Goal: Task Accomplishment & Management: Manage account settings

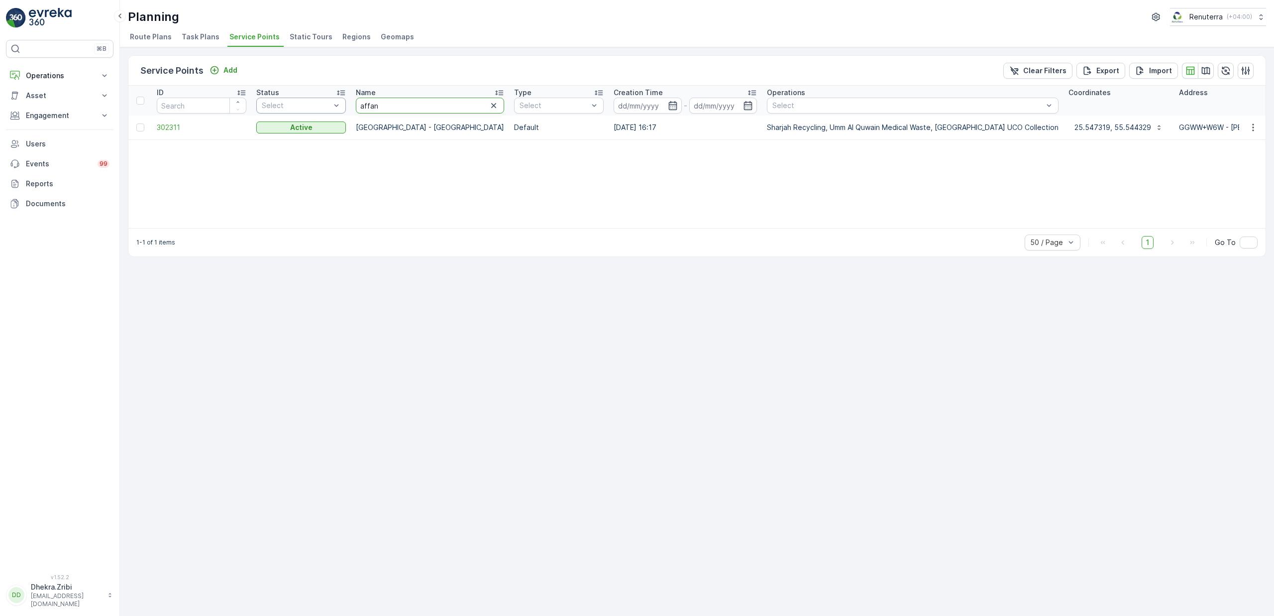
drag, startPoint x: 395, startPoint y: 110, endPoint x: 331, endPoint y: 105, distance: 64.0
type input "misk"
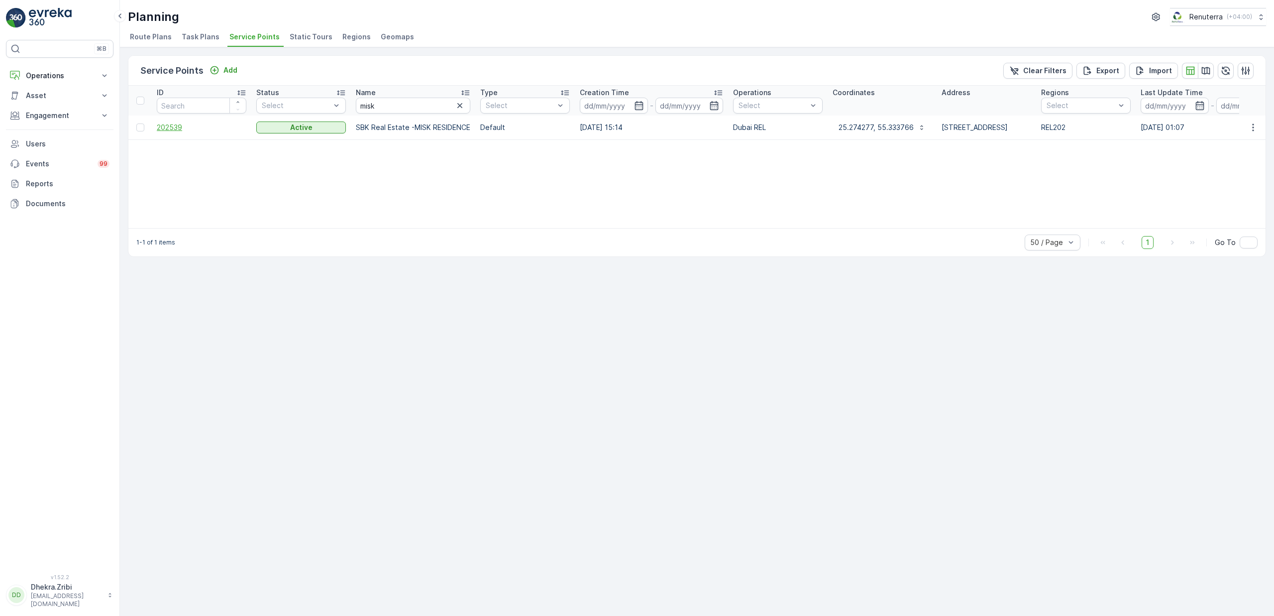
click at [180, 129] on span "202539" at bounding box center [202, 127] width 90 height 10
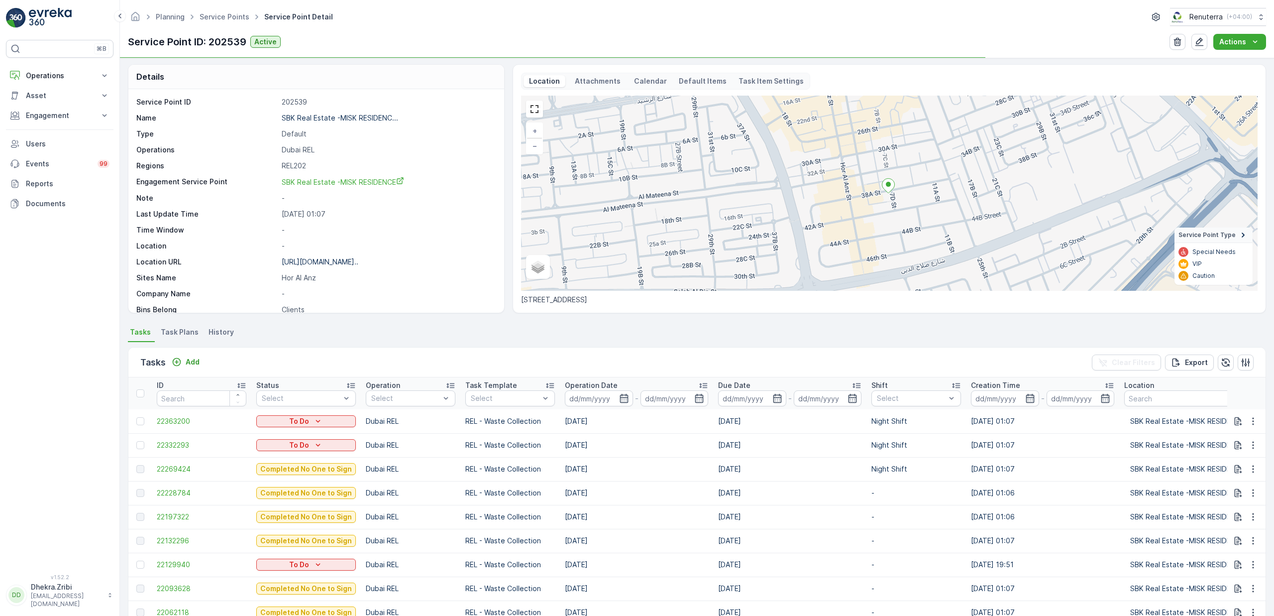
scroll to position [5, 0]
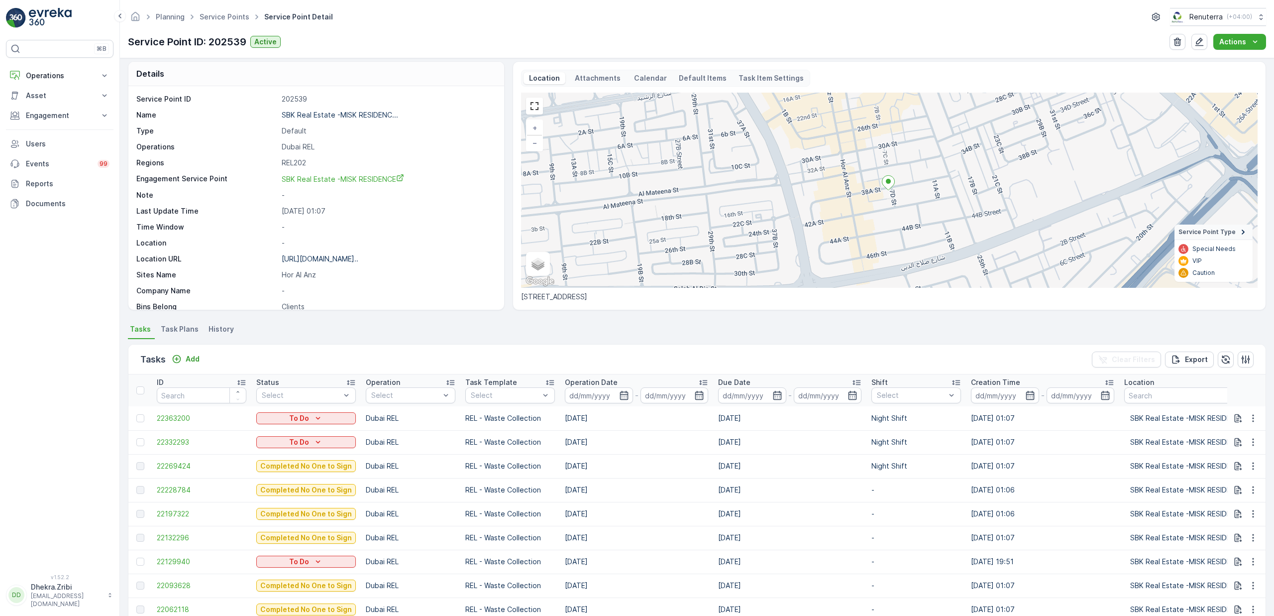
drag, startPoint x: 571, startPoint y: 468, endPoint x: 606, endPoint y: 463, distance: 34.7
click at [606, 463] on td "[DATE]" at bounding box center [636, 466] width 153 height 24
click at [579, 468] on td "[DATE]" at bounding box center [636, 466] width 153 height 24
click at [190, 462] on span "22269424" at bounding box center [202, 466] width 90 height 10
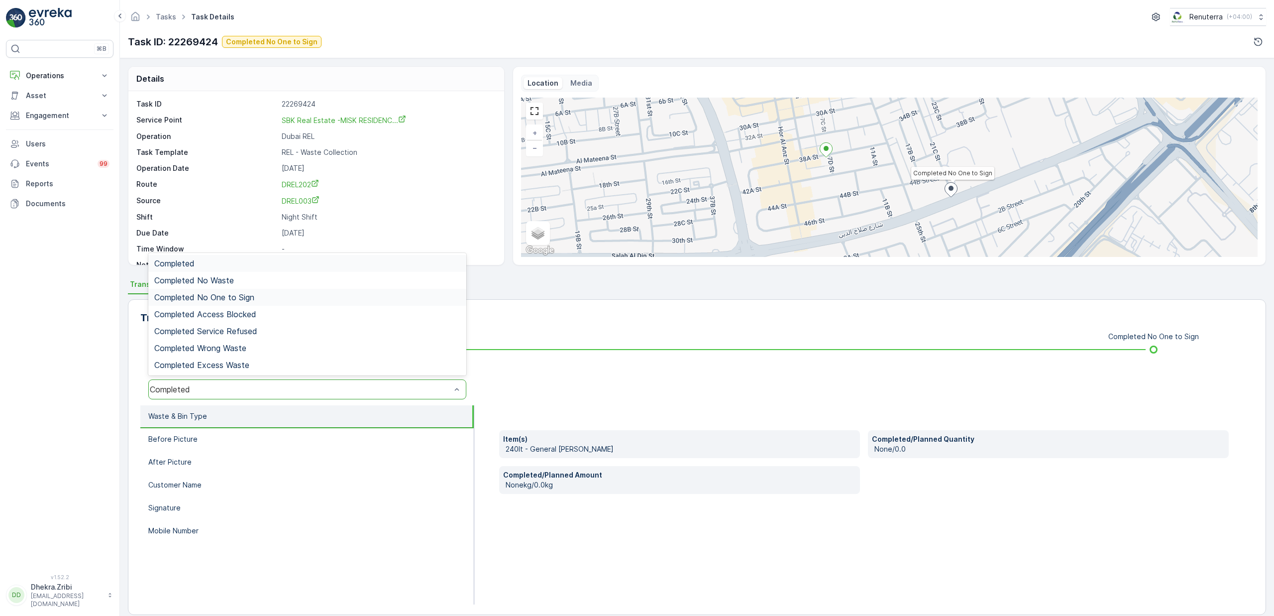
click at [213, 296] on span "Completed No One to Sign" at bounding box center [204, 297] width 100 height 9
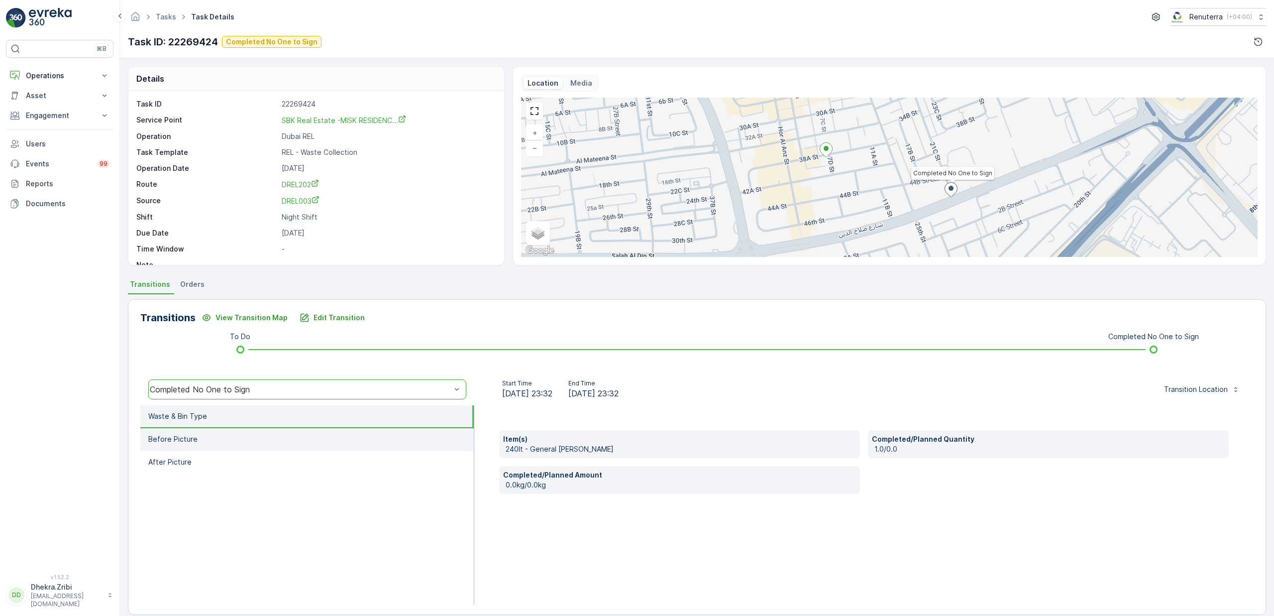
click at [183, 441] on p "Before Picture" at bounding box center [172, 439] width 49 height 10
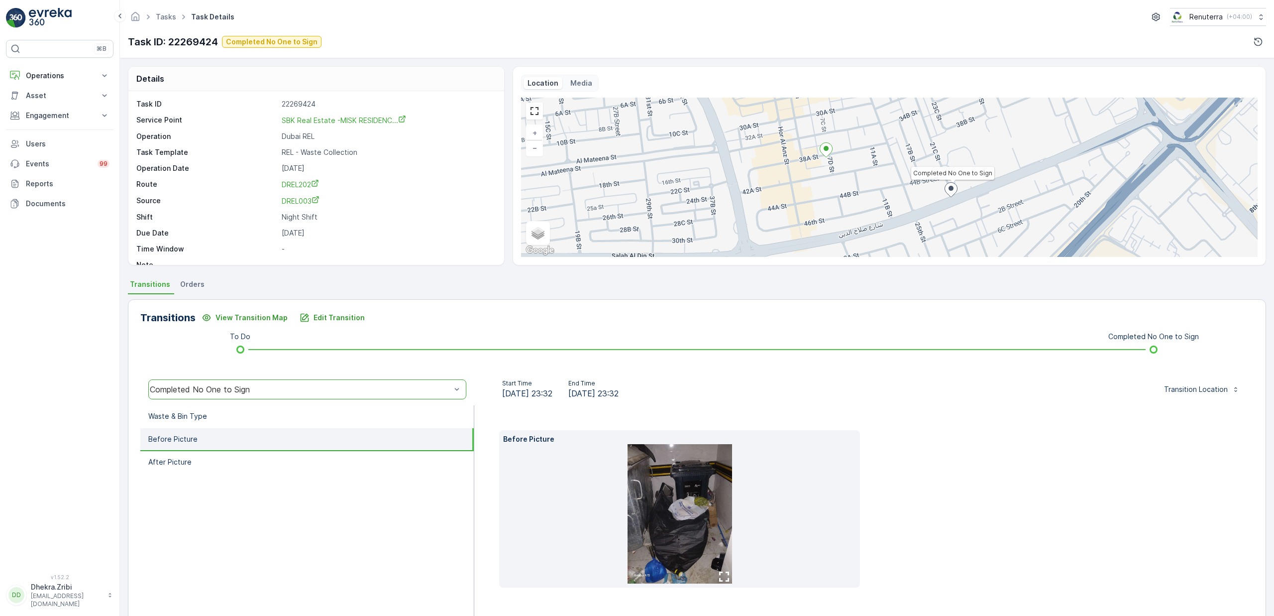
click at [688, 520] on img at bounding box center [680, 513] width 105 height 139
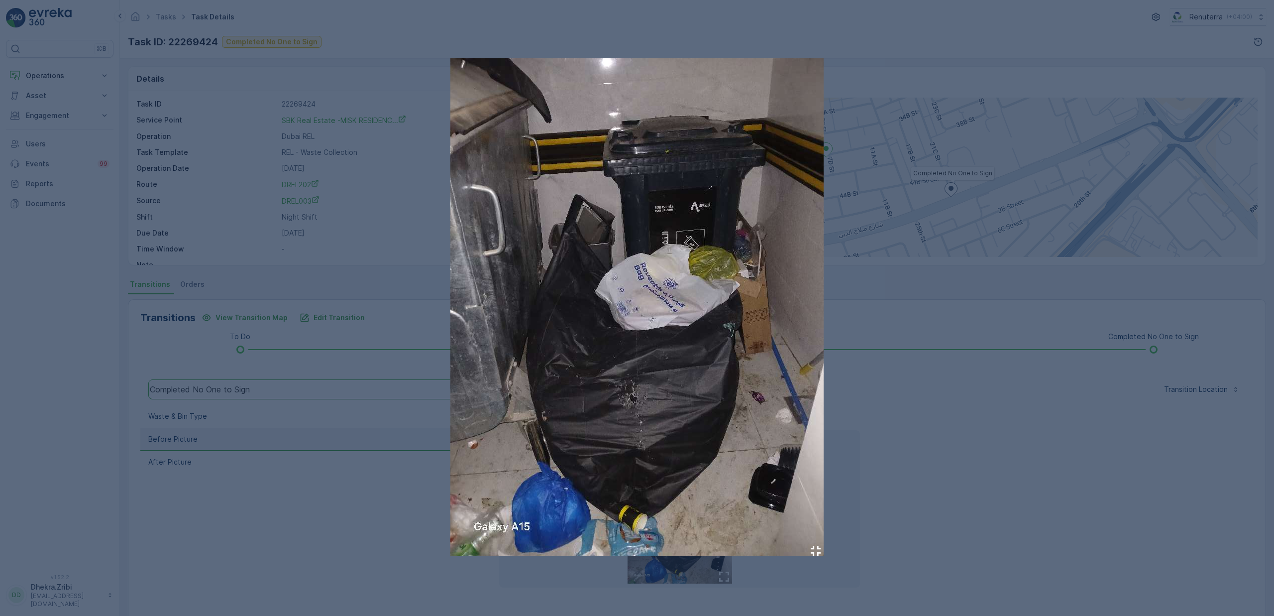
click at [960, 363] on div at bounding box center [637, 308] width 1274 height 616
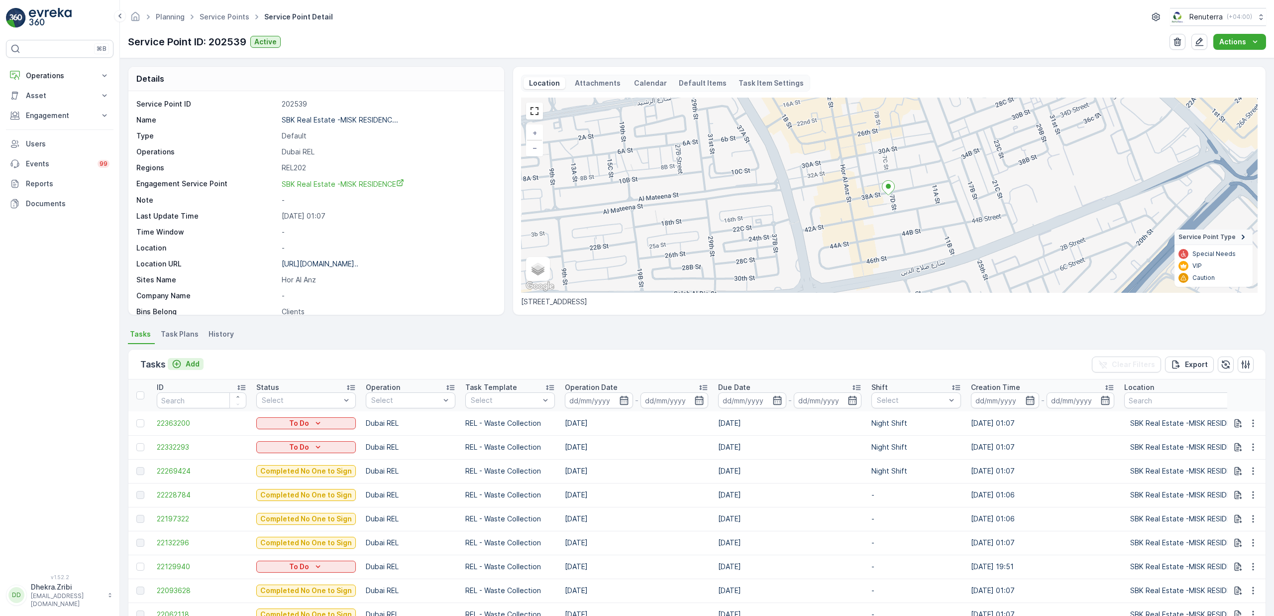
click at [188, 366] on p "Add" at bounding box center [193, 364] width 14 height 10
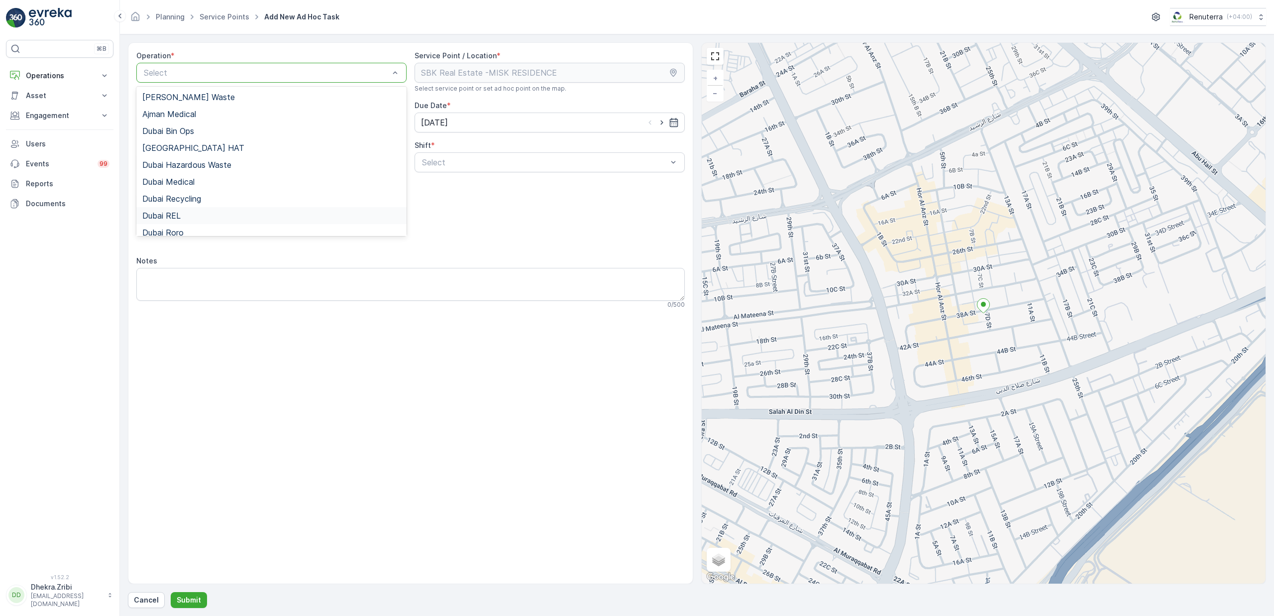
click at [184, 217] on div "Dubai REL" at bounding box center [271, 215] width 258 height 9
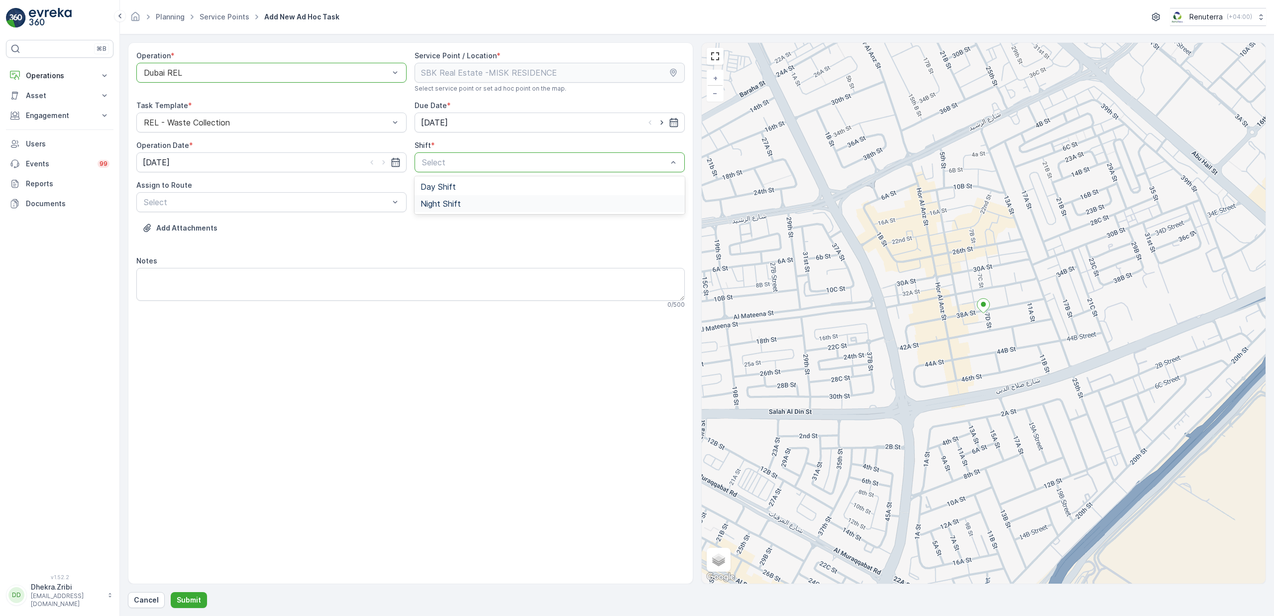
click at [448, 204] on span "Night Shift" at bounding box center [441, 203] width 40 height 9
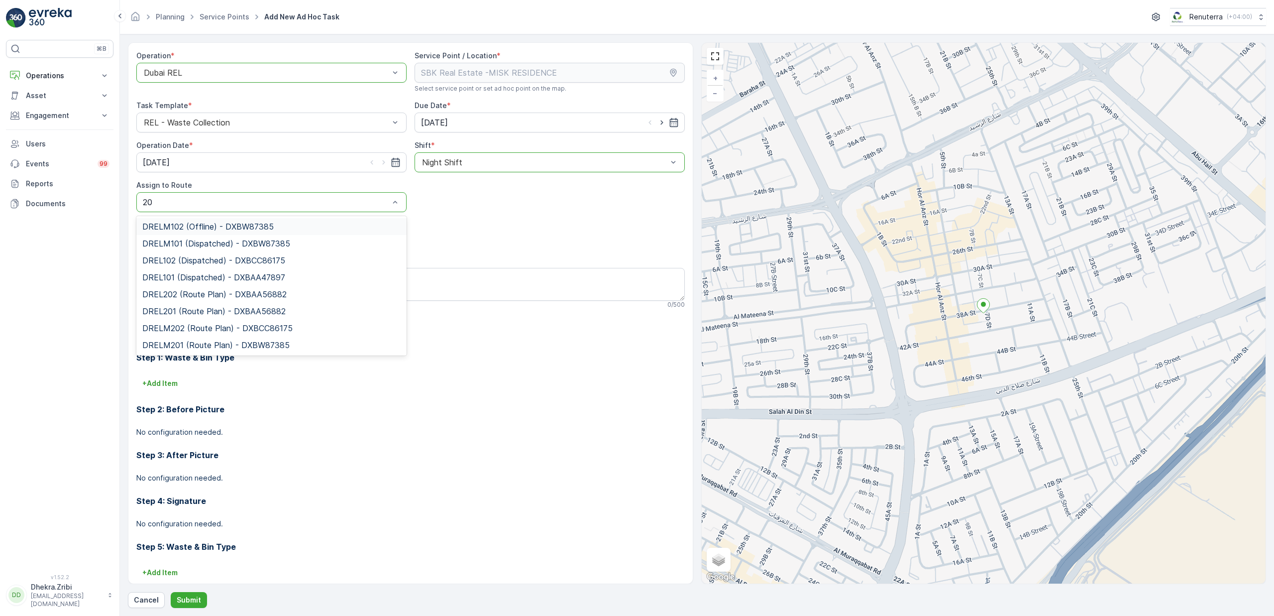
type input "202"
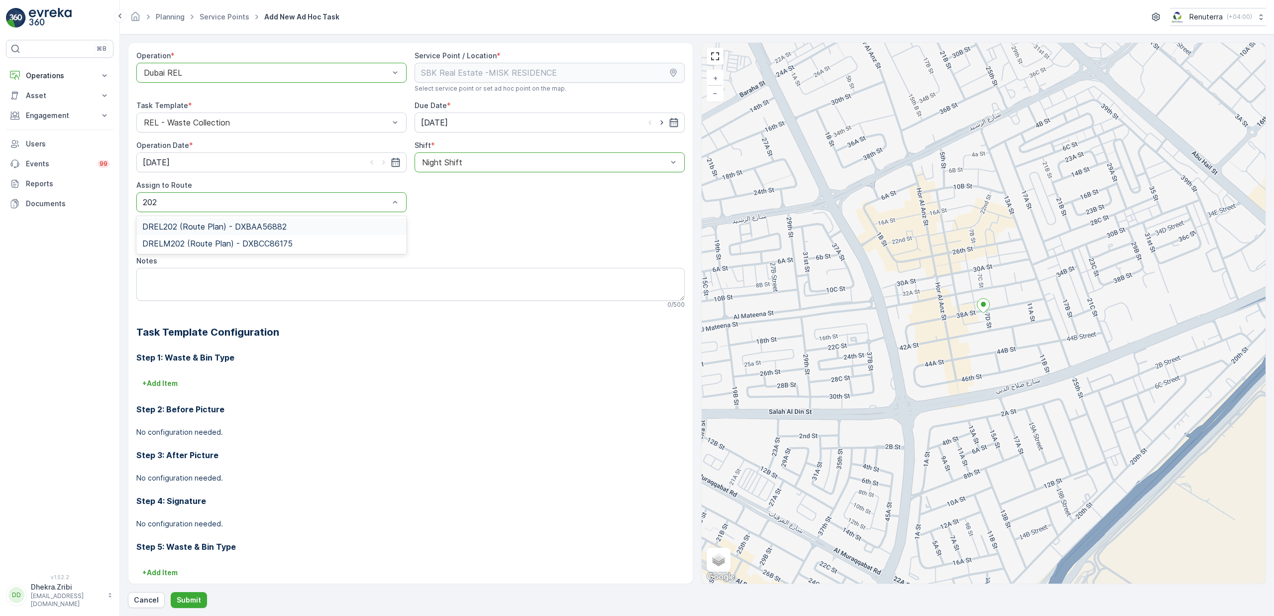
click at [234, 223] on span "DREL202 (Route Plan) - DXBAA56882" at bounding box center [214, 226] width 144 height 9
click at [184, 596] on p "Submit" at bounding box center [189, 600] width 24 height 10
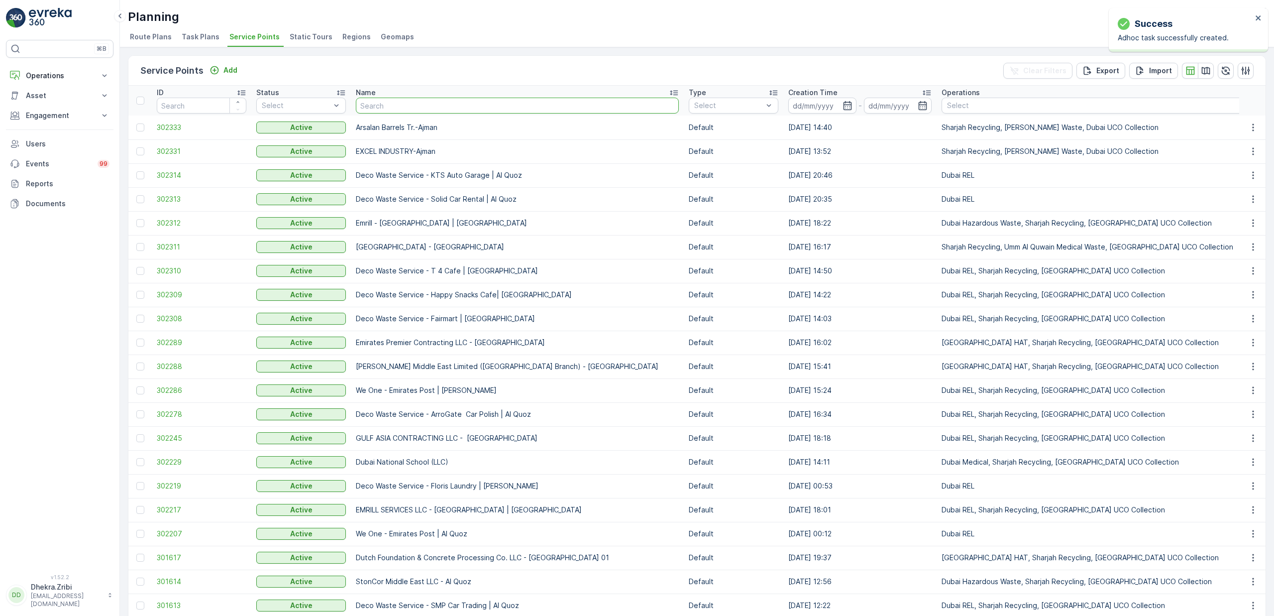
click at [389, 106] on input "text" at bounding box center [517, 106] width 323 height 16
type input "affan"
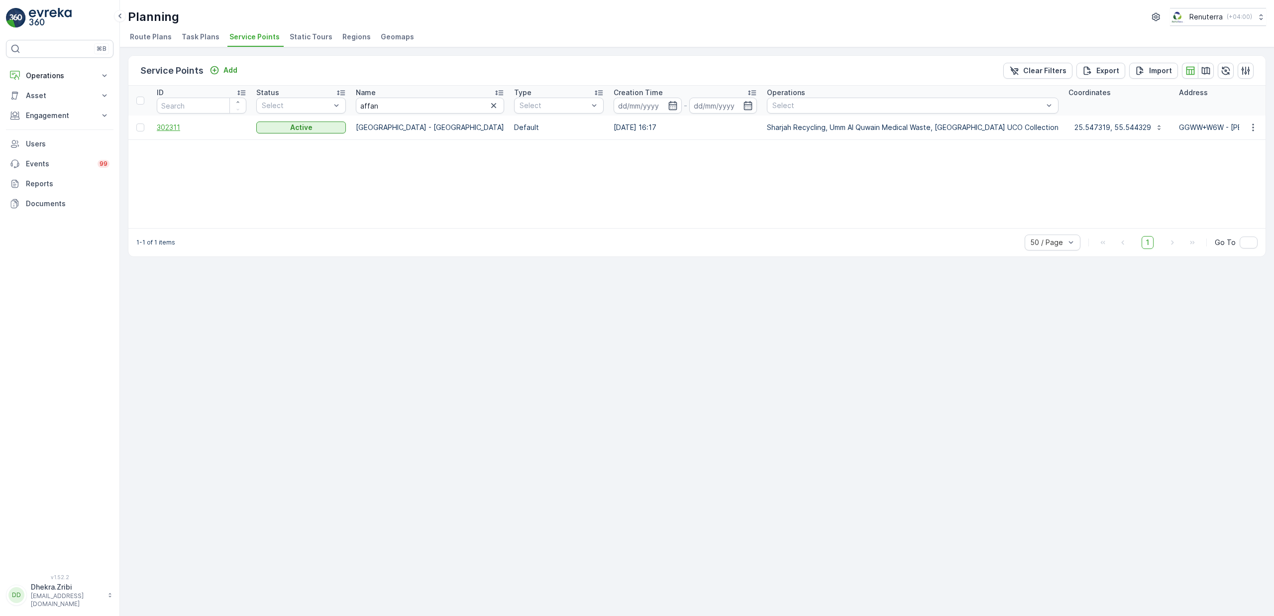
click at [169, 131] on span "302311" at bounding box center [202, 127] width 90 height 10
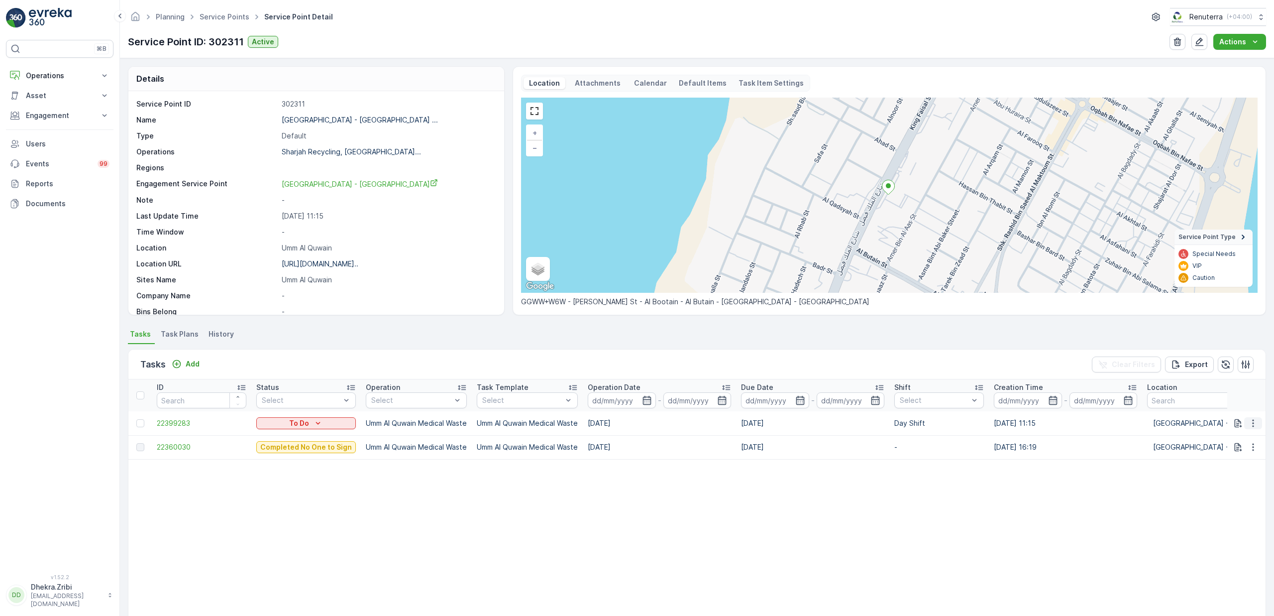
click at [1258, 419] on button "button" at bounding box center [1253, 423] width 18 height 12
click at [1227, 471] on div "Change Route" at bounding box center [1237, 466] width 75 height 14
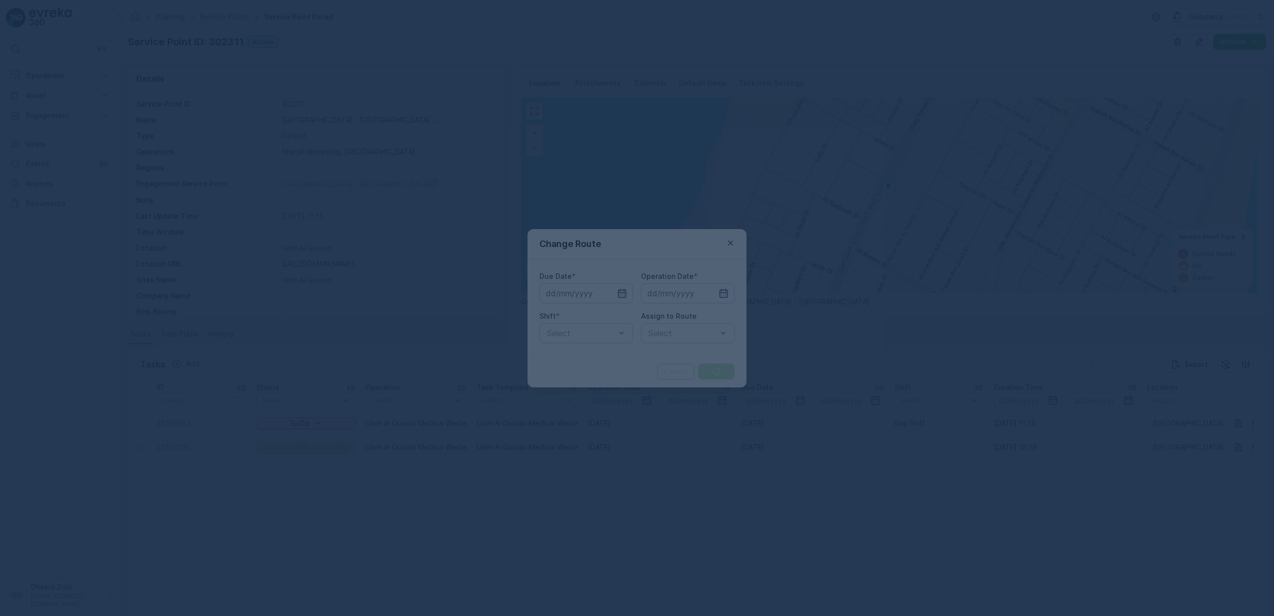
type input "[DATE]"
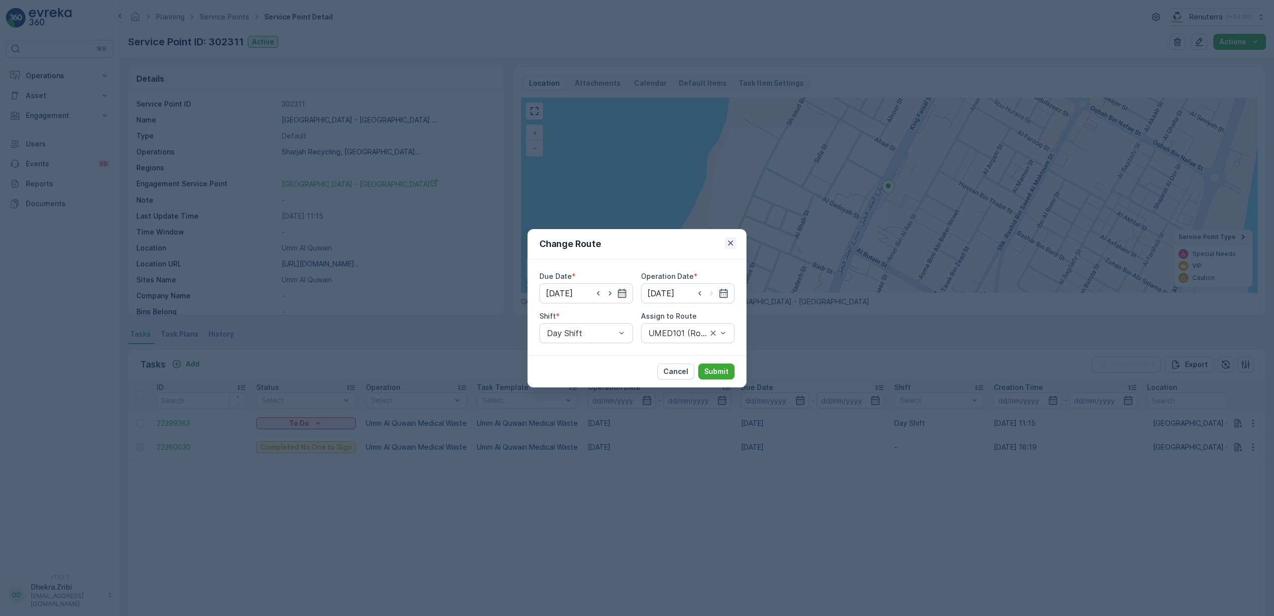
click at [734, 247] on icon "button" at bounding box center [731, 243] width 10 height 10
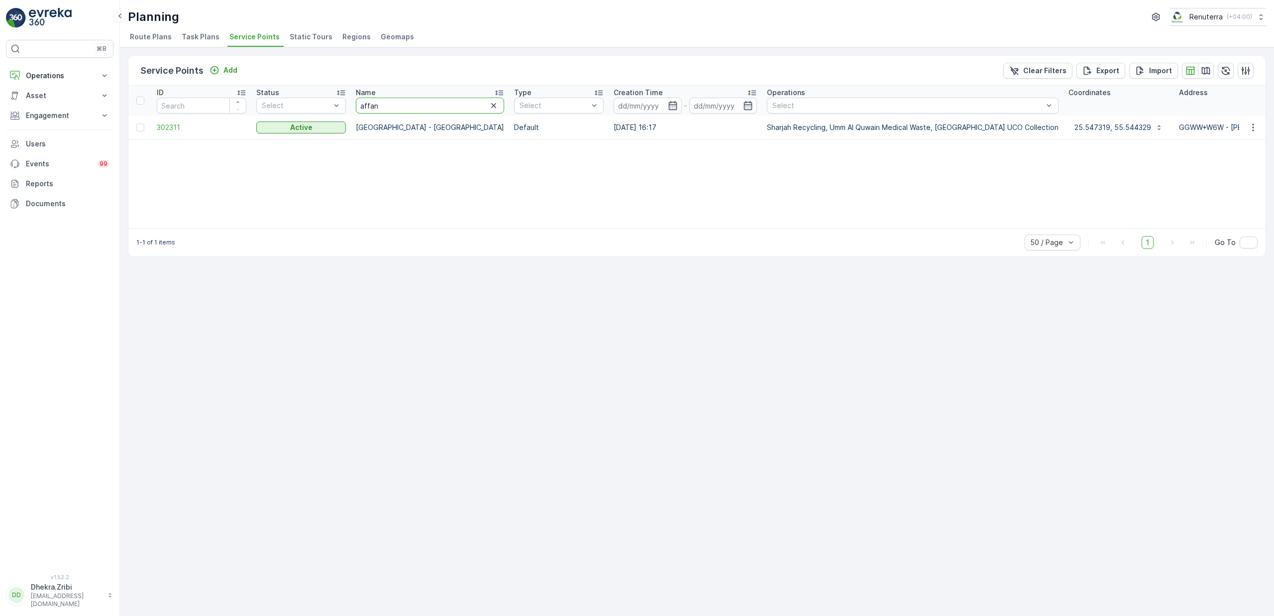
drag, startPoint x: 398, startPoint y: 101, endPoint x: 313, endPoint y: 116, distance: 86.4
type input "anja"
click at [178, 130] on span "248984" at bounding box center [202, 127] width 90 height 10
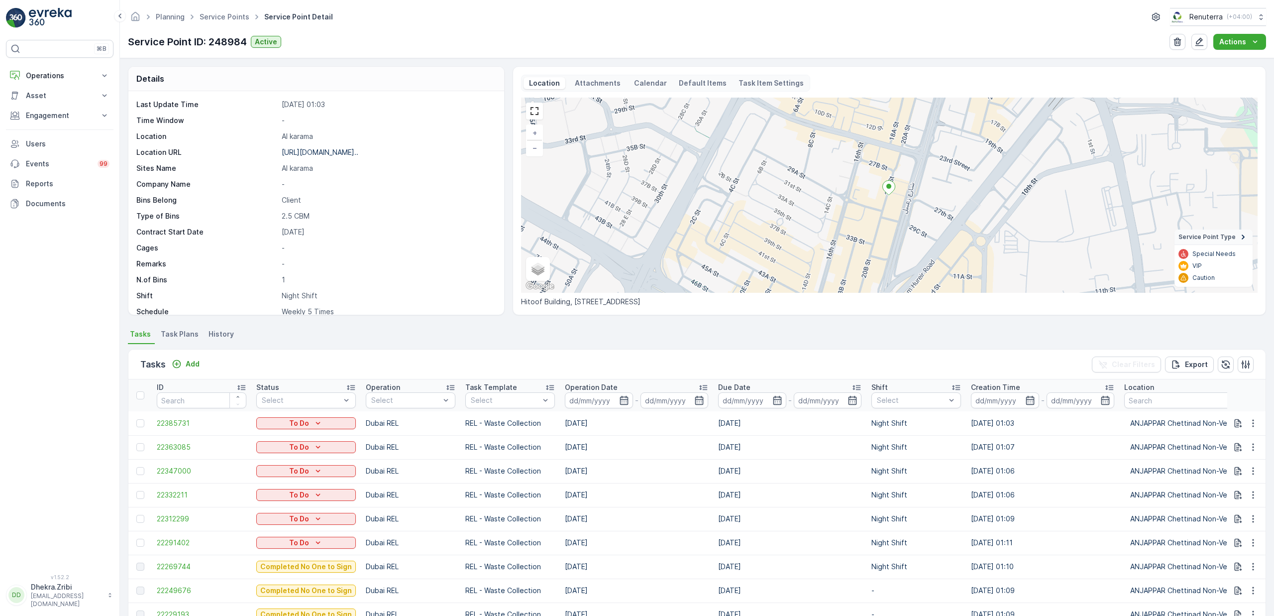
scroll to position [84, 0]
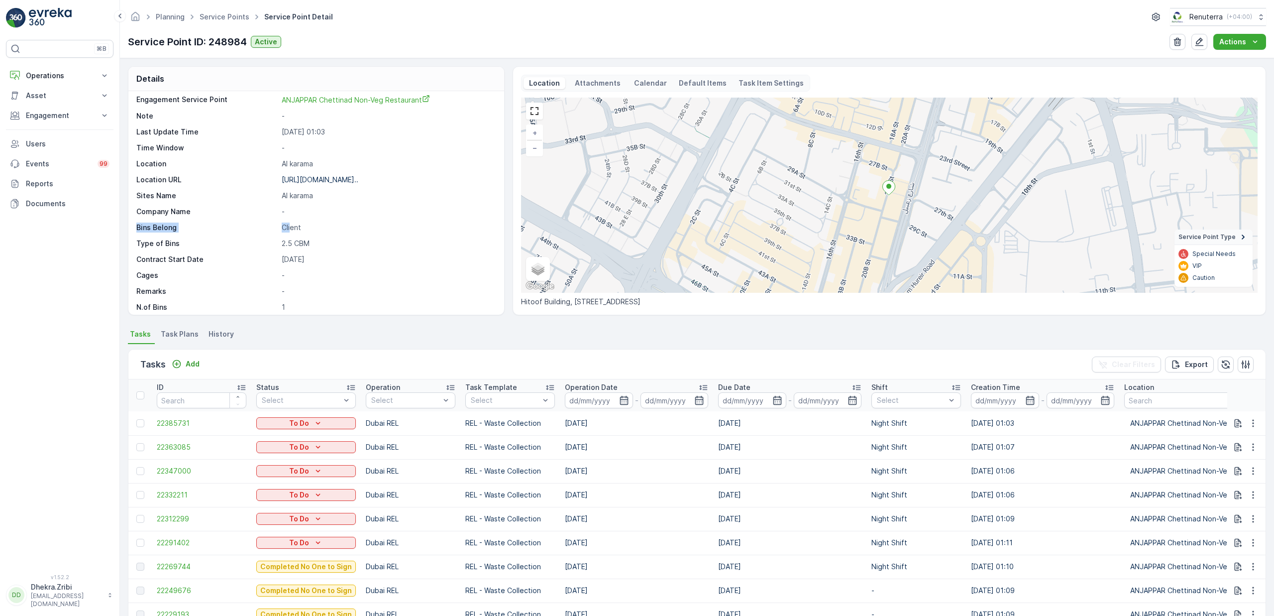
drag, startPoint x: 290, startPoint y: 228, endPoint x: 306, endPoint y: 220, distance: 17.8
click at [306, 220] on div "Service Point ID 248984 Name ANJAPPAR Chettinad Non-Veg Res... Type Default Ope…" at bounding box center [314, 211] width 357 height 393
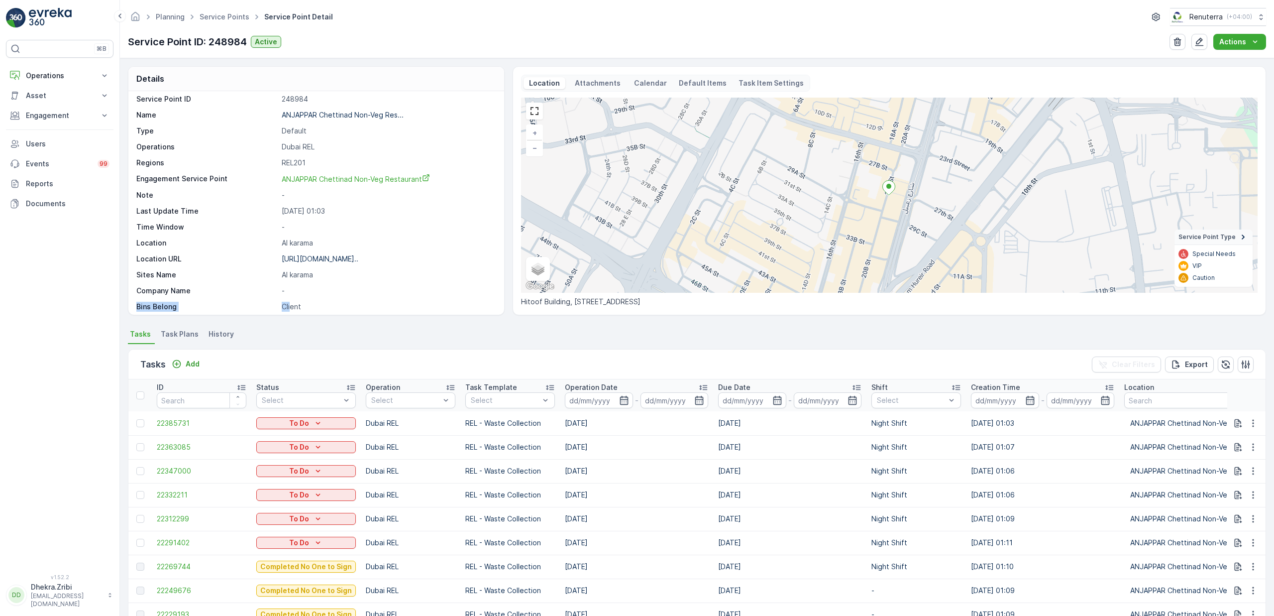
scroll to position [0, 0]
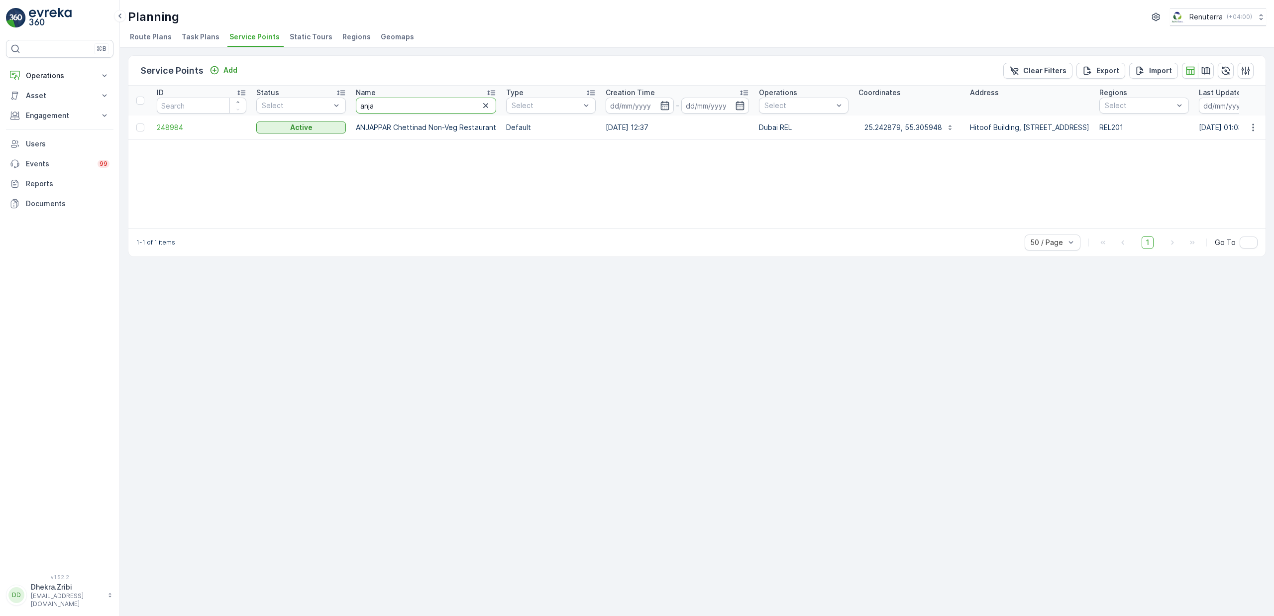
drag, startPoint x: 404, startPoint y: 104, endPoint x: 338, endPoint y: 91, distance: 66.4
type input "tor"
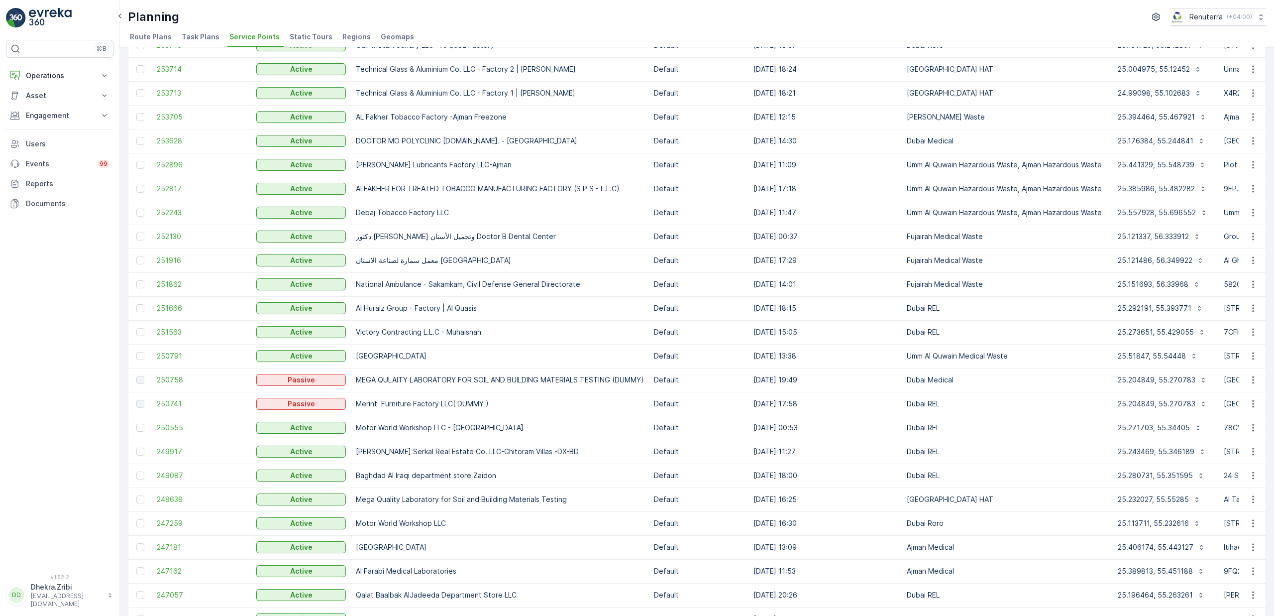
scroll to position [307, 0]
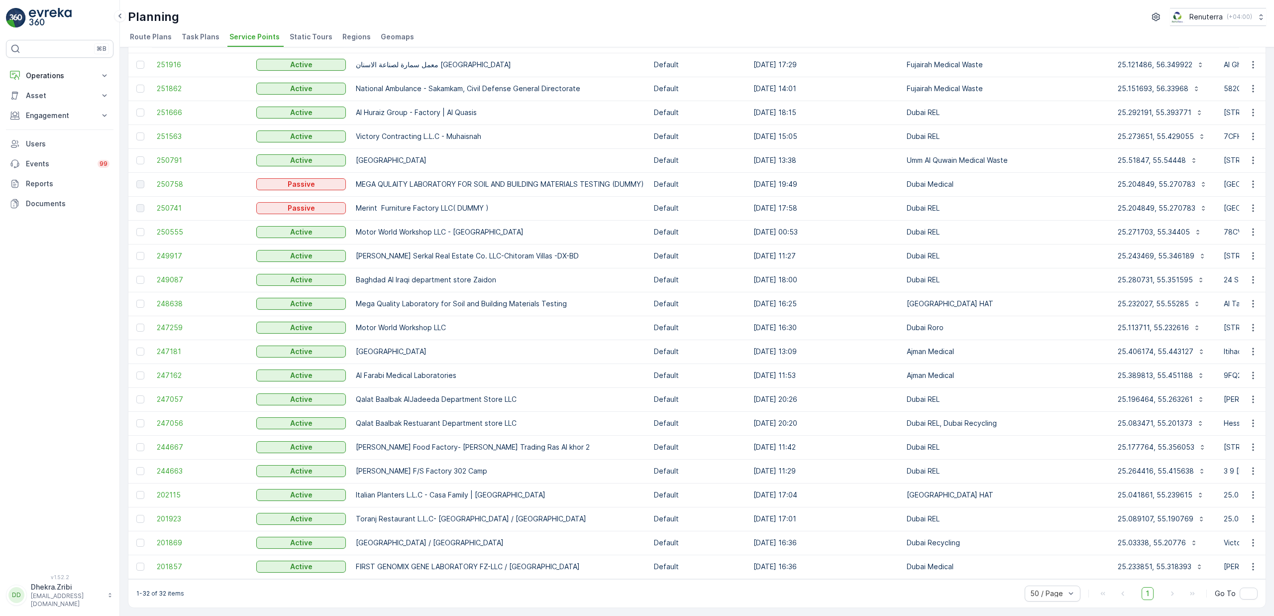
click at [169, 514] on span "201923" at bounding box center [202, 519] width 90 height 10
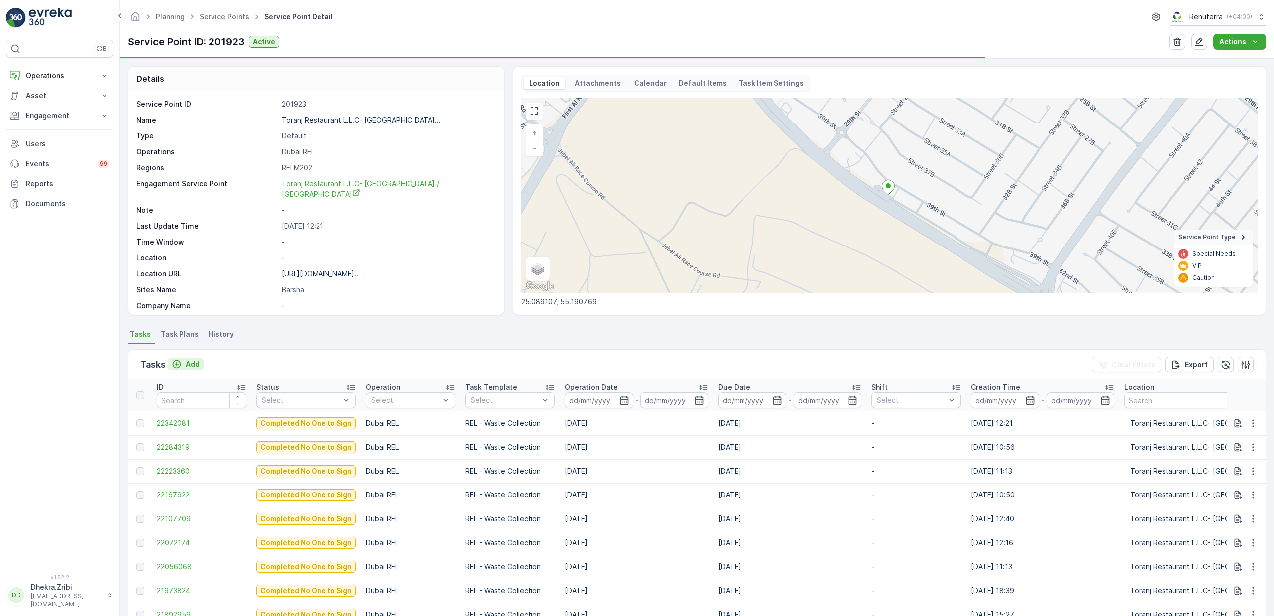
click at [193, 367] on p "Add" at bounding box center [193, 364] width 14 height 10
click at [186, 362] on p "Add" at bounding box center [193, 364] width 14 height 10
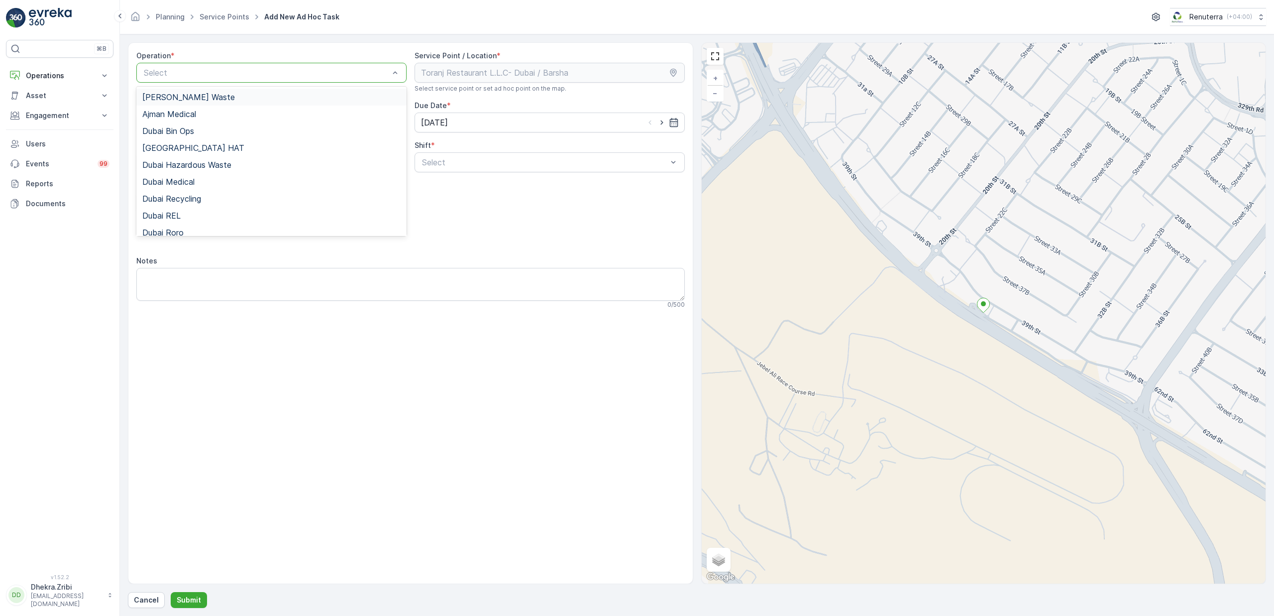
click at [216, 64] on div "Select" at bounding box center [271, 73] width 270 height 20
click at [172, 219] on span "Dubai REL" at bounding box center [161, 215] width 38 height 9
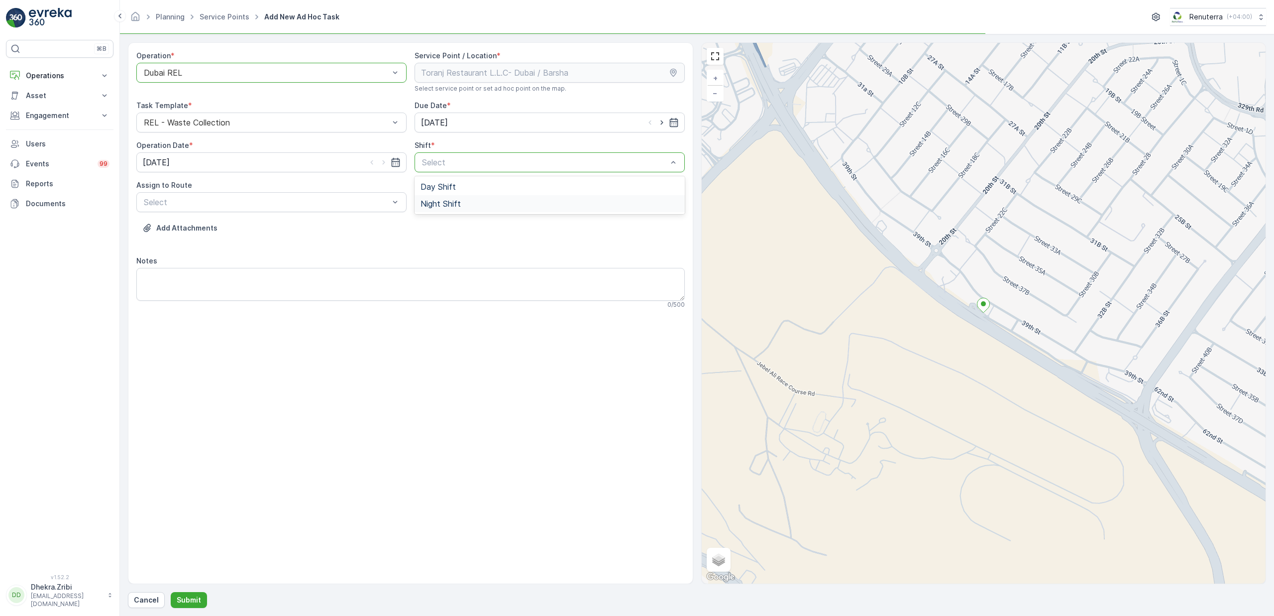
click at [442, 199] on span "Night Shift" at bounding box center [441, 203] width 40 height 9
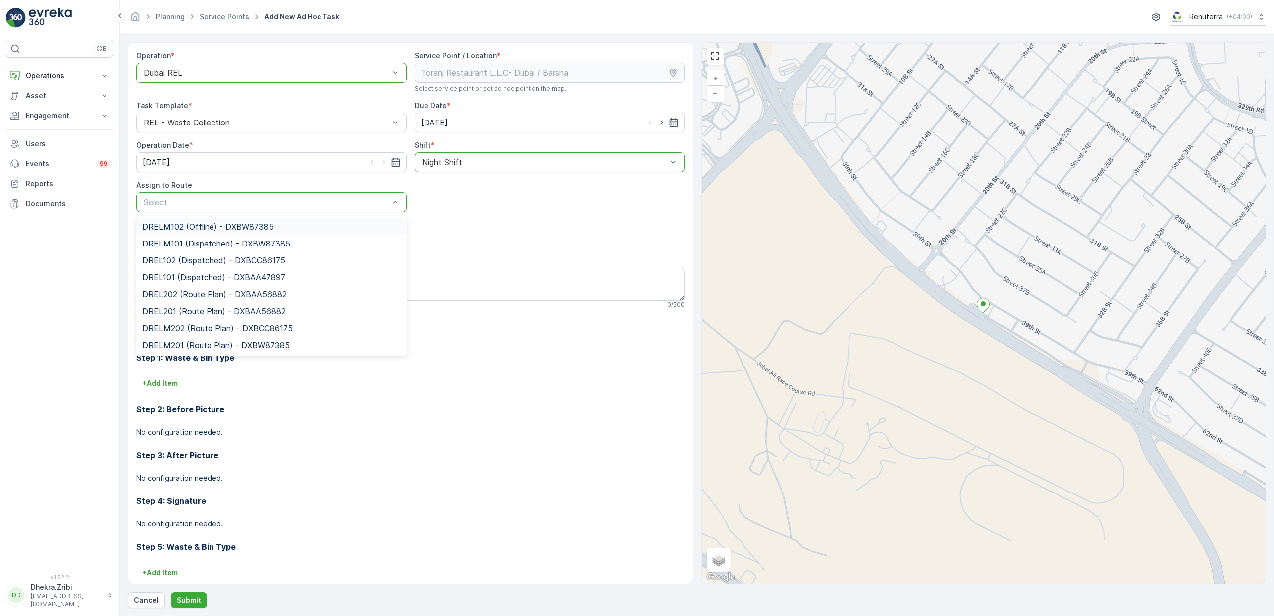
click at [203, 204] on div at bounding box center [266, 202] width 247 height 9
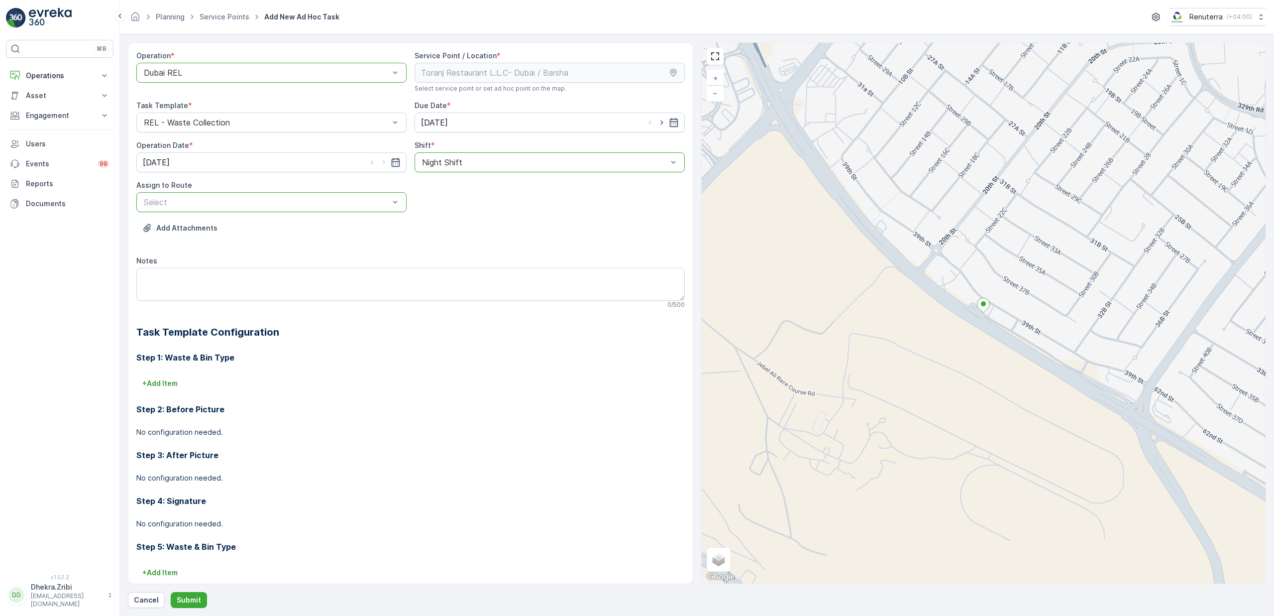
click at [203, 203] on div at bounding box center [266, 202] width 247 height 9
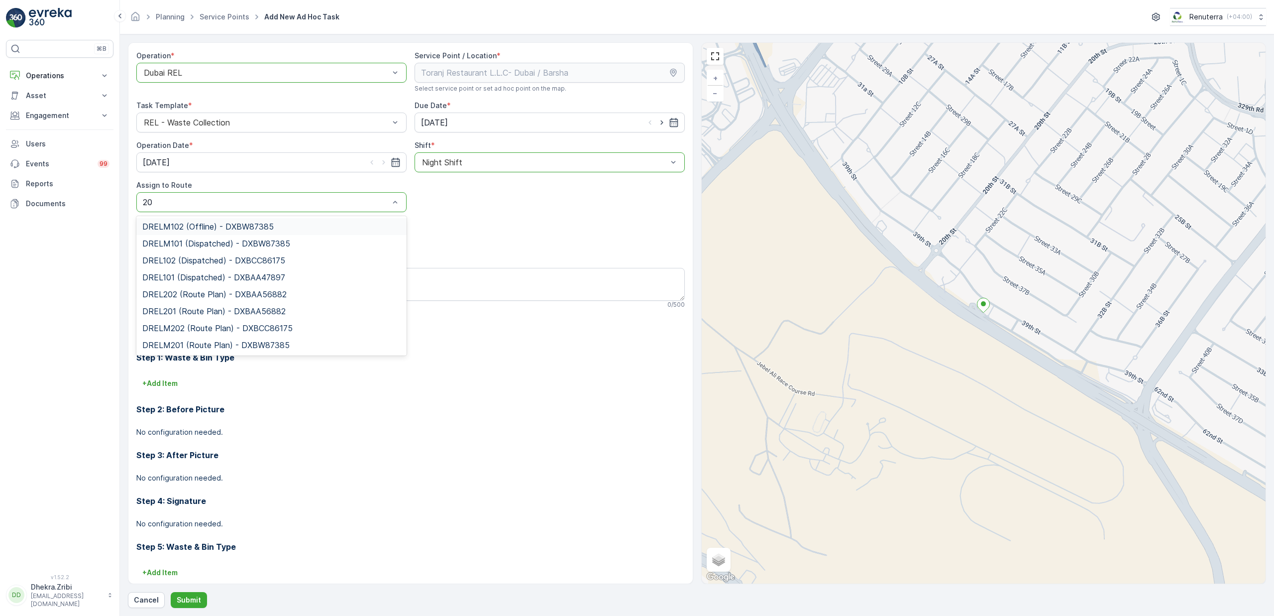
type input "202"
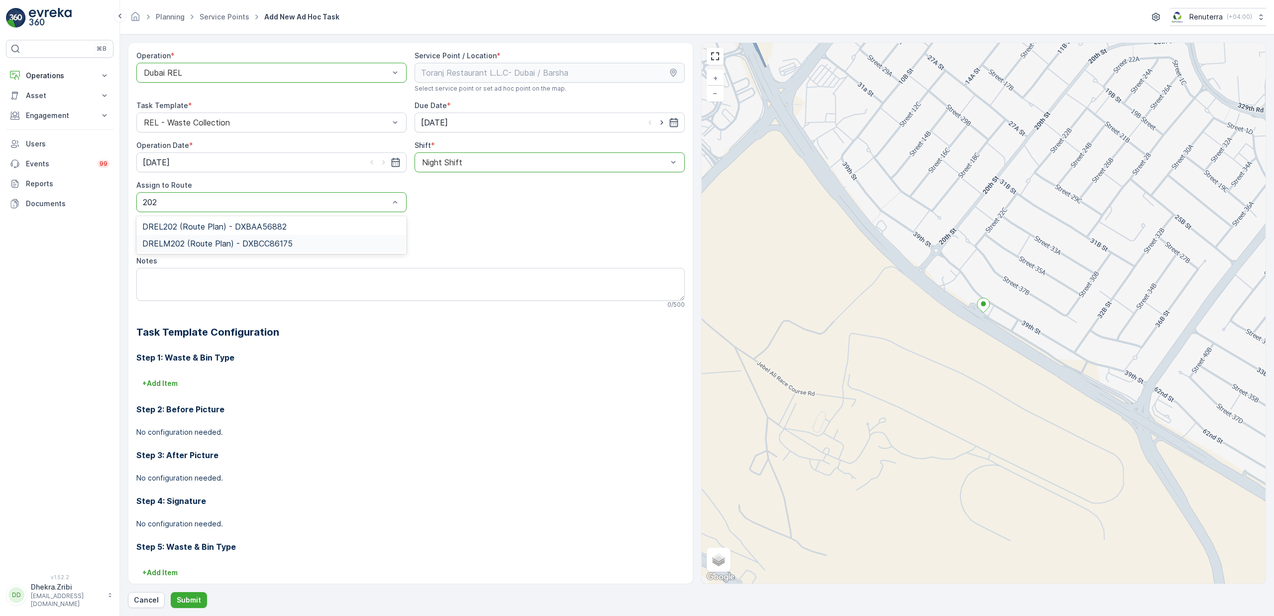
click at [199, 242] on span "DRELM202 (Route Plan) - DXBCC86175" at bounding box center [217, 243] width 150 height 9
click at [194, 604] on p "Submit" at bounding box center [189, 600] width 24 height 10
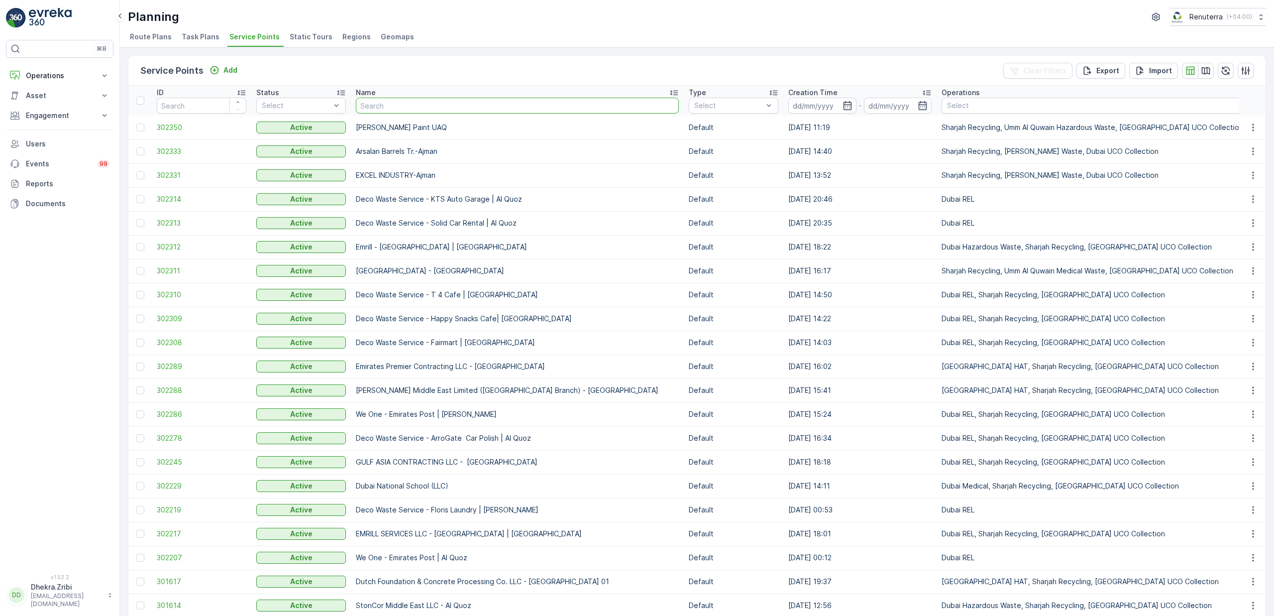
click at [386, 104] on input "text" at bounding box center [517, 106] width 323 height 16
type input "bci"
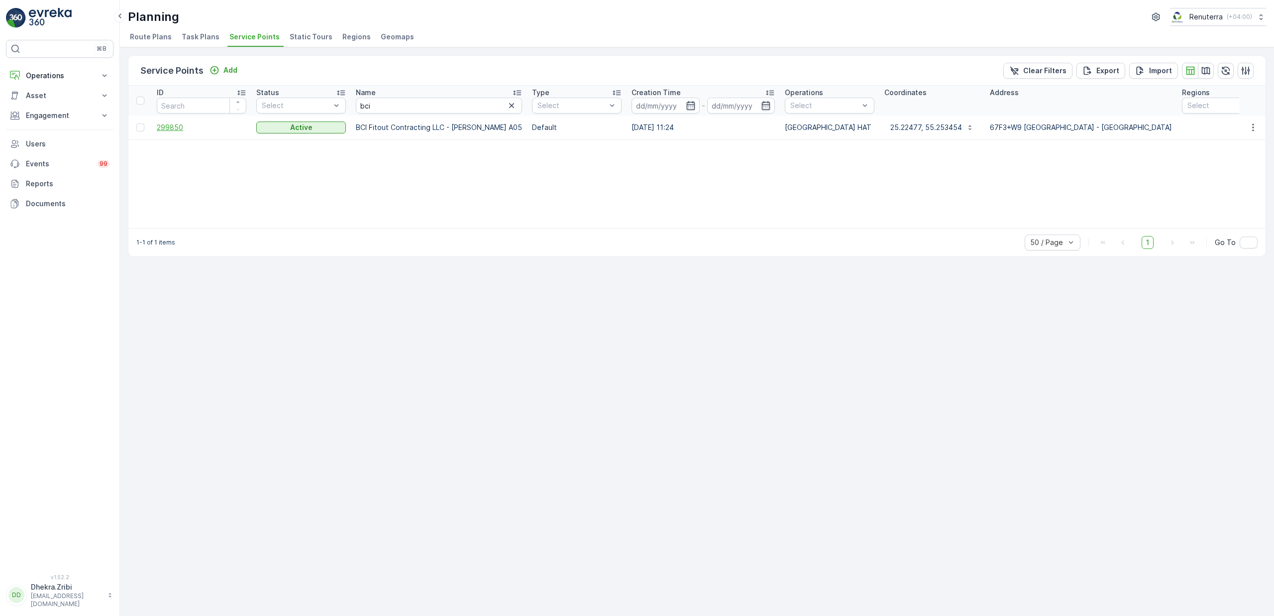
click at [184, 130] on span "299850" at bounding box center [202, 127] width 90 height 10
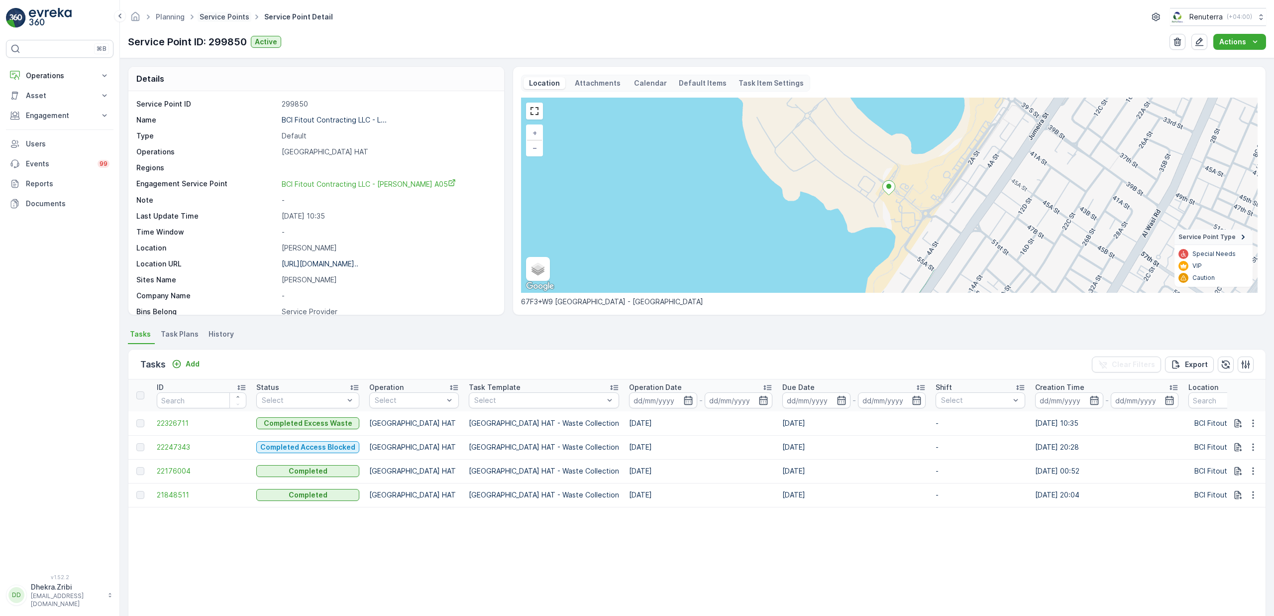
click at [226, 18] on link "Service Points" at bounding box center [225, 16] width 50 height 8
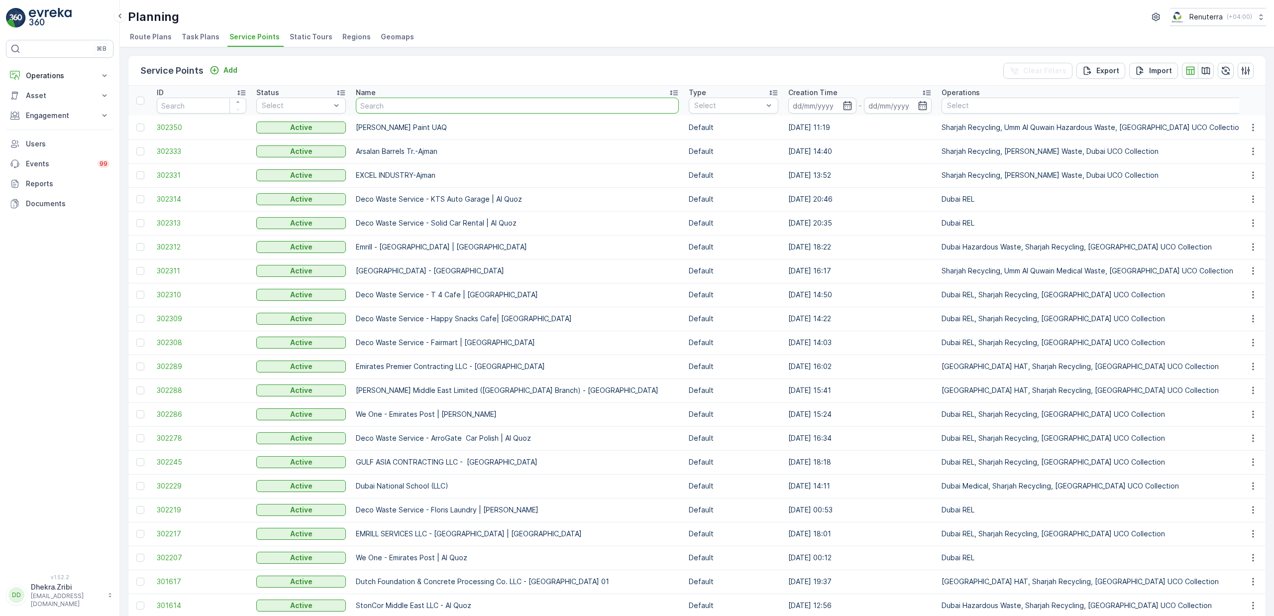
click at [430, 104] on input "text" at bounding box center [517, 106] width 323 height 16
type input "bal"
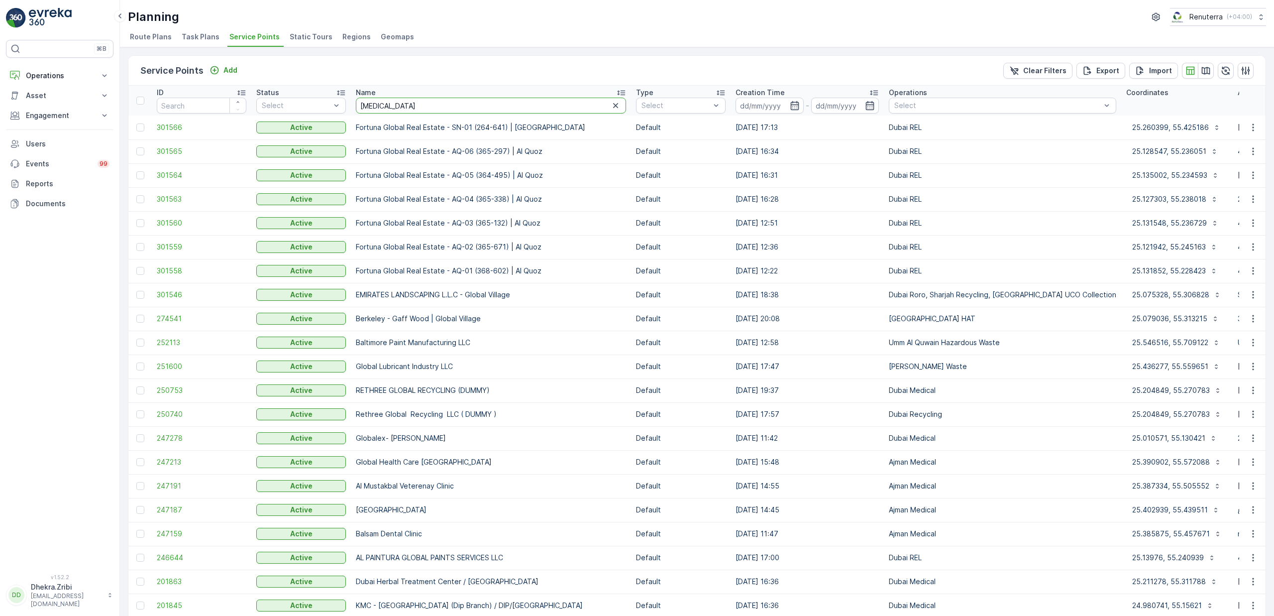
click at [397, 111] on input "bal" at bounding box center [491, 106] width 270 height 16
type input "balb"
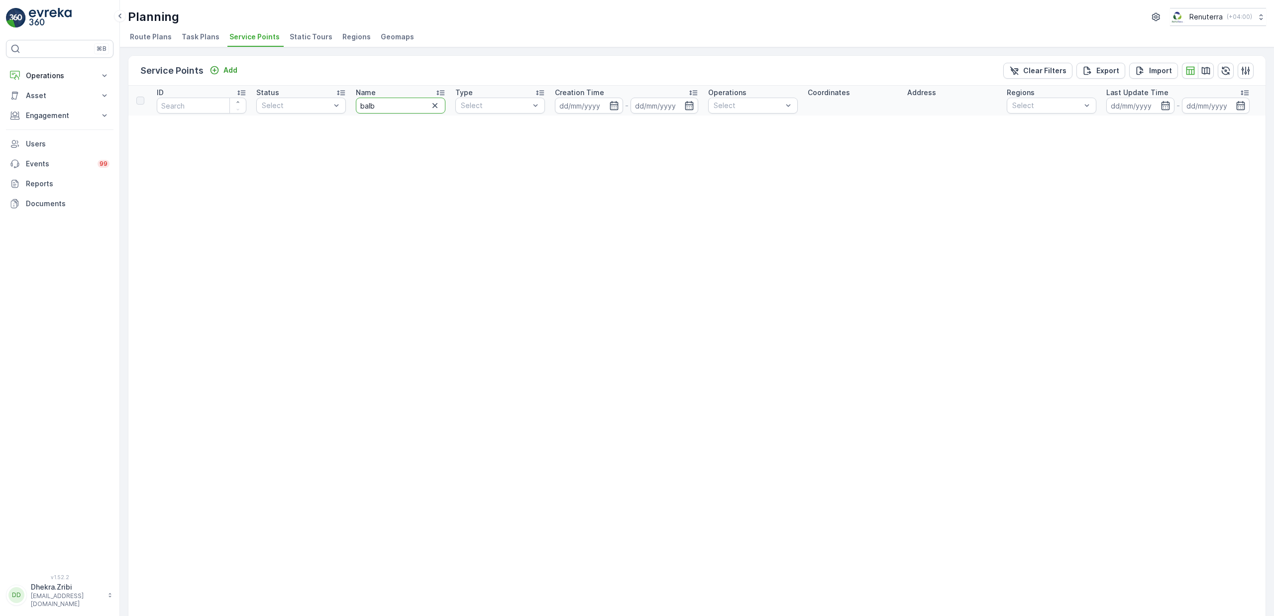
drag, startPoint x: 382, startPoint y: 109, endPoint x: 352, endPoint y: 110, distance: 30.4
click at [352, 110] on th "Name balb" at bounding box center [401, 101] width 100 height 30
type input "b"
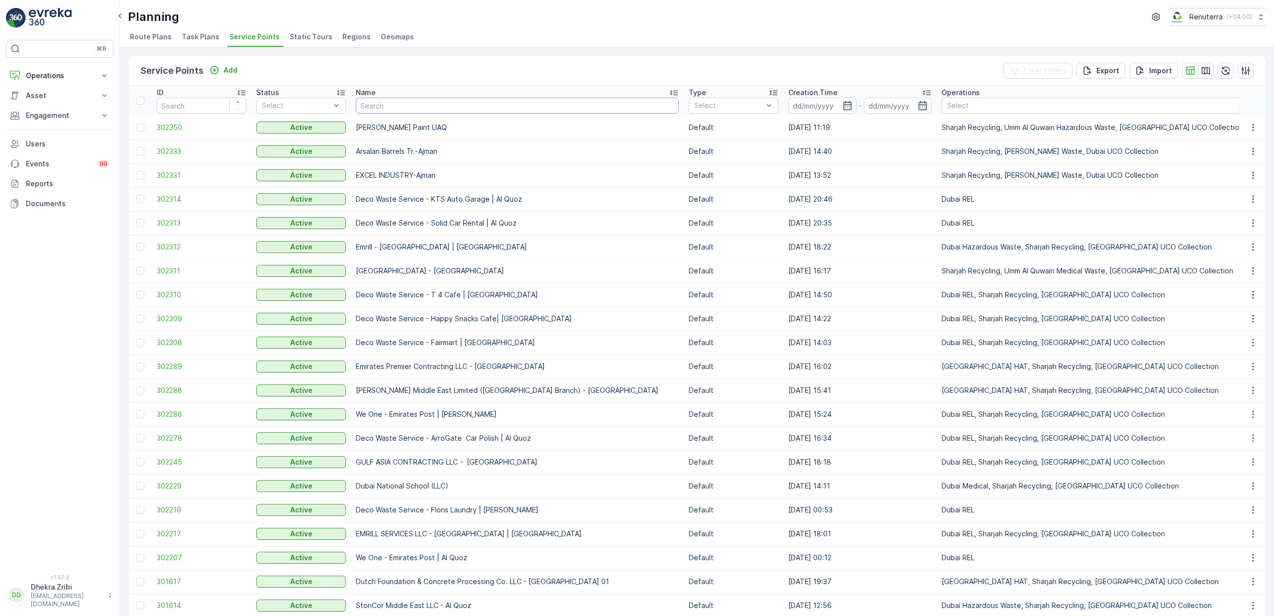
click at [430, 102] on input "text" at bounding box center [517, 106] width 323 height 16
type input "bal bak"
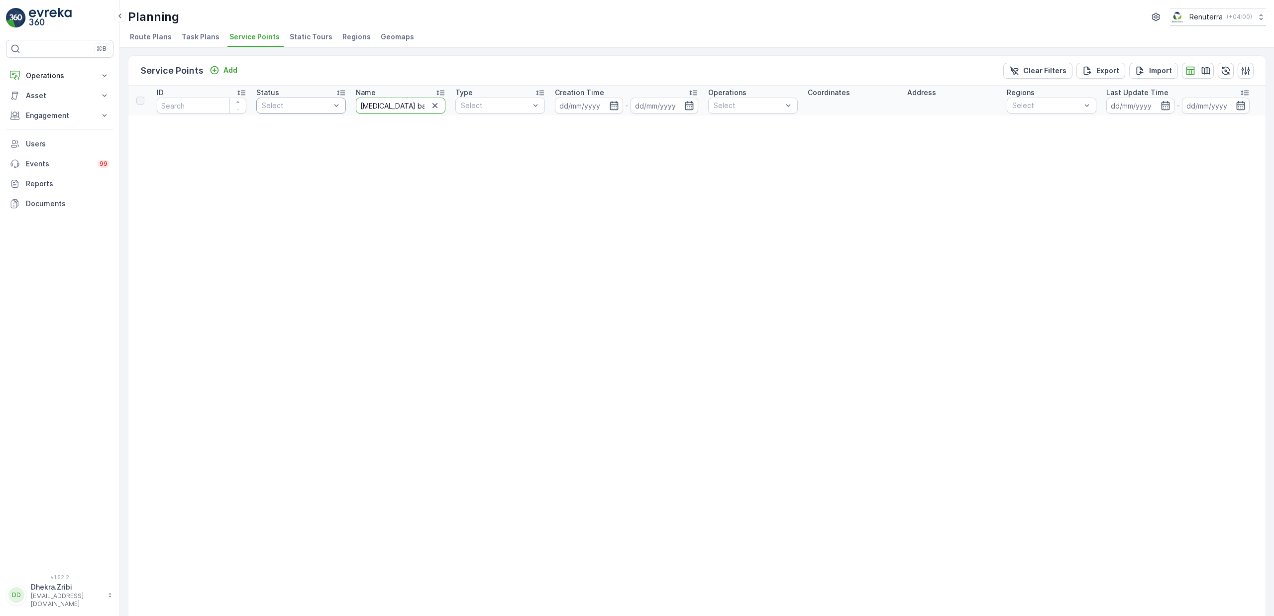
drag, startPoint x: 399, startPoint y: 109, endPoint x: 303, endPoint y: 111, distance: 95.6
drag, startPoint x: 393, startPoint y: 111, endPoint x: 374, endPoint y: 88, distance: 30.2
type input "baal"
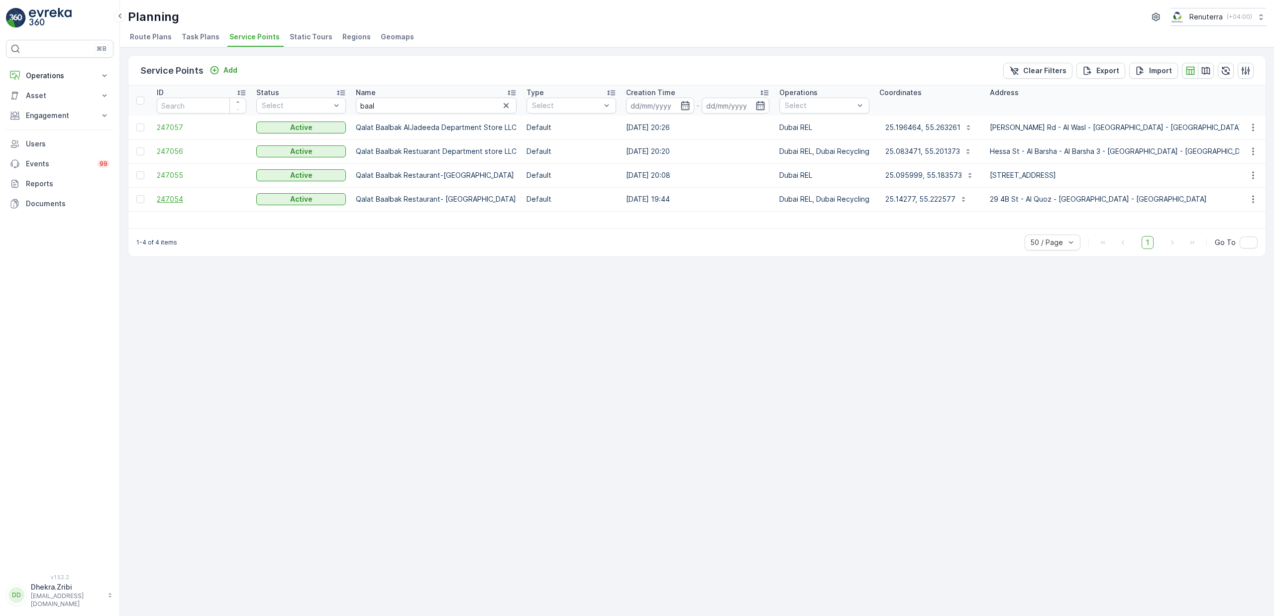
click at [173, 203] on span "247054" at bounding box center [202, 199] width 90 height 10
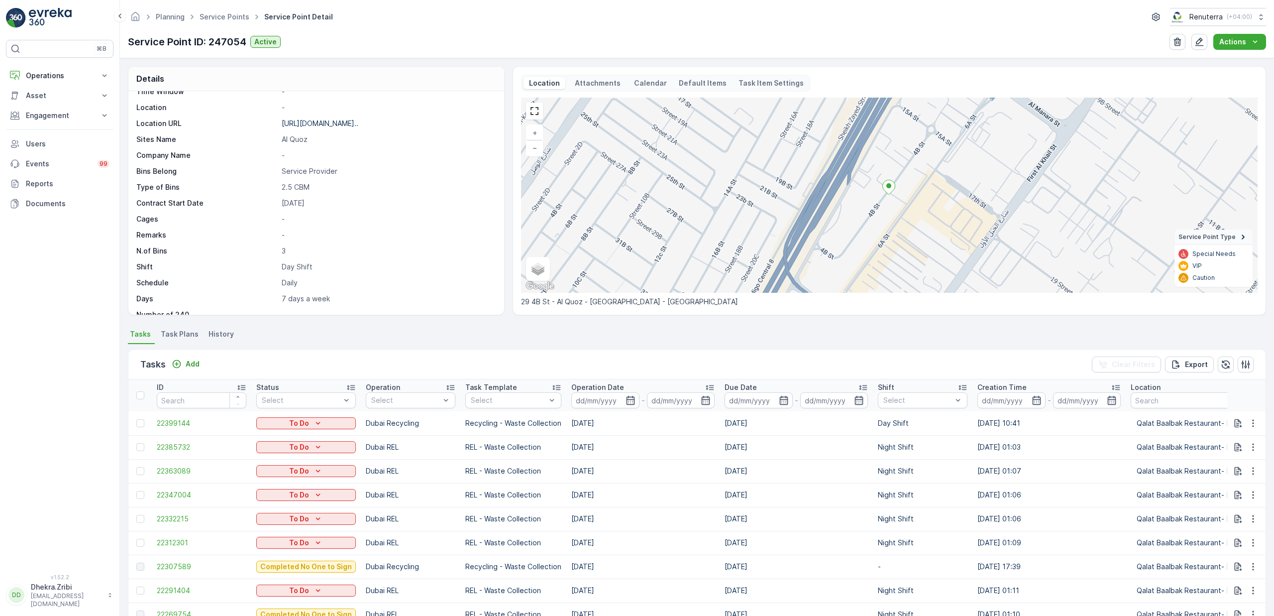
scroll to position [186, 0]
click at [185, 333] on span "Task Plans" at bounding box center [180, 334] width 38 height 10
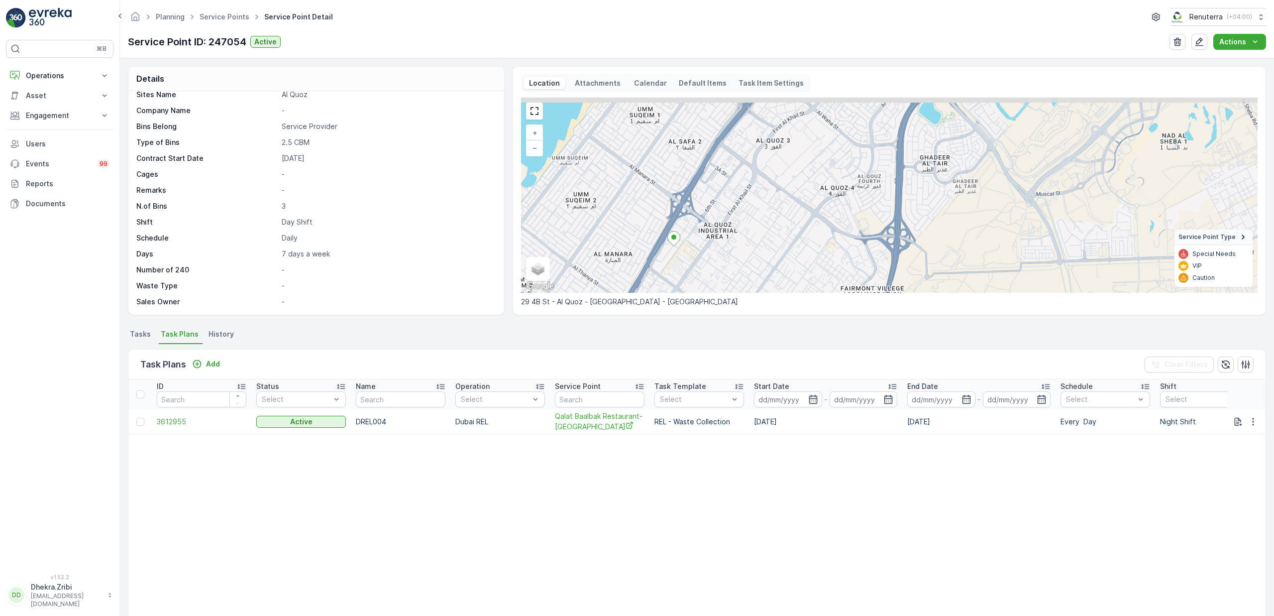
drag, startPoint x: 720, startPoint y: 192, endPoint x: 701, endPoint y: 242, distance: 53.2
click at [701, 242] on div "+ − Satellite Roadmap Terrain Hybrid Leaflet Keyboard shortcuts Map Data Map da…" at bounding box center [889, 195] width 737 height 195
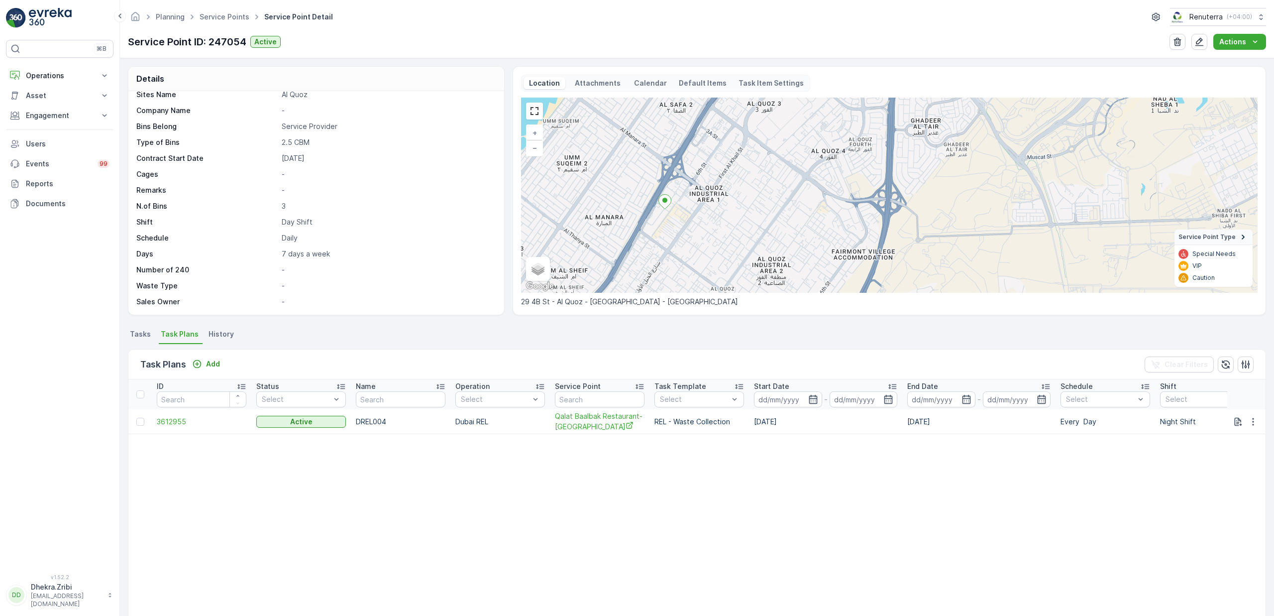
drag, startPoint x: 688, startPoint y: 242, endPoint x: 682, endPoint y: 211, distance: 32.4
click at [682, 211] on div "+ − Satellite Roadmap Terrain Hybrid Leaflet Keyboard shortcuts Map Data Map da…" at bounding box center [889, 195] width 737 height 195
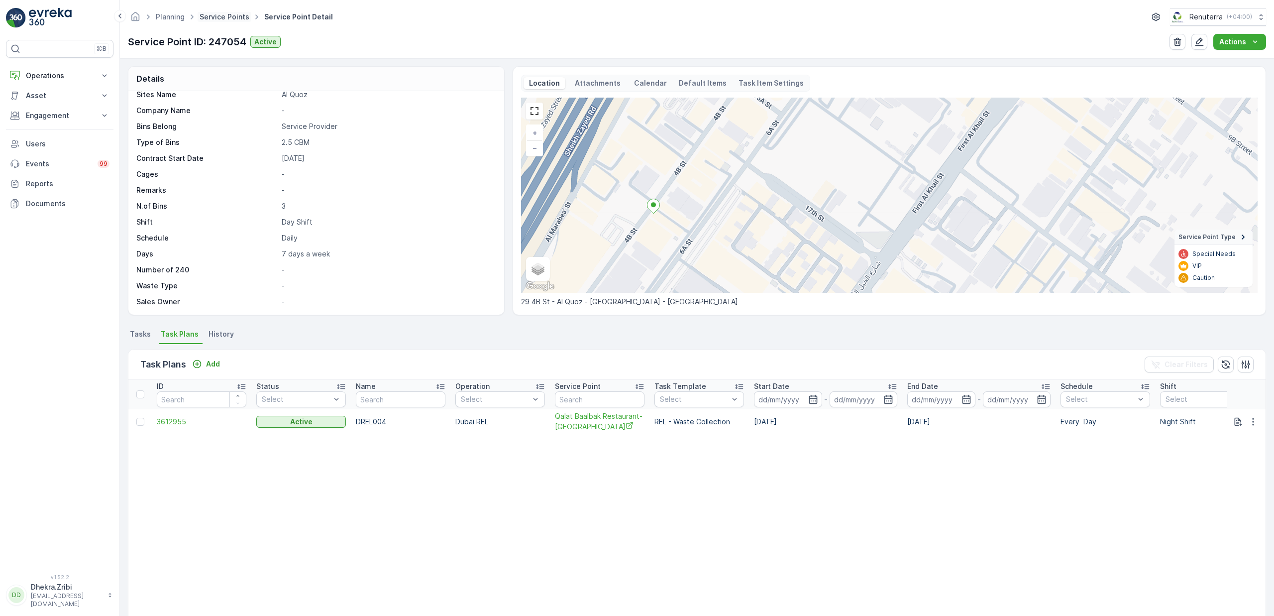
click at [227, 18] on link "Service Points" at bounding box center [225, 16] width 50 height 8
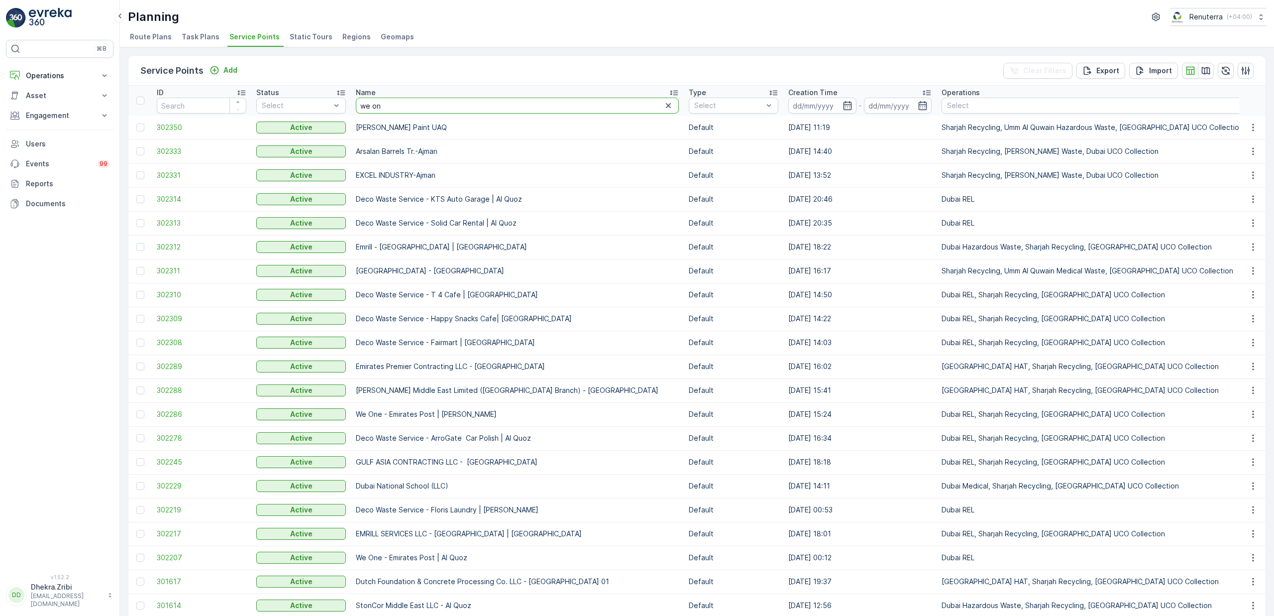
type input "we one"
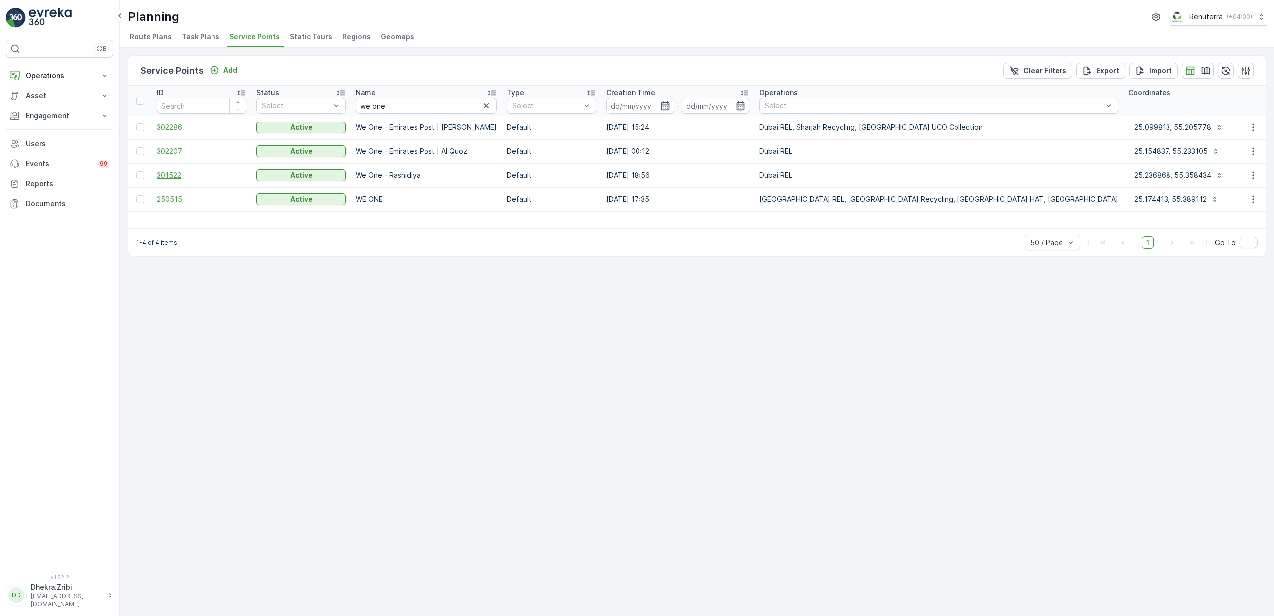
click at [175, 175] on span "301522" at bounding box center [202, 175] width 90 height 10
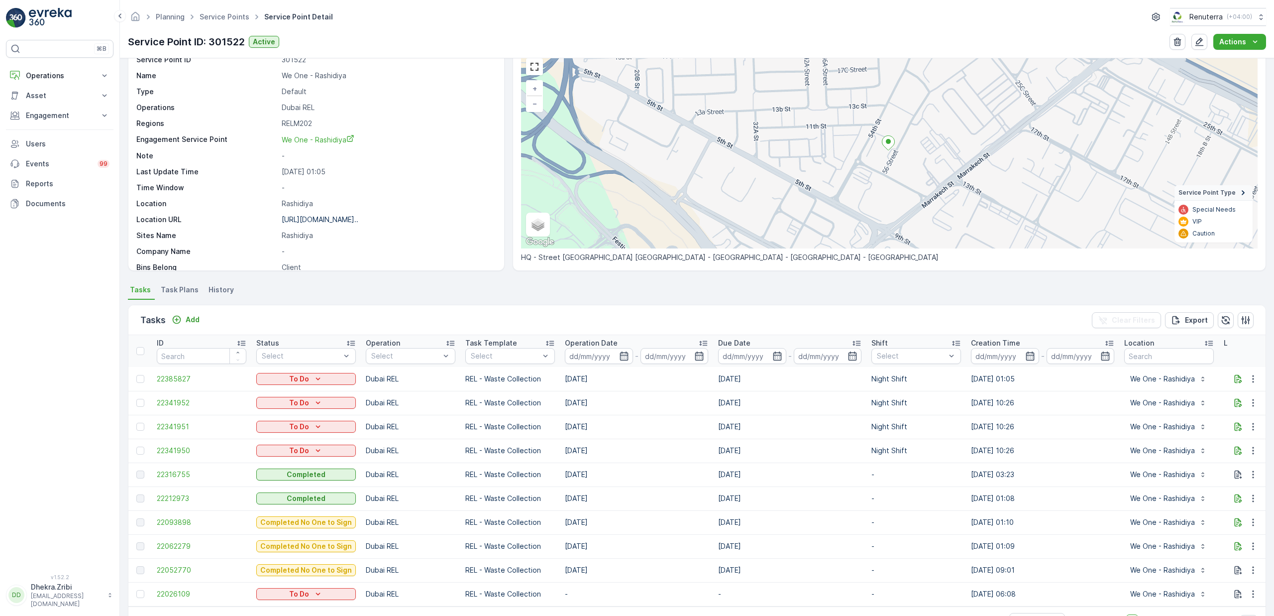
scroll to position [46, 0]
click at [761, 16] on div "Planning Service Points Service Point Detail Renuterra ( +04:00 )" at bounding box center [697, 17] width 1138 height 18
drag, startPoint x: 568, startPoint y: 495, endPoint x: 601, endPoint y: 493, distance: 33.4
click at [601, 493] on td "11.10.2025" at bounding box center [636, 496] width 153 height 24
drag, startPoint x: 555, startPoint y: 495, endPoint x: 599, endPoint y: 494, distance: 44.3
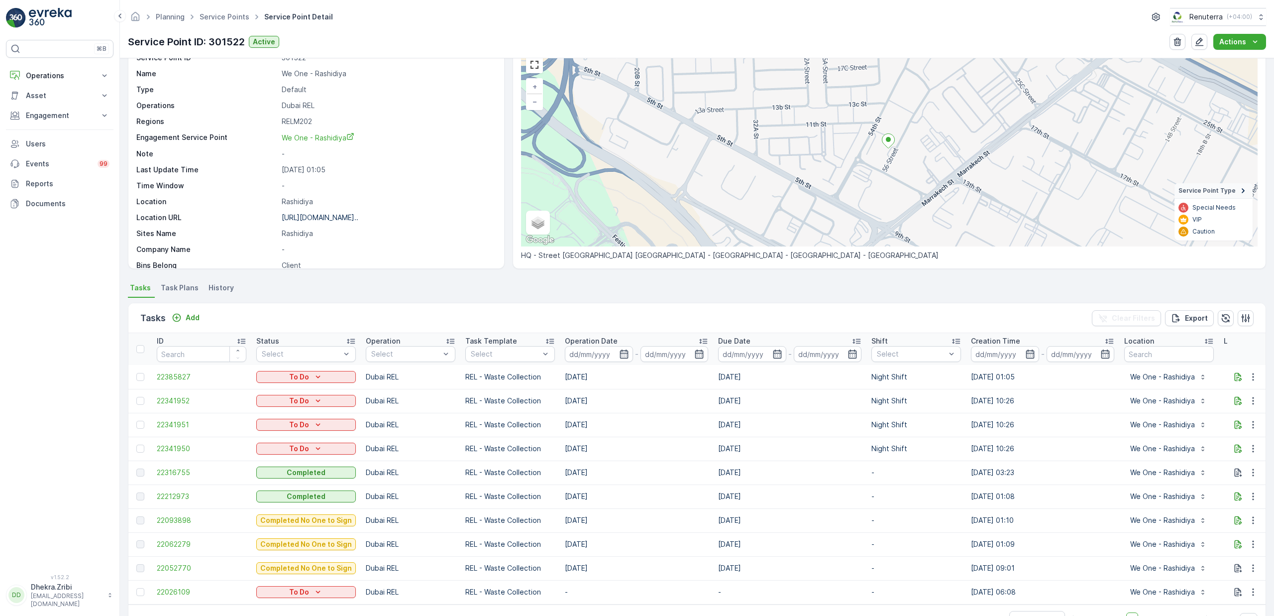
click at [599, 494] on tr "22212973 Completed Dubai REL REL - Waste Collection 11.10.2025 11.10.2025 - 05.…" at bounding box center [892, 496] width 1528 height 24
click at [621, 494] on td "11.10.2025" at bounding box center [636, 496] width 153 height 24
click at [964, 24] on div "Planning Service Points Service Point Detail Renuterra ( +04:00 )" at bounding box center [697, 17] width 1138 height 18
drag, startPoint x: 564, startPoint y: 494, endPoint x: 666, endPoint y: 491, distance: 102.6
click at [666, 491] on td "11.10.2025" at bounding box center [636, 496] width 153 height 24
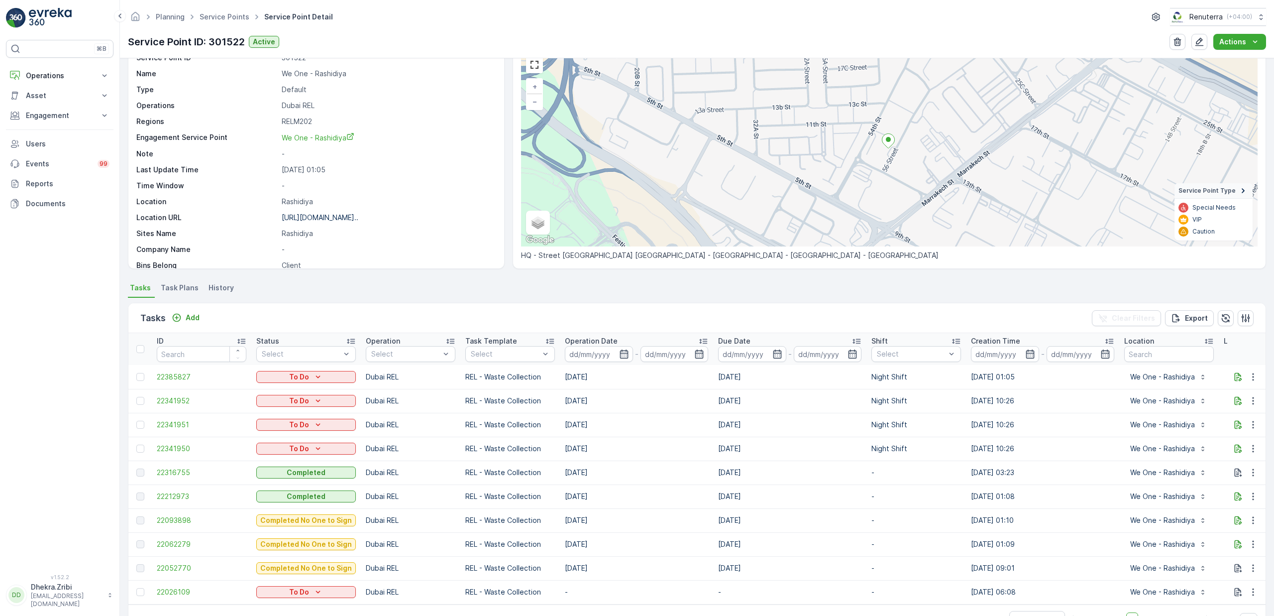
click at [587, 497] on td "11.10.2025" at bounding box center [636, 496] width 153 height 24
click at [184, 495] on span "22212973" at bounding box center [202, 496] width 90 height 10
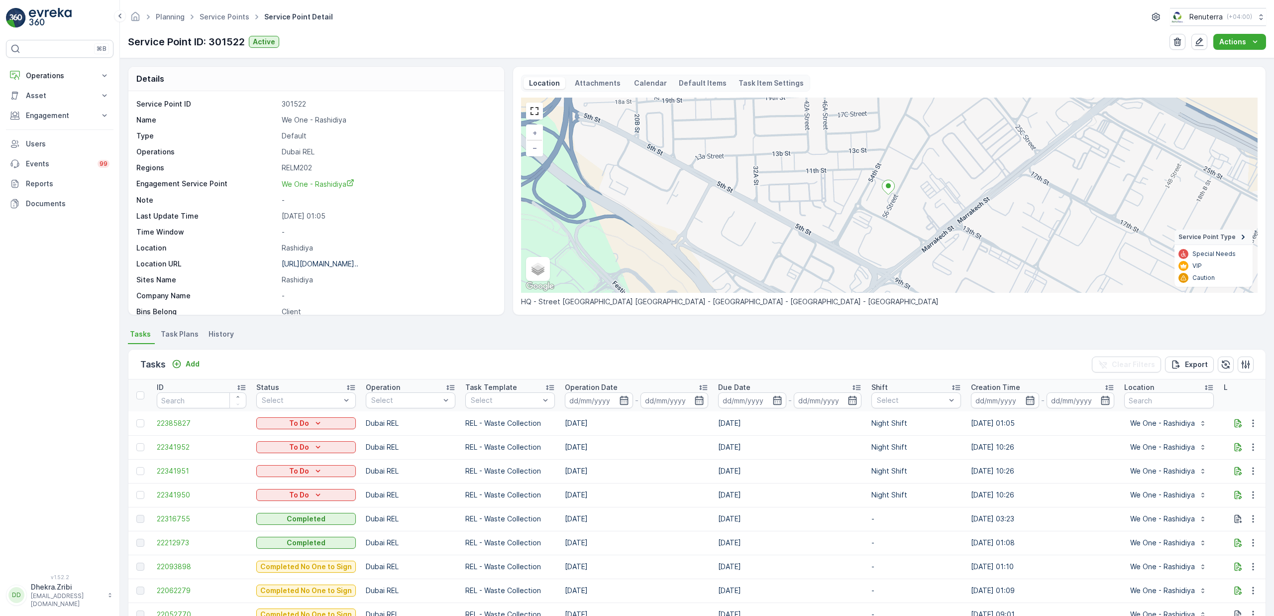
drag, startPoint x: 555, startPoint y: 499, endPoint x: 595, endPoint y: 498, distance: 39.8
click at [595, 498] on tr "22341950 To Do Dubai REL REL - Waste Collection 13.10.2025 13.10.2025 Night Shi…" at bounding box center [892, 495] width 1528 height 24
click at [573, 499] on td "13.10.2025" at bounding box center [636, 495] width 153 height 24
drag, startPoint x: 565, startPoint y: 498, endPoint x: 633, endPoint y: 492, distance: 68.0
click at [633, 492] on td "13.10.2025" at bounding box center [636, 495] width 153 height 24
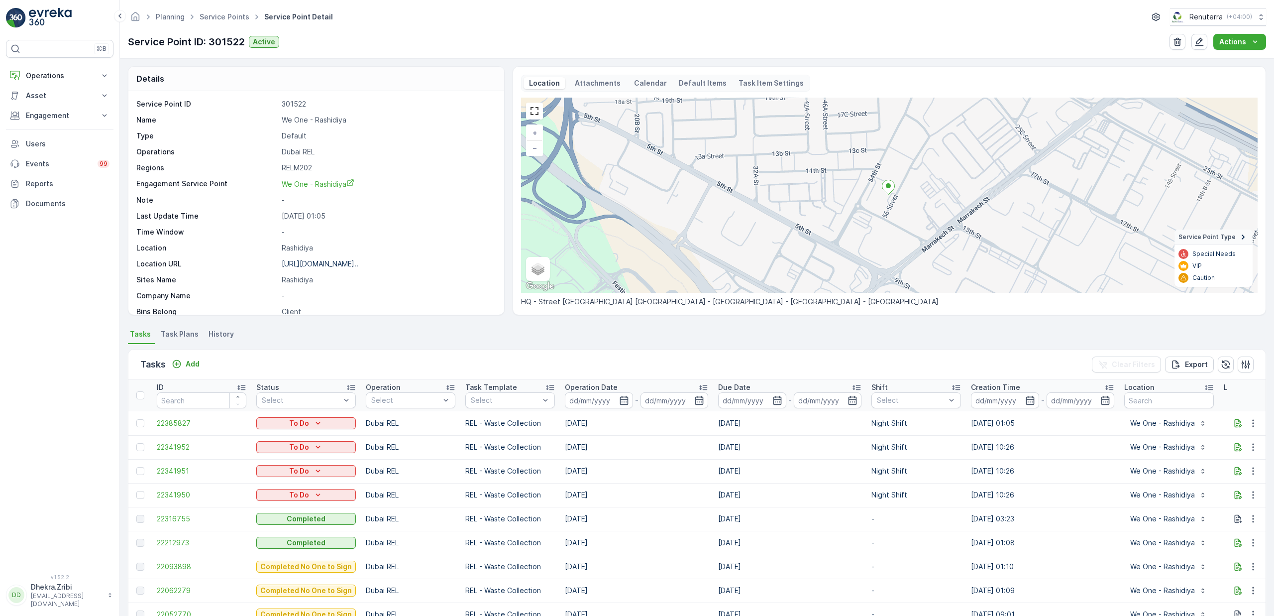
click at [633, 492] on td "13.10.2025" at bounding box center [636, 495] width 153 height 24
drag, startPoint x: 556, startPoint y: 499, endPoint x: 601, endPoint y: 493, distance: 45.8
click at [601, 493] on tr "22341950 To Do Dubai REL REL - Waste Collection 13.10.2025 13.10.2025 Night Shi…" at bounding box center [892, 495] width 1528 height 24
click at [605, 493] on td "13.10.2025" at bounding box center [636, 495] width 153 height 24
click at [180, 543] on span "22212973" at bounding box center [202, 543] width 90 height 10
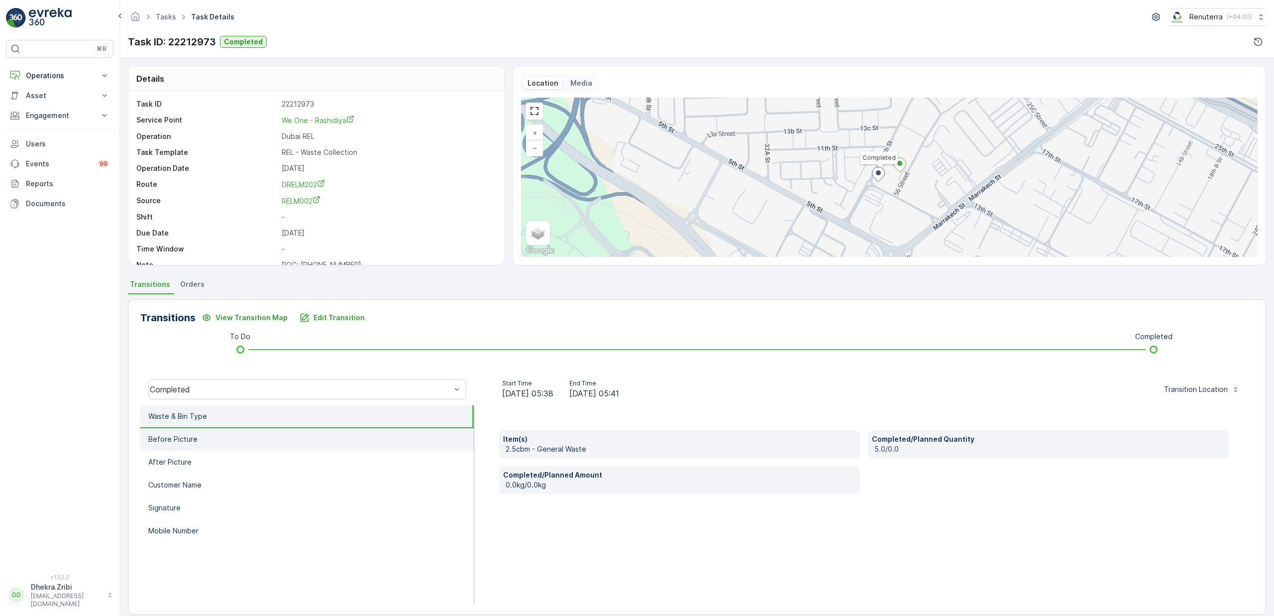
click at [183, 441] on p "Before Picture" at bounding box center [172, 439] width 49 height 10
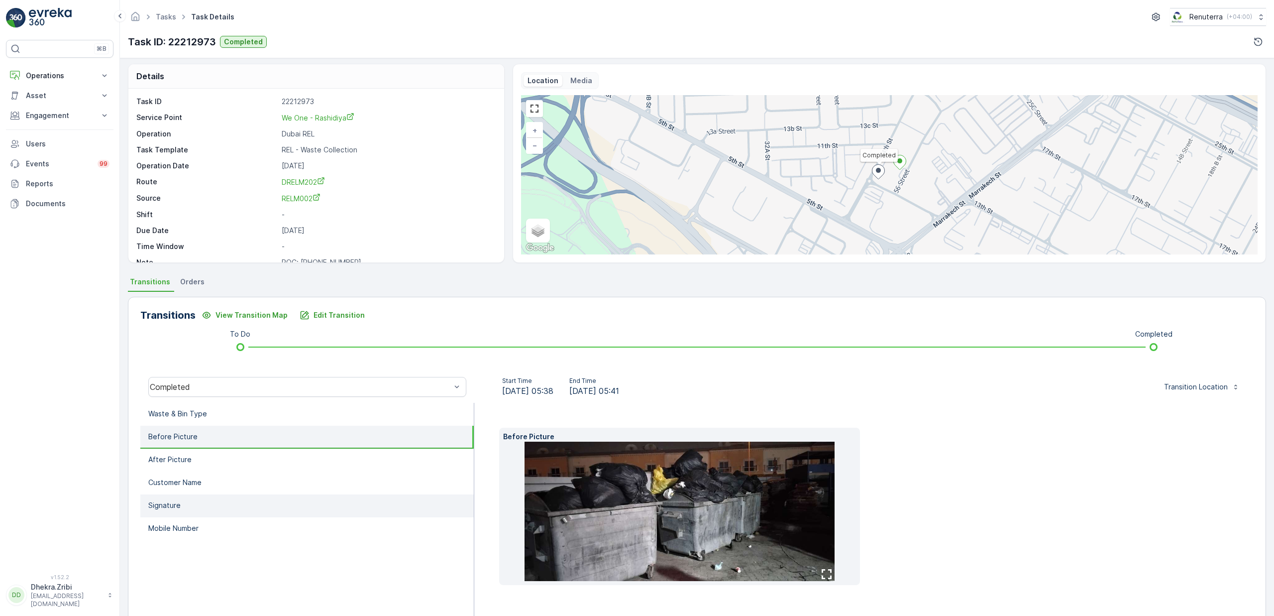
scroll to position [5, 0]
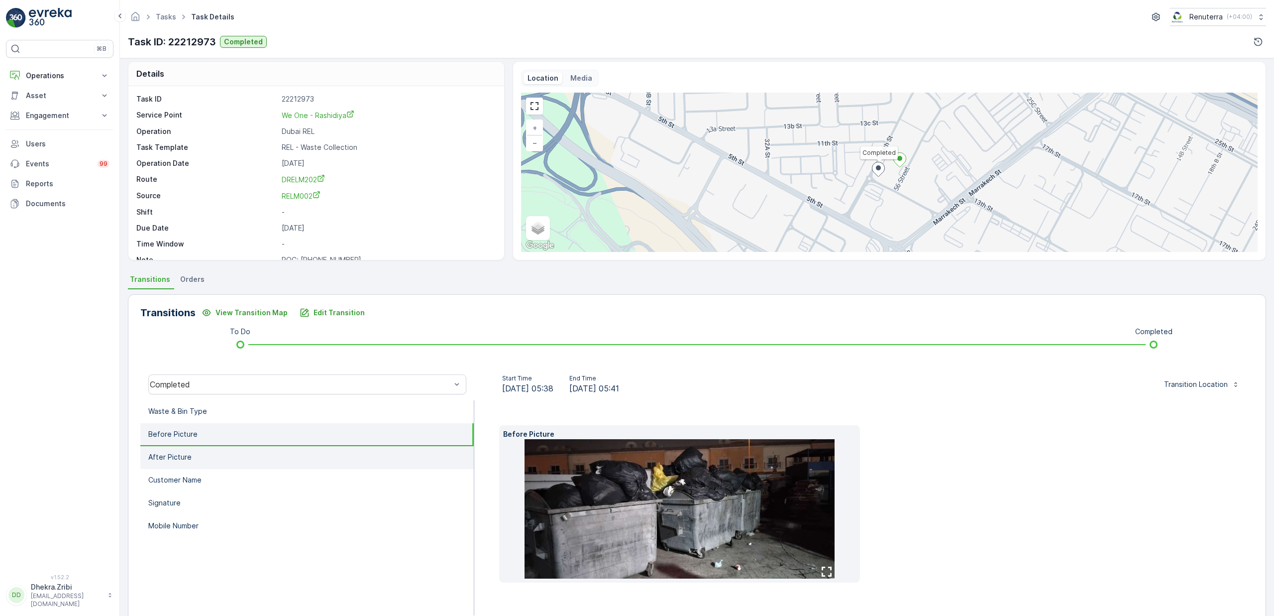
click at [203, 446] on li "After Picture" at bounding box center [306, 457] width 333 height 23
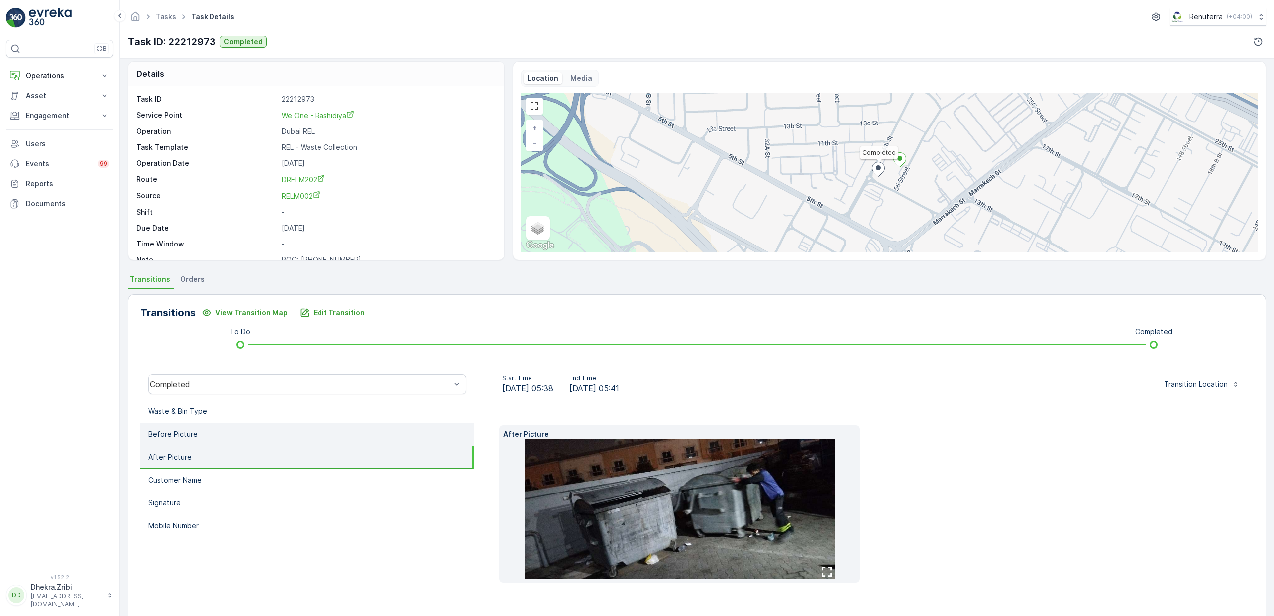
click at [211, 432] on li "Before Picture" at bounding box center [306, 434] width 333 height 23
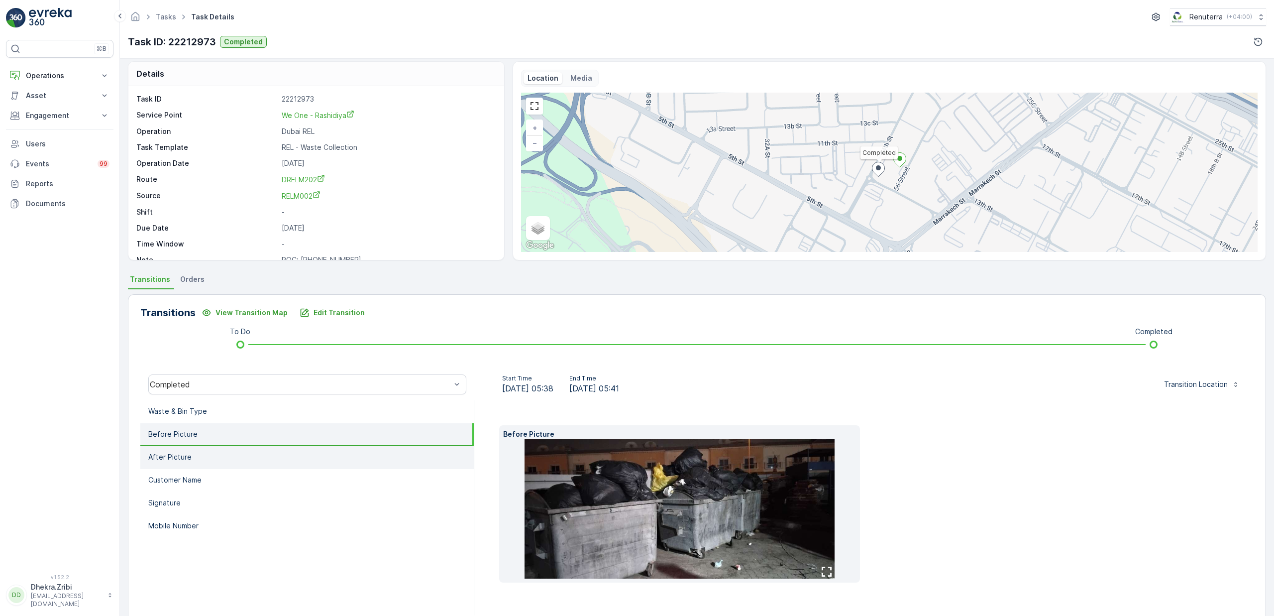
click at [199, 448] on li "After Picture" at bounding box center [306, 457] width 333 height 23
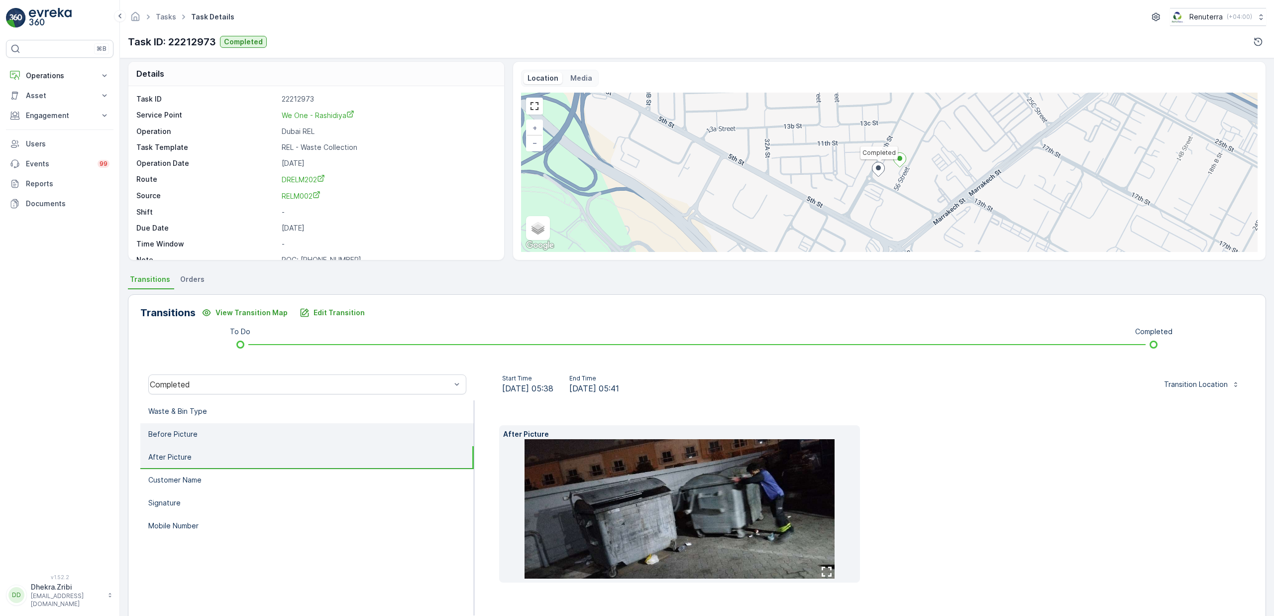
click at [204, 434] on li "Before Picture" at bounding box center [306, 434] width 333 height 23
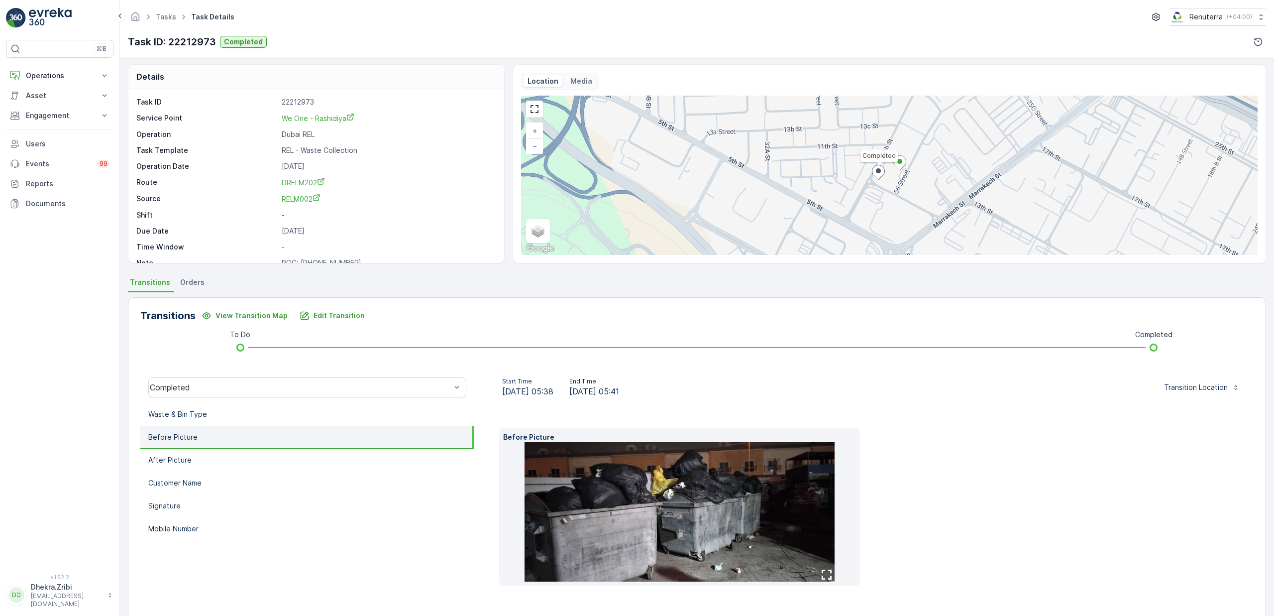
scroll to position [0, 0]
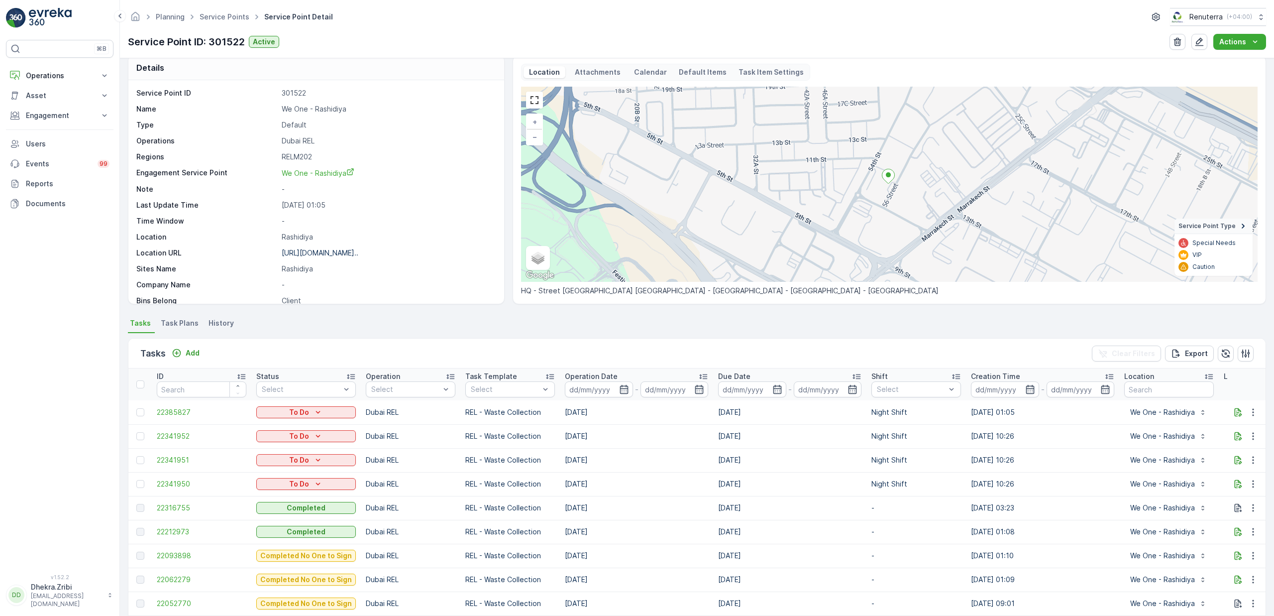
scroll to position [16, 0]
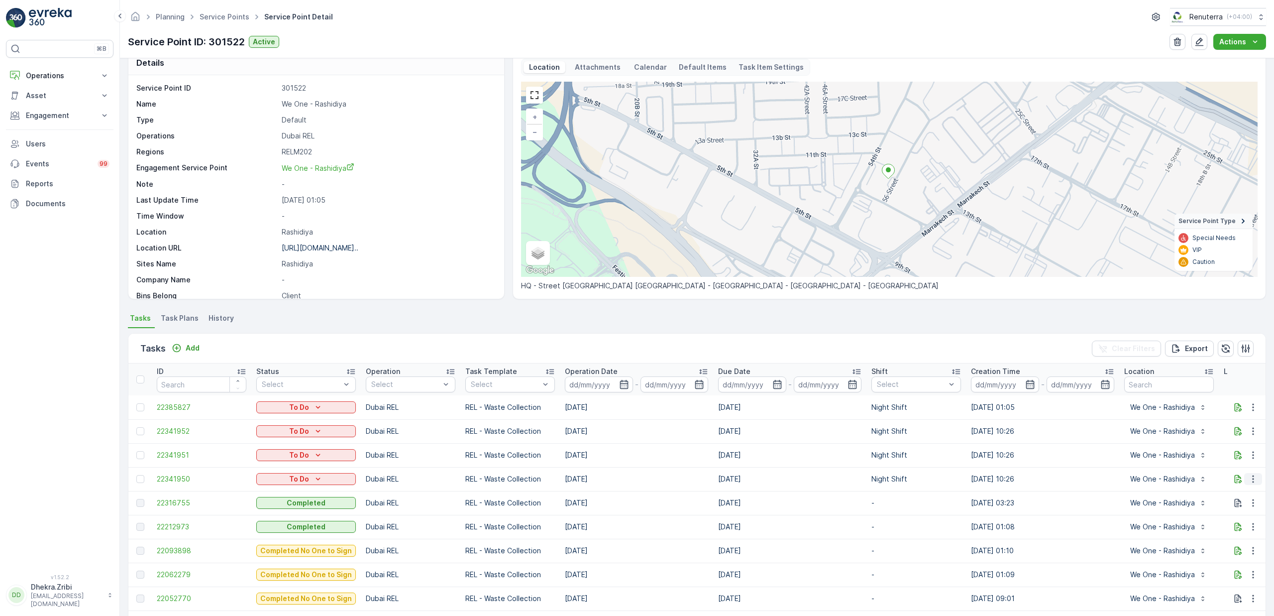
click at [1248, 480] on icon "button" at bounding box center [1253, 479] width 10 height 10
click at [1229, 518] on span "Change Route" at bounding box center [1228, 522] width 48 height 10
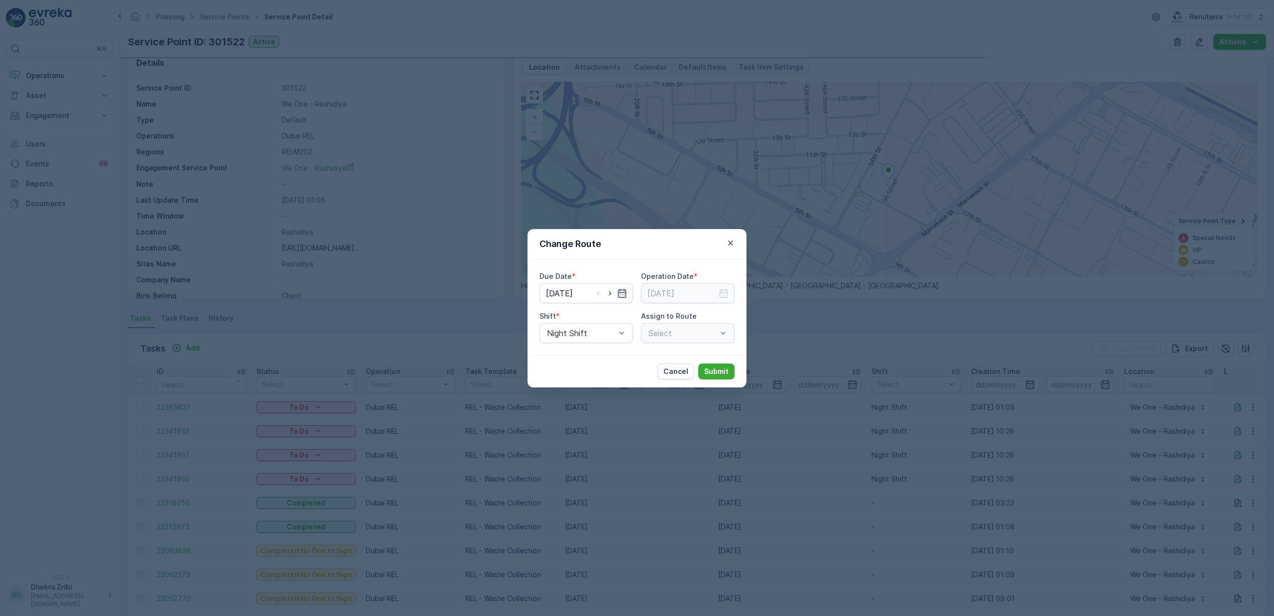
type input "13.10.2025"
click at [731, 242] on icon "button" at bounding box center [730, 242] width 5 height 5
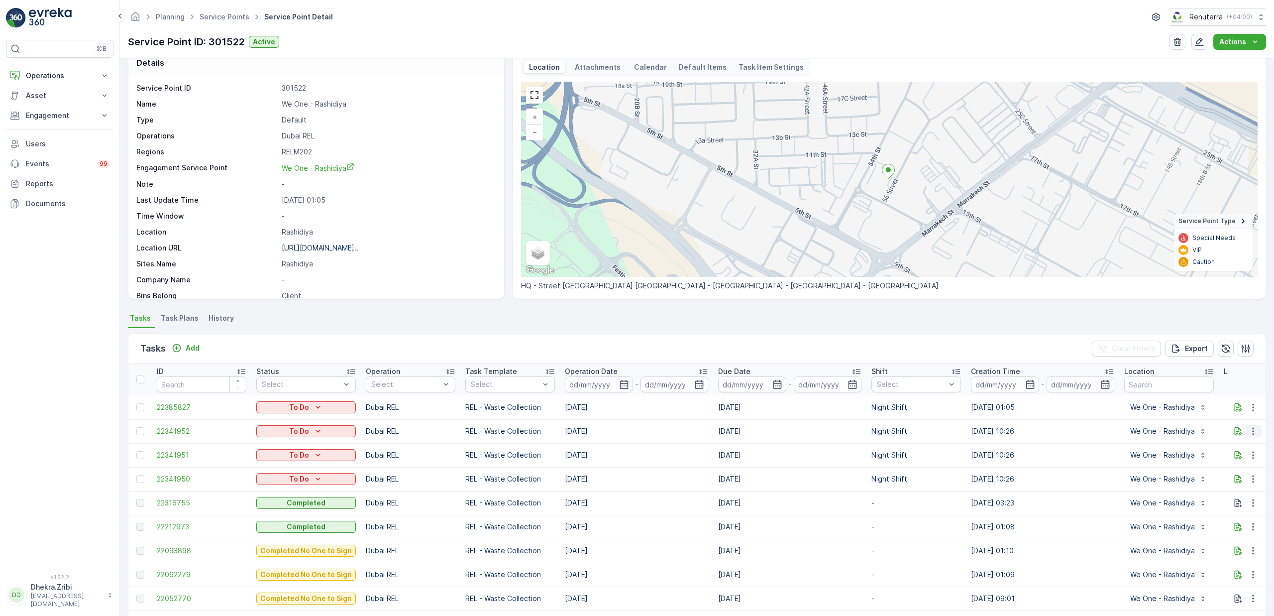
click at [1252, 431] on icon "button" at bounding box center [1253, 431] width 10 height 10
click at [1234, 475] on span "Change Route" at bounding box center [1228, 474] width 48 height 10
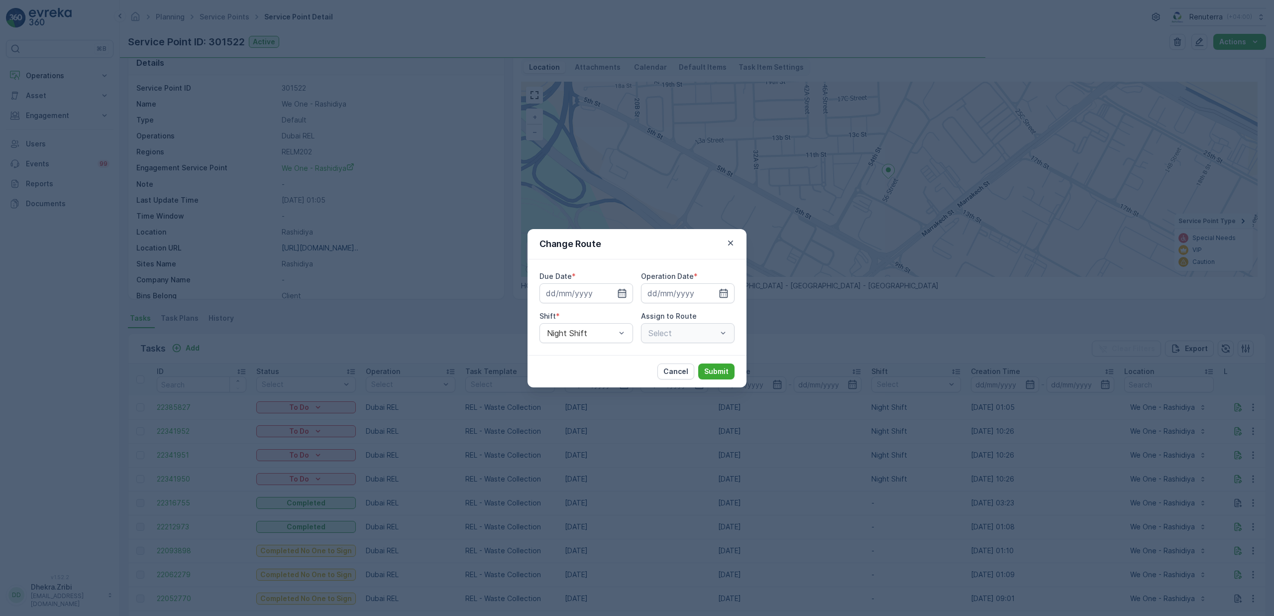
type input "17.10.2025"
click at [734, 243] on icon "button" at bounding box center [731, 243] width 10 height 10
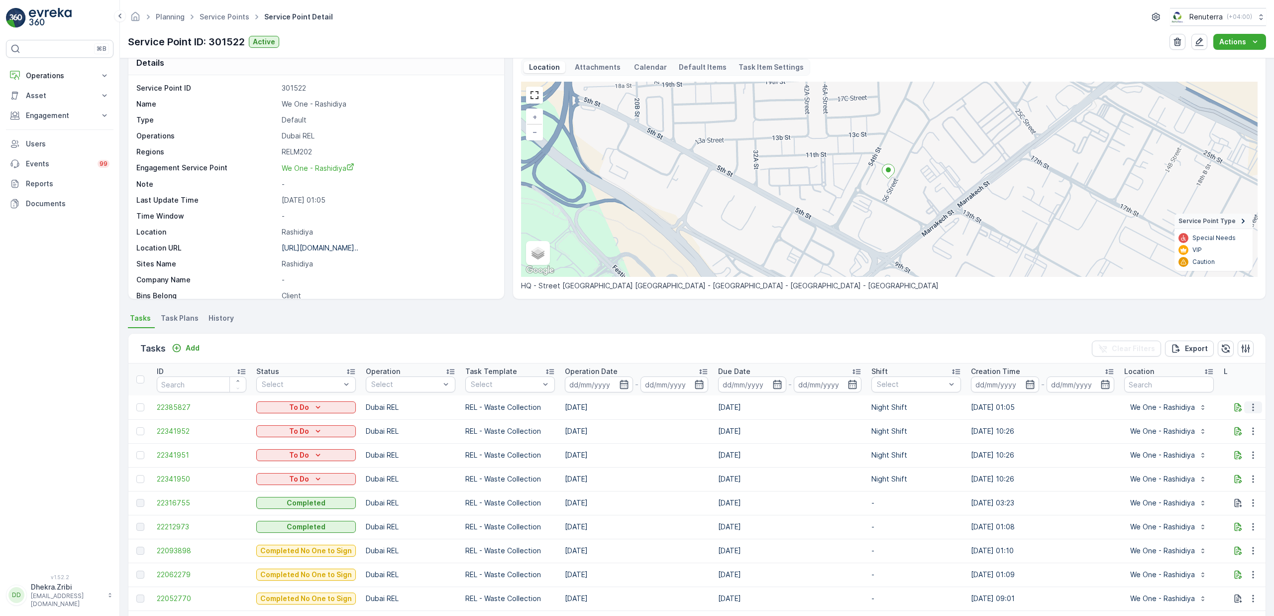
click at [1253, 407] on icon "button" at bounding box center [1253, 407] width 10 height 10
click at [1237, 450] on span "Change Route" at bounding box center [1228, 450] width 48 height 10
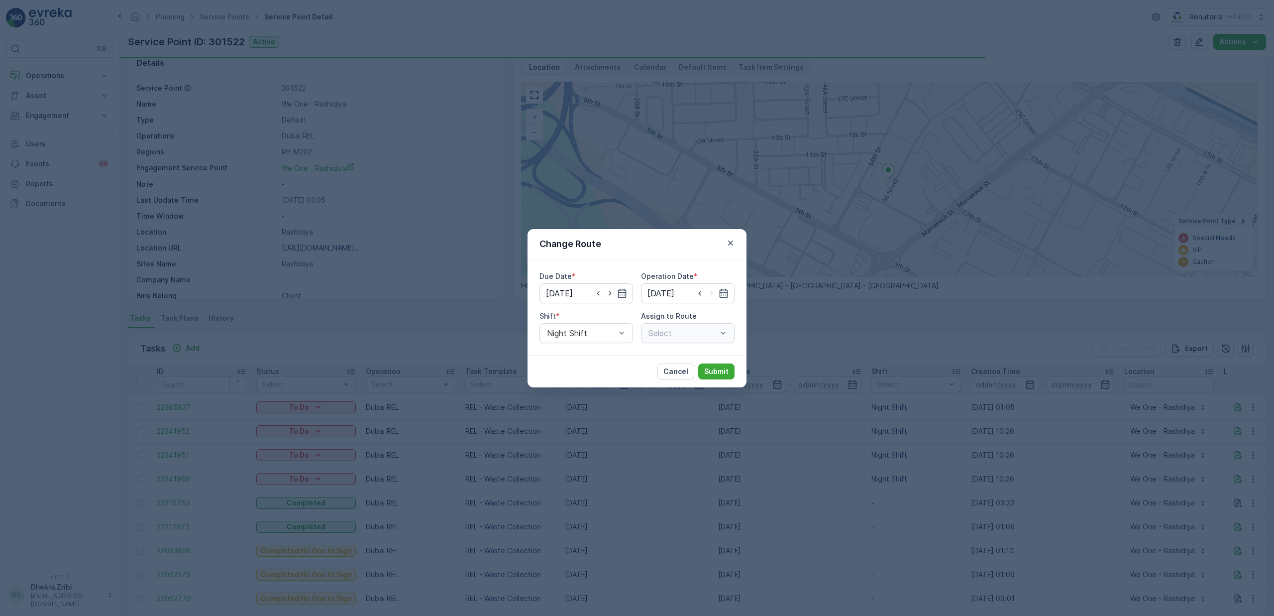
type input "19.10.2025"
click at [730, 240] on icon "button" at bounding box center [731, 243] width 10 height 10
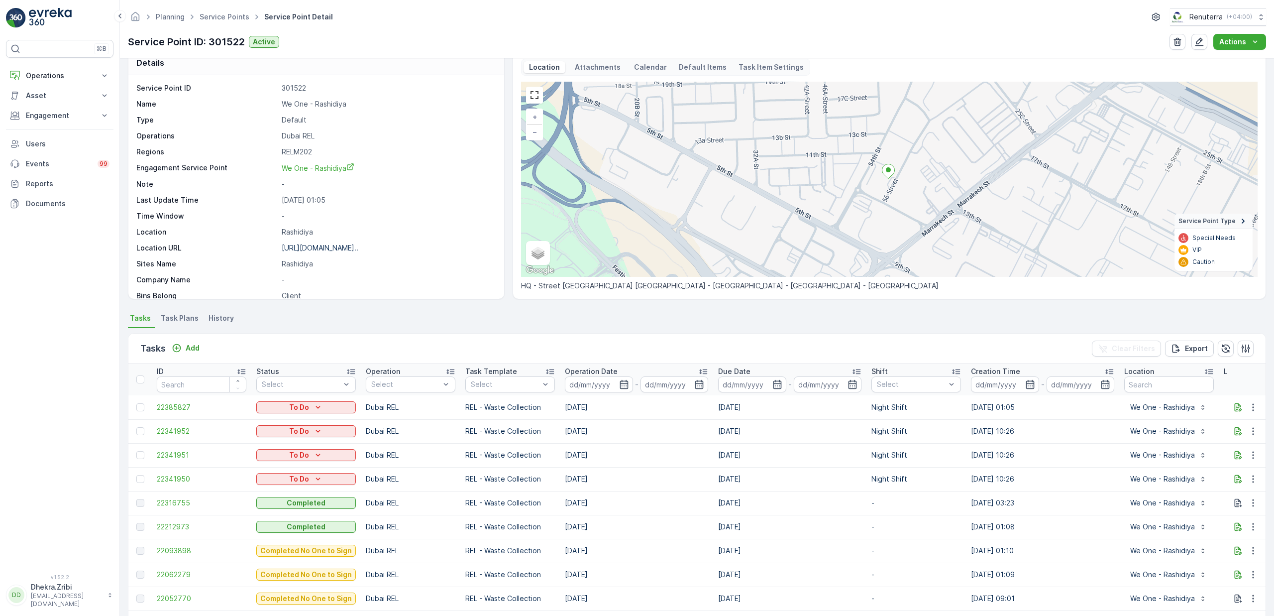
click at [182, 317] on span "Task Plans" at bounding box center [180, 318] width 38 height 10
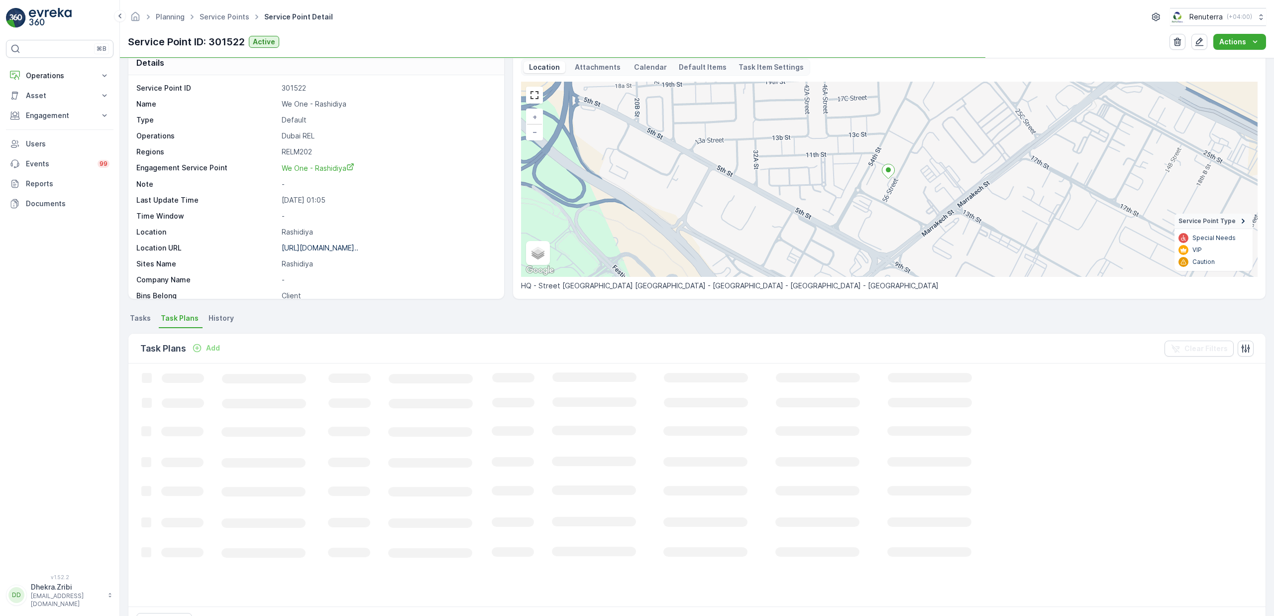
scroll to position [16, 0]
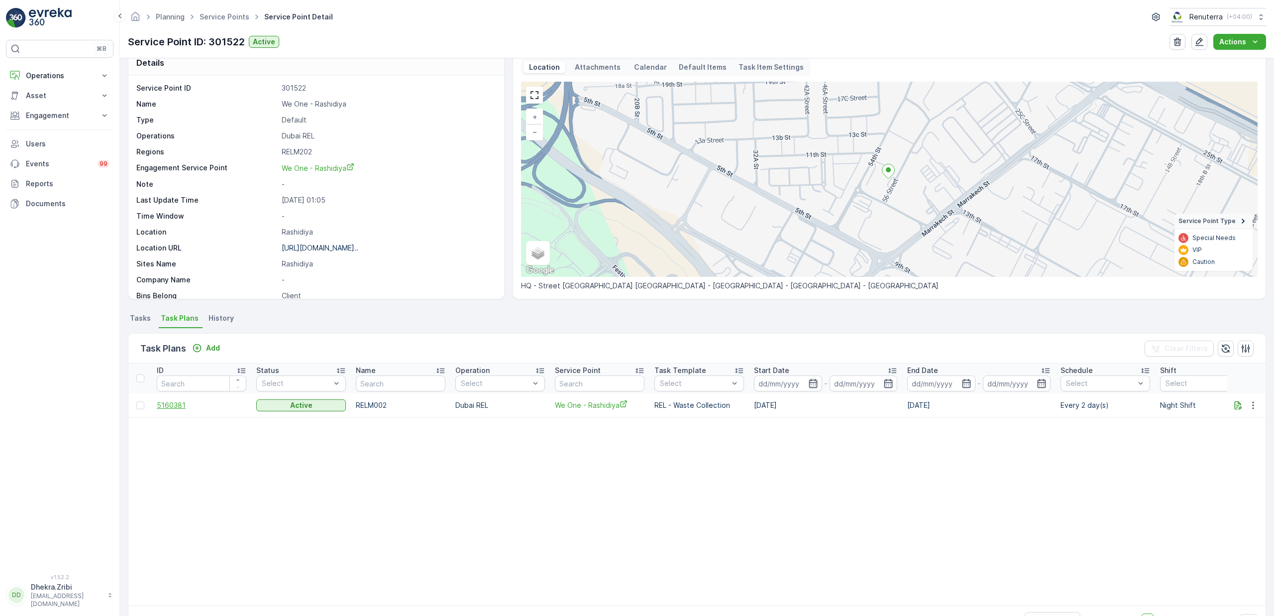
click at [179, 404] on span "5160381" at bounding box center [202, 405] width 90 height 10
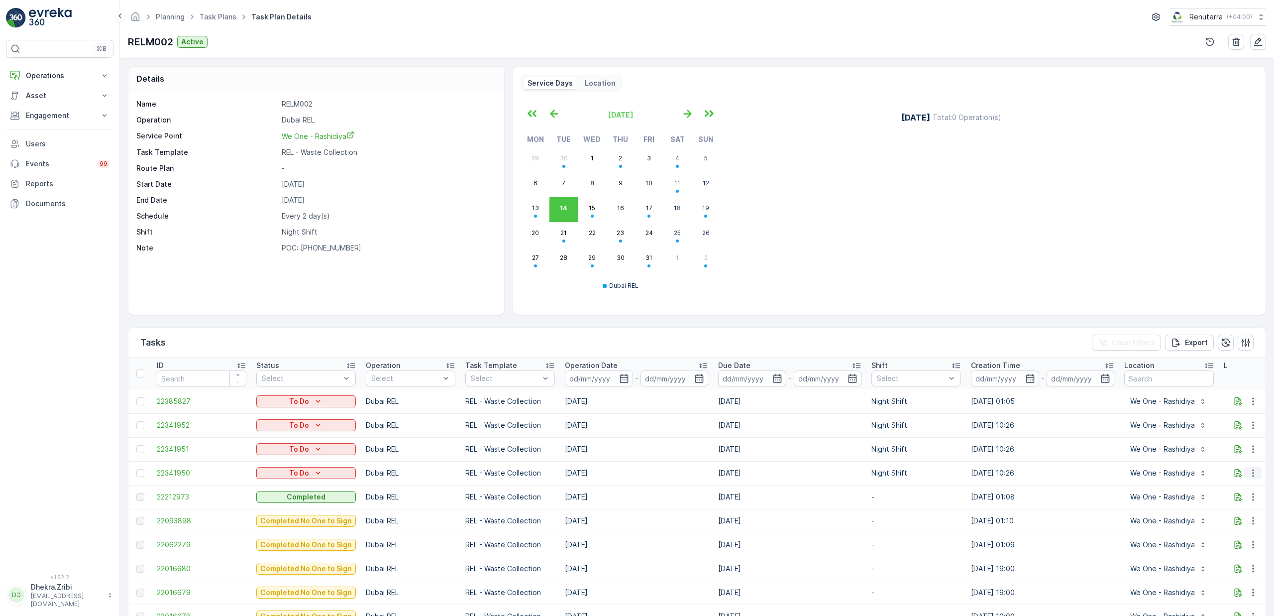
click at [1256, 472] on button "button" at bounding box center [1253, 473] width 18 height 12
click at [1224, 513] on span "Change Route" at bounding box center [1228, 516] width 48 height 10
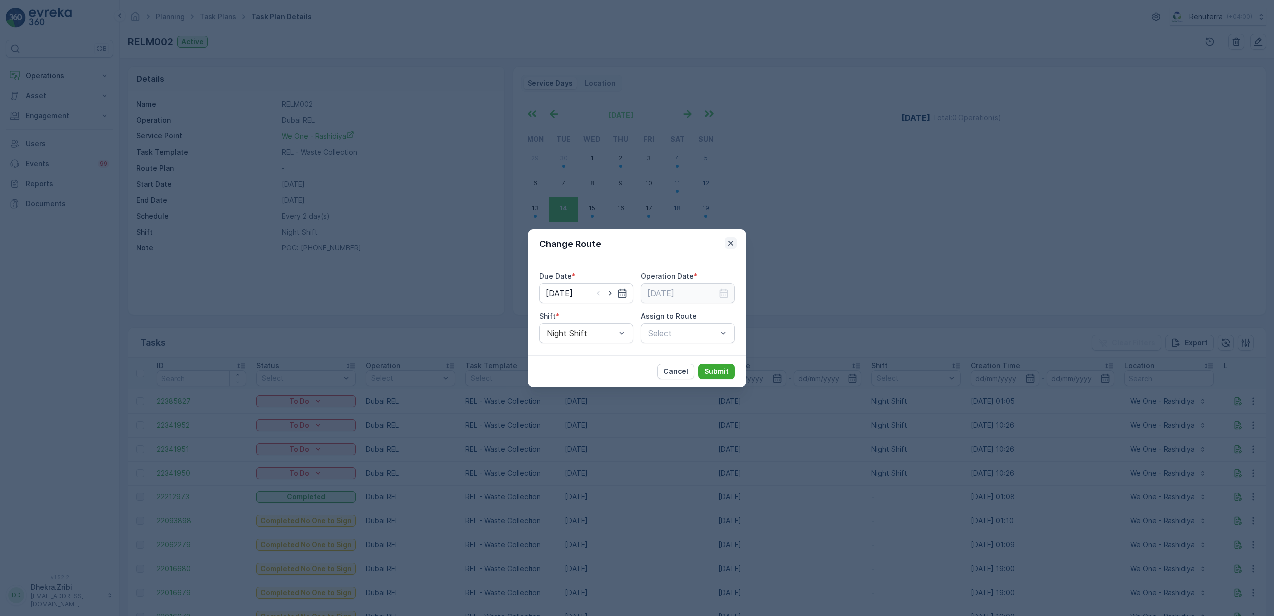
click at [735, 239] on icon "button" at bounding box center [731, 243] width 10 height 10
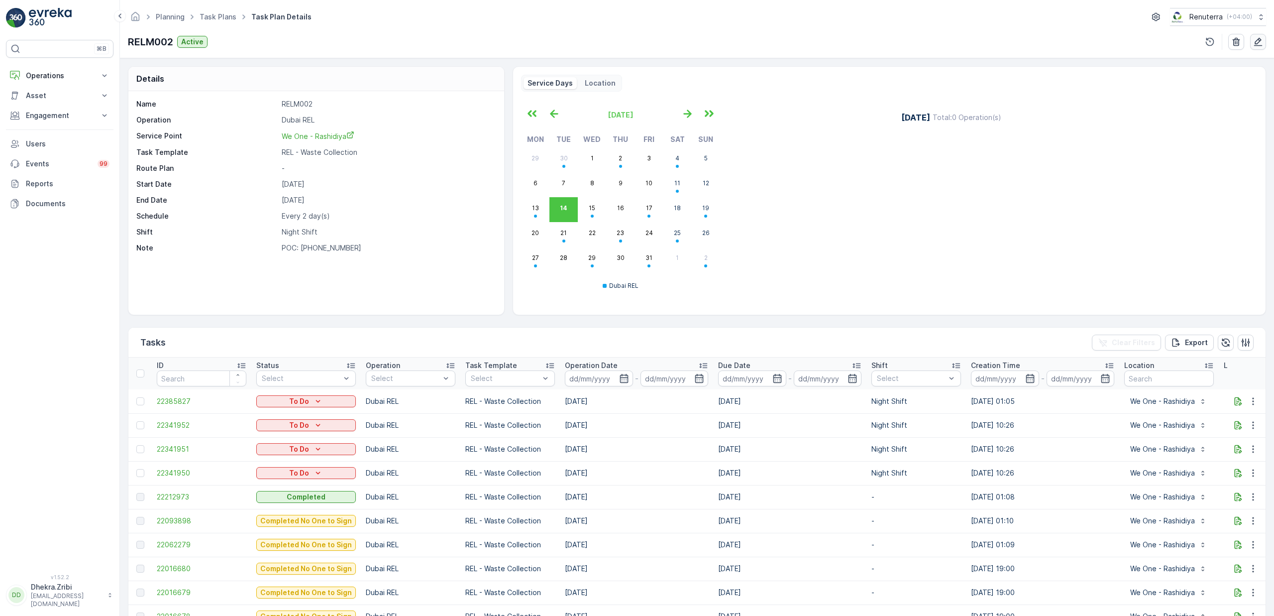
click at [1255, 45] on icon "button" at bounding box center [1258, 42] width 8 height 8
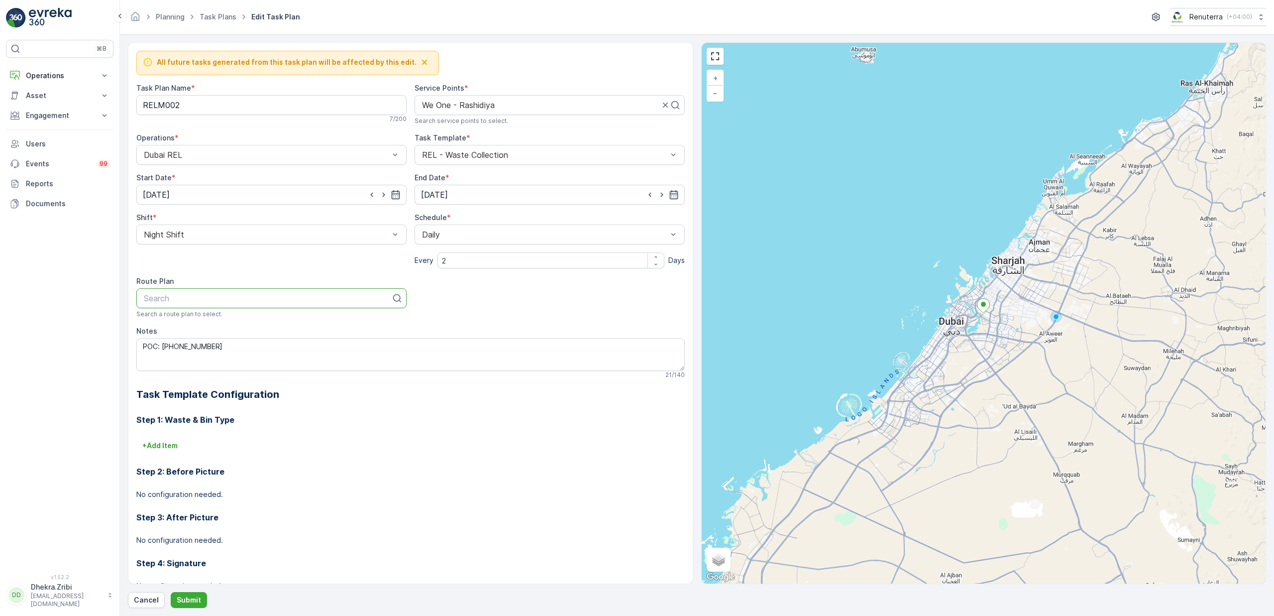
click at [320, 303] on div at bounding box center [267, 298] width 249 height 9
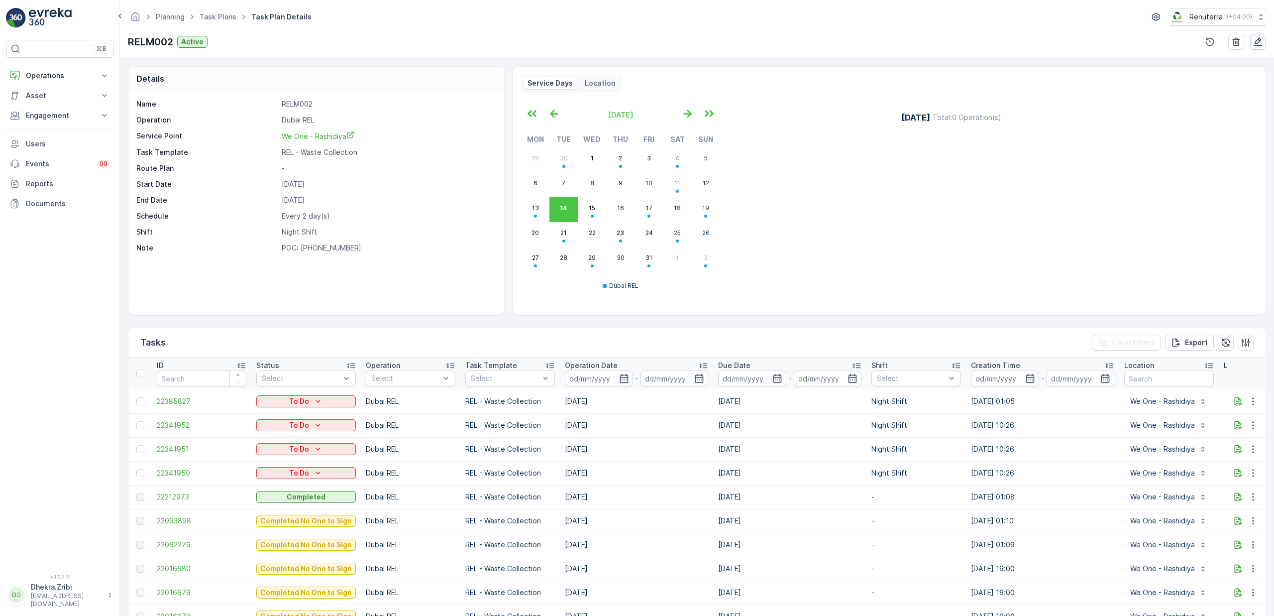
click at [1258, 42] on icon "button" at bounding box center [1258, 42] width 10 height 10
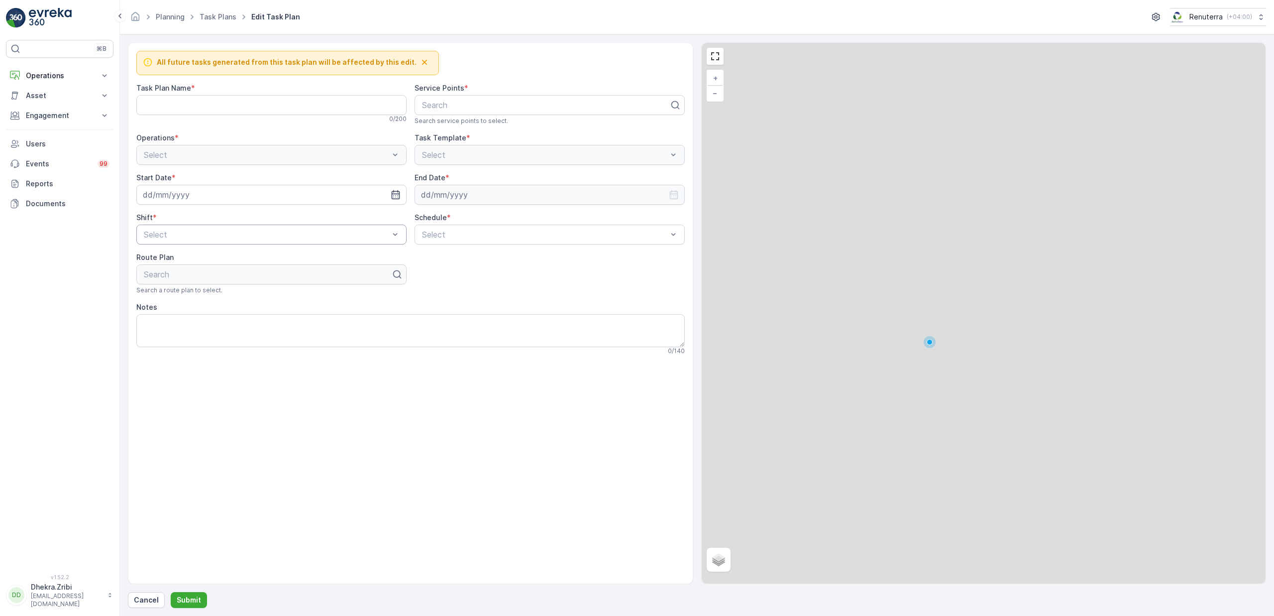
type Name "RELM002"
type textarea "POC: +971 52 346 0952"
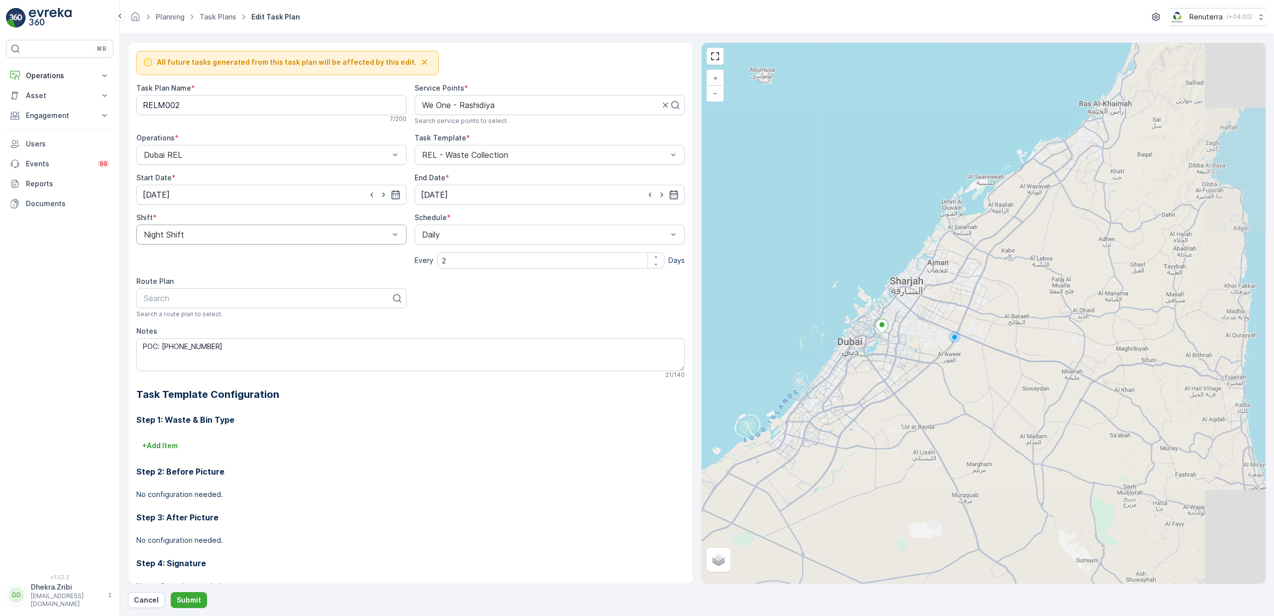
type input "11.10.2025"
type input "31.12.2026"
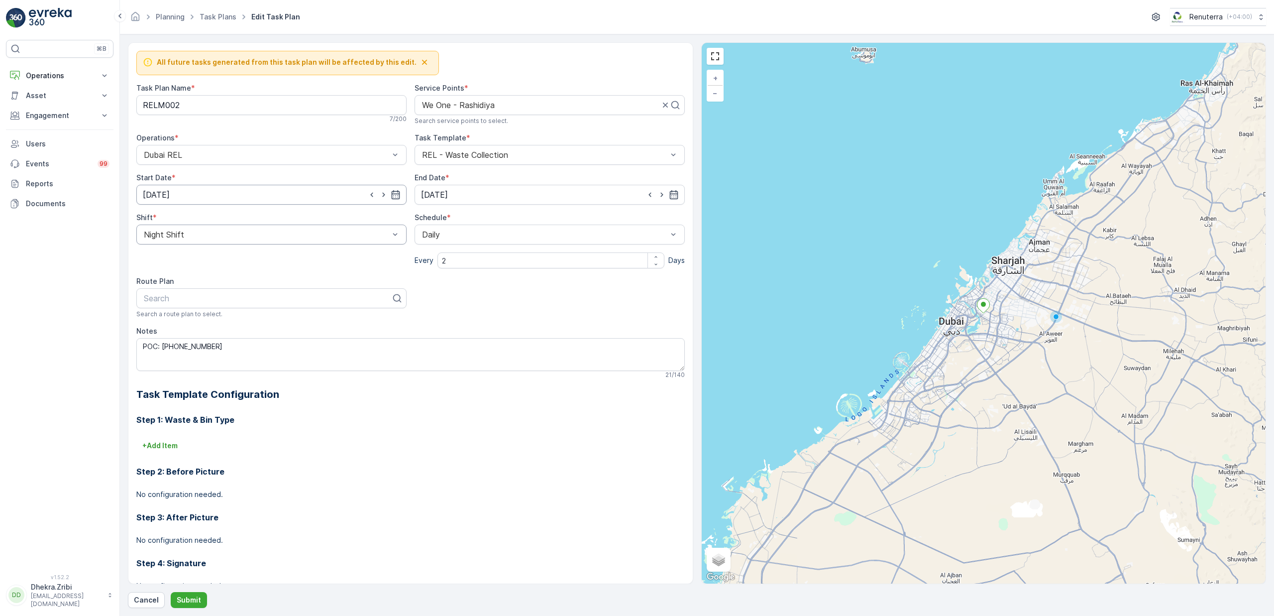
click at [285, 200] on input "11.10.2025" at bounding box center [271, 195] width 270 height 20
click at [190, 298] on div "14" at bounding box center [190, 299] width 16 height 16
type input "[DATE]"
click at [271, 302] on div at bounding box center [267, 298] width 249 height 9
type input "m202"
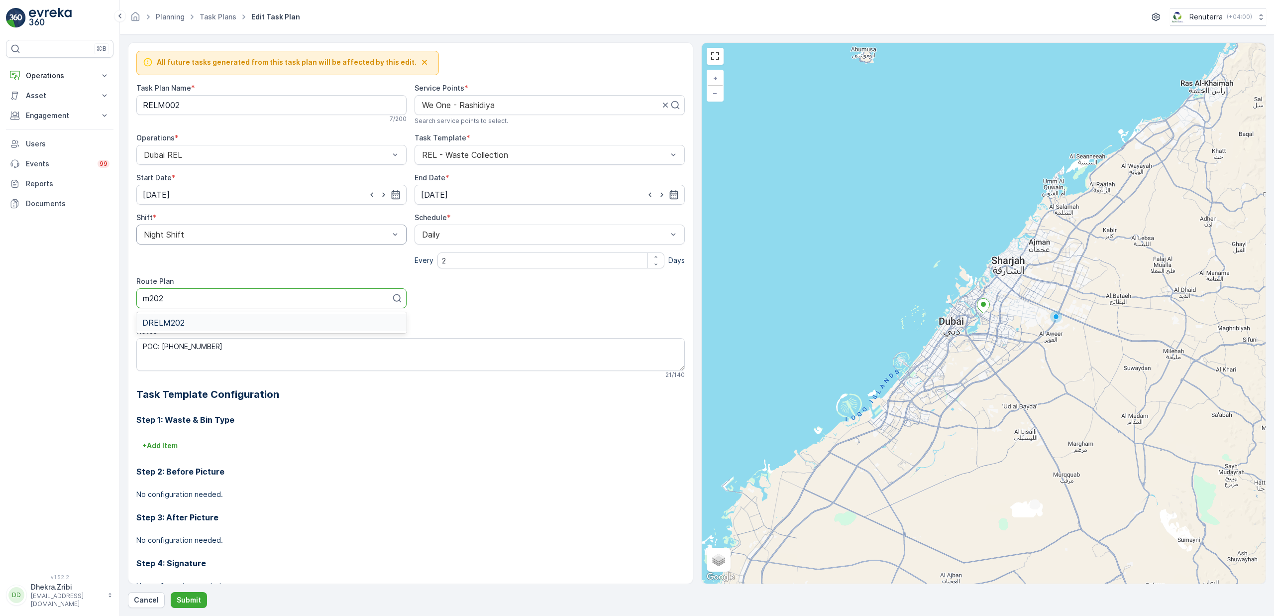
click at [215, 326] on div "DRELM202" at bounding box center [271, 322] width 258 height 9
click at [197, 601] on p "Submit" at bounding box center [189, 600] width 24 height 10
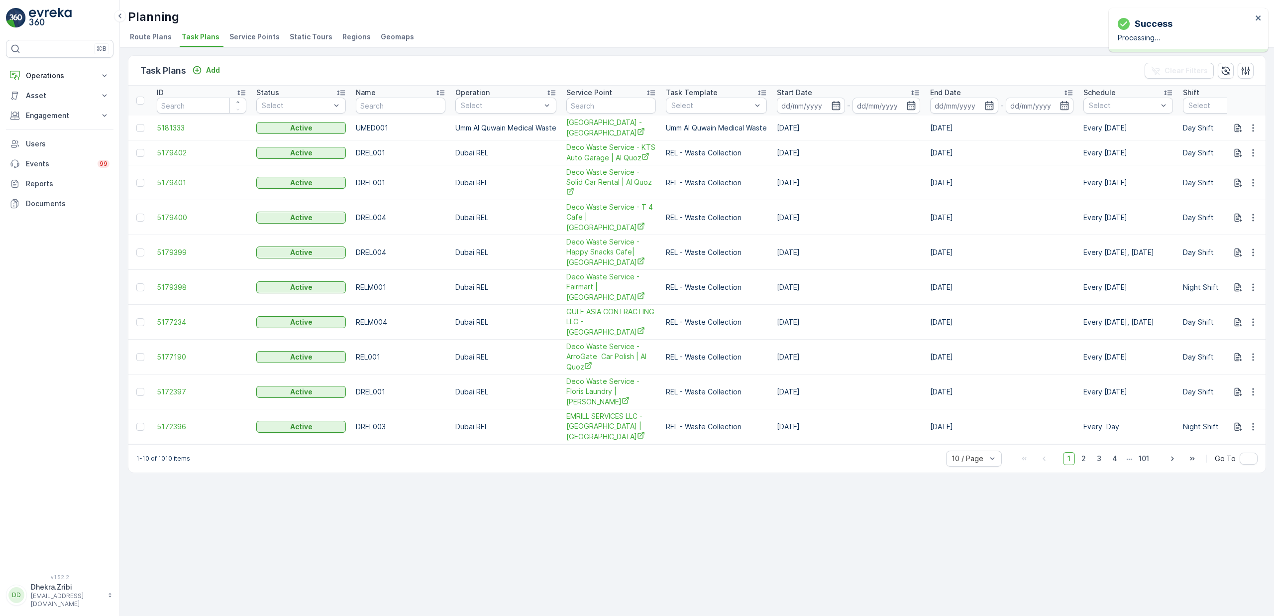
click at [244, 42] on span "Service Points" at bounding box center [254, 37] width 50 height 10
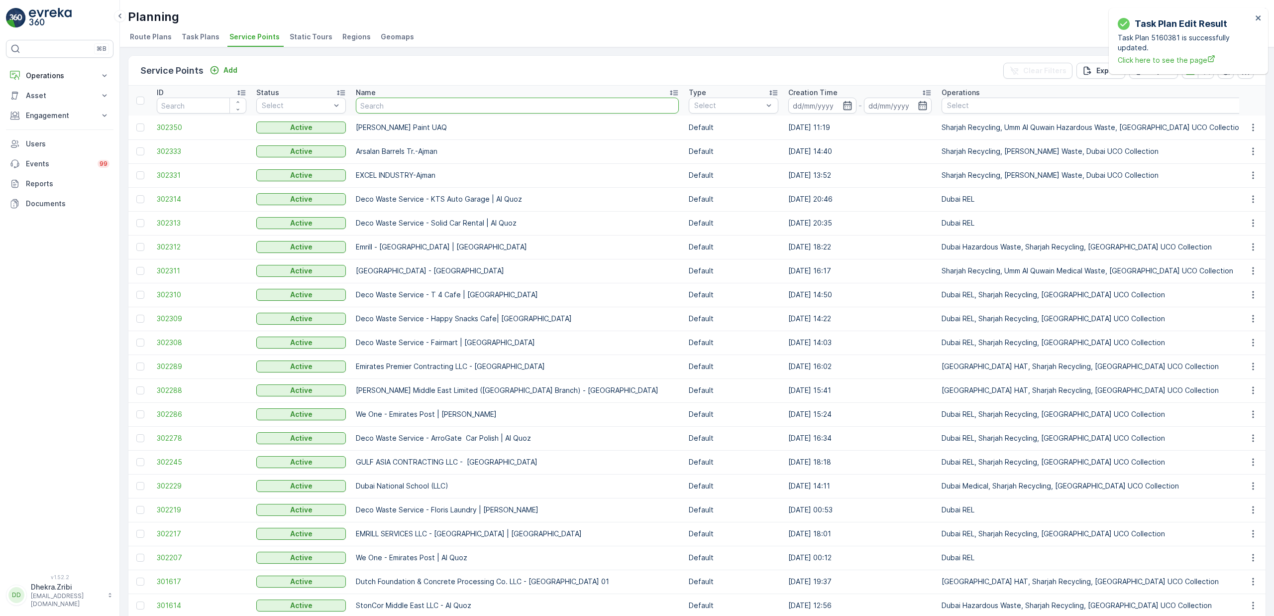
click at [446, 110] on input "text" at bounding box center [517, 106] width 323 height 16
type input "we one"
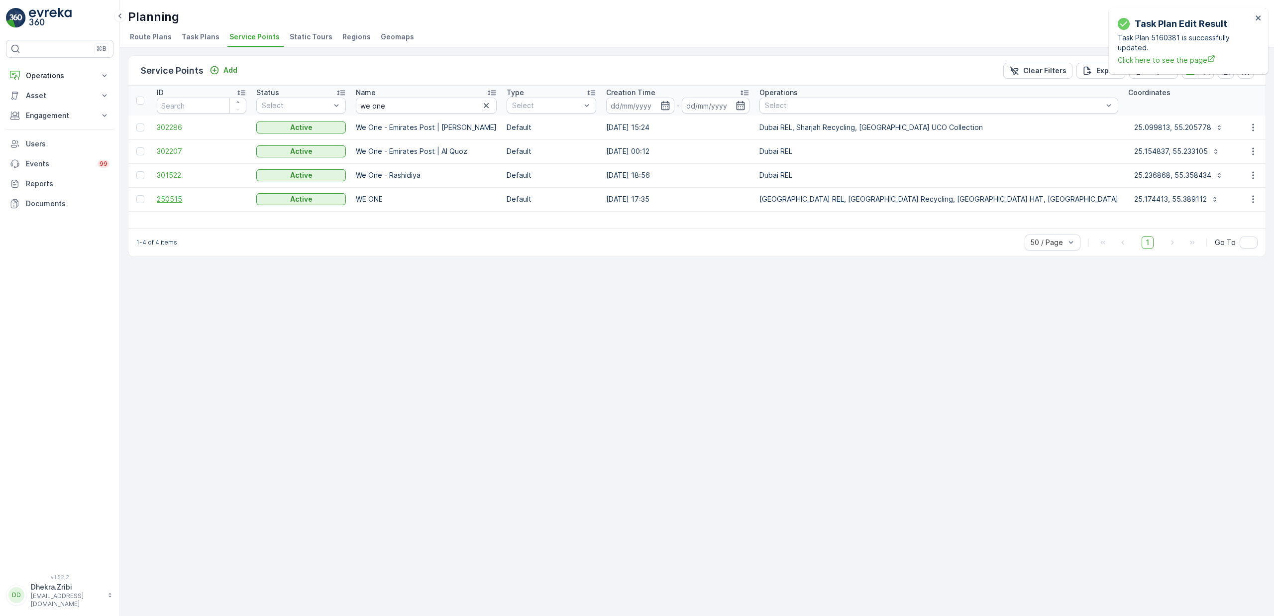
click at [172, 198] on span "250515" at bounding box center [202, 199] width 90 height 10
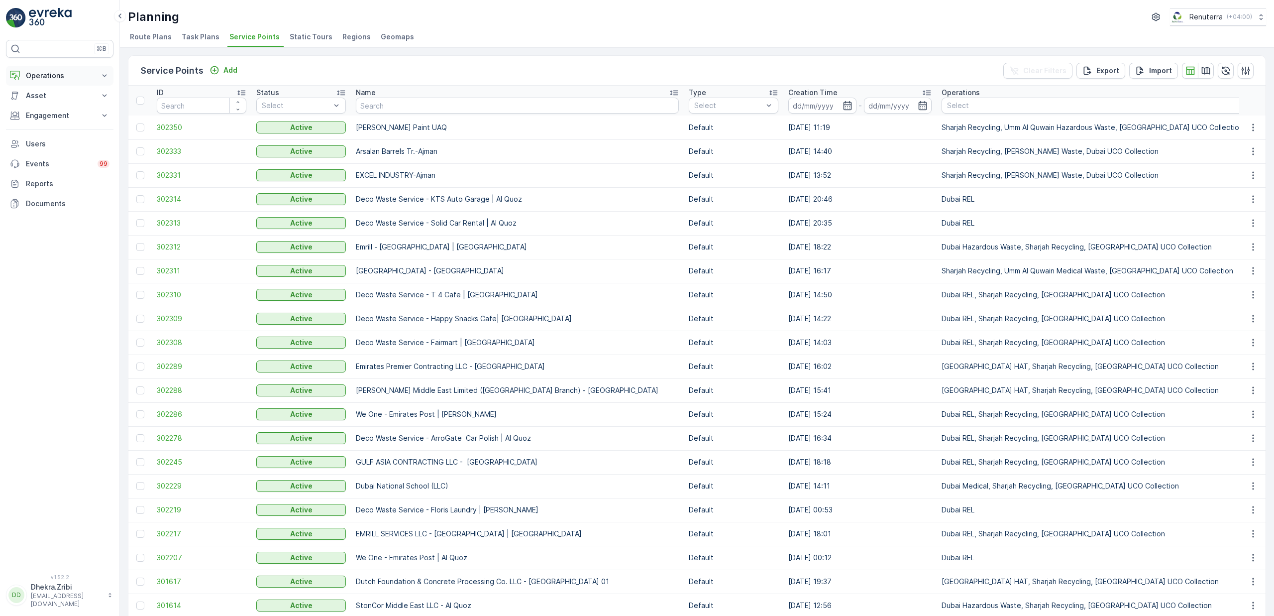
click at [54, 76] on p "Operations" at bounding box center [60, 76] width 68 height 10
click at [42, 108] on p "Planning" at bounding box center [39, 107] width 28 height 10
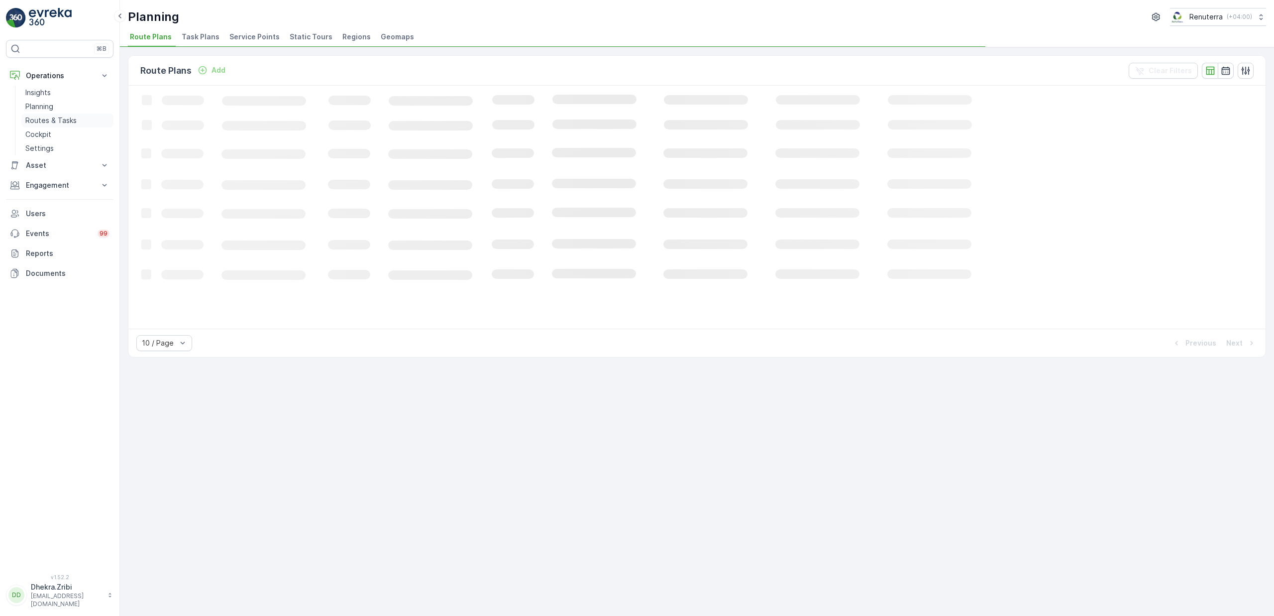
click at [52, 122] on p "Routes & Tasks" at bounding box center [50, 120] width 51 height 10
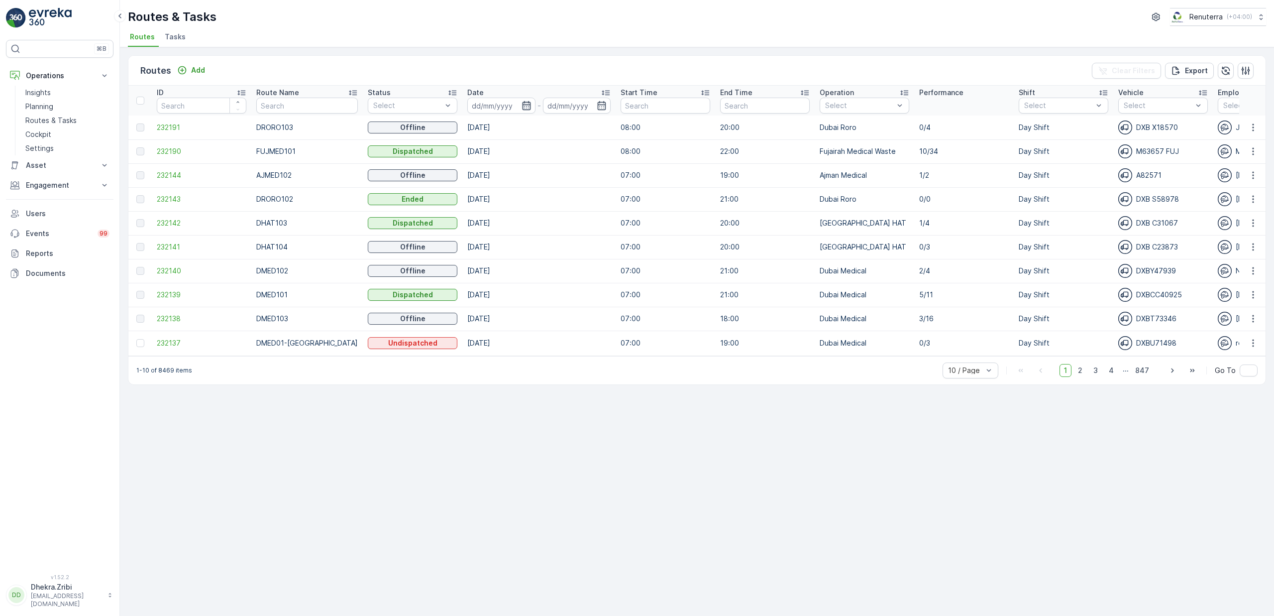
click at [522, 109] on icon "button" at bounding box center [526, 105] width 8 height 9
click at [577, 207] on div "14" at bounding box center [580, 207] width 16 height 16
type input "[DATE]"
click at [577, 207] on div "14" at bounding box center [580, 207] width 16 height 16
type input "[DATE]"
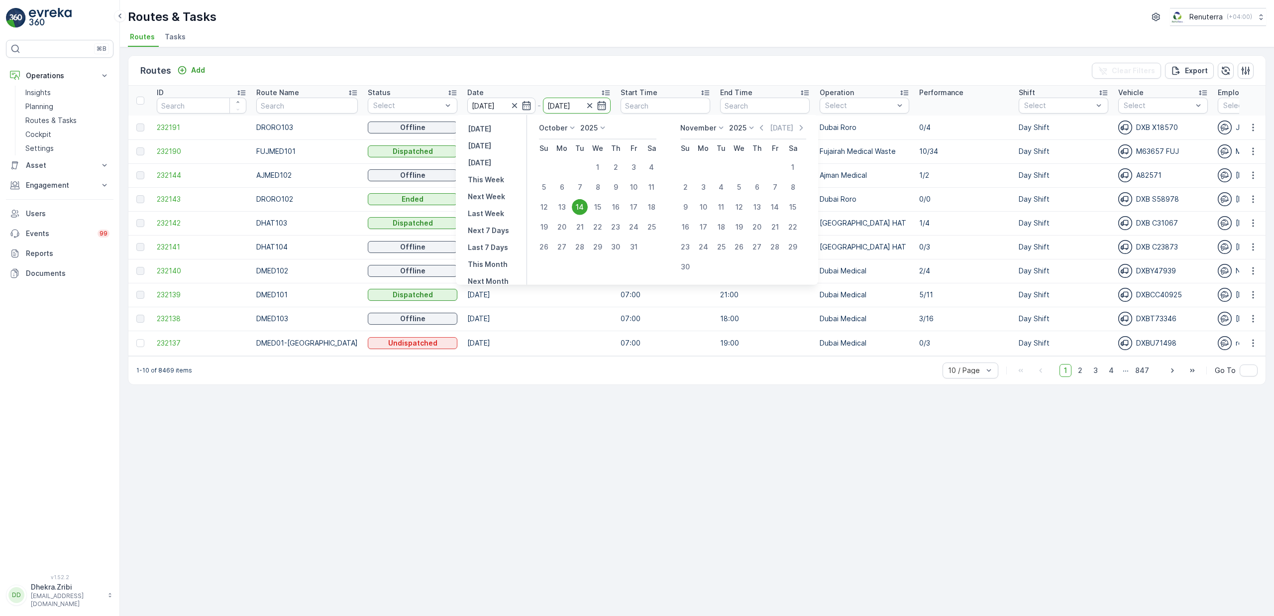
click at [665, 466] on div "Routes Add Clear Filters Export ID Route Name Status Select Date 14.10.2025 - 1…" at bounding box center [697, 331] width 1154 height 568
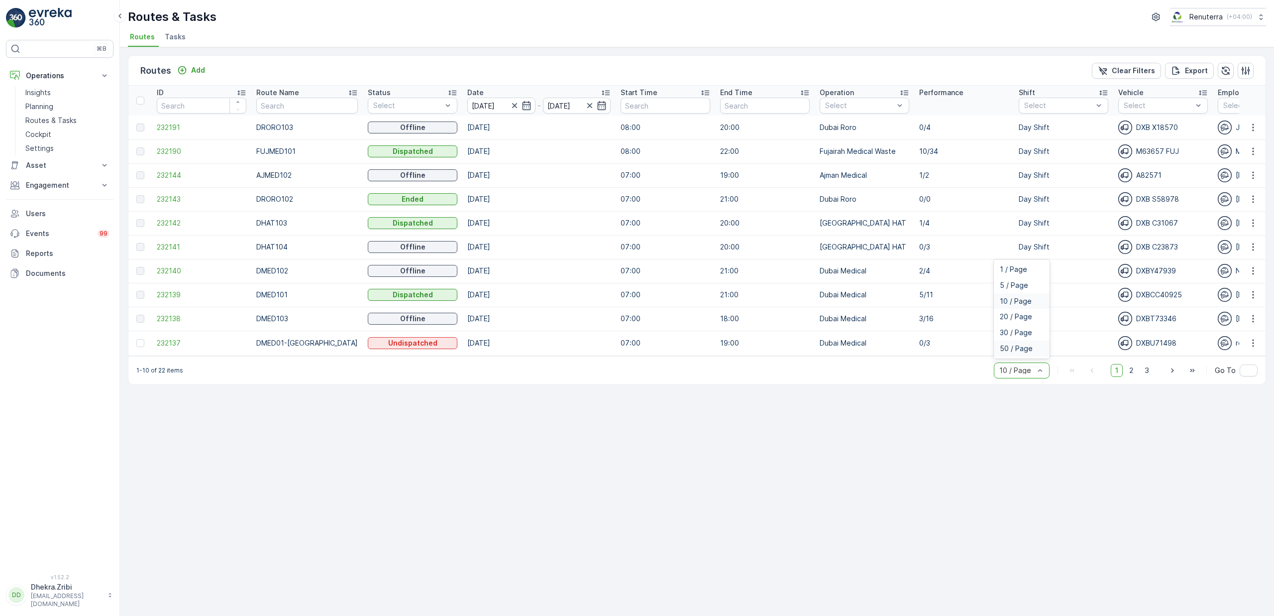
click at [1010, 352] on span "50 / Page" at bounding box center [1016, 348] width 33 height 8
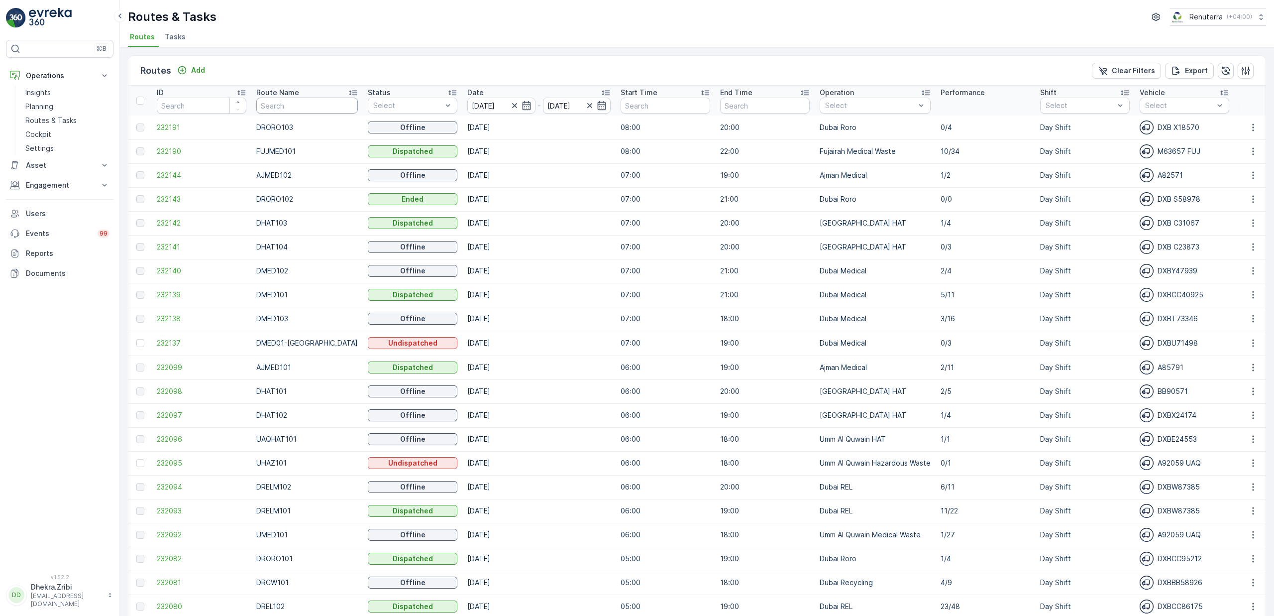
click at [292, 102] on input "text" at bounding box center [307, 106] width 102 height 16
type input "hat"
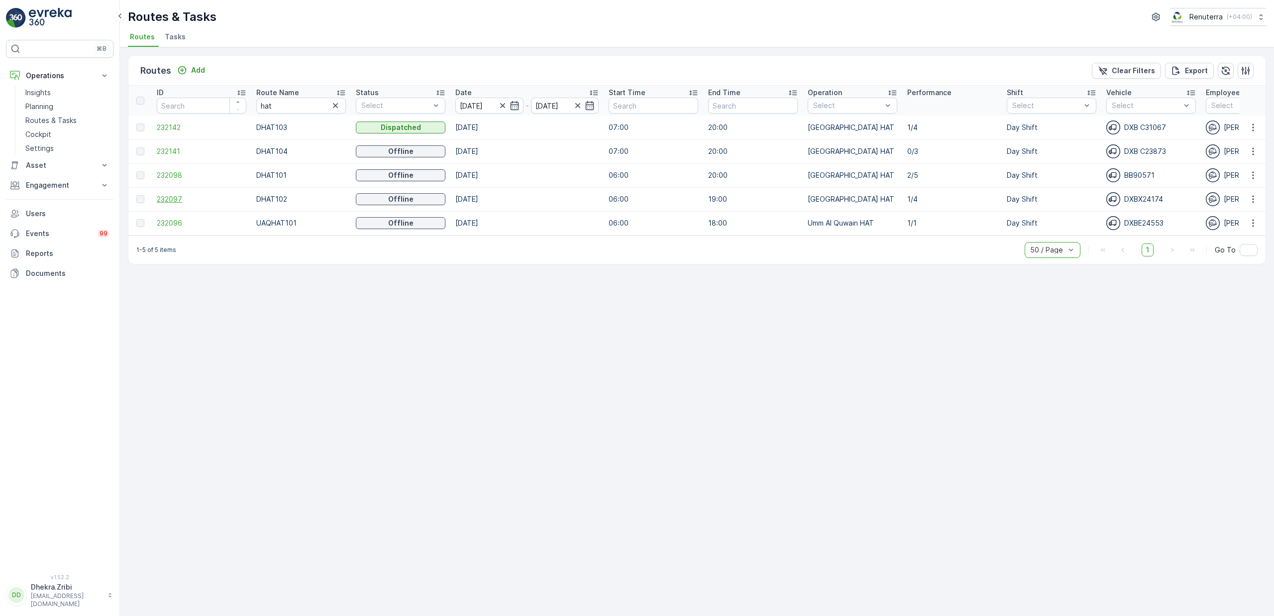
click at [172, 199] on span "232097" at bounding box center [202, 199] width 90 height 10
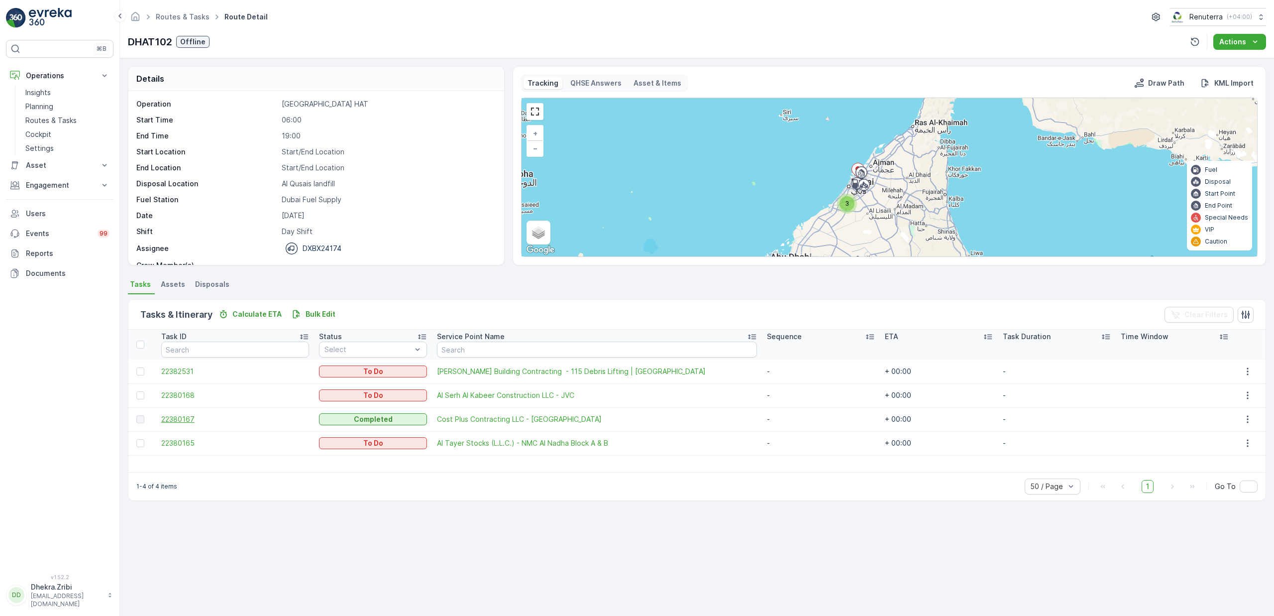
click at [183, 417] on span "22380167" at bounding box center [235, 419] width 148 height 10
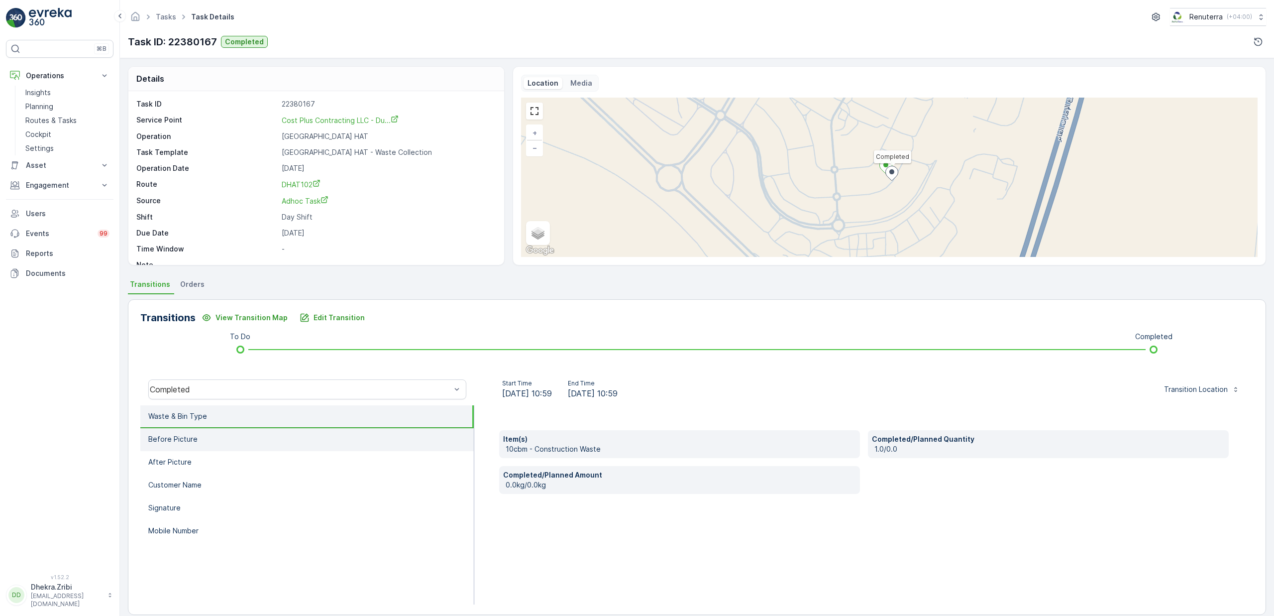
click at [168, 441] on p "Before Picture" at bounding box center [172, 439] width 49 height 10
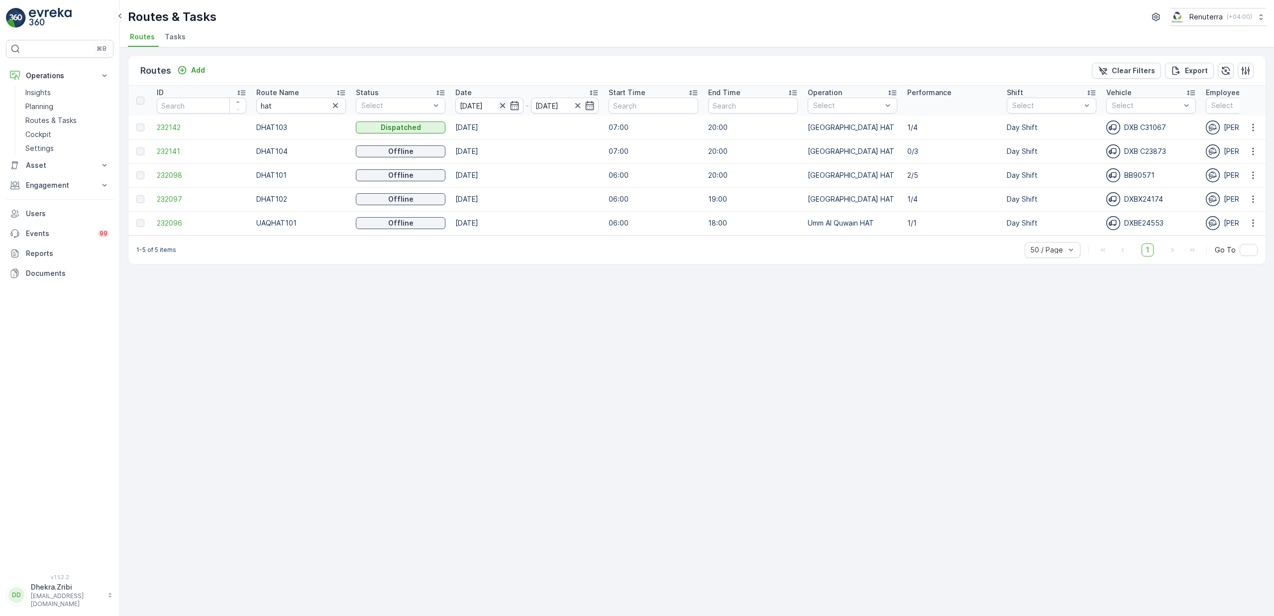
click at [499, 106] on icon "button" at bounding box center [503, 106] width 10 height 10
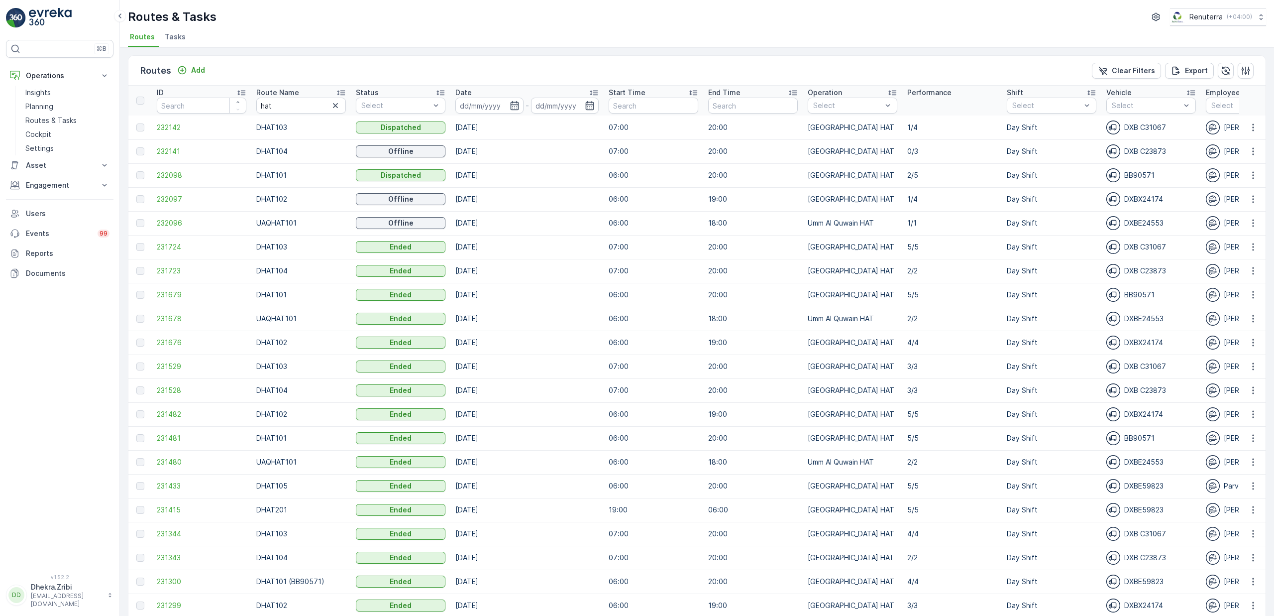
click at [499, 106] on input at bounding box center [489, 106] width 68 height 16
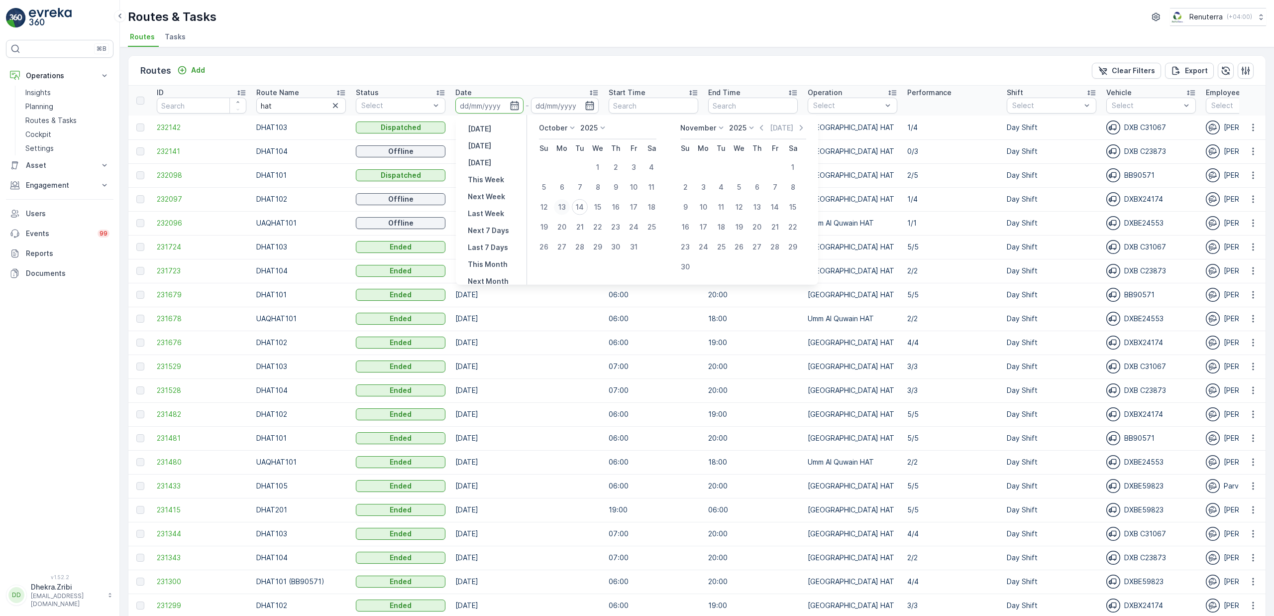
click at [563, 205] on div "13" at bounding box center [562, 207] width 16 height 16
type input "13.10.2025"
click at [563, 205] on div "13" at bounding box center [562, 207] width 16 height 16
type input "[DATE]"
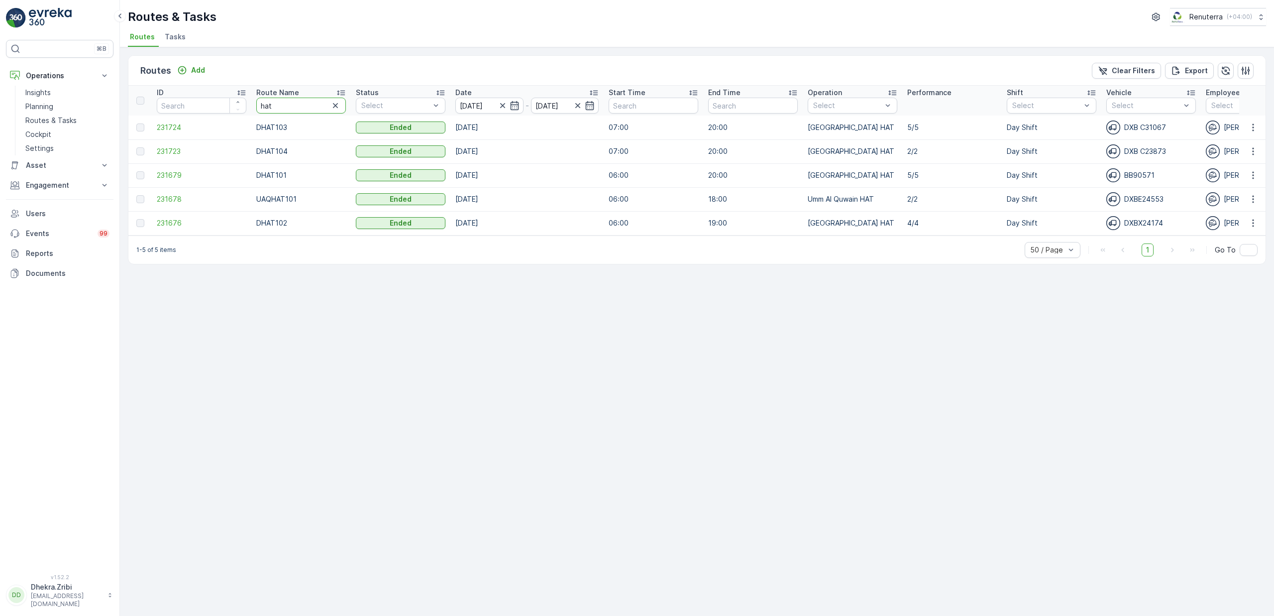
drag, startPoint x: 294, startPoint y: 102, endPoint x: 226, endPoint y: 110, distance: 68.3
click at [226, 110] on tr "ID Route Name hat Status Select Date 13.10.2025 - 13.10.2025 Start Time End Tim…" at bounding box center [1125, 101] width 1995 height 30
type input "h"
type input "roro"
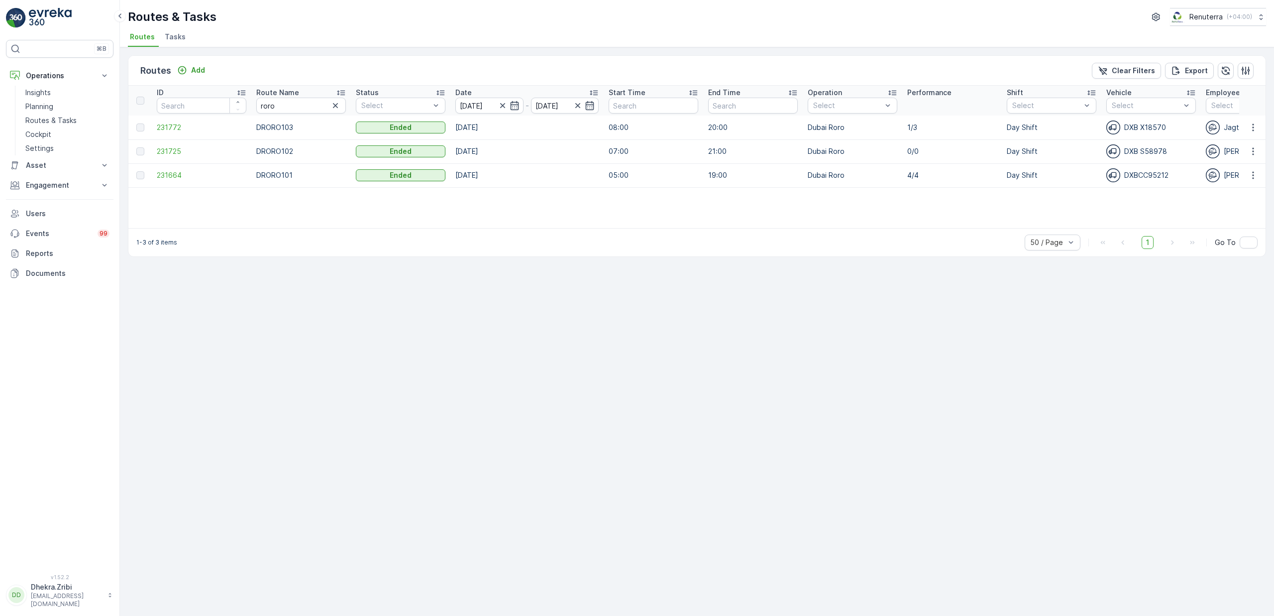
click at [151, 129] on td at bounding box center [139, 127] width 23 height 24
click at [162, 124] on span "231772" at bounding box center [202, 127] width 90 height 10
click at [174, 175] on span "231664" at bounding box center [202, 175] width 90 height 10
click at [176, 129] on span "231772" at bounding box center [202, 127] width 90 height 10
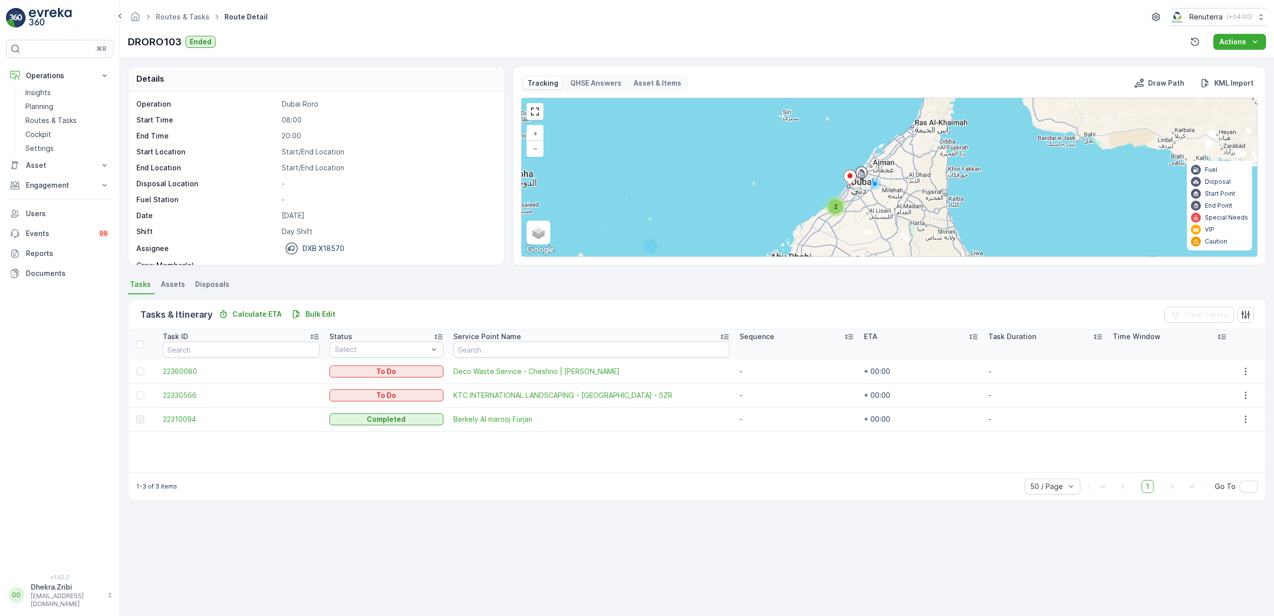
click at [833, 206] on div "2" at bounding box center [835, 206] width 15 height 15
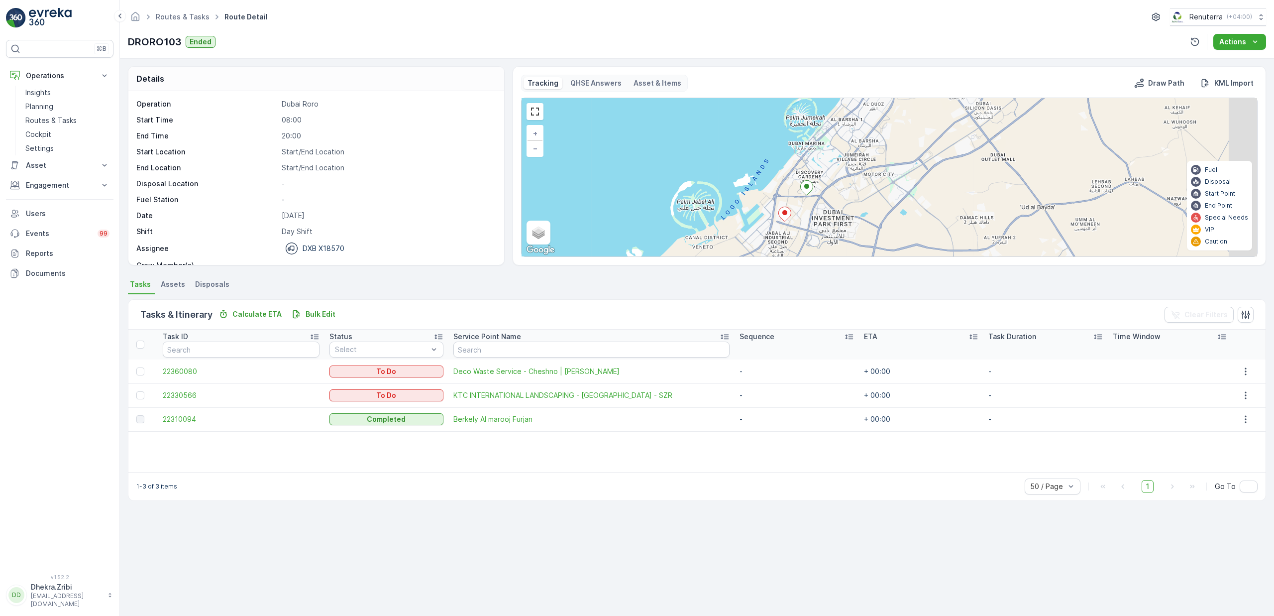
drag, startPoint x: 914, startPoint y: 184, endPoint x: 817, endPoint y: 213, distance: 101.3
click at [820, 216] on div "+ − Satellite Roadmap Terrain Hybrid Leaflet Keyboard shortcuts Map Data Map da…" at bounding box center [890, 177] width 736 height 158
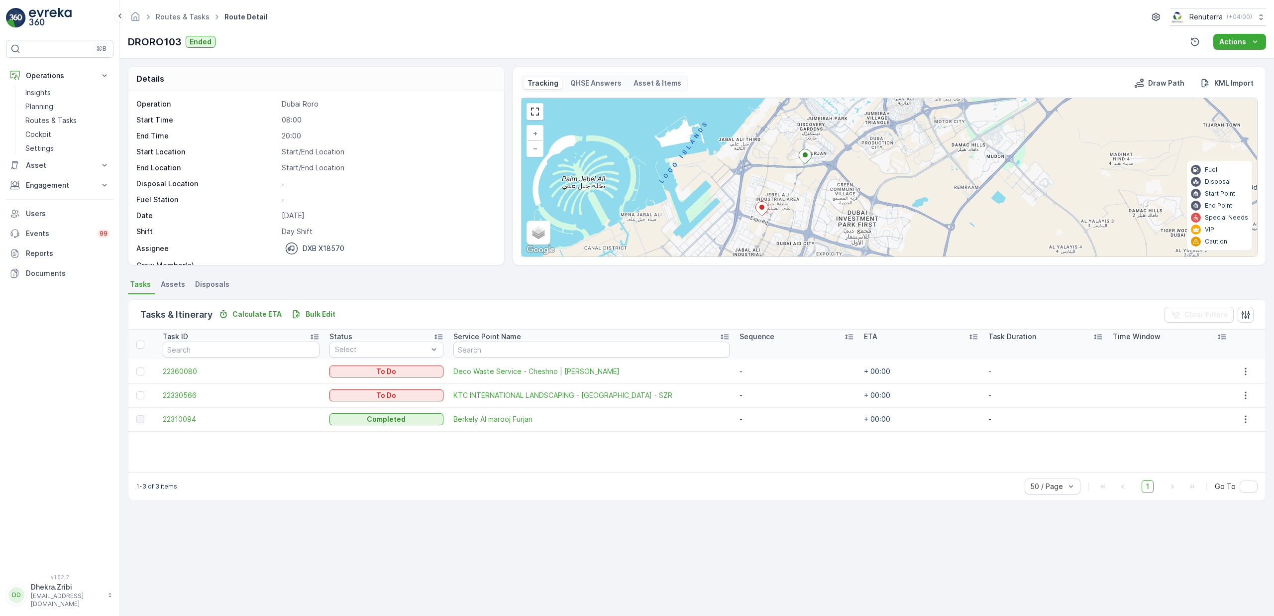
drag, startPoint x: 800, startPoint y: 210, endPoint x: 799, endPoint y: 195, distance: 15.0
click at [799, 195] on div "+ − Satellite Roadmap Terrain Hybrid Leaflet Keyboard shortcuts Map Data Map da…" at bounding box center [890, 177] width 736 height 158
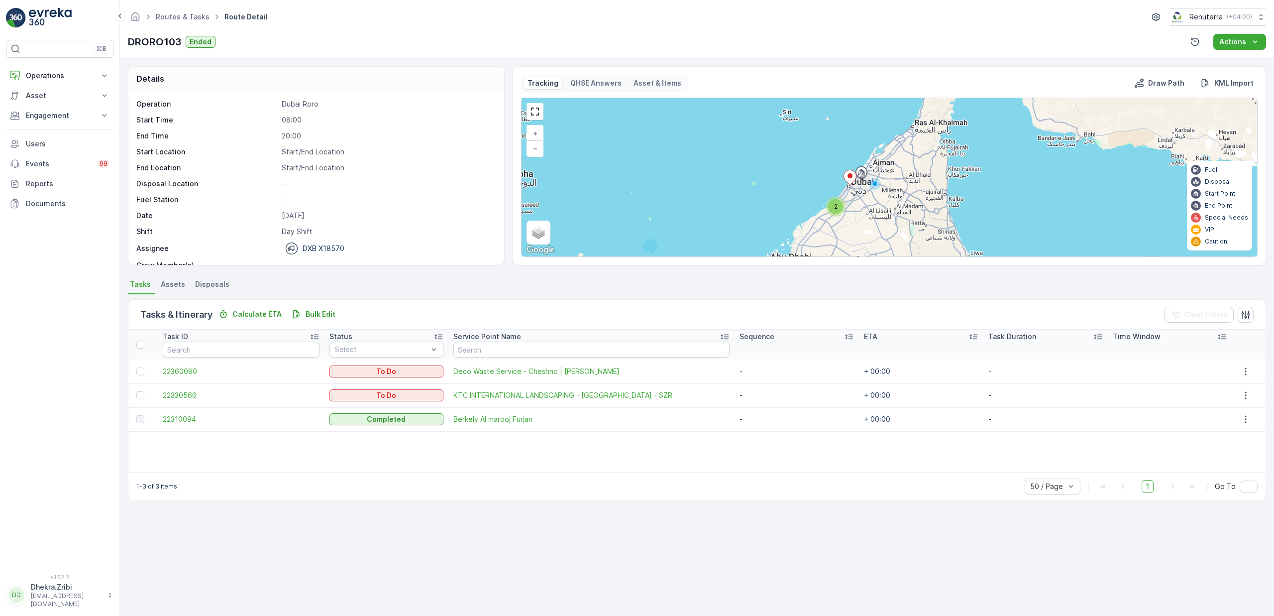
click at [838, 213] on div "2" at bounding box center [835, 206] width 15 height 15
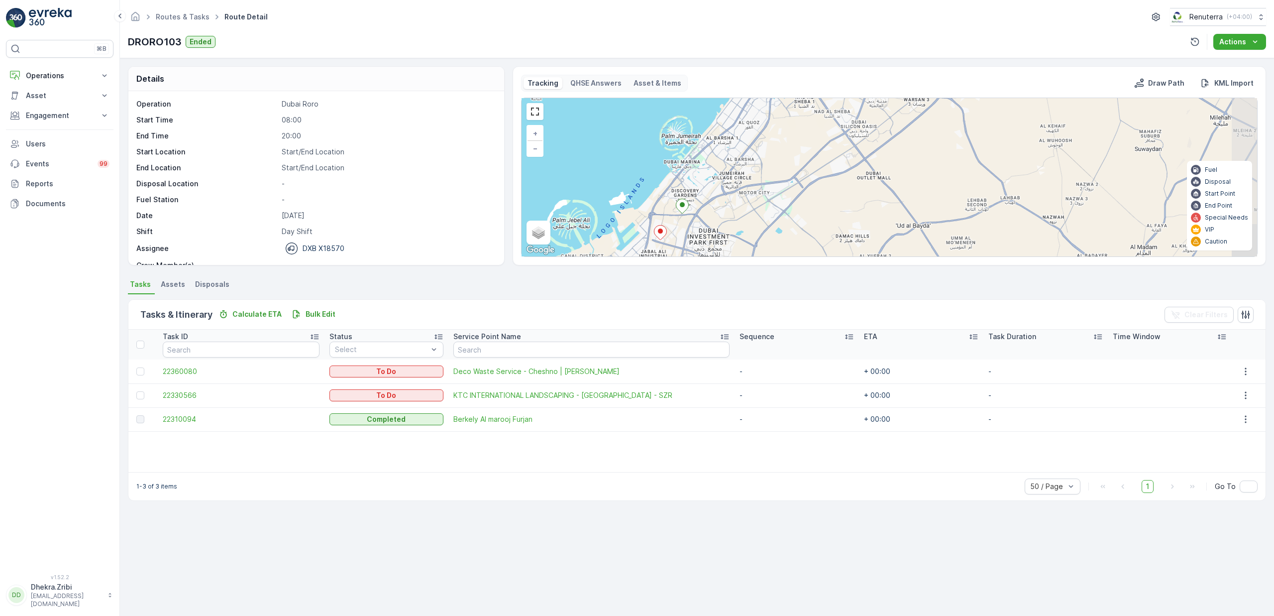
drag, startPoint x: 1021, startPoint y: 187, endPoint x: 803, endPoint y: 236, distance: 223.5
click at [803, 236] on div "+ − Satellite Roadmap Terrain Hybrid Leaflet Keyboard shortcuts Map Data Map da…" at bounding box center [890, 177] width 736 height 158
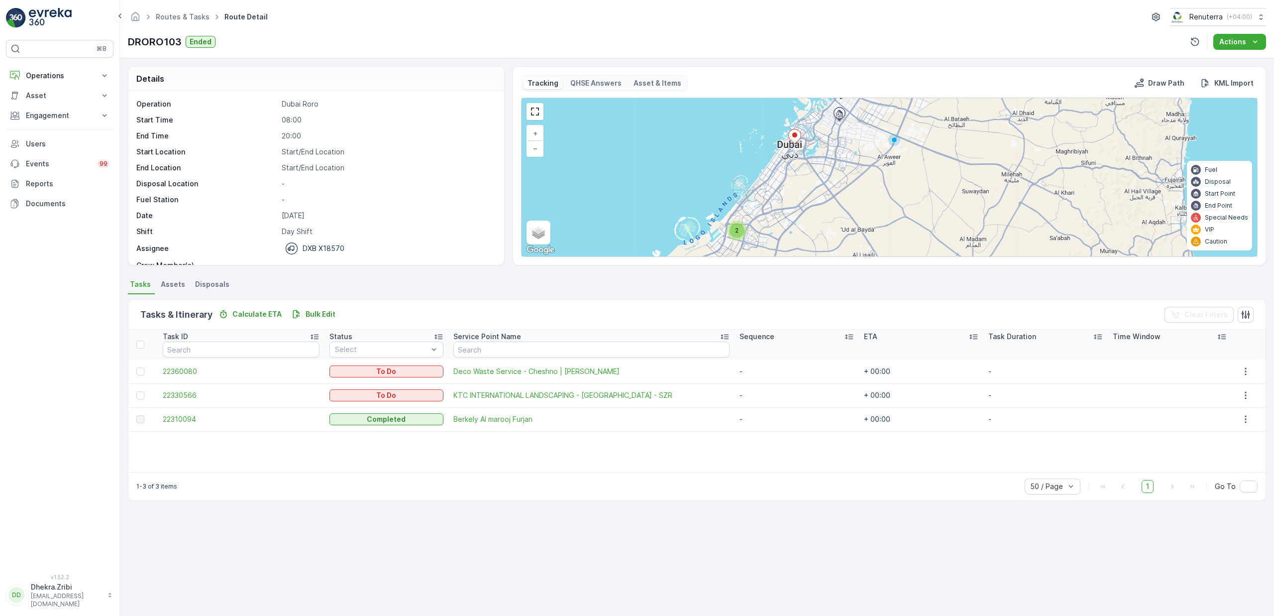
click at [740, 235] on div "2" at bounding box center [737, 230] width 15 height 15
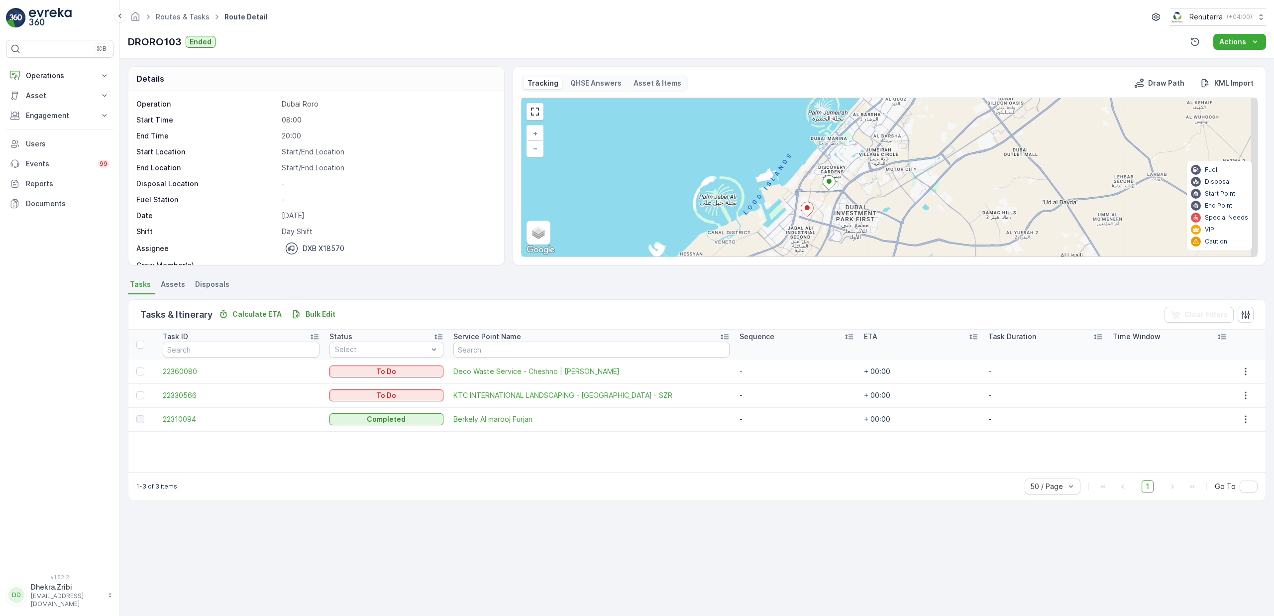
drag, startPoint x: 929, startPoint y: 195, endPoint x: 857, endPoint y: 222, distance: 76.7
click at [857, 222] on div "+ − Satellite Roadmap Terrain Hybrid Leaflet Keyboard shortcuts Map Data Map da…" at bounding box center [890, 177] width 736 height 158
click at [185, 370] on span "22360080" at bounding box center [241, 371] width 157 height 10
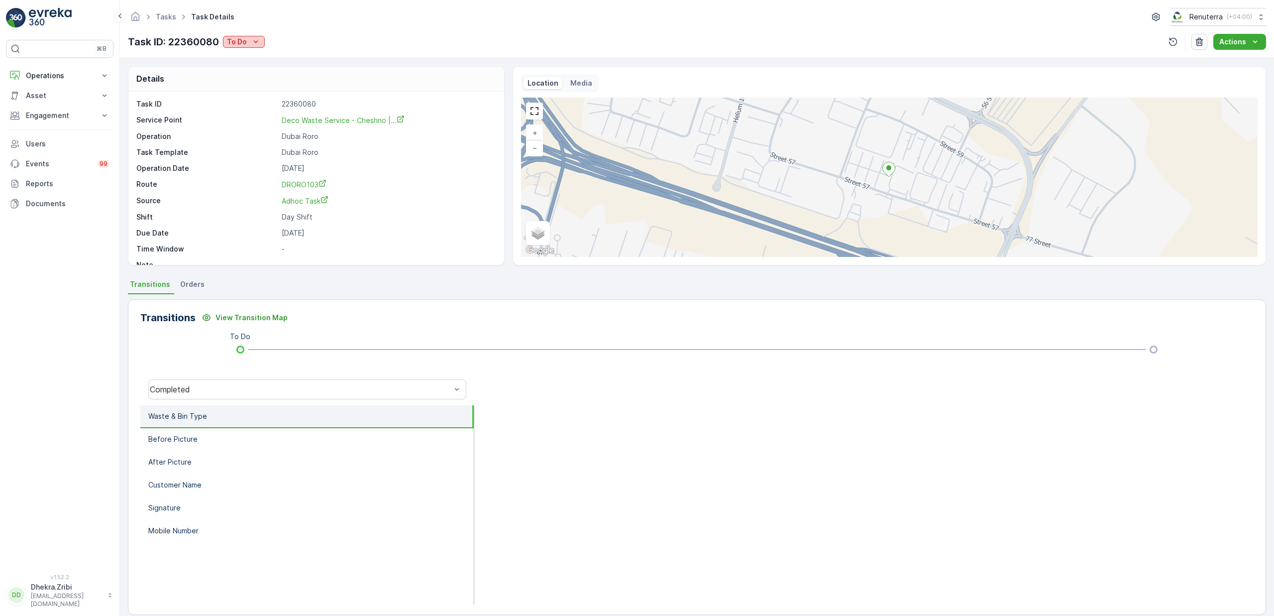
click at [252, 39] on icon "To Do" at bounding box center [256, 42] width 10 height 10
click at [262, 54] on span "Completed" at bounding box center [248, 57] width 37 height 10
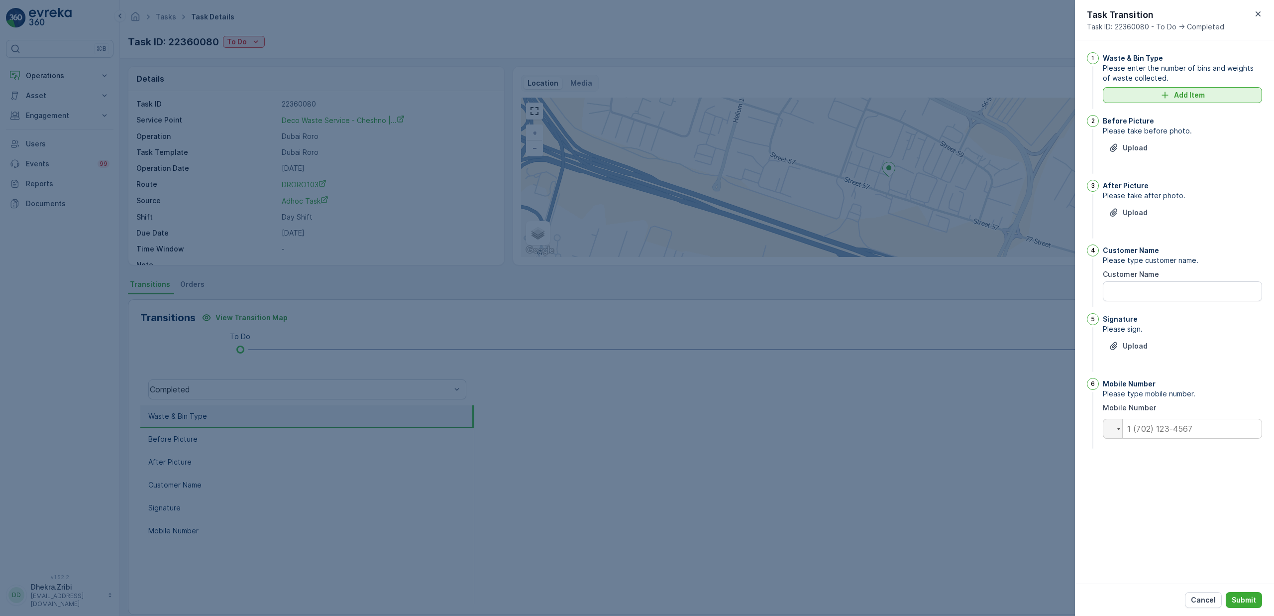
click at [1201, 96] on p "Add Item" at bounding box center [1189, 95] width 31 height 10
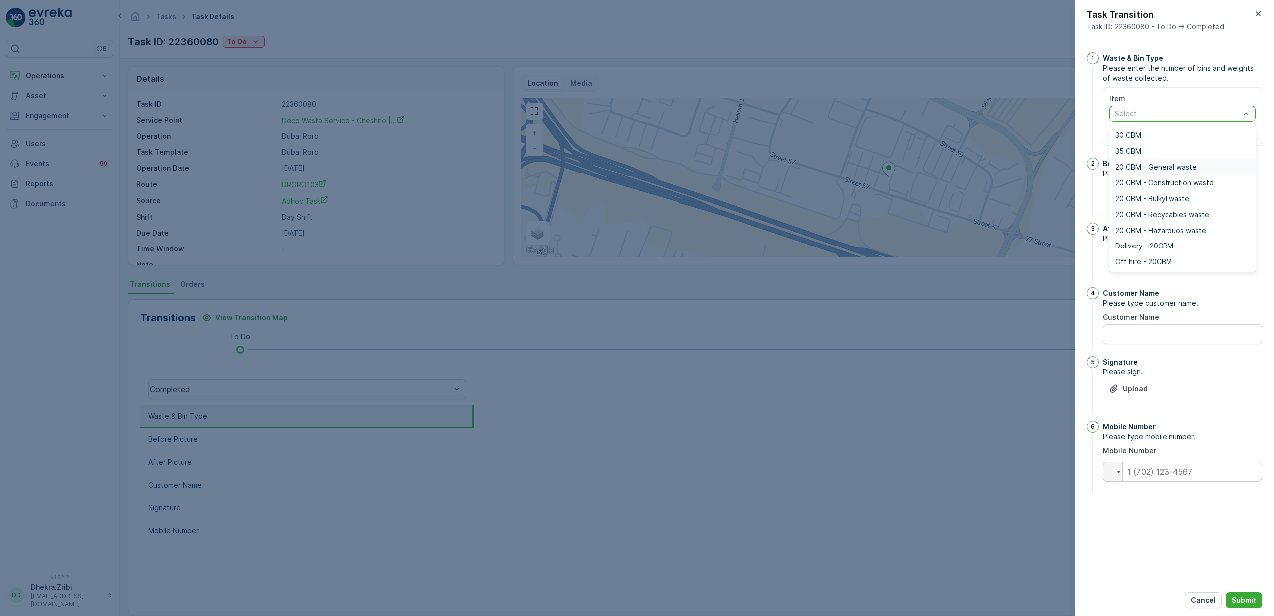
click at [1175, 170] on span "20 CBM - General waste" at bounding box center [1156, 167] width 82 height 8
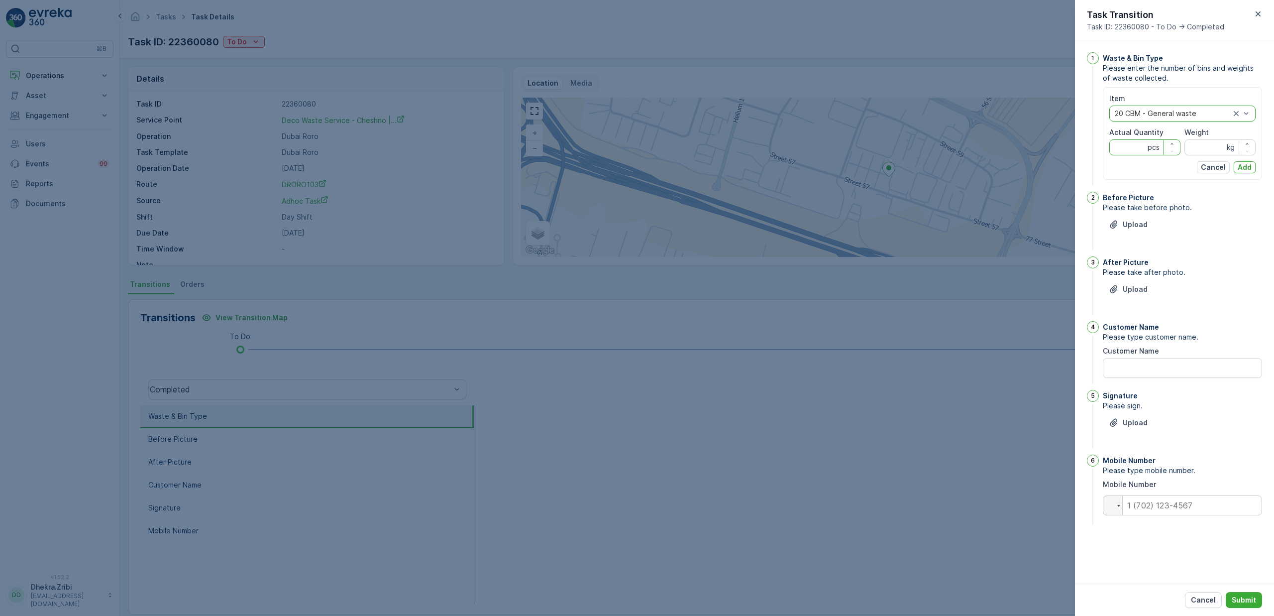
click at [1125, 147] on Quantity "Actual Quantity" at bounding box center [1144, 147] width 71 height 16
type Quantity "1"
click at [1199, 143] on input "Weight" at bounding box center [1220, 147] width 71 height 16
type input "0"
click at [1238, 169] on p "Add" at bounding box center [1245, 167] width 14 height 10
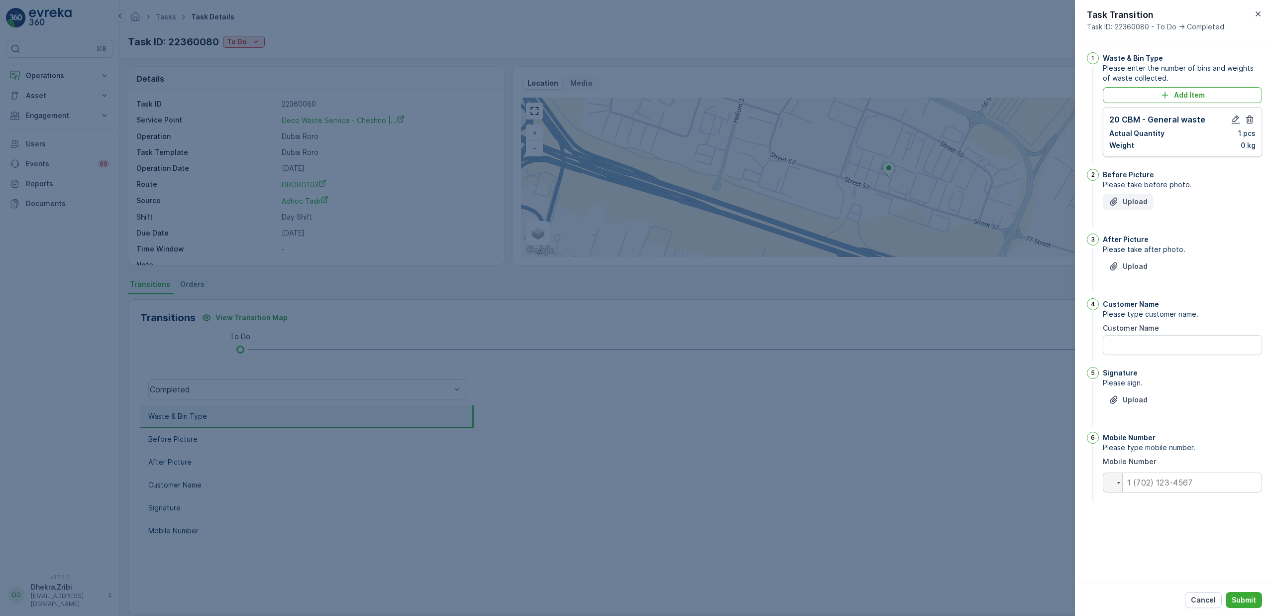
click at [1133, 205] on p "Upload" at bounding box center [1135, 202] width 25 height 10
click at [962, 487] on div at bounding box center [637, 308] width 1274 height 616
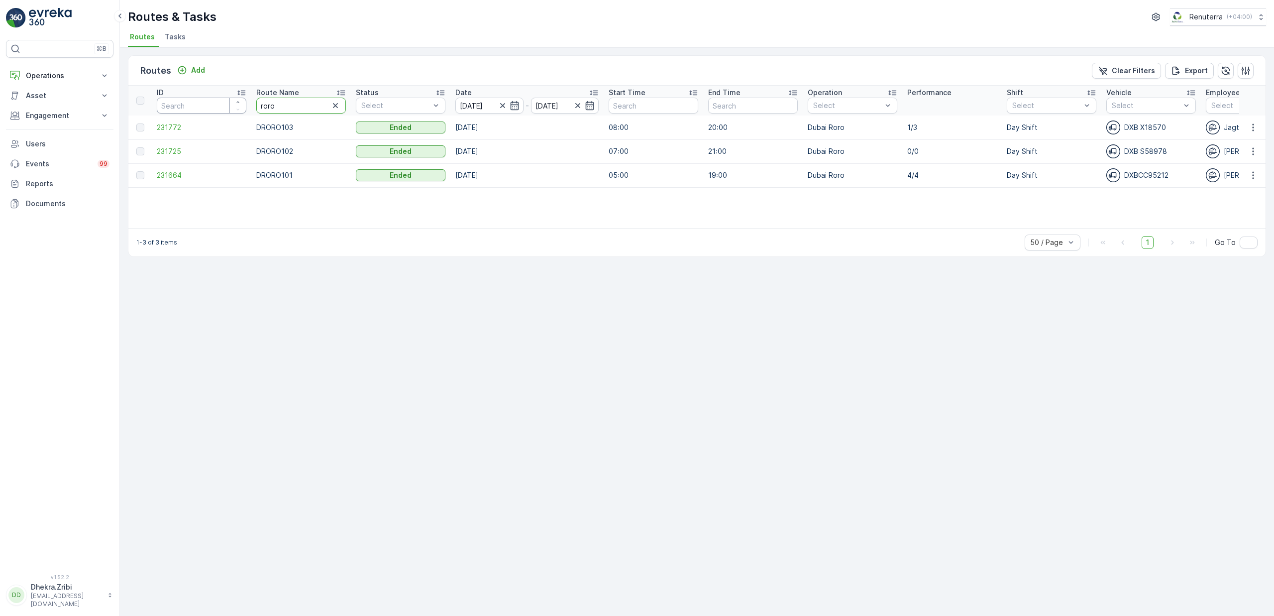
drag, startPoint x: 309, startPoint y: 108, endPoint x: 161, endPoint y: 108, distance: 147.8
click at [161, 108] on tr "ID Route Name roro Status Select Date 13.10.2025 - 13.10.2025 Start Time End Ti…" at bounding box center [1125, 101] width 1995 height 30
type input "rel"
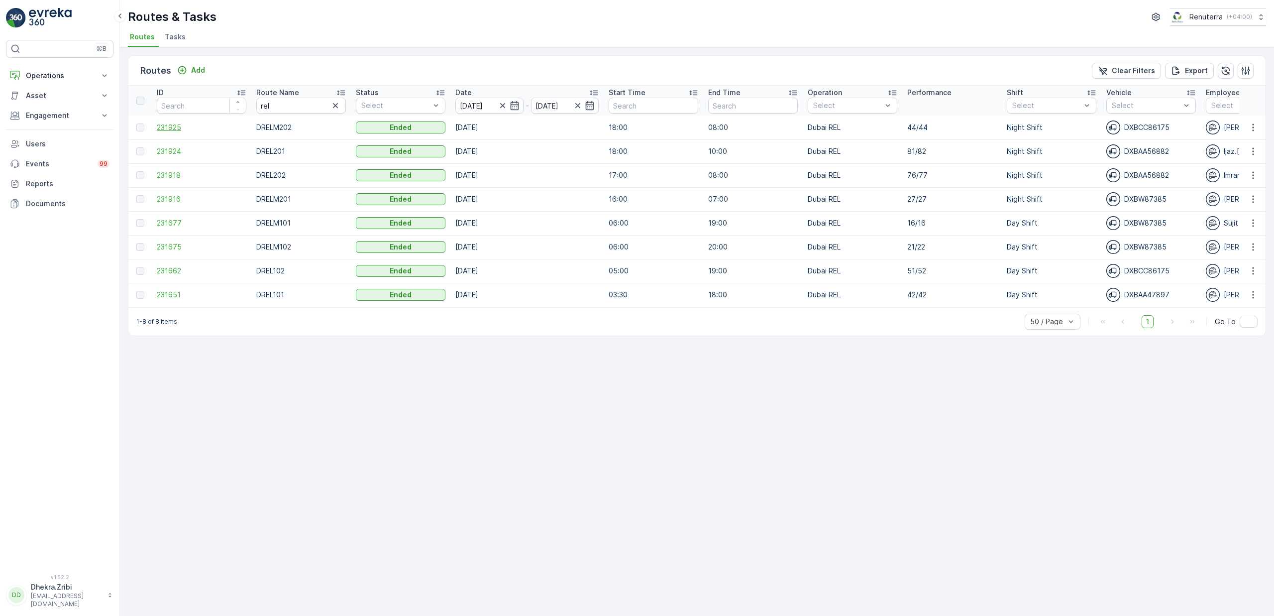
click at [175, 123] on span "231925" at bounding box center [202, 127] width 90 height 10
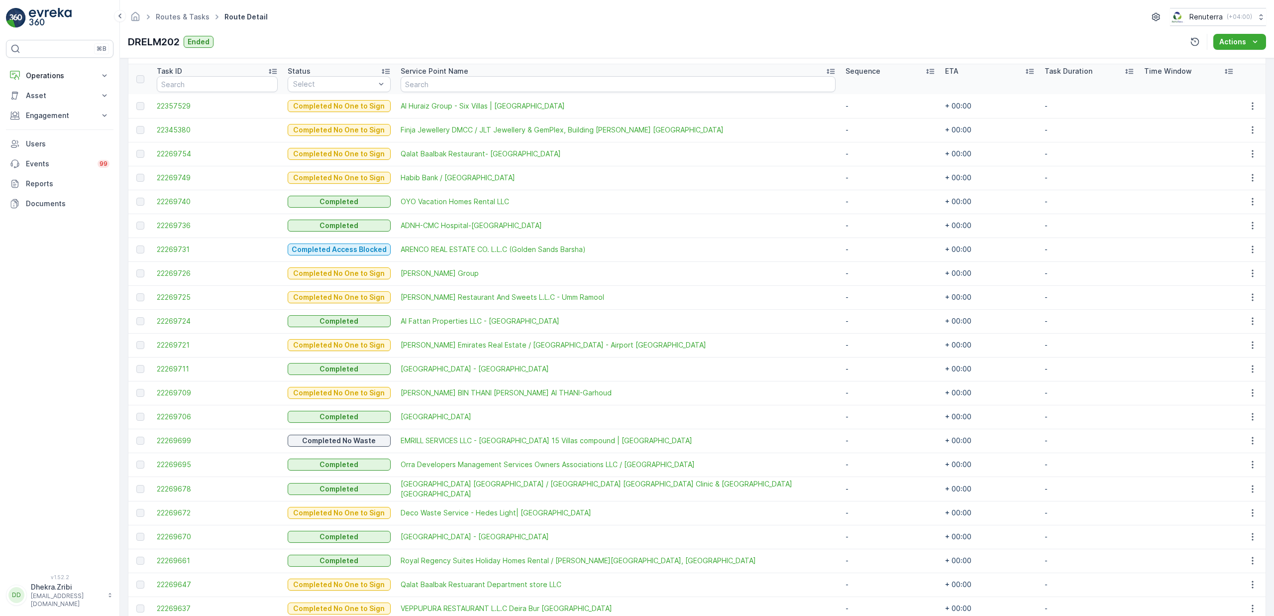
scroll to position [205, 0]
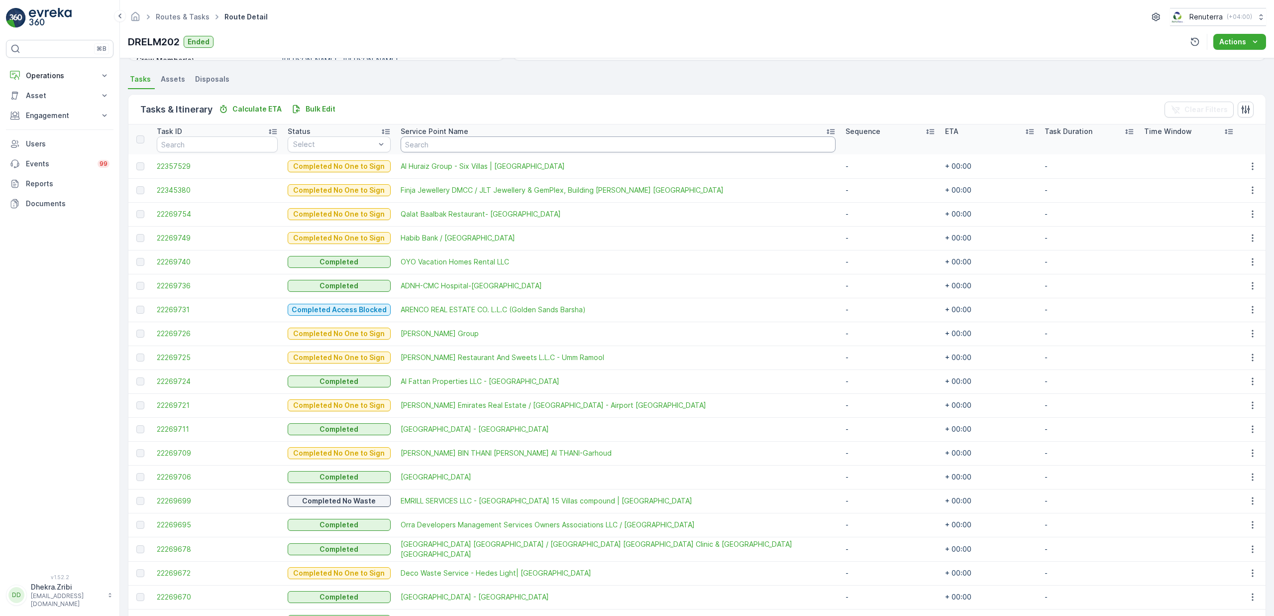
click at [482, 144] on input "text" at bounding box center [618, 144] width 435 height 16
type input "we one"
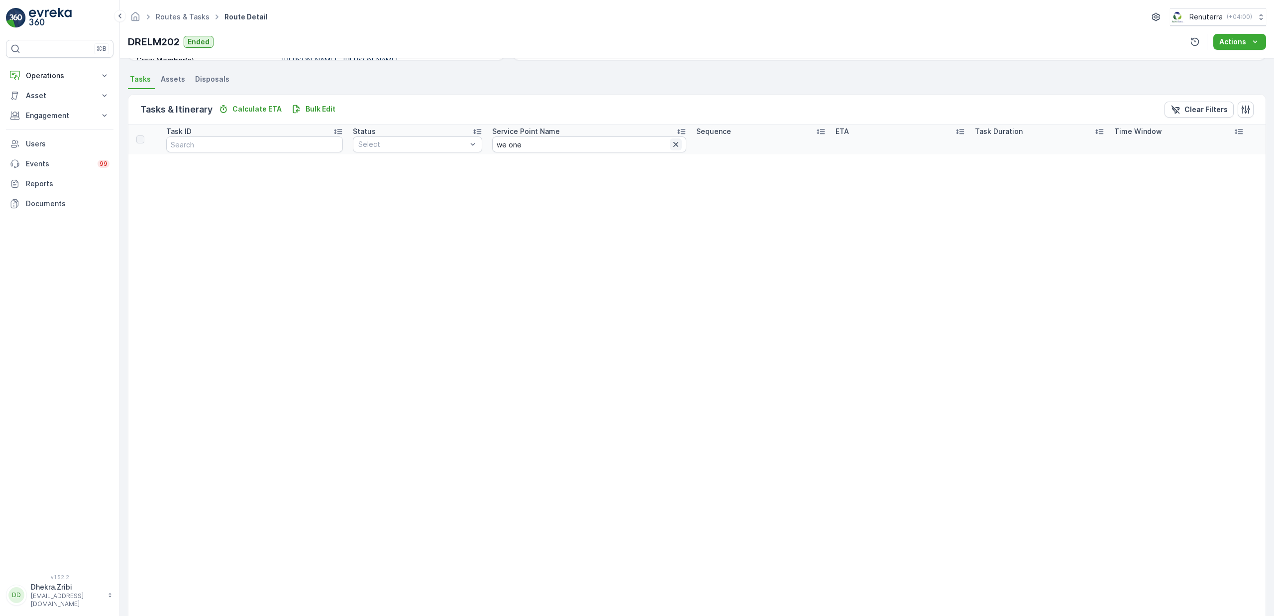
click at [671, 141] on icon "button" at bounding box center [676, 144] width 10 height 10
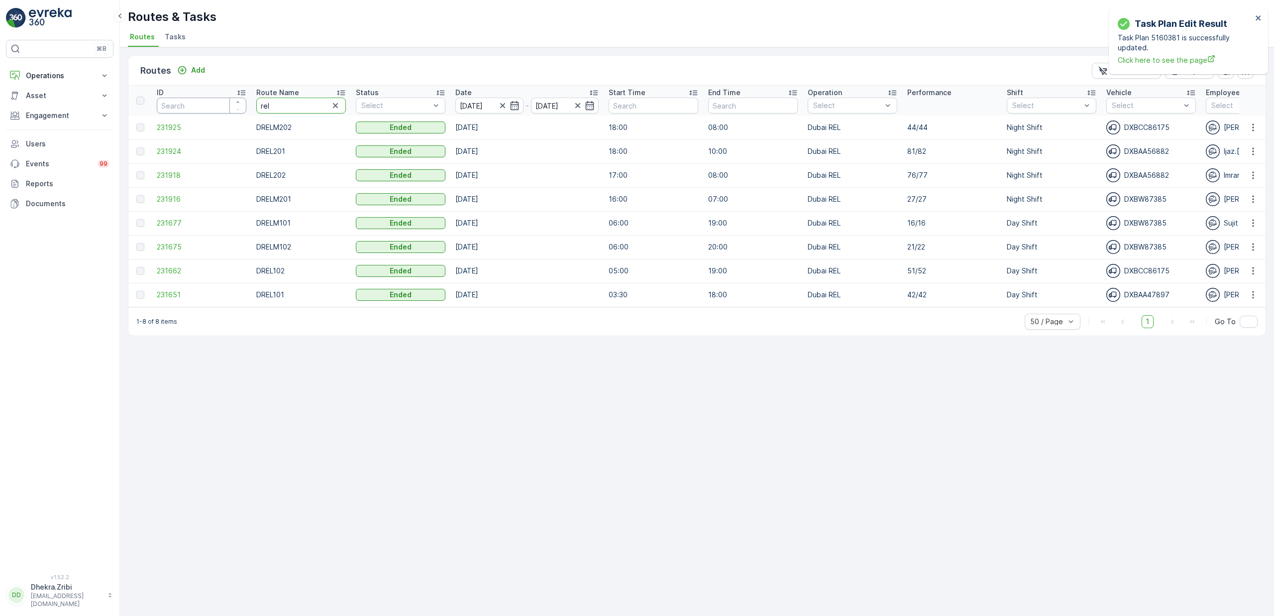
drag, startPoint x: 290, startPoint y: 102, endPoint x: 209, endPoint y: 107, distance: 81.8
click at [209, 107] on tr "ID Route Name rel Status Select Date 13.10.2025 - 13.10.2025 Start Time End Tim…" at bounding box center [1125, 101] width 1995 height 30
type input "roro"
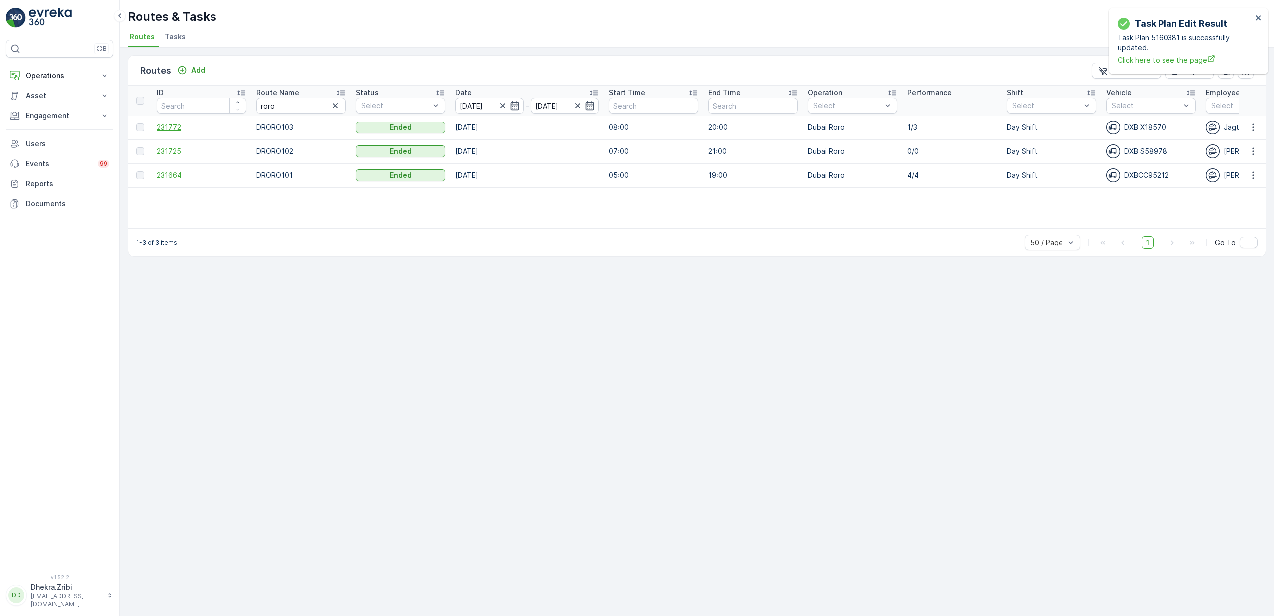
click at [175, 128] on span "231772" at bounding box center [202, 127] width 90 height 10
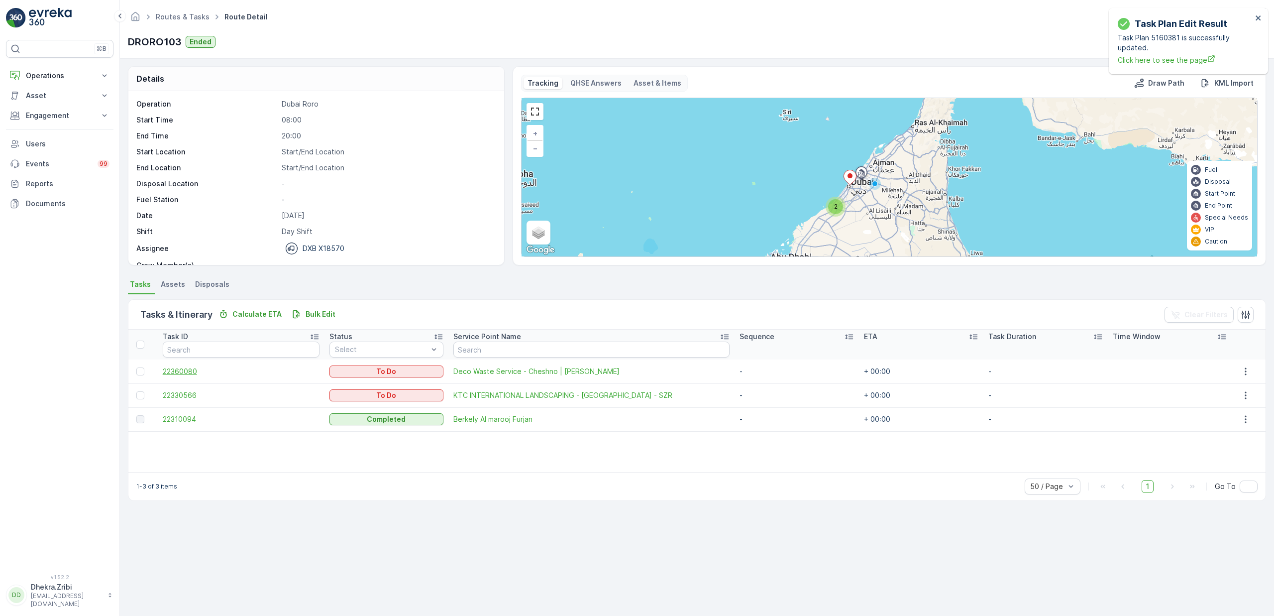
click at [184, 368] on span "22360080" at bounding box center [241, 371] width 157 height 10
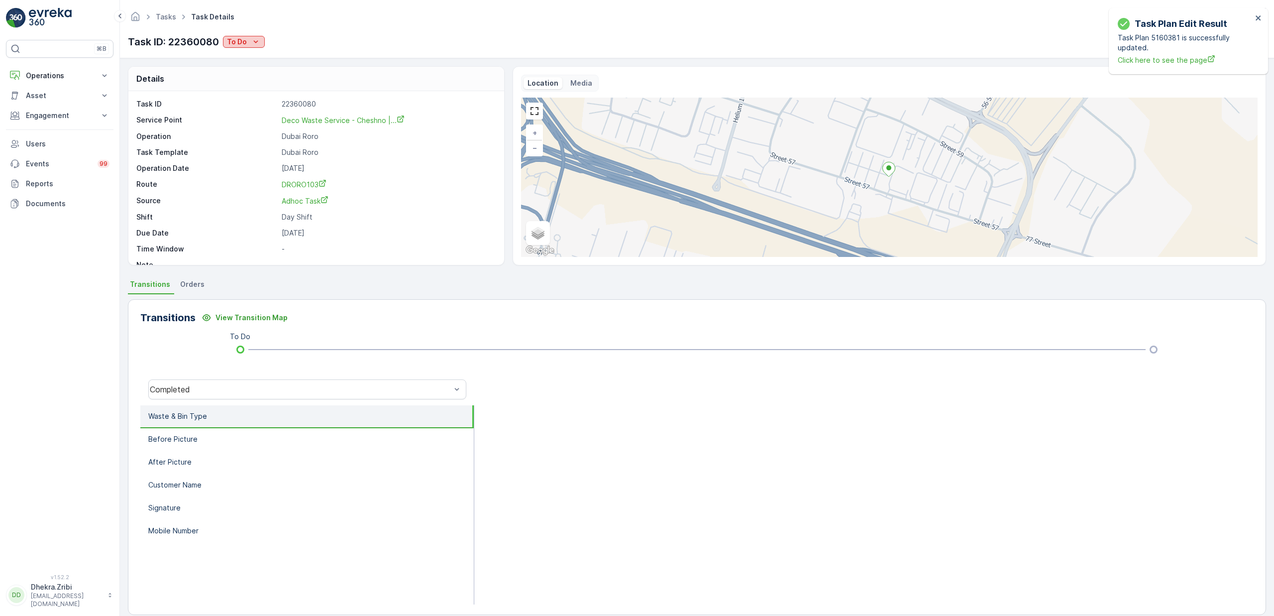
click at [251, 43] on icon "To Do" at bounding box center [256, 42] width 10 height 10
click at [255, 61] on span "Completed" at bounding box center [248, 57] width 37 height 10
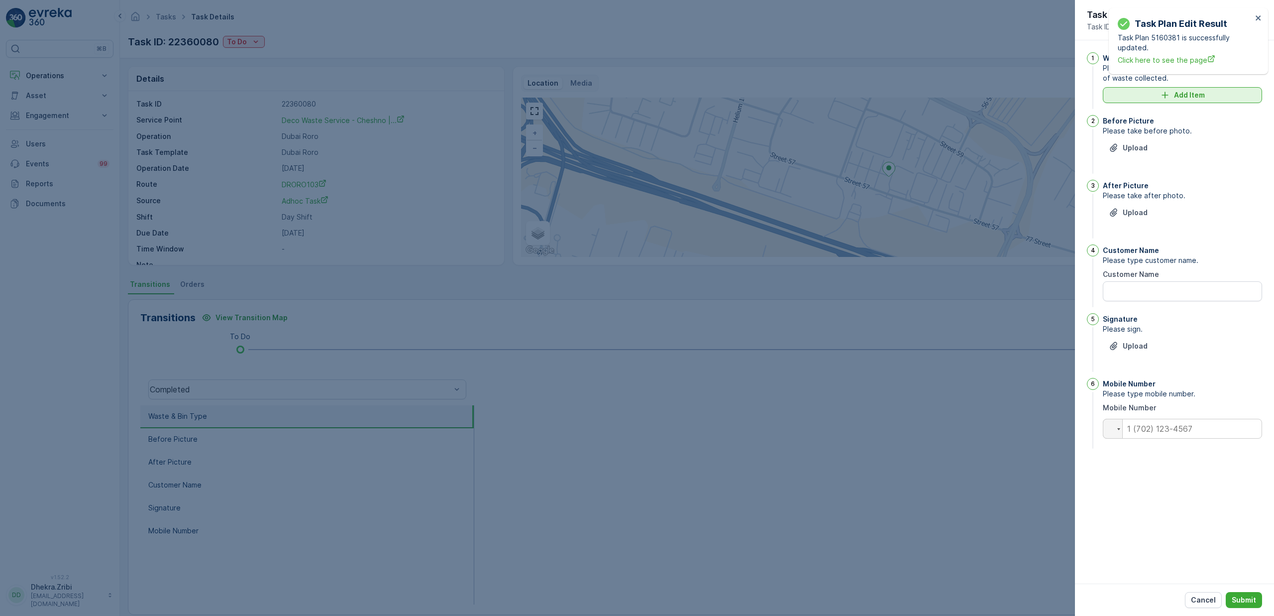
click at [1169, 94] on icon "Add Item" at bounding box center [1165, 95] width 10 height 10
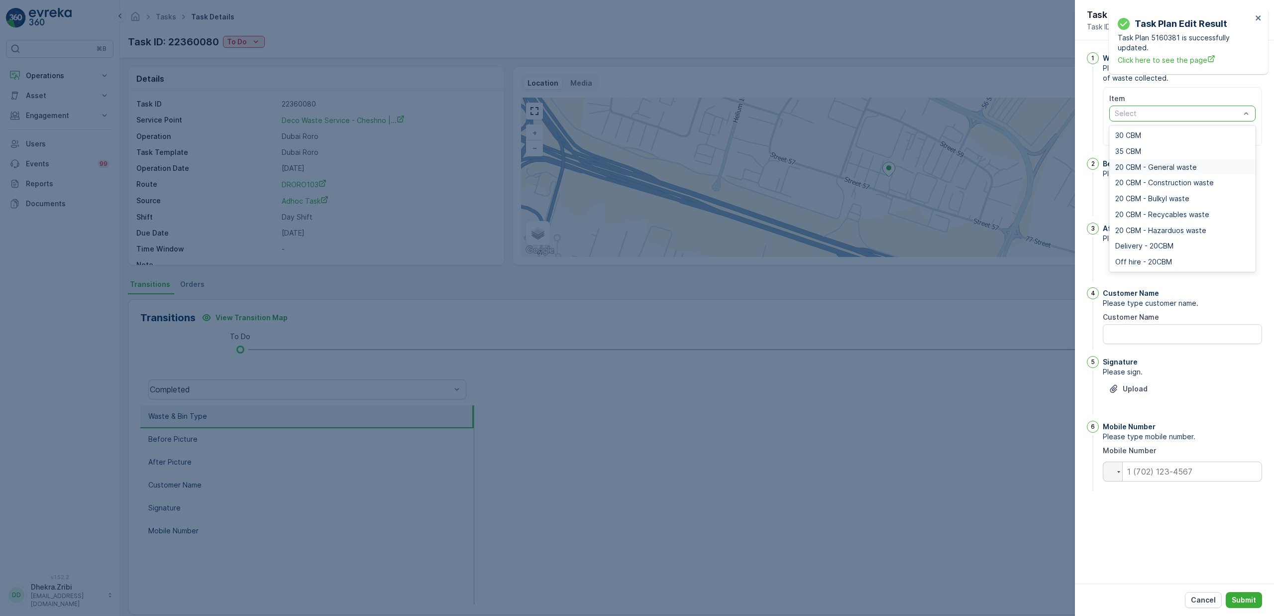
click at [1146, 166] on span "20 CBM - General waste" at bounding box center [1156, 167] width 82 height 8
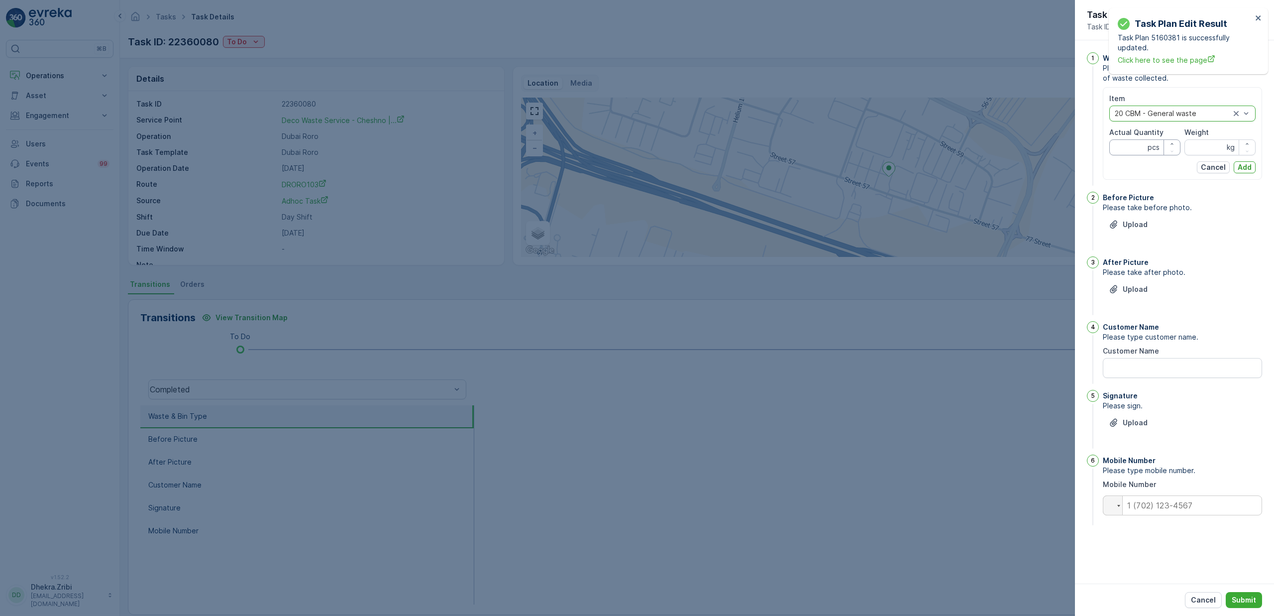
click at [1130, 152] on Quantity "Actual Quantity" at bounding box center [1144, 147] width 71 height 16
type Quantity "1"
click at [1210, 154] on input "Weight" at bounding box center [1220, 147] width 71 height 16
type input "0"
click at [1243, 164] on p "Add" at bounding box center [1245, 167] width 14 height 10
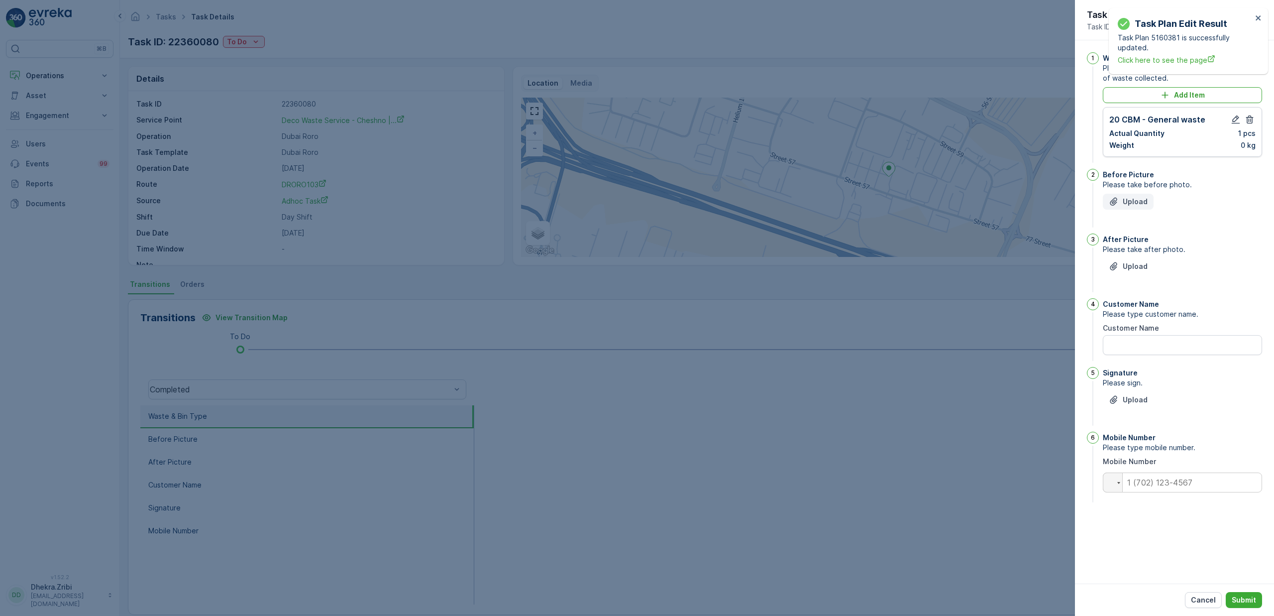
click at [1126, 206] on p "Upload" at bounding box center [1135, 202] width 25 height 10
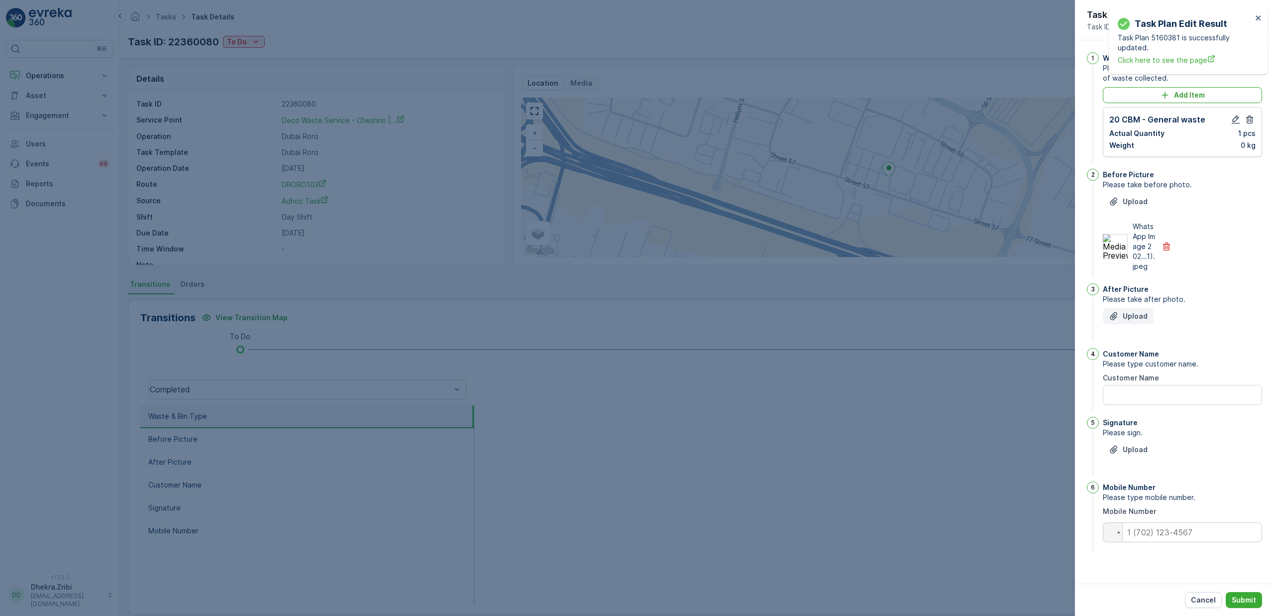
click at [1142, 315] on p "Upload" at bounding box center [1135, 316] width 25 height 10
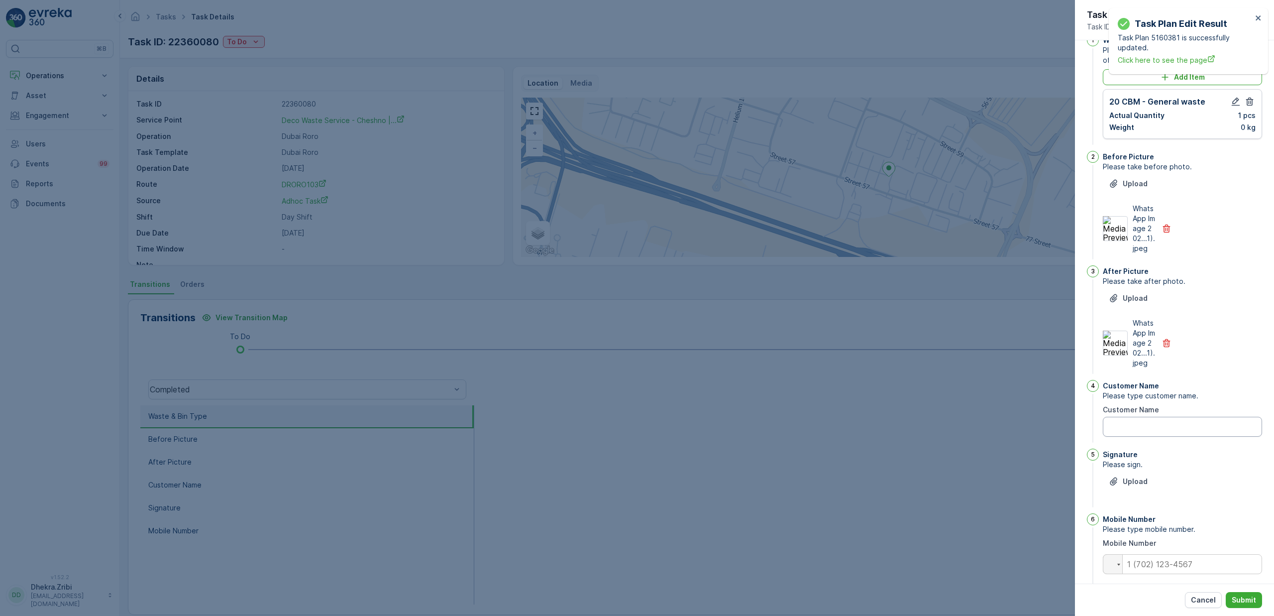
scroll to position [20, 0]
click at [1130, 429] on Name "Customer Name" at bounding box center [1182, 425] width 159 height 20
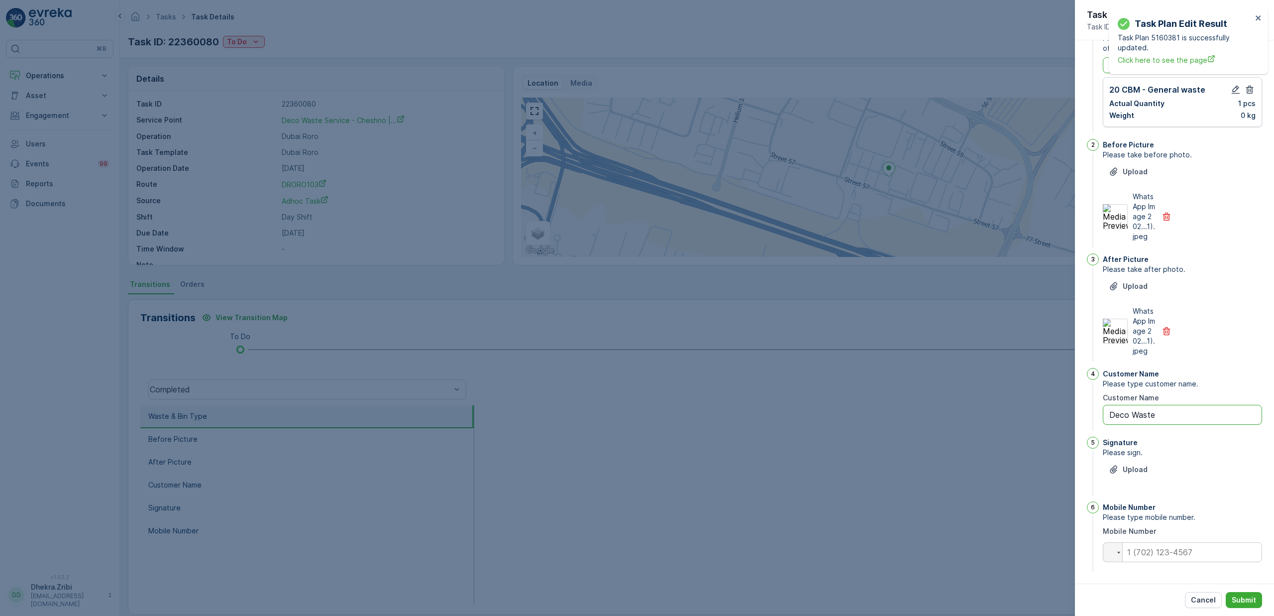
scroll to position [33, 0]
type Name "Deco Waste - Chesno"
click at [1131, 463] on p "Upload" at bounding box center [1135, 467] width 25 height 10
click at [1120, 508] on img at bounding box center [1115, 511] width 25 height 25
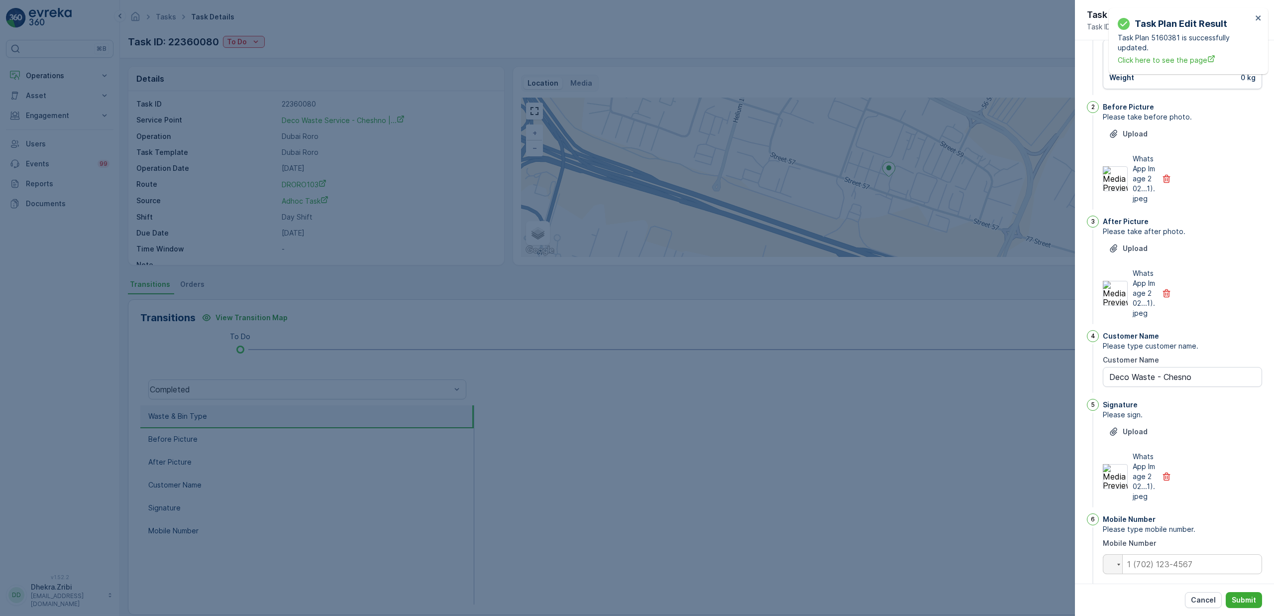
scroll to position [83, 0]
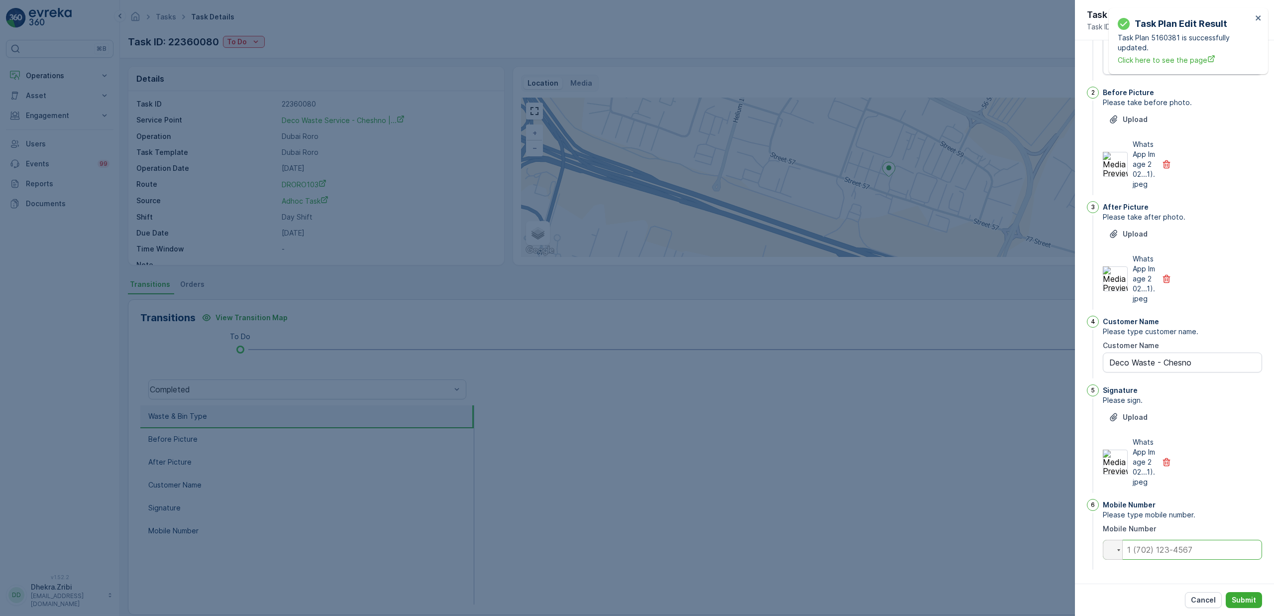
click at [1162, 551] on input "tel" at bounding box center [1182, 550] width 159 height 20
type input "0"
click at [1117, 475] on div "WhatsApp Image 202...1).jpeg" at bounding box center [1129, 462] width 53 height 50
click at [1115, 457] on img at bounding box center [1115, 461] width 25 height 25
drag, startPoint x: 1195, startPoint y: 364, endPoint x: 1021, endPoint y: 350, distance: 174.2
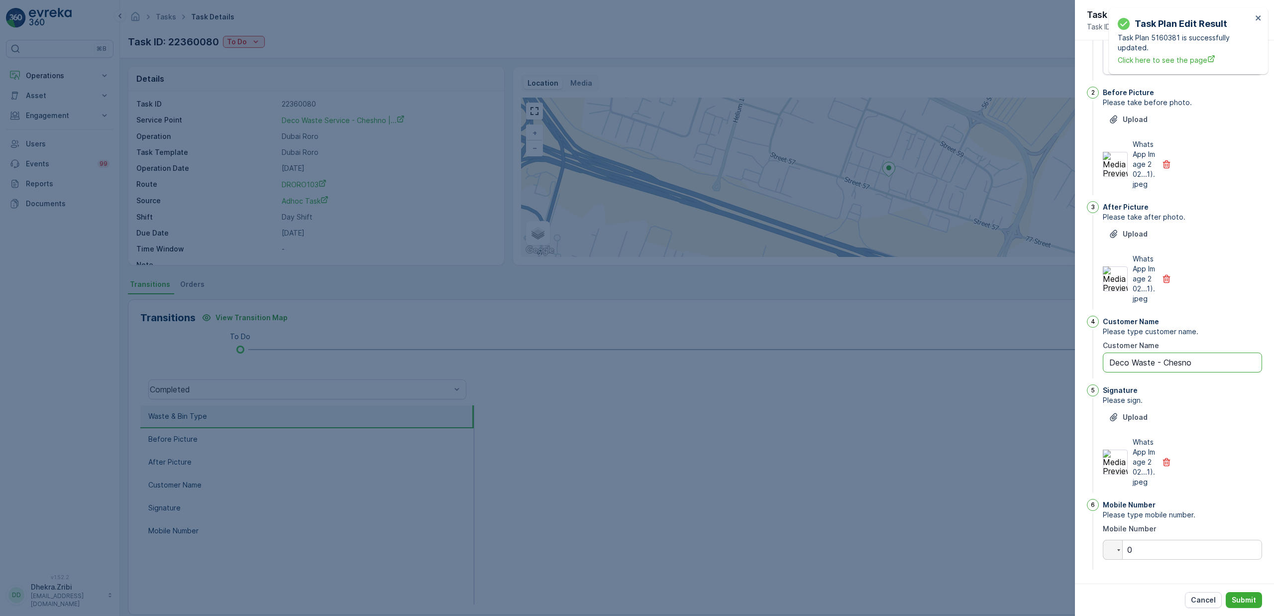
click at [1021, 350] on div "Tasks Task Details Renuterra ( +04:00 ) Task ID: 22360080 To Do Actions Details…" at bounding box center [697, 308] width 1154 height 616
type Name "D"
type Name "Saul"
click at [1256, 602] on button "Submit" at bounding box center [1244, 600] width 36 height 16
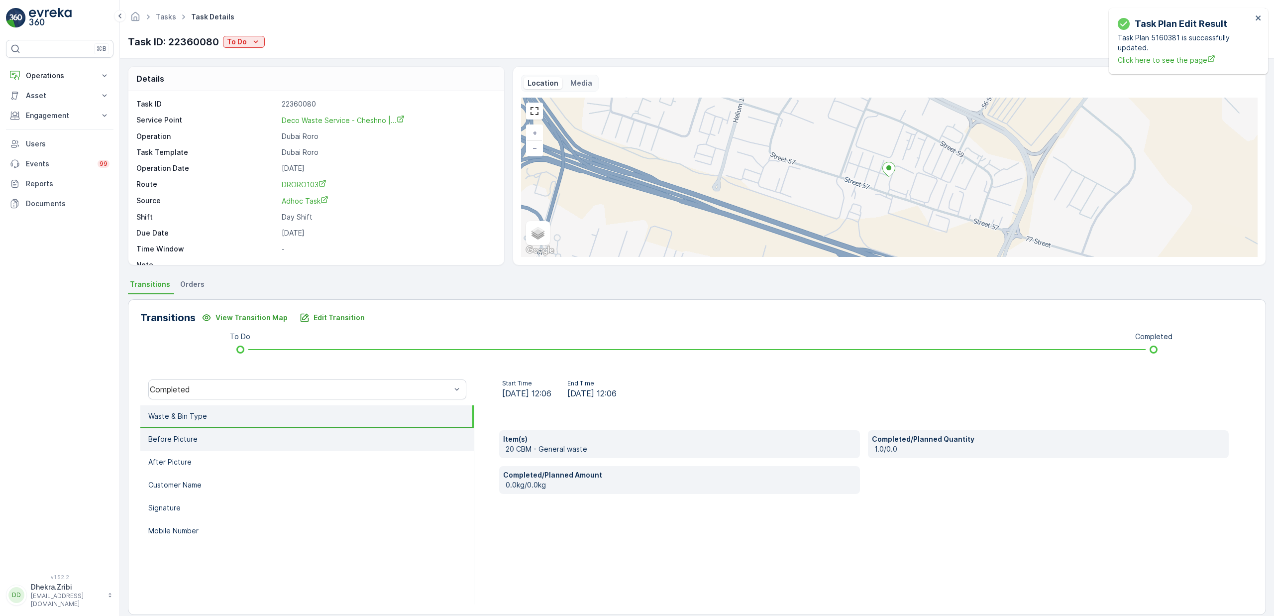
click at [205, 439] on li "Before Picture" at bounding box center [306, 439] width 333 height 23
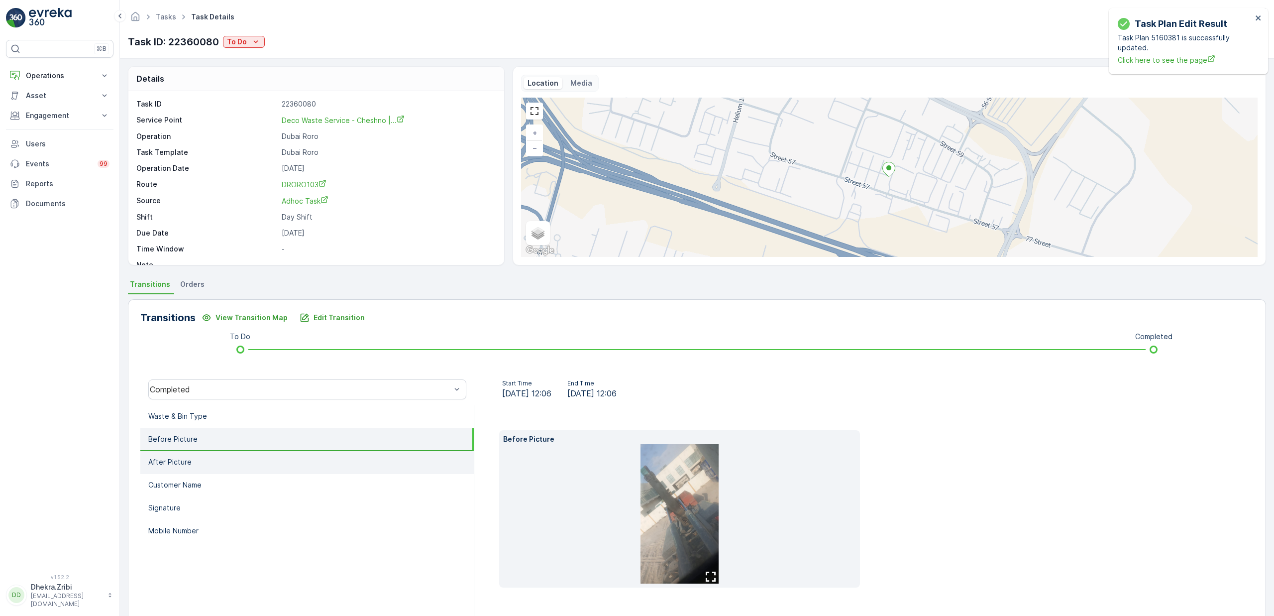
click at [206, 469] on li "After Picture" at bounding box center [306, 462] width 333 height 23
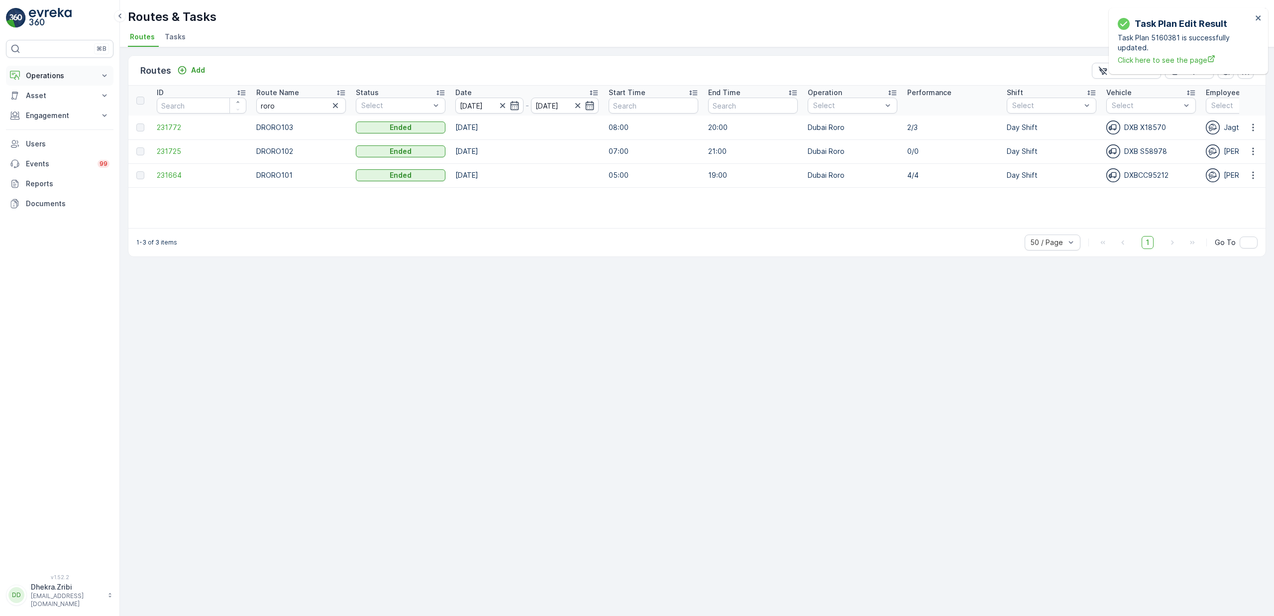
click at [42, 71] on p "Operations" at bounding box center [60, 76] width 68 height 10
click at [44, 108] on p "Planning" at bounding box center [39, 107] width 28 height 10
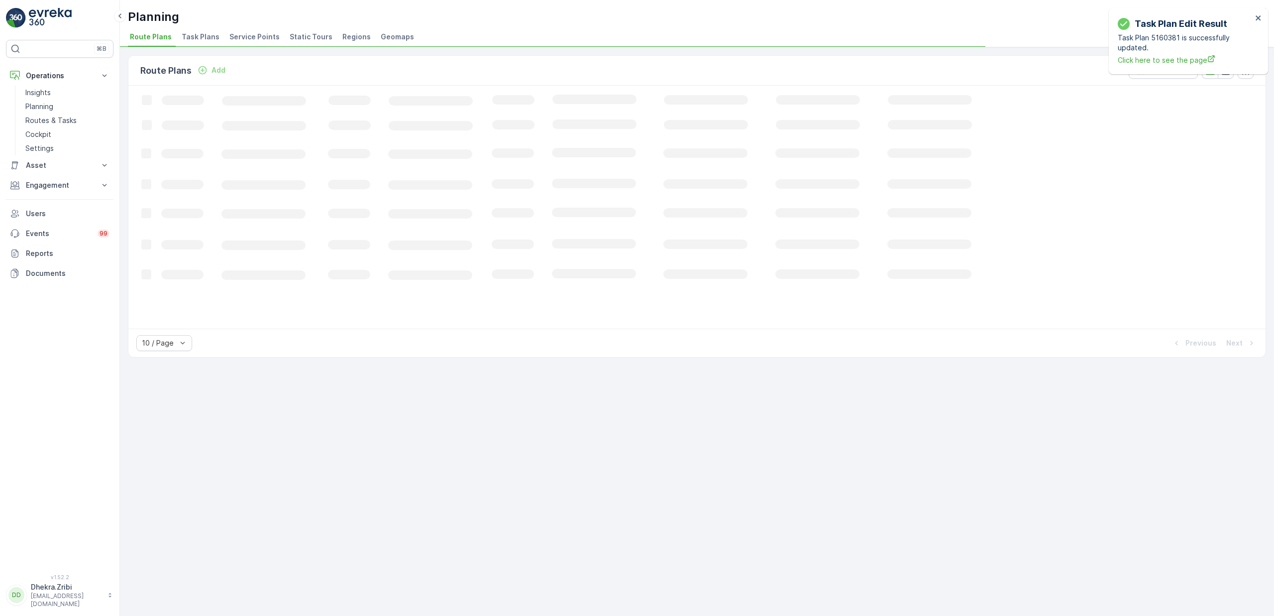
click at [254, 36] on span "Service Points" at bounding box center [254, 37] width 50 height 10
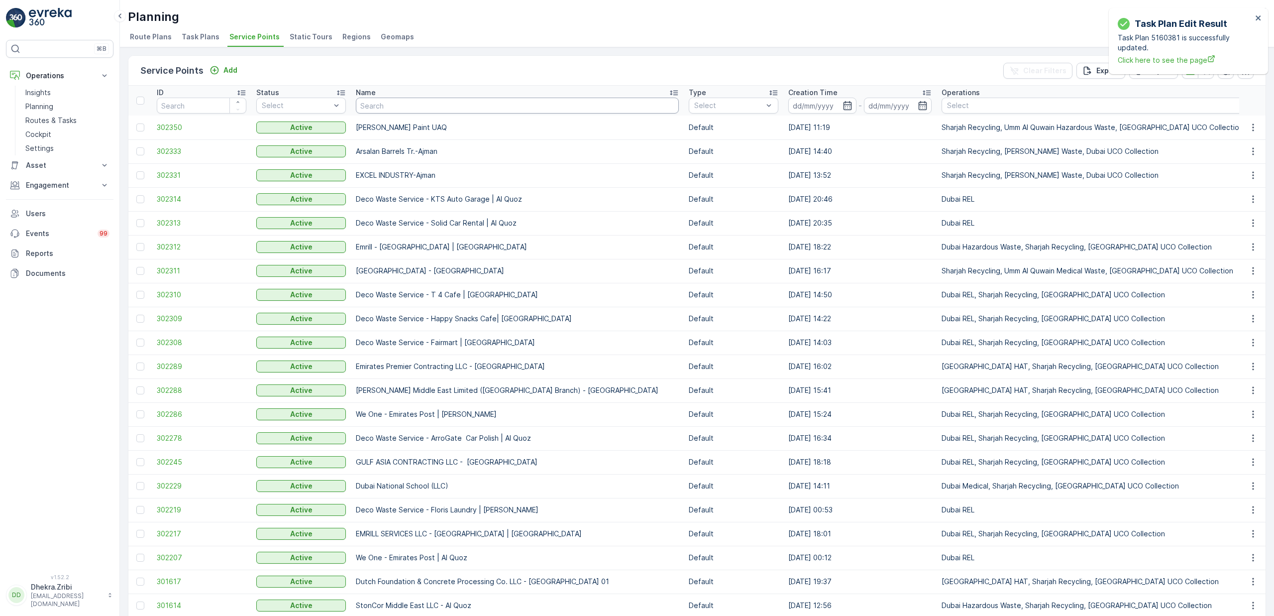
click at [405, 108] on input "text" at bounding box center [517, 106] width 323 height 16
type input "wade"
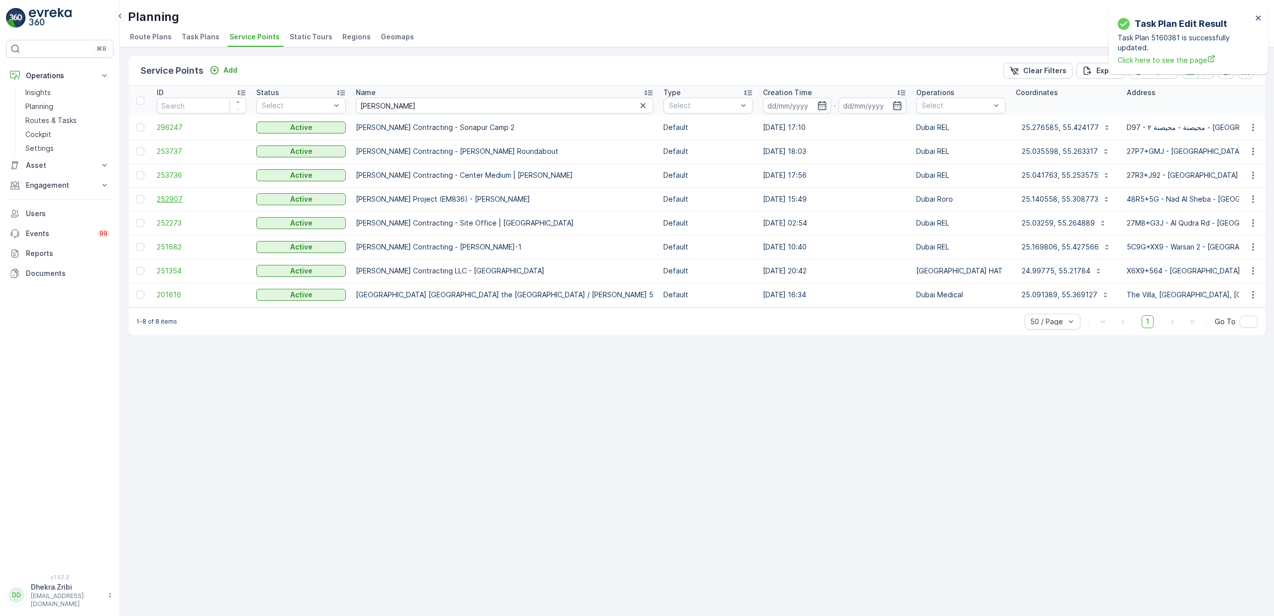
click at [161, 199] on span "252907" at bounding box center [202, 199] width 90 height 10
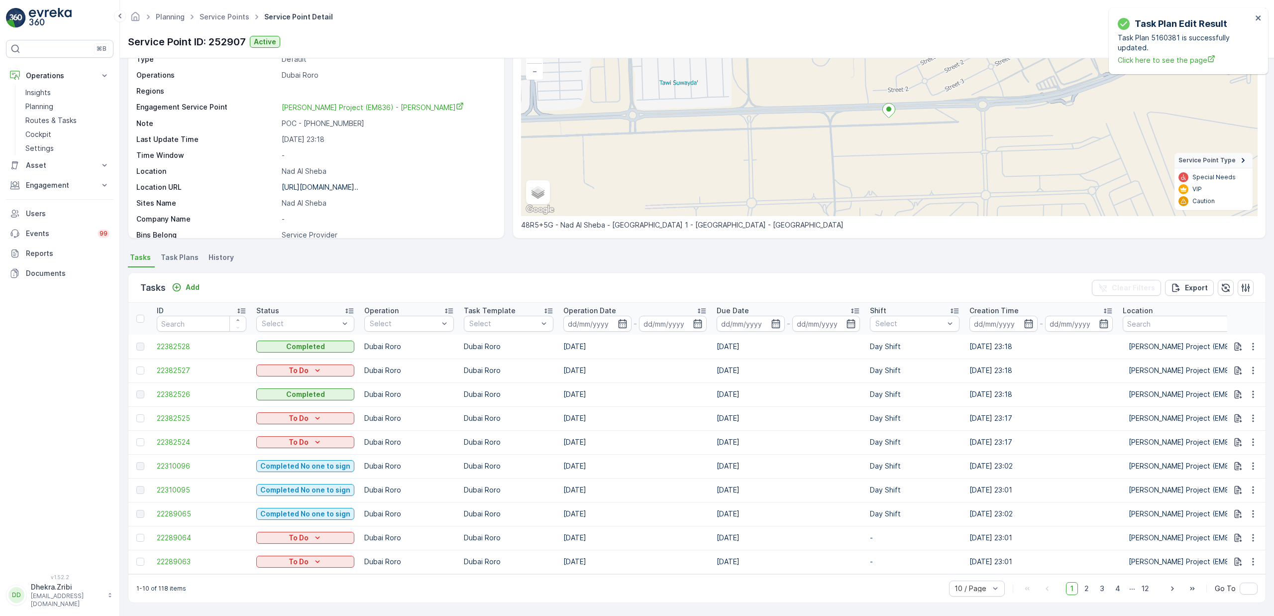
scroll to position [82, 0]
click at [168, 461] on span "22310096" at bounding box center [202, 466] width 90 height 10
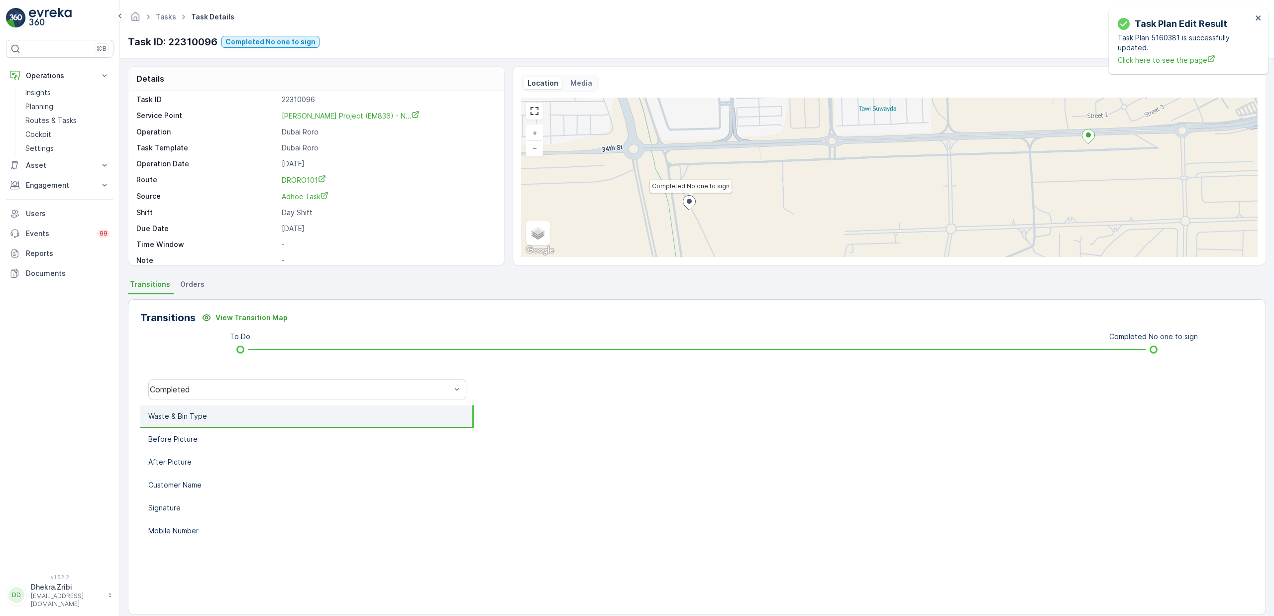
scroll to position [14, 0]
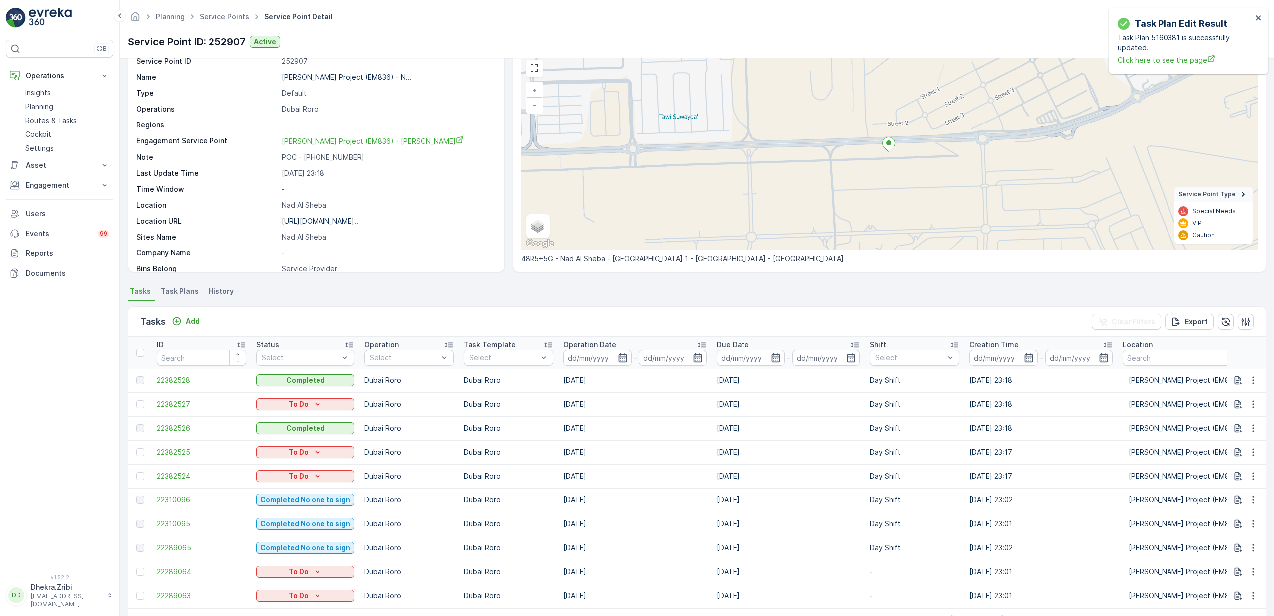
scroll to position [64, 0]
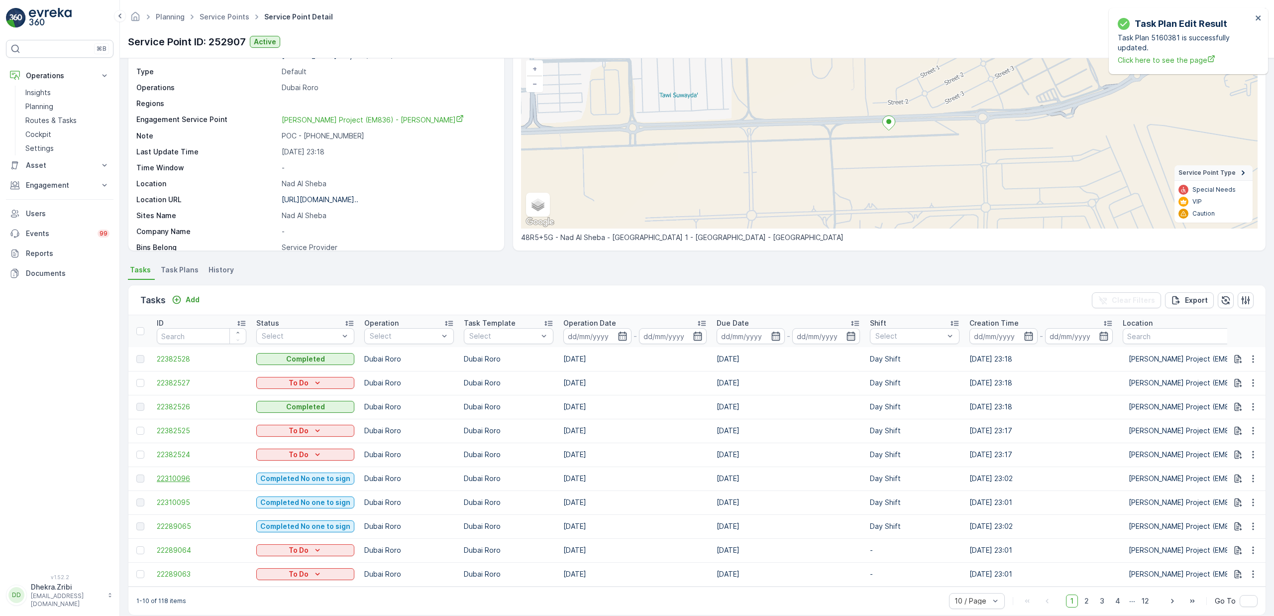
click at [179, 483] on span "22310096" at bounding box center [202, 478] width 90 height 10
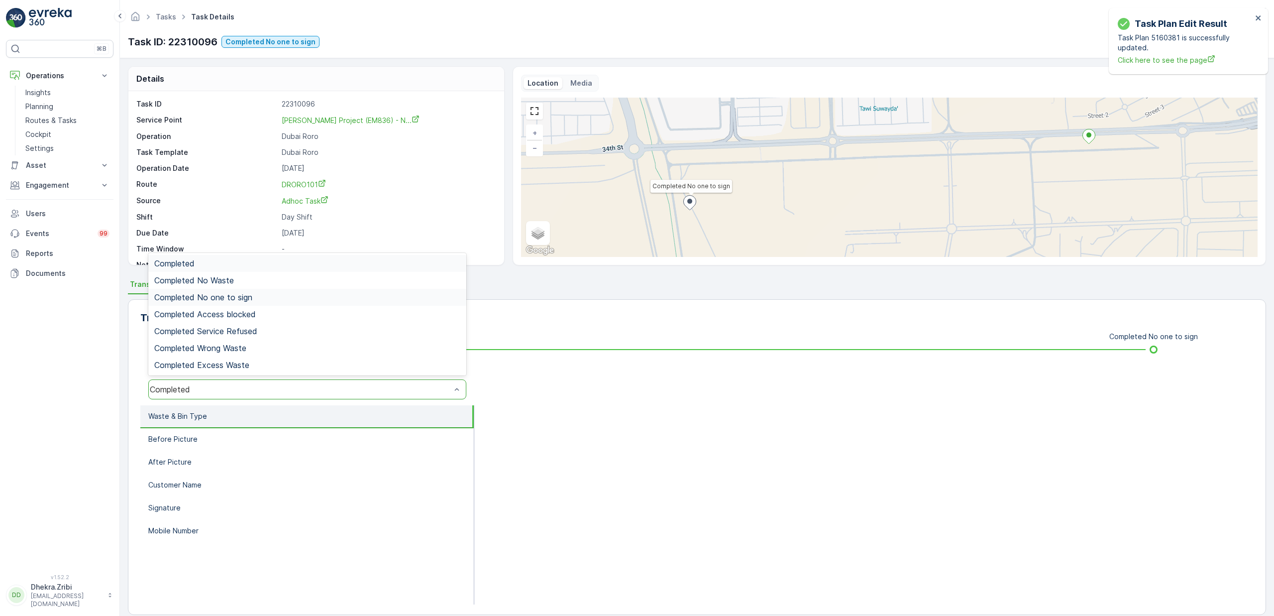
click at [224, 297] on span "Completed No one to sign" at bounding box center [203, 297] width 98 height 9
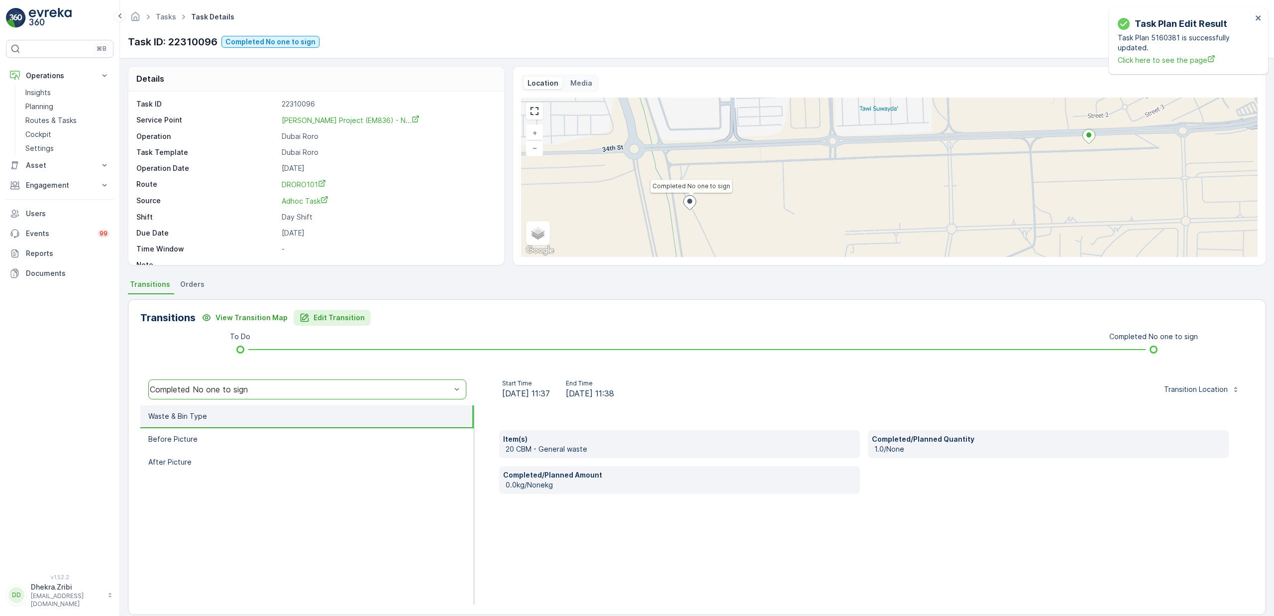
click at [324, 315] on p "Edit Transition" at bounding box center [339, 318] width 51 height 10
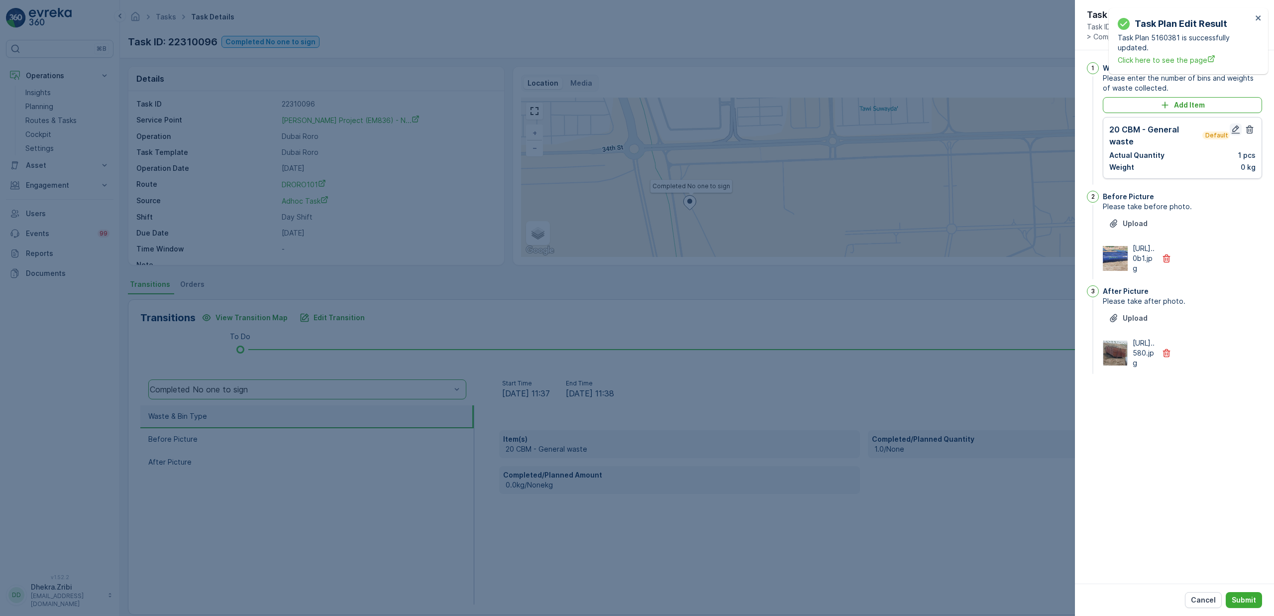
click at [1237, 130] on icon "button" at bounding box center [1236, 129] width 10 height 10
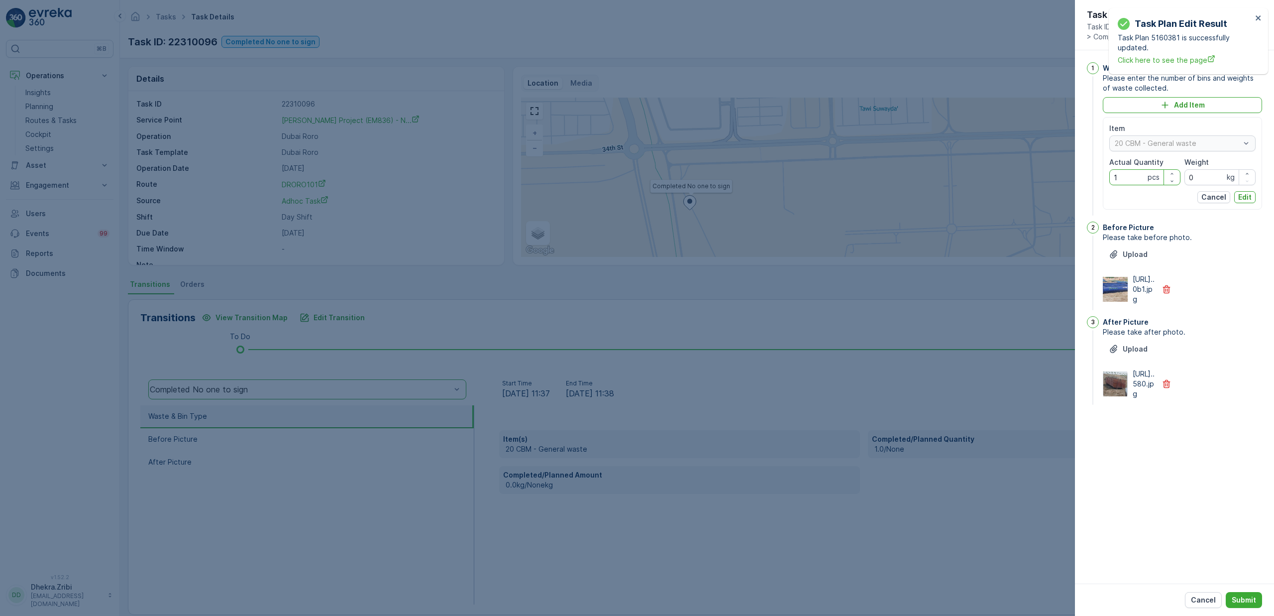
drag, startPoint x: 1128, startPoint y: 179, endPoint x: 1087, endPoint y: 182, distance: 41.4
click at [1087, 182] on div "1 Waste & Bin Type Please enter the number of bins and weights of waste collect…" at bounding box center [1174, 139] width 175 height 155
type Quantity "2"
click at [1218, 201] on p "Cancel" at bounding box center [1214, 197] width 25 height 10
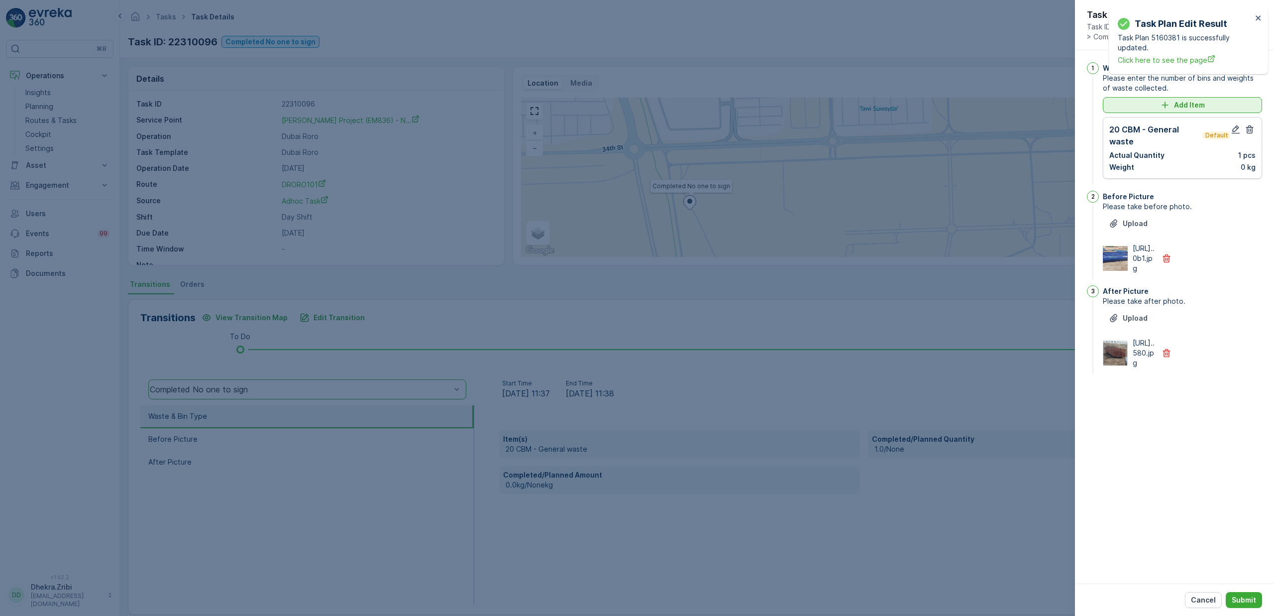
click at [1191, 108] on p "Add Item" at bounding box center [1189, 105] width 31 height 10
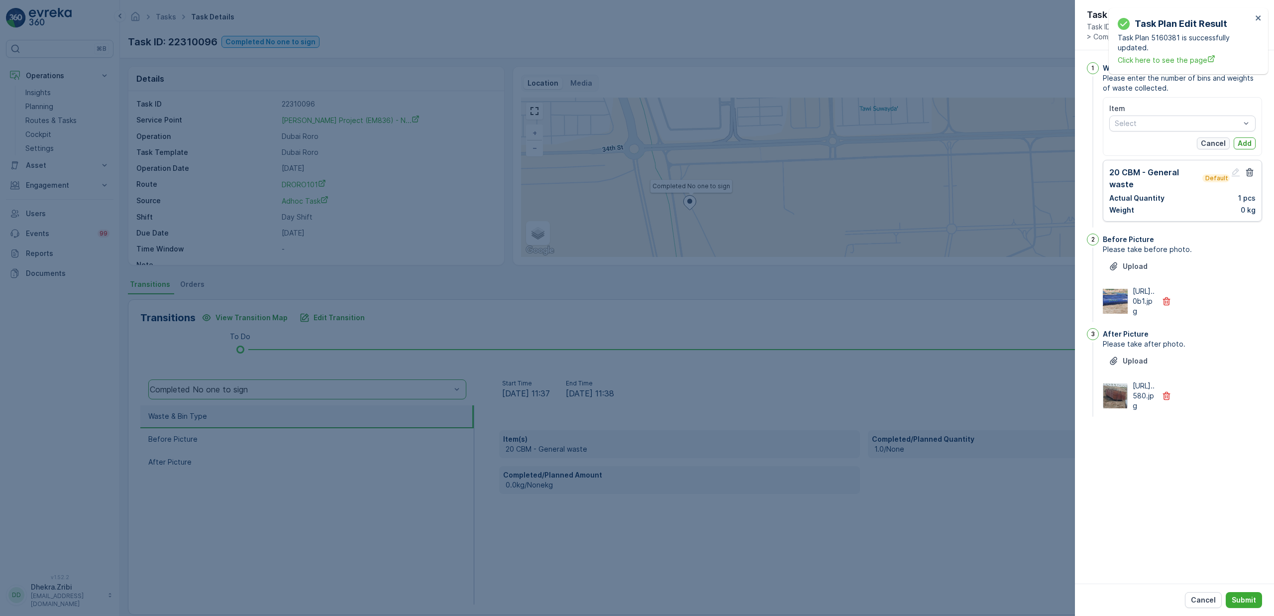
click at [1212, 141] on p "Cancel" at bounding box center [1213, 143] width 25 height 10
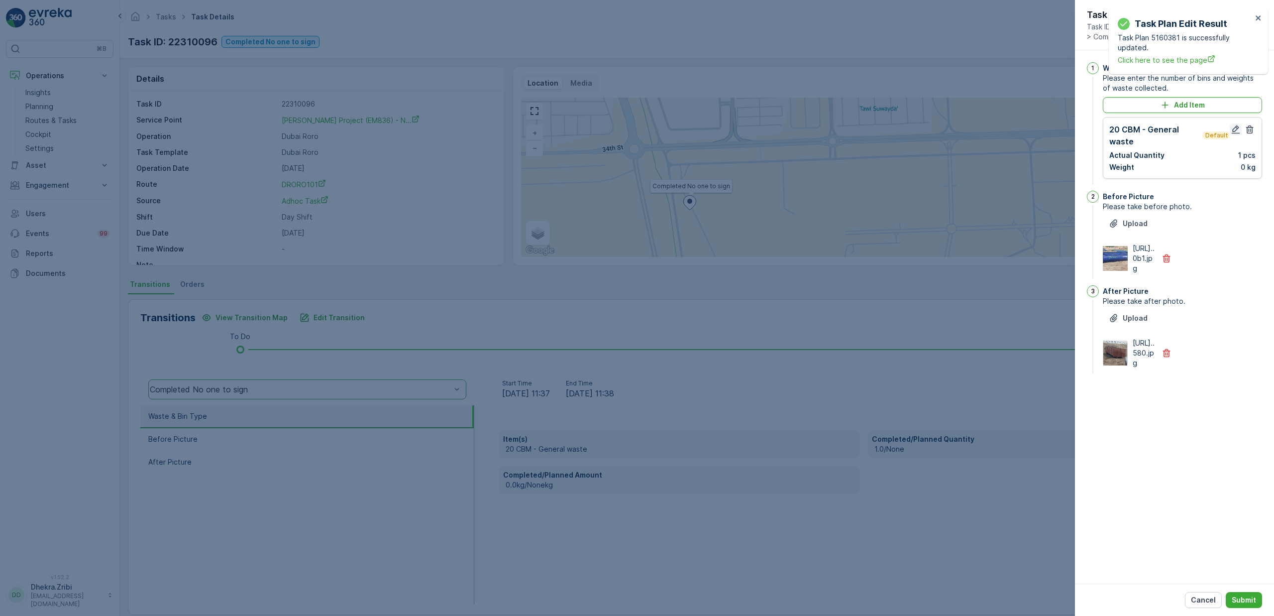
click at [1233, 132] on icon "button" at bounding box center [1236, 129] width 10 height 10
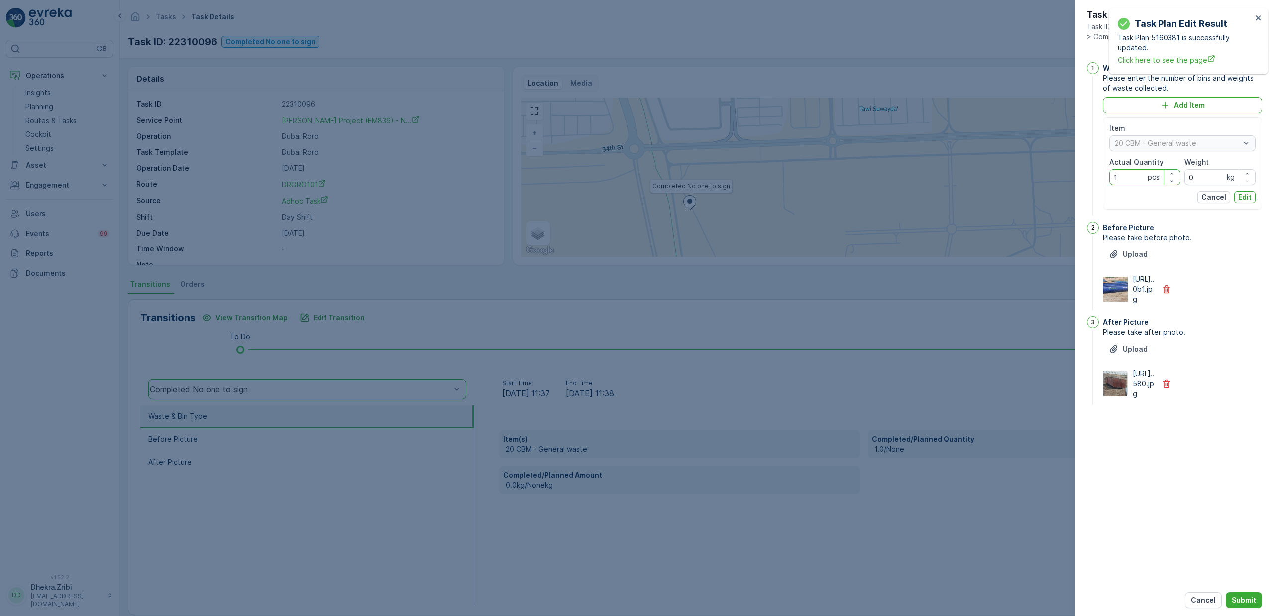
drag, startPoint x: 1121, startPoint y: 179, endPoint x: 1031, endPoint y: 177, distance: 90.1
click at [1031, 177] on div "Tasks Task Details Renuterra ( +04:00 ) Task ID: 22310096 Completed No one to s…" at bounding box center [697, 308] width 1154 height 616
type Quantity "2"
click at [1248, 198] on p "Edit" at bounding box center [1244, 197] width 13 height 10
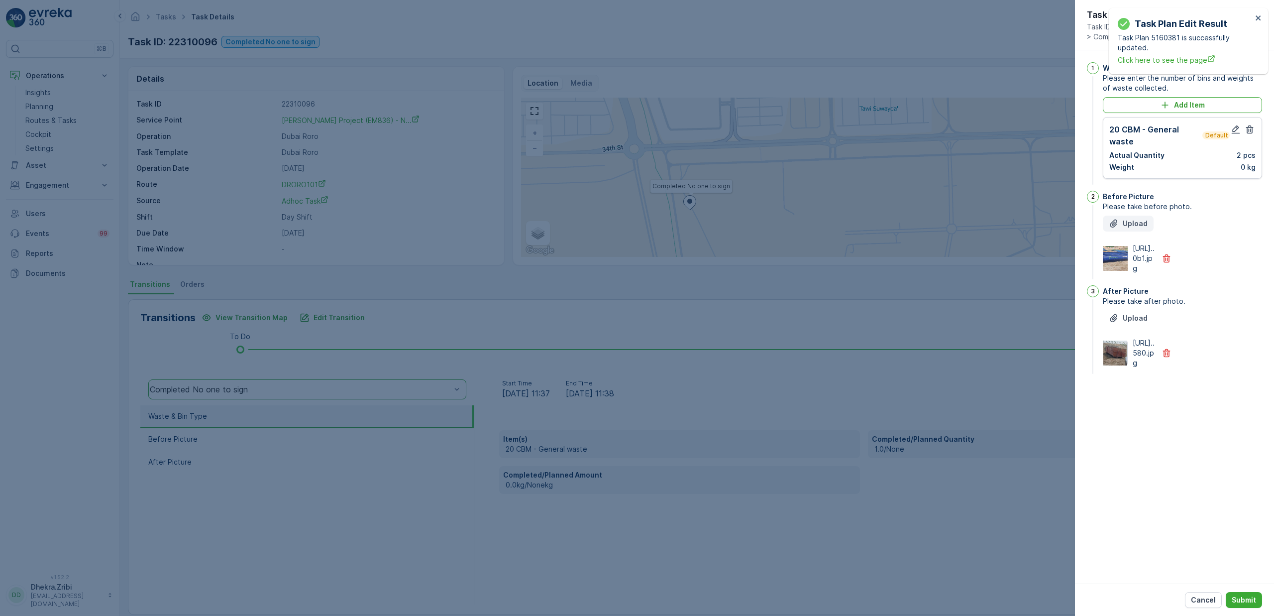
click at [1136, 226] on p "Upload" at bounding box center [1135, 224] width 25 height 10
click at [1137, 222] on p "Upload" at bounding box center [1135, 224] width 25 height 10
click at [1128, 340] on p "Upload" at bounding box center [1135, 338] width 25 height 10
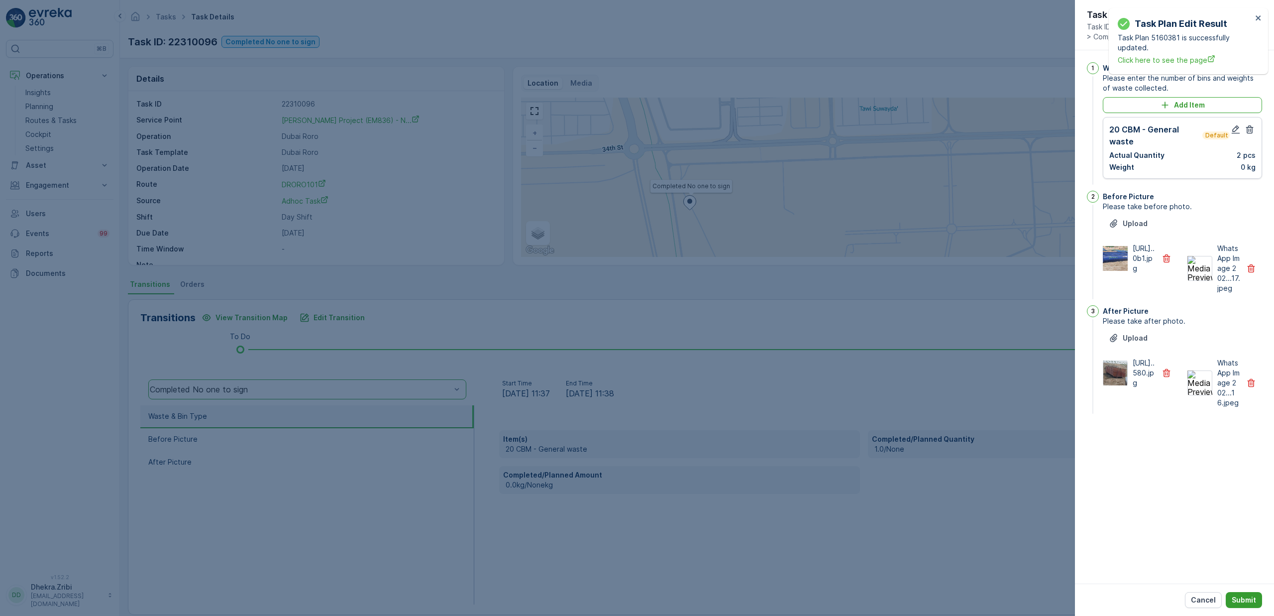
click at [1249, 596] on p "Submit" at bounding box center [1244, 600] width 24 height 10
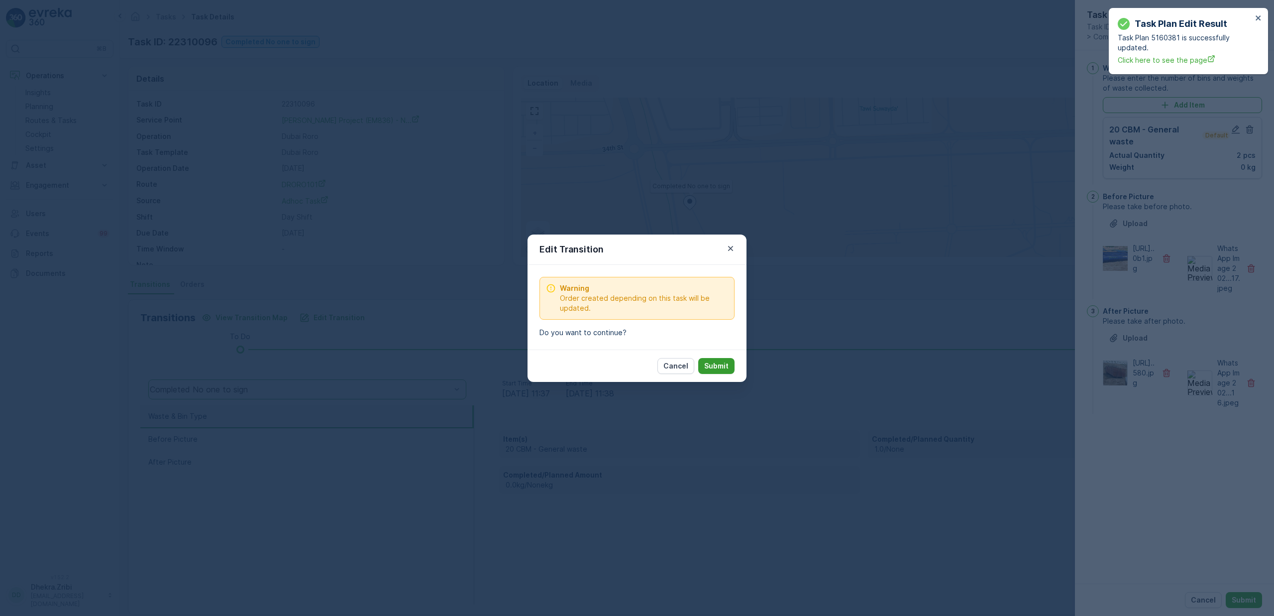
click at [722, 362] on p "Submit" at bounding box center [716, 366] width 24 height 10
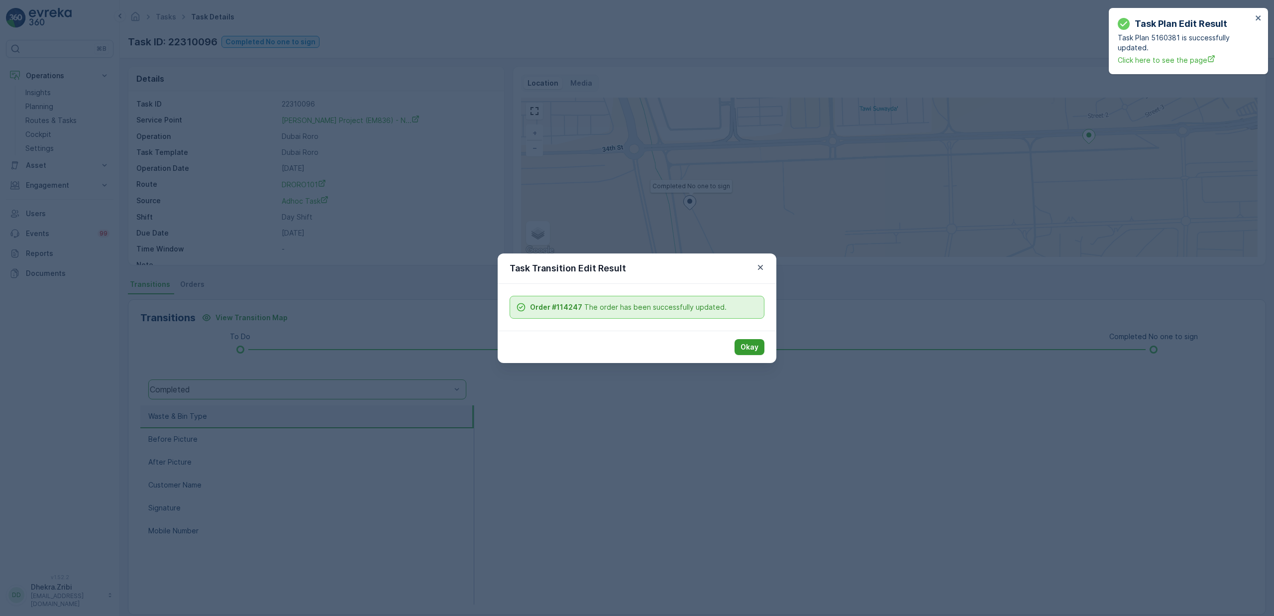
click at [744, 349] on p "Okay" at bounding box center [750, 347] width 18 height 10
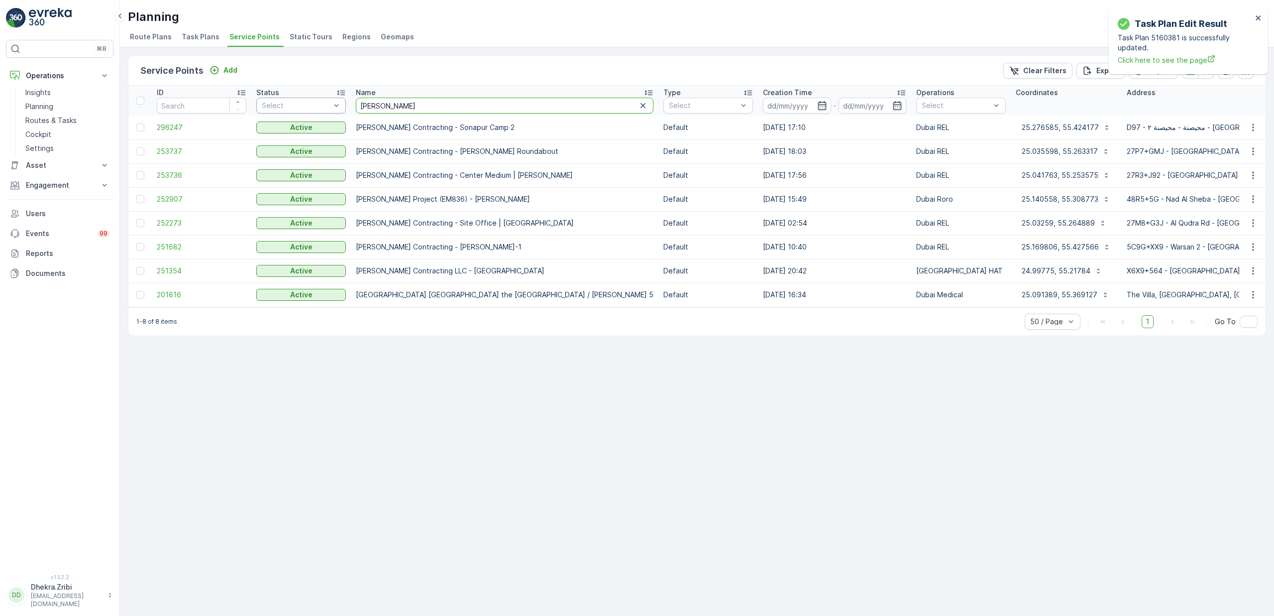
drag, startPoint x: 398, startPoint y: 106, endPoint x: 286, endPoint y: 102, distance: 112.1
type input "dream"
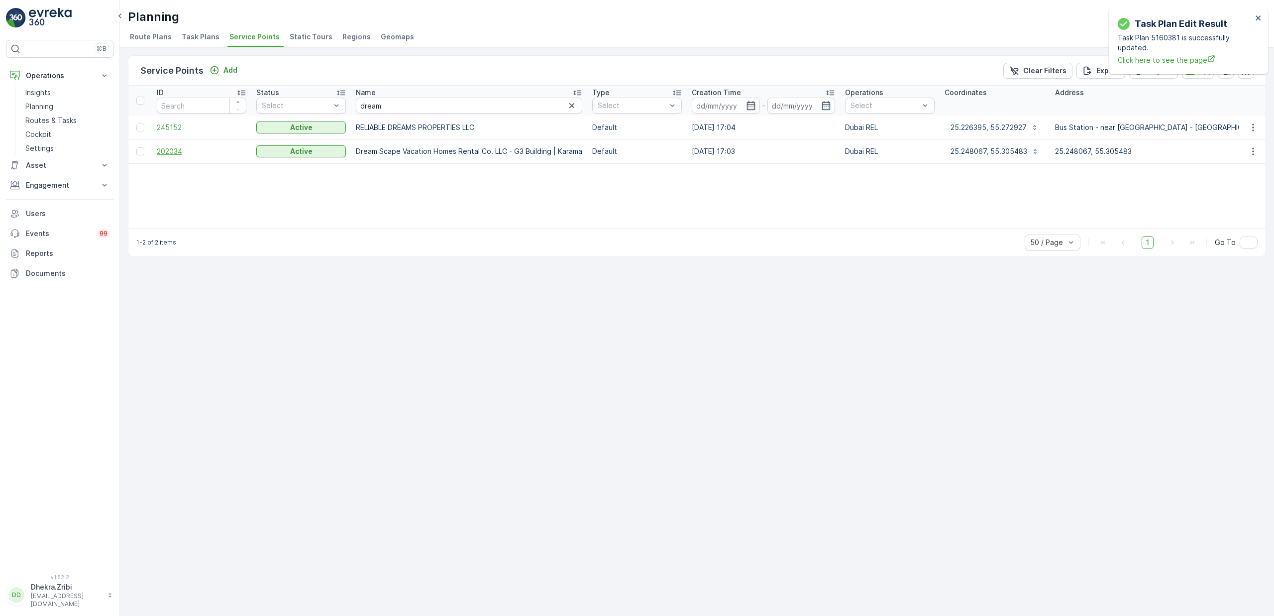
click at [165, 156] on span "202034" at bounding box center [202, 151] width 90 height 10
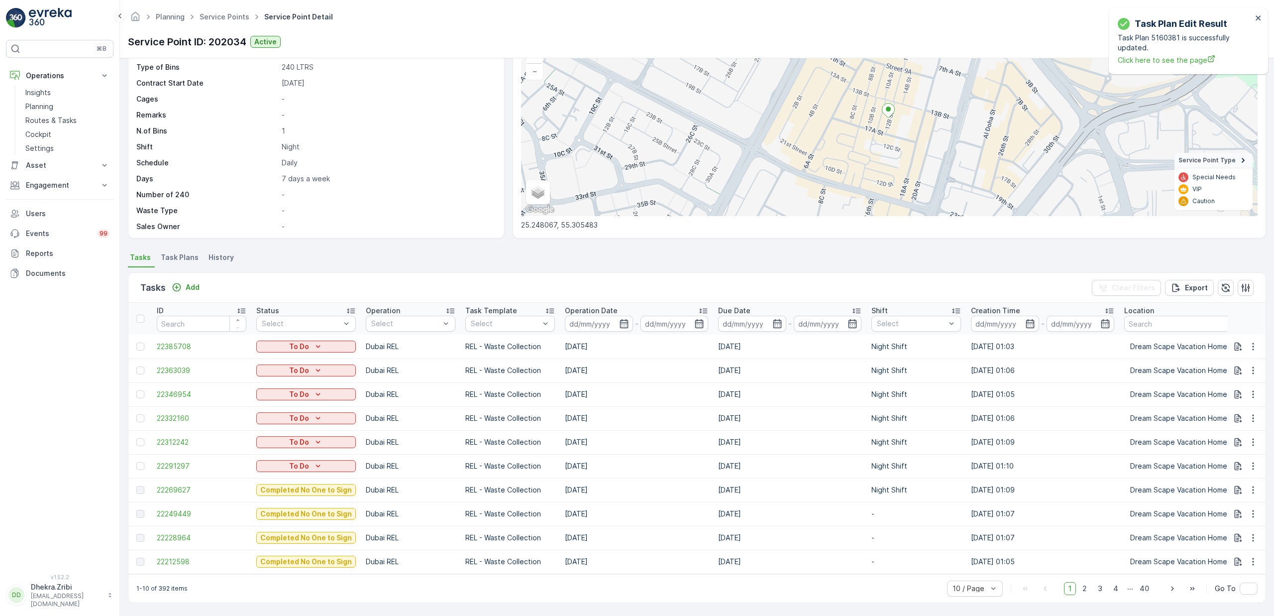
scroll to position [196, 0]
click at [180, 556] on span "22212598" at bounding box center [202, 561] width 90 height 10
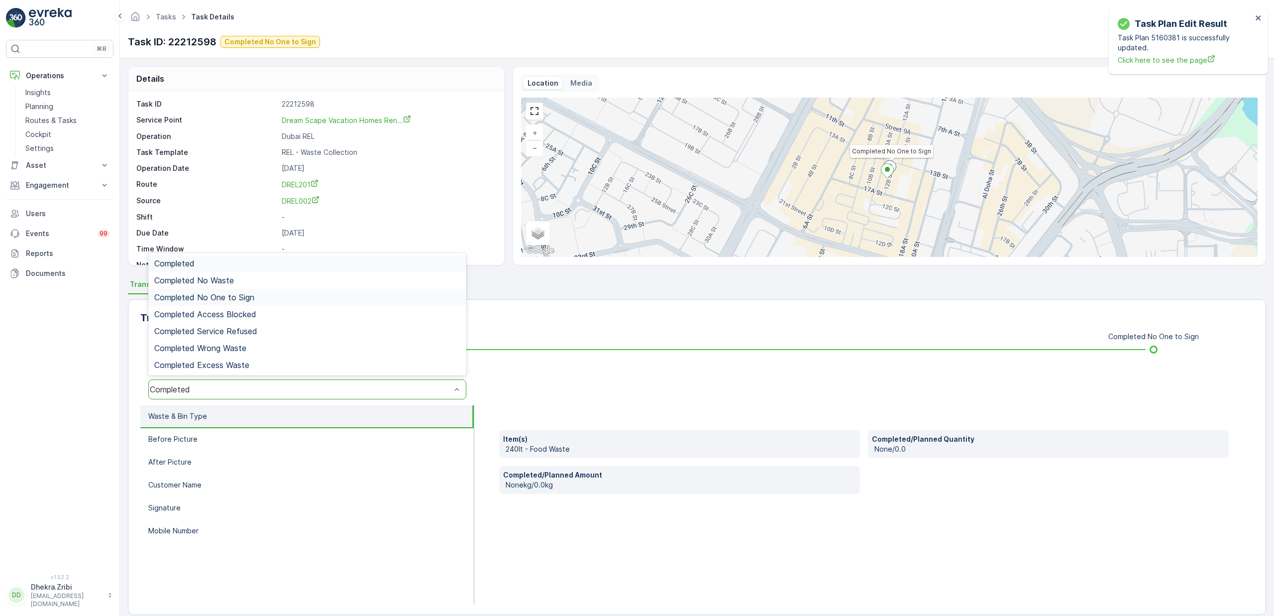
click at [246, 301] on span "Completed No One to Sign" at bounding box center [204, 297] width 100 height 9
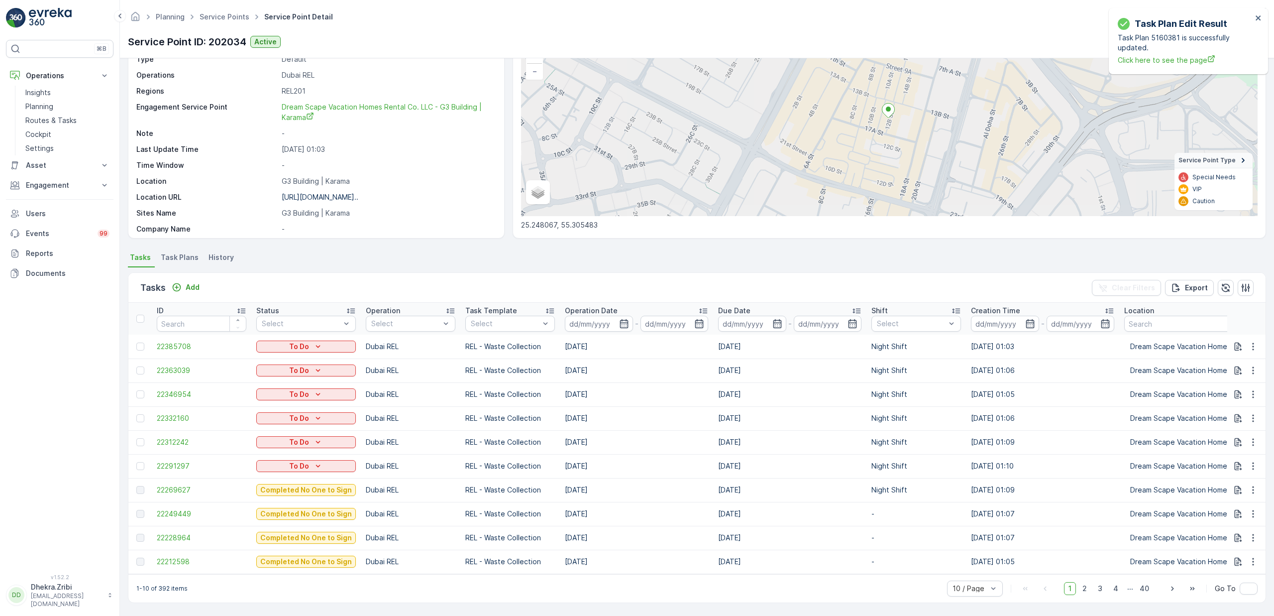
scroll to position [82, 0]
click at [972, 564] on span "50 / Page" at bounding box center [969, 566] width 33 height 8
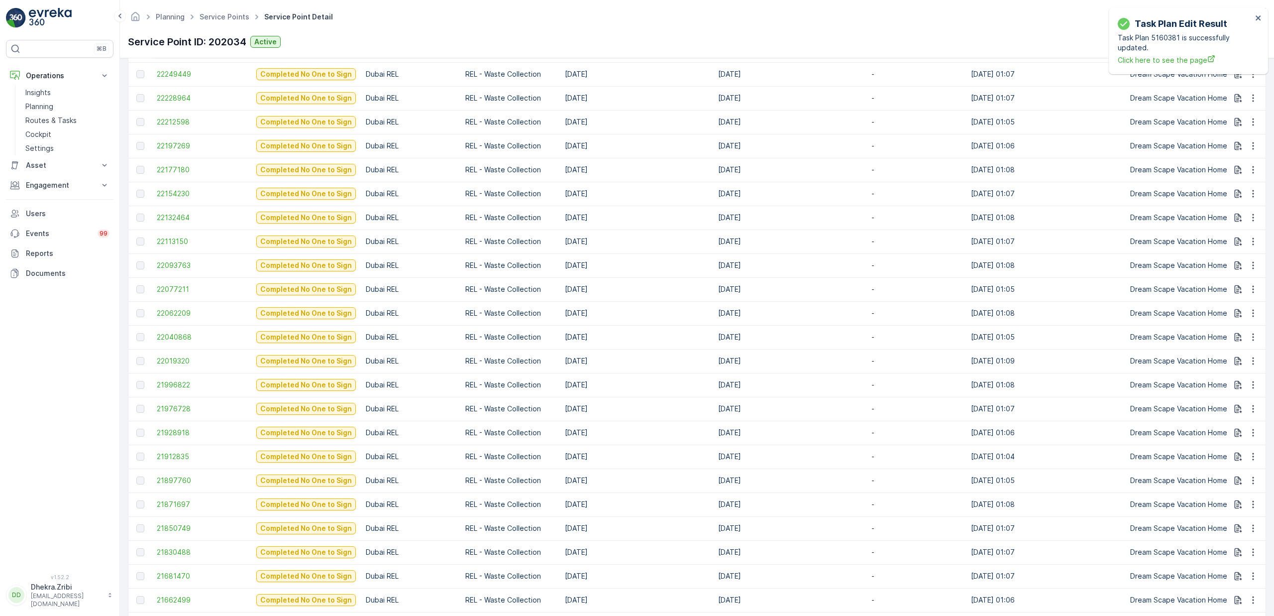
scroll to position [745, 0]
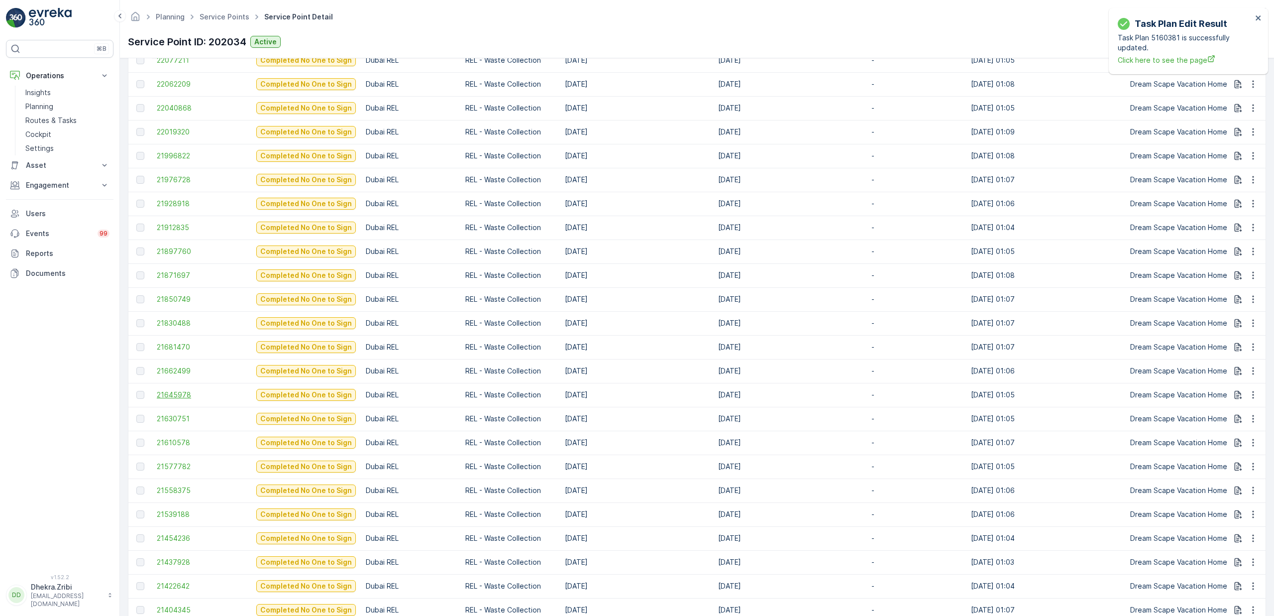
click at [175, 392] on span "21645978" at bounding box center [202, 395] width 90 height 10
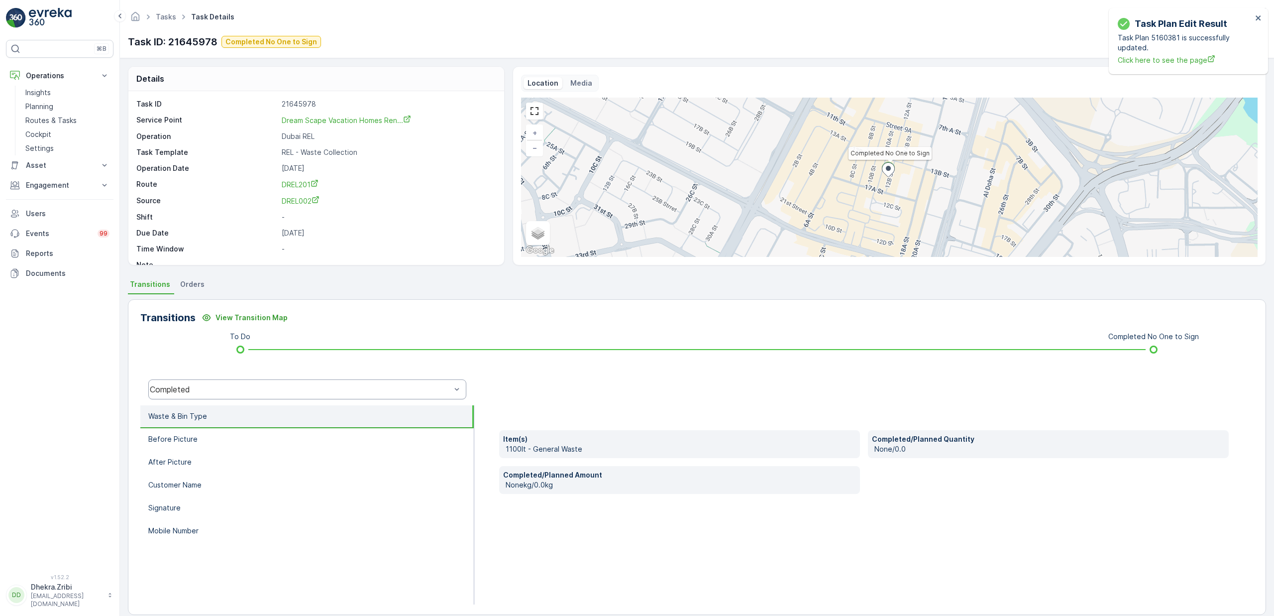
click at [231, 396] on div "Completed" at bounding box center [307, 389] width 318 height 20
drag, startPoint x: 236, startPoint y: 305, endPoint x: 241, endPoint y: 317, distance: 12.8
click at [241, 317] on div "Completed Completed No Waste Completed No One to Sign Completed Access Blocked …" at bounding box center [307, 323] width 318 height 106
click at [240, 316] on span "Completed No One to Sign" at bounding box center [204, 314] width 100 height 9
click at [45, 107] on p "Planning" at bounding box center [39, 107] width 28 height 10
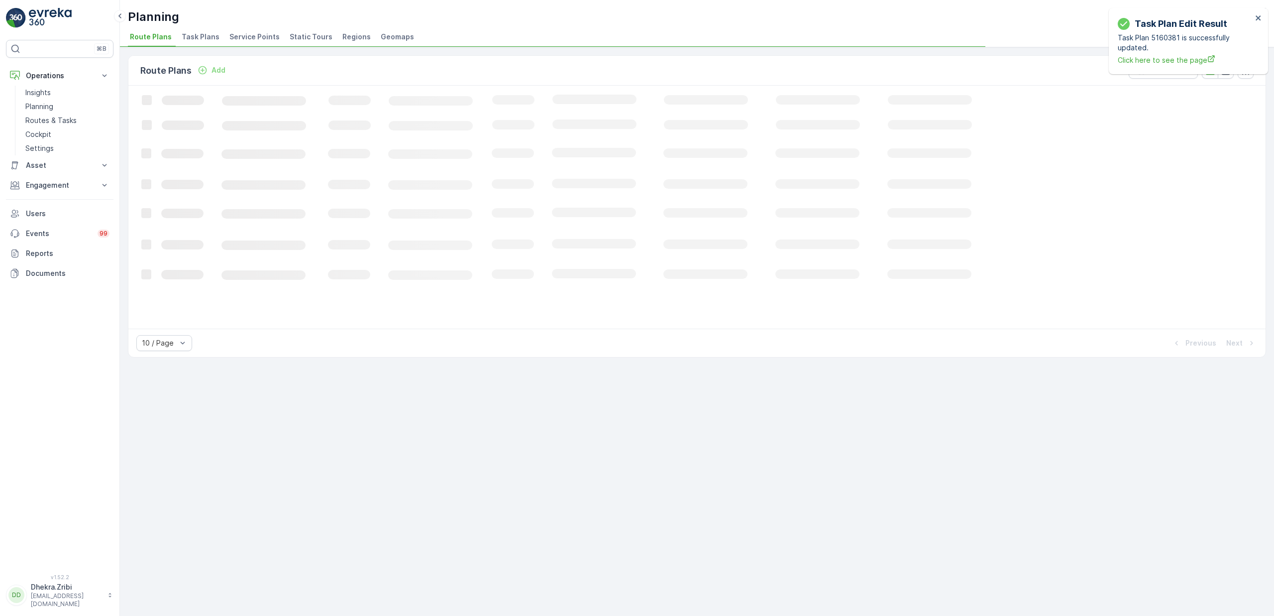
click at [248, 37] on span "Service Points" at bounding box center [254, 37] width 50 height 10
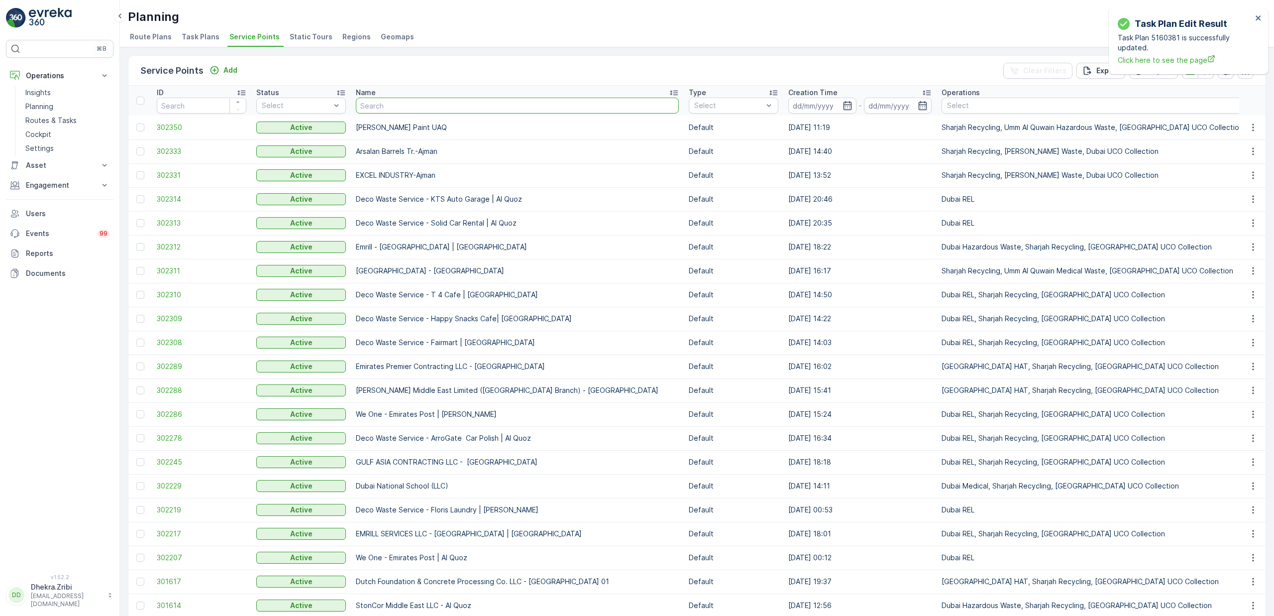
click at [448, 106] on input "text" at bounding box center [517, 106] width 323 height 16
type input "madar"
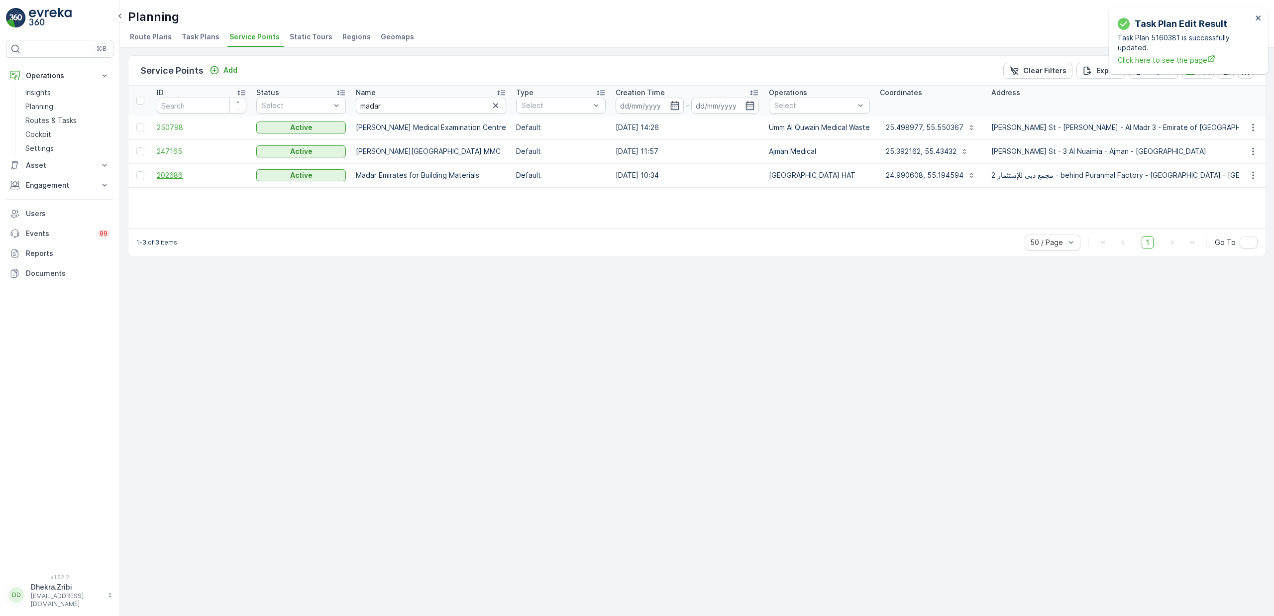
click at [160, 175] on span "202686" at bounding box center [202, 175] width 90 height 10
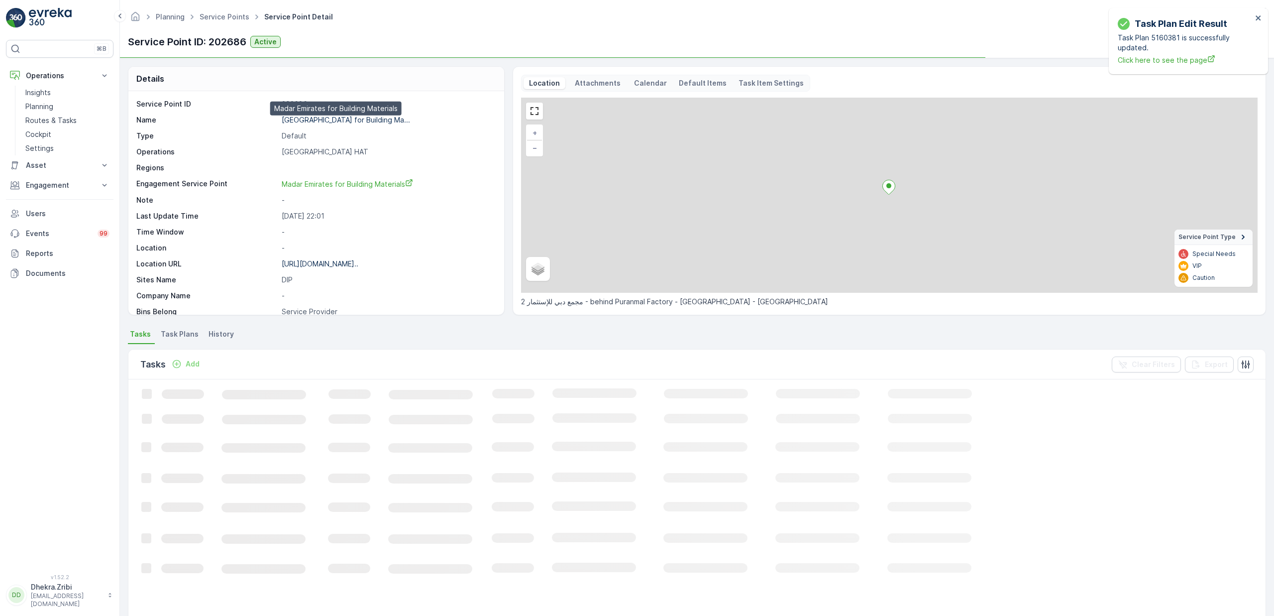
click at [309, 121] on p "Madar Emirates for Building Ma..." at bounding box center [346, 119] width 128 height 8
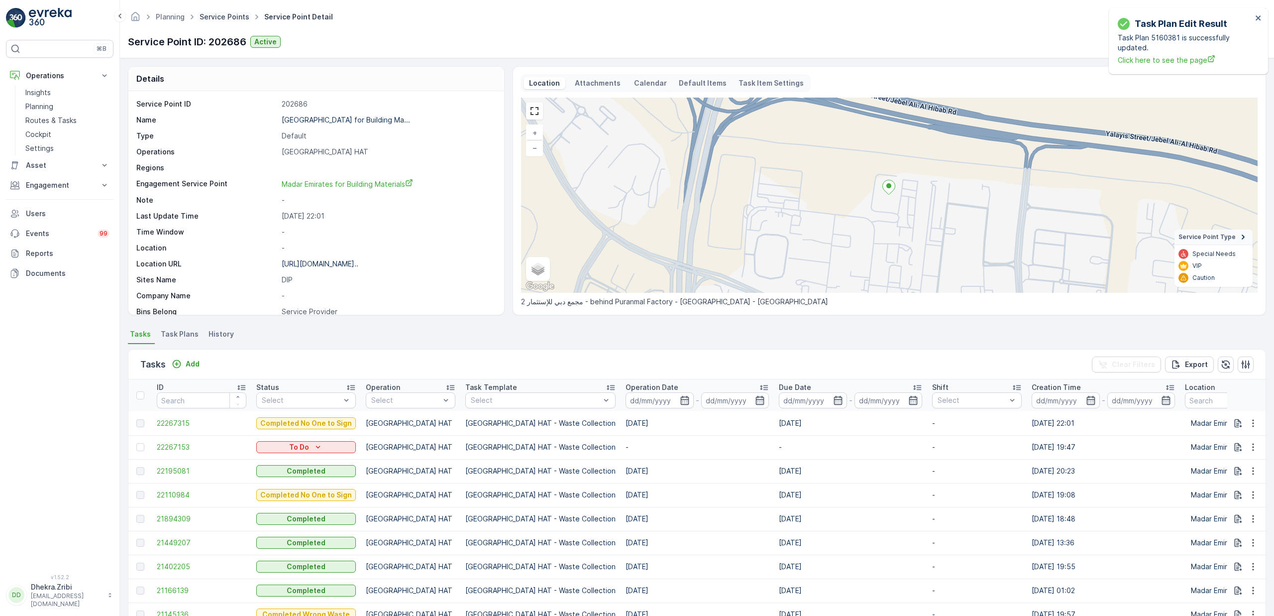
click at [235, 16] on link "Service Points" at bounding box center [225, 16] width 50 height 8
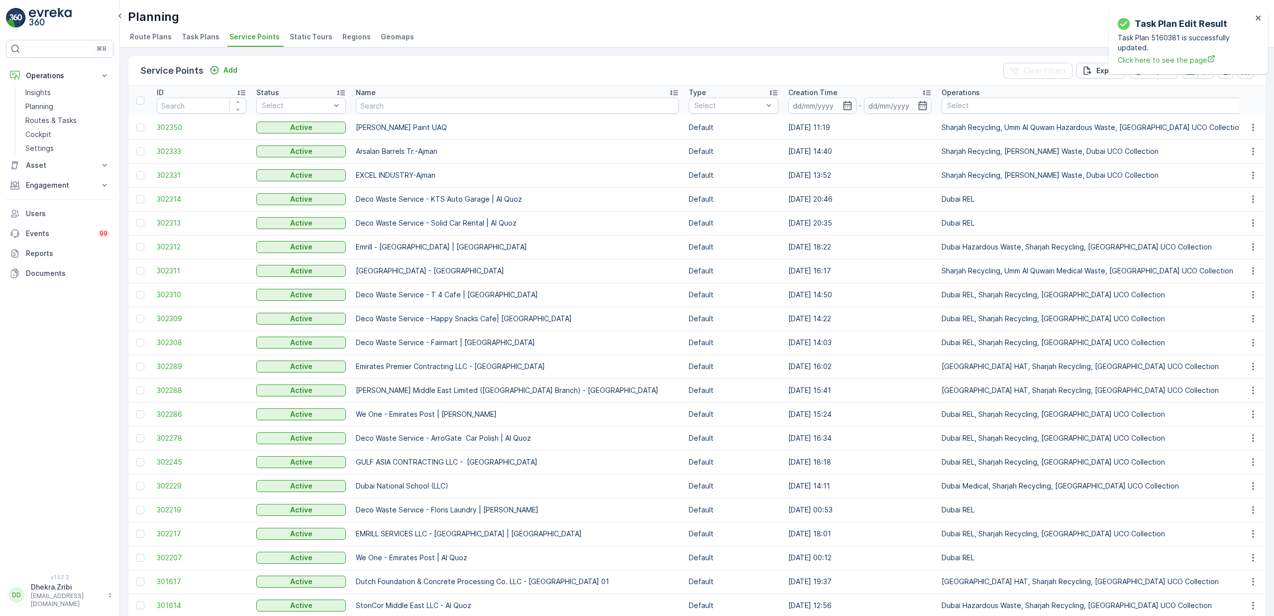
click at [375, 101] on input "text" at bounding box center [517, 106] width 323 height 16
type input "sasa"
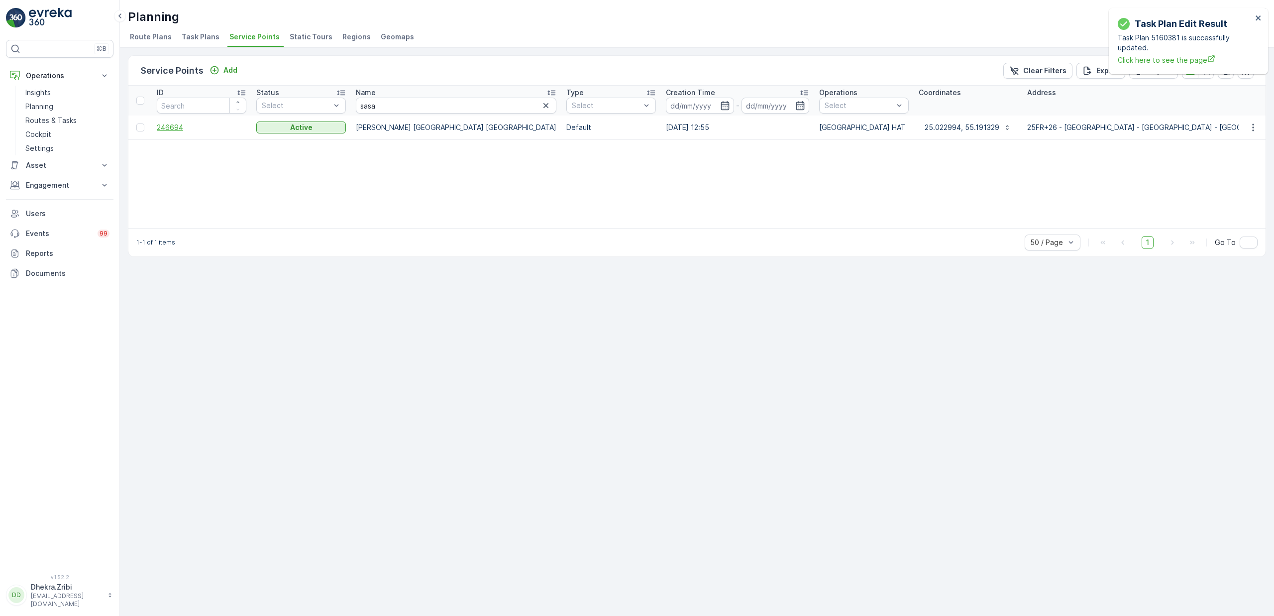
click at [164, 129] on span "246694" at bounding box center [202, 127] width 90 height 10
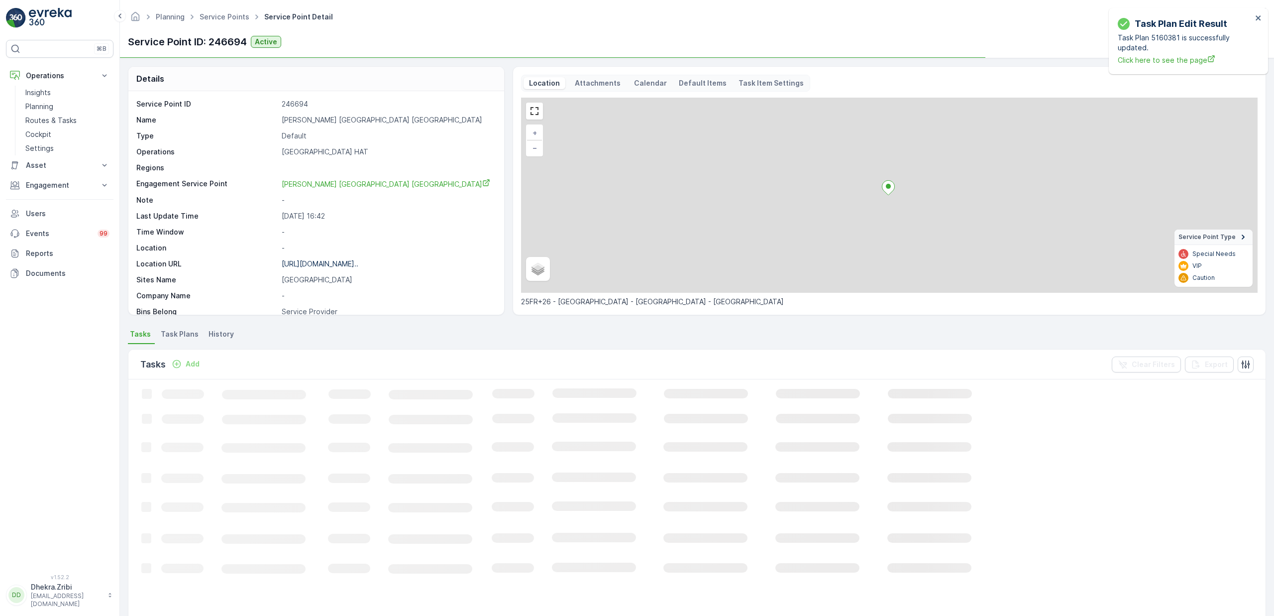
click at [324, 121] on p "Sasa Aleksic Dubai UAE" at bounding box center [388, 120] width 212 height 10
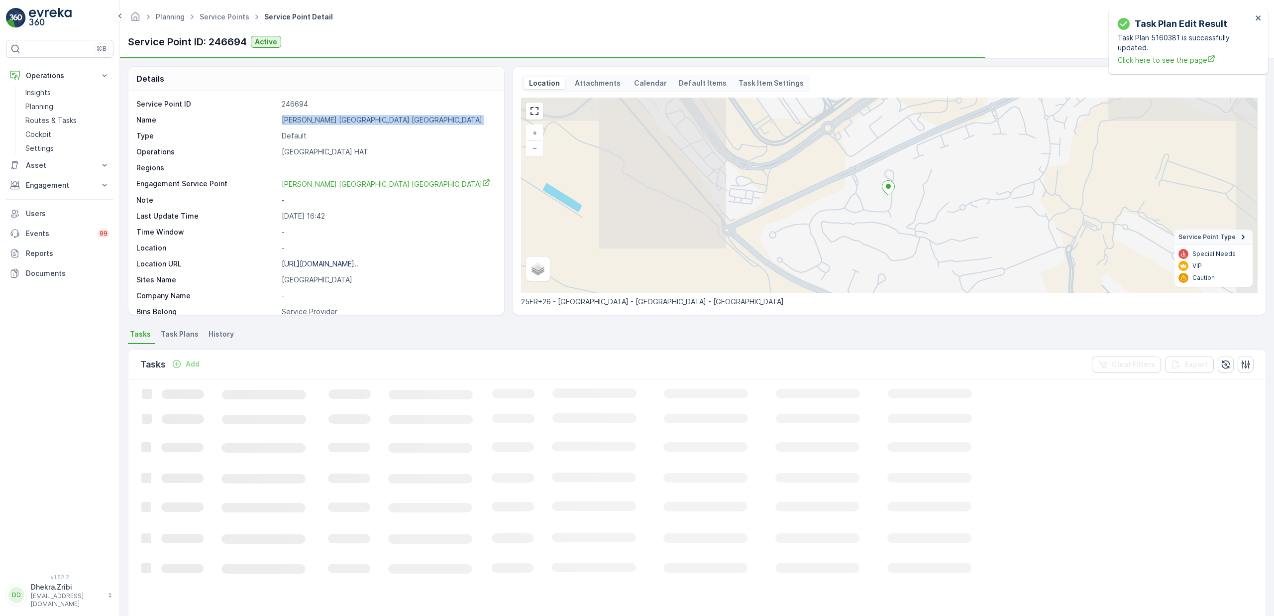
click at [324, 121] on p "Sasa Aleksic Dubai UAE" at bounding box center [388, 120] width 212 height 10
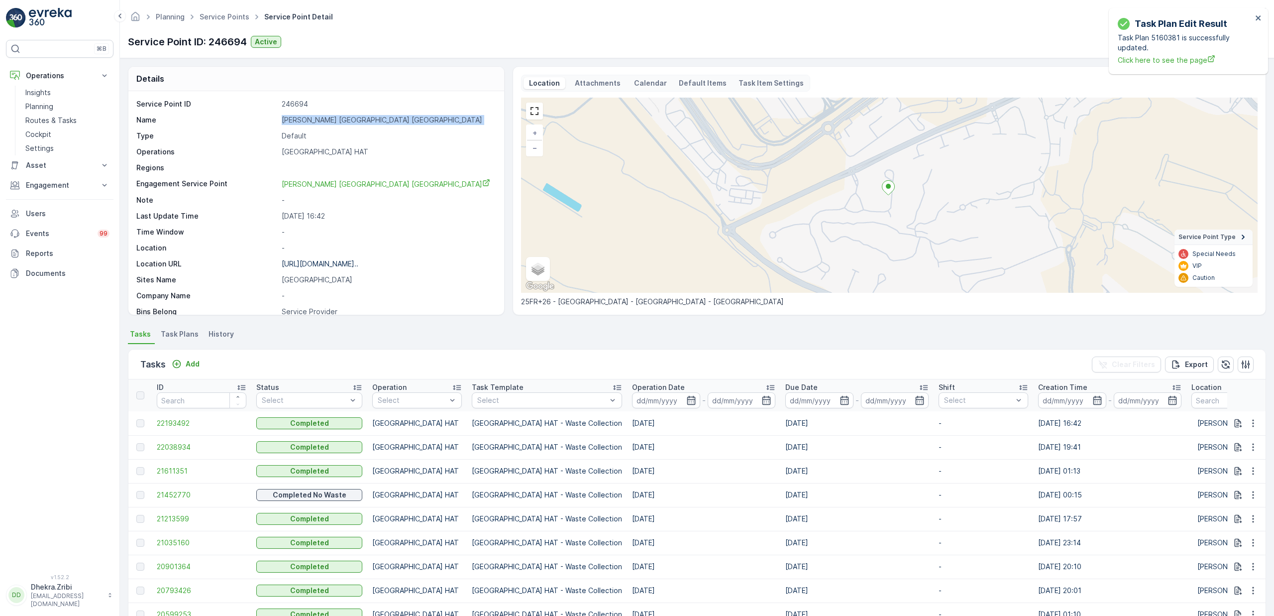
copy p "Sasa Aleksic Dubai UAE"
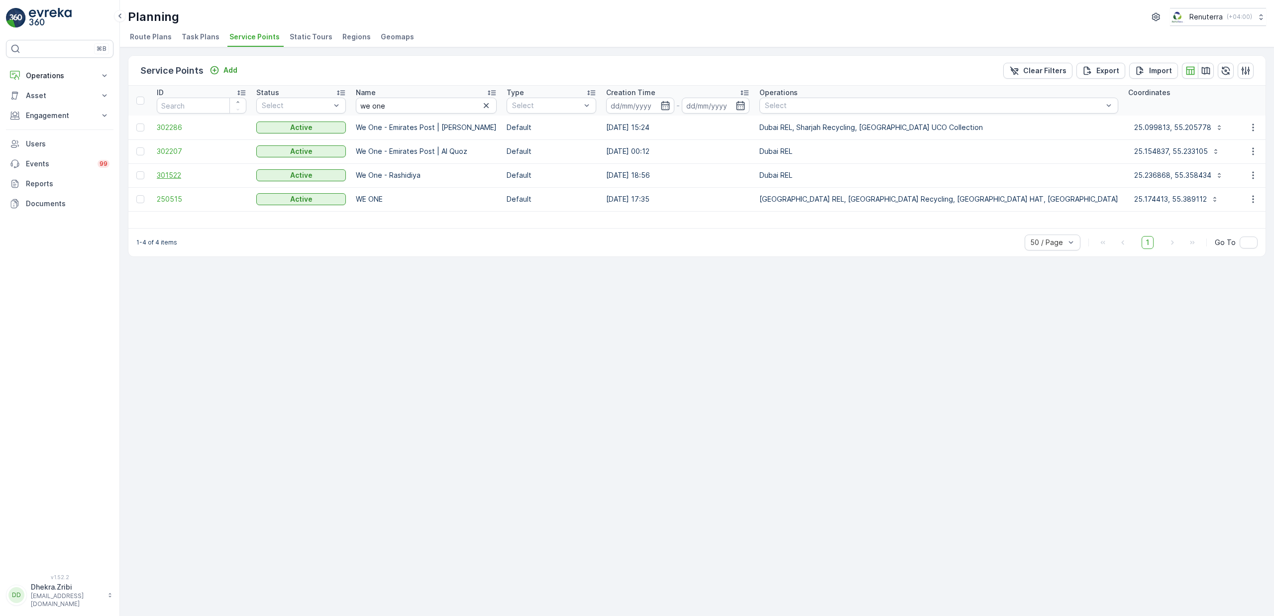
click at [173, 179] on span "301522" at bounding box center [202, 175] width 90 height 10
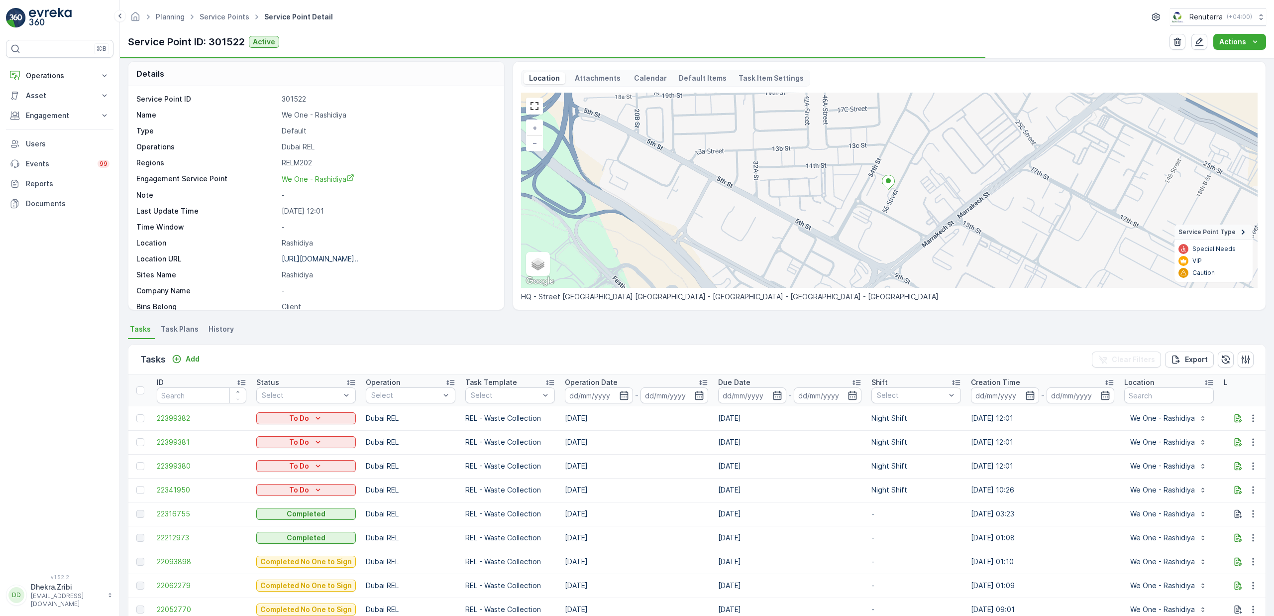
scroll to position [8, 0]
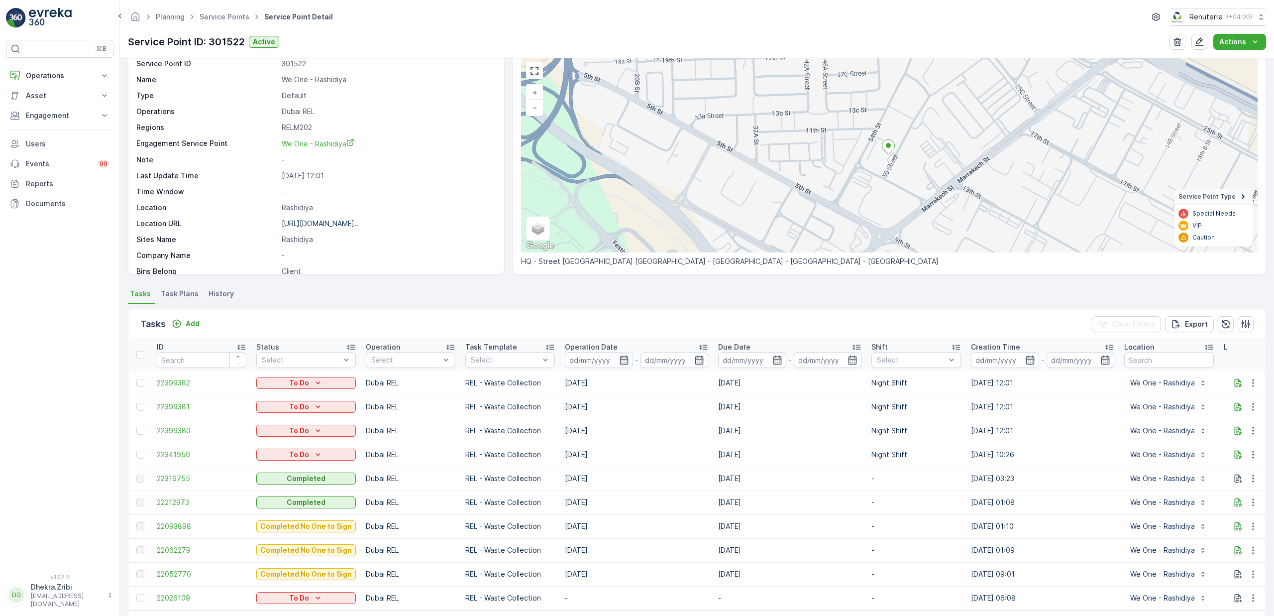
scroll to position [42, 0]
click at [174, 290] on span "Task Plans" at bounding box center [180, 292] width 38 height 10
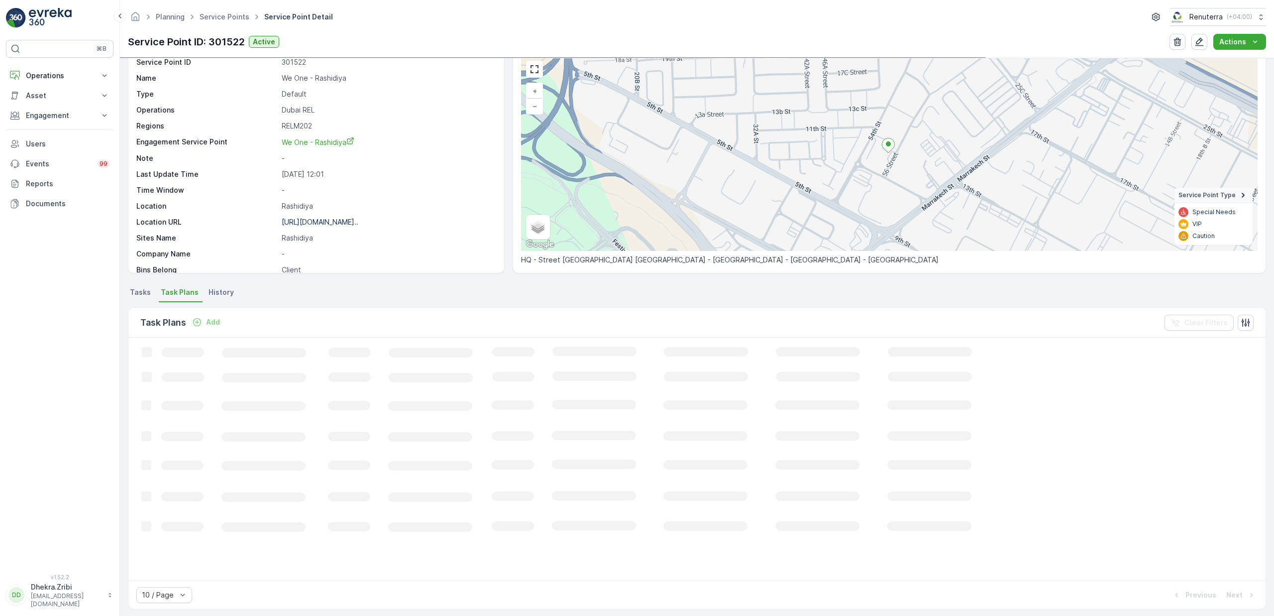
scroll to position [42, 0]
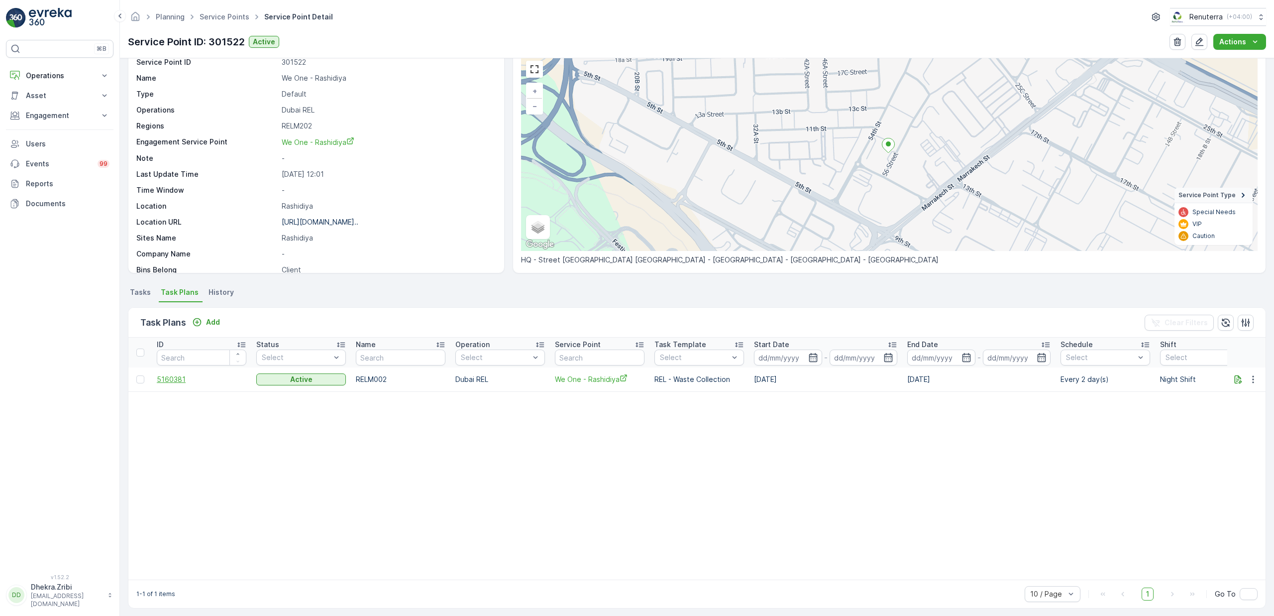
click at [180, 380] on span "5160381" at bounding box center [202, 379] width 90 height 10
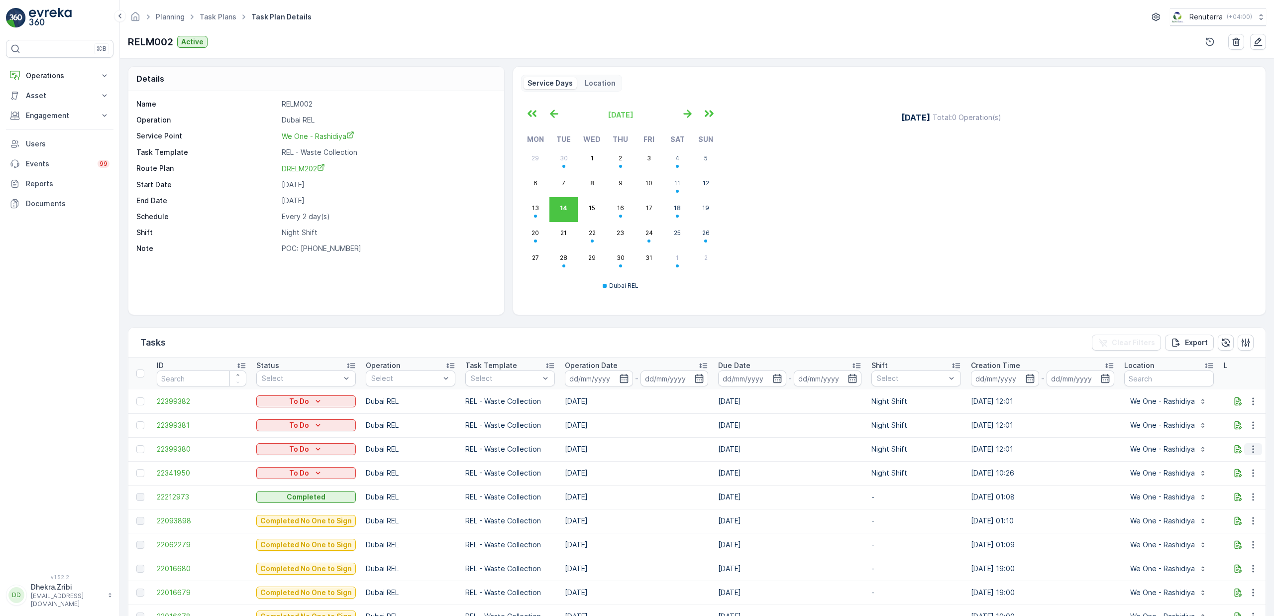
click at [1249, 445] on icon "button" at bounding box center [1253, 449] width 10 height 10
click at [1216, 492] on span "Change Route" at bounding box center [1228, 492] width 48 height 10
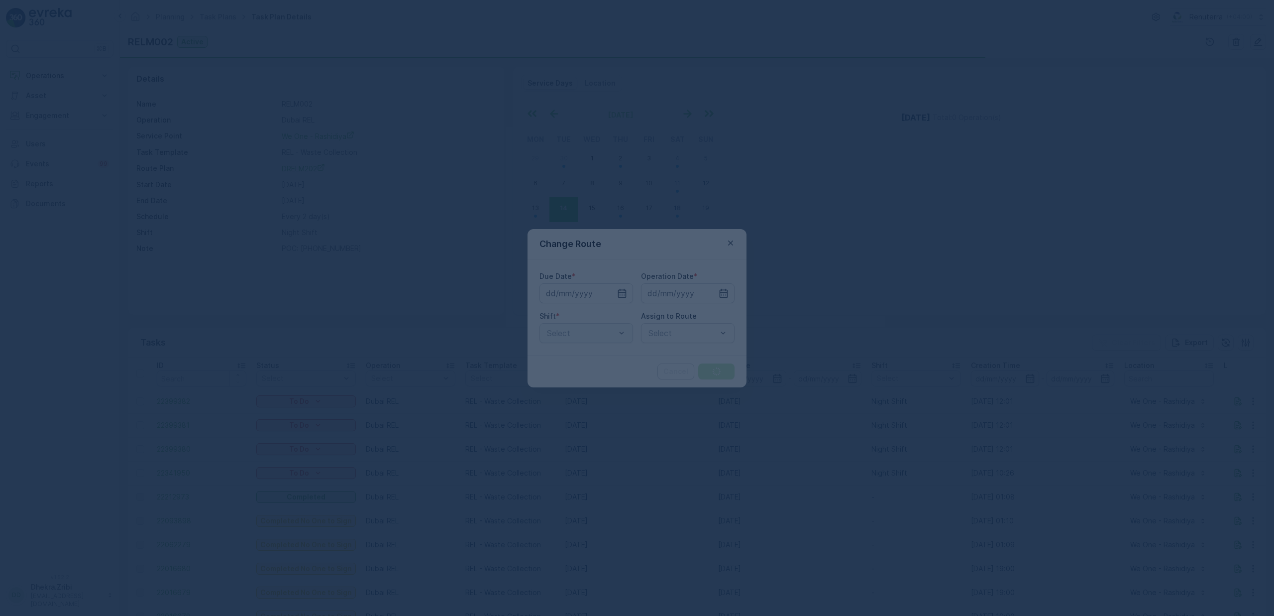
type input "[DATE]"
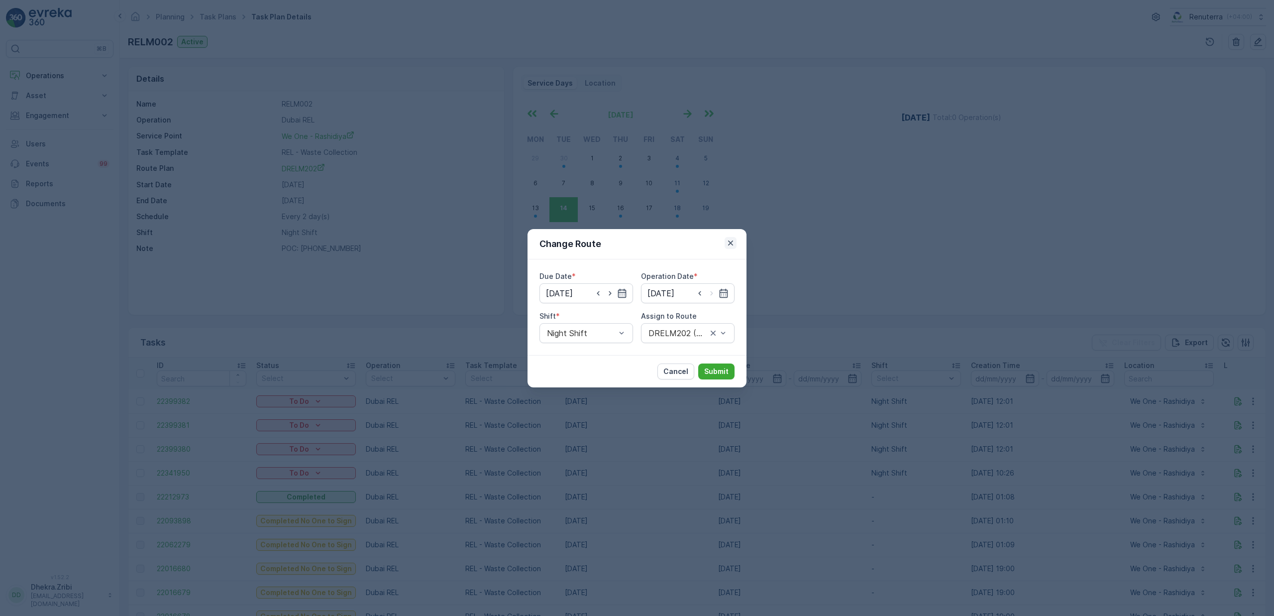
click at [732, 240] on icon "button" at bounding box center [731, 243] width 10 height 10
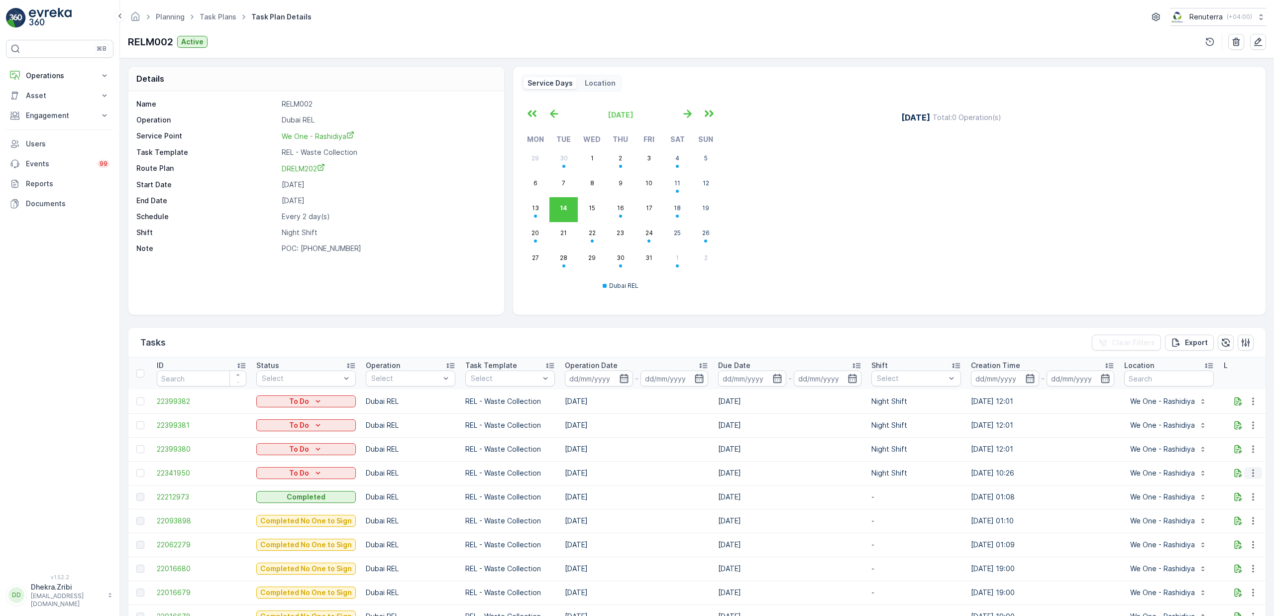
click at [1249, 469] on icon "button" at bounding box center [1253, 473] width 10 height 10
click at [1233, 513] on span "Change Route" at bounding box center [1228, 516] width 48 height 10
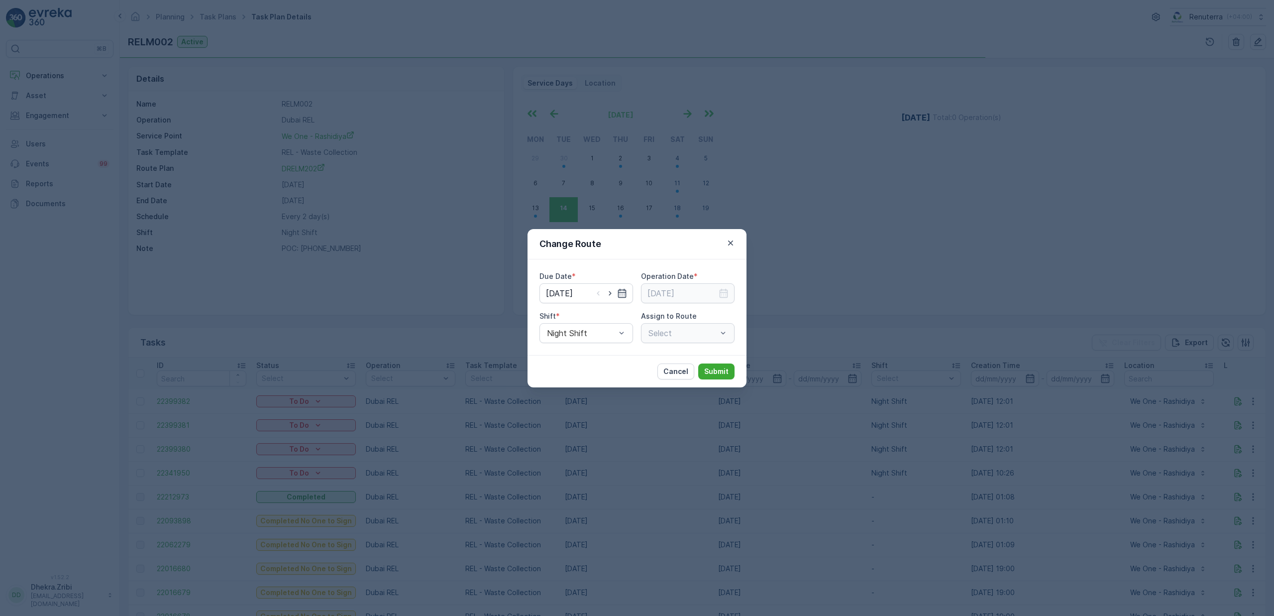
type input "[DATE]"
click at [609, 289] on icon "button" at bounding box center [610, 293] width 10 height 10
type input "[DATE]"
click at [672, 295] on input at bounding box center [688, 293] width 94 height 20
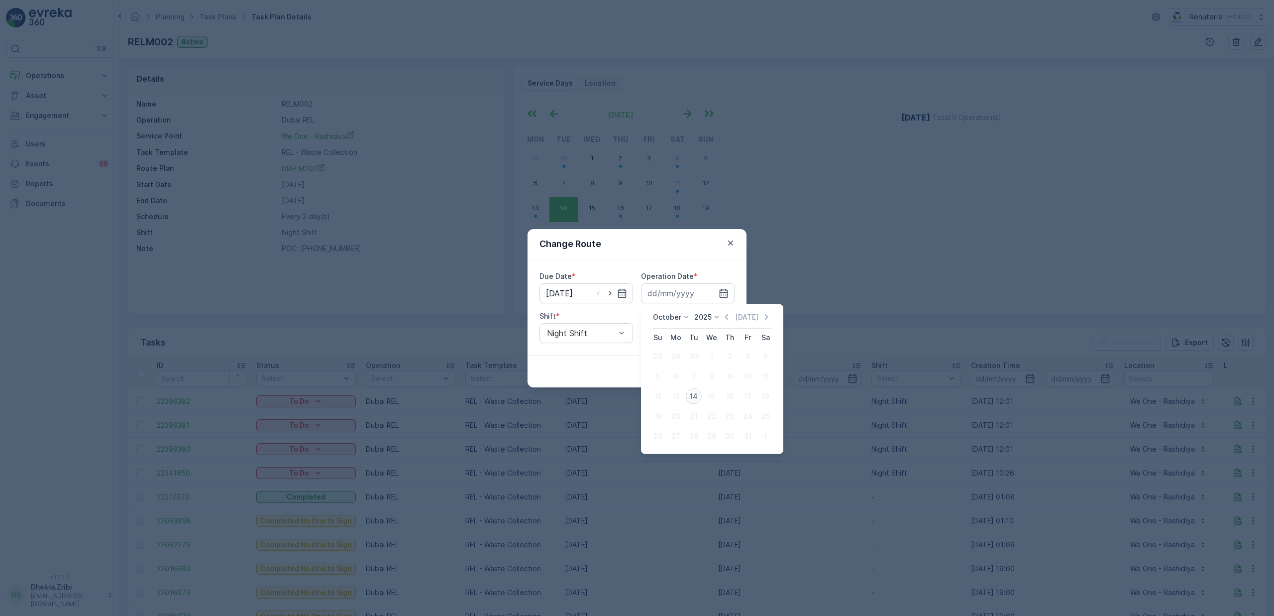
click at [693, 397] on div "14" at bounding box center [694, 396] width 16 height 16
type input "[DATE]"
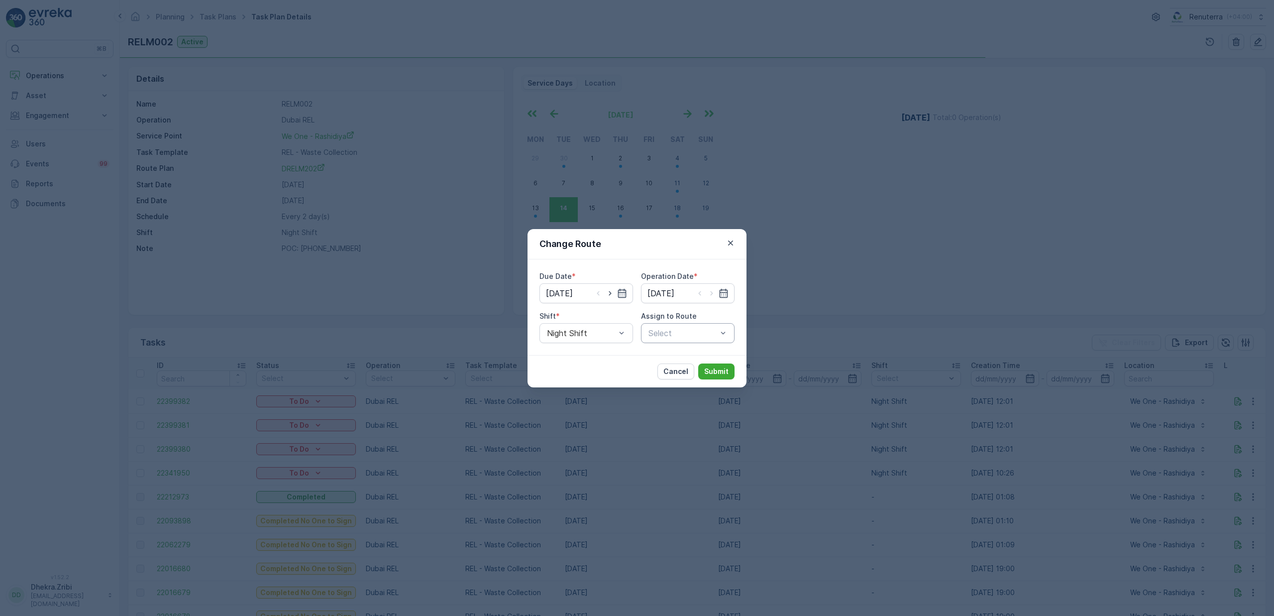
click at [662, 325] on div "Select" at bounding box center [688, 333] width 94 height 20
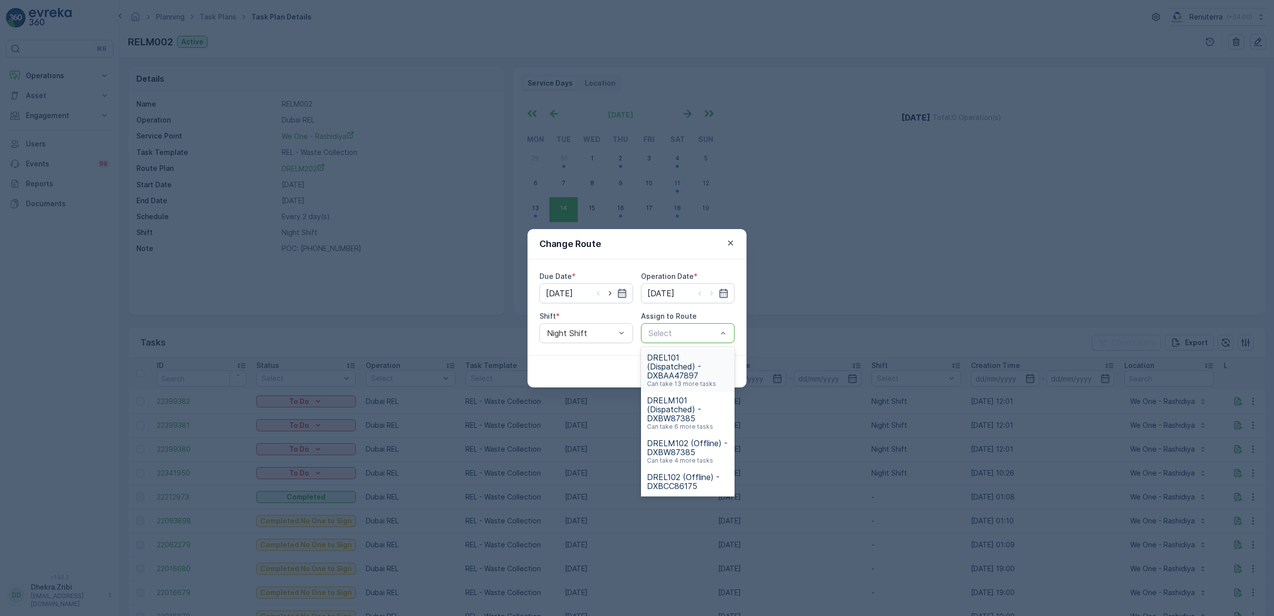
click at [679, 335] on div at bounding box center [683, 333] width 71 height 9
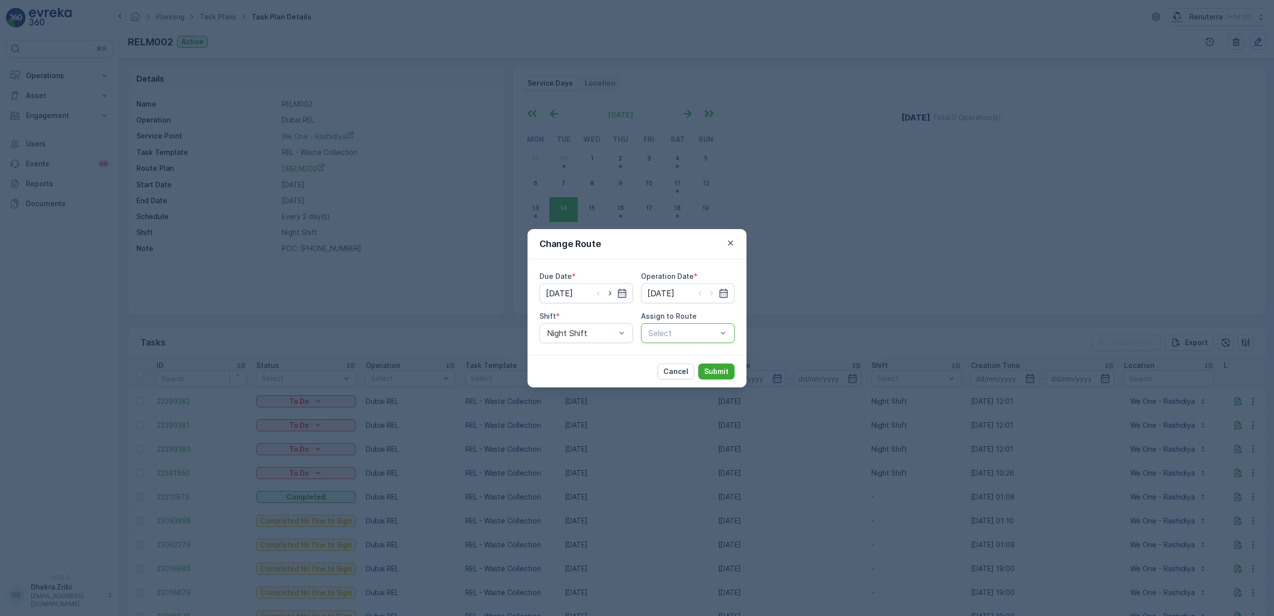
click at [679, 335] on div at bounding box center [683, 333] width 71 height 9
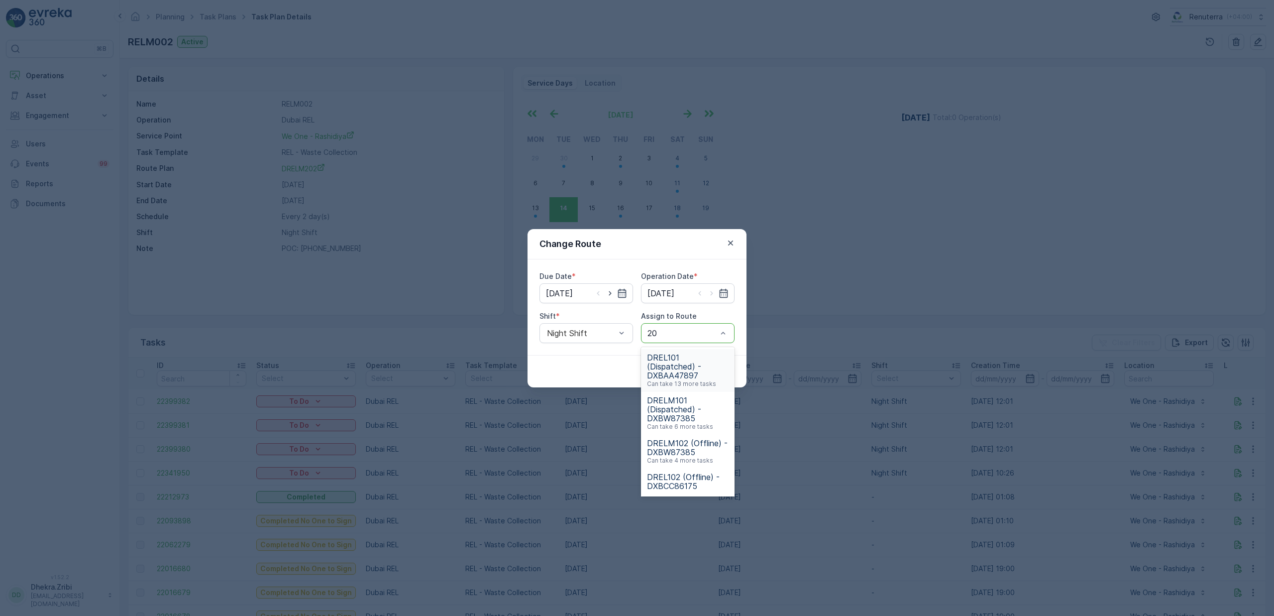
type input "202"
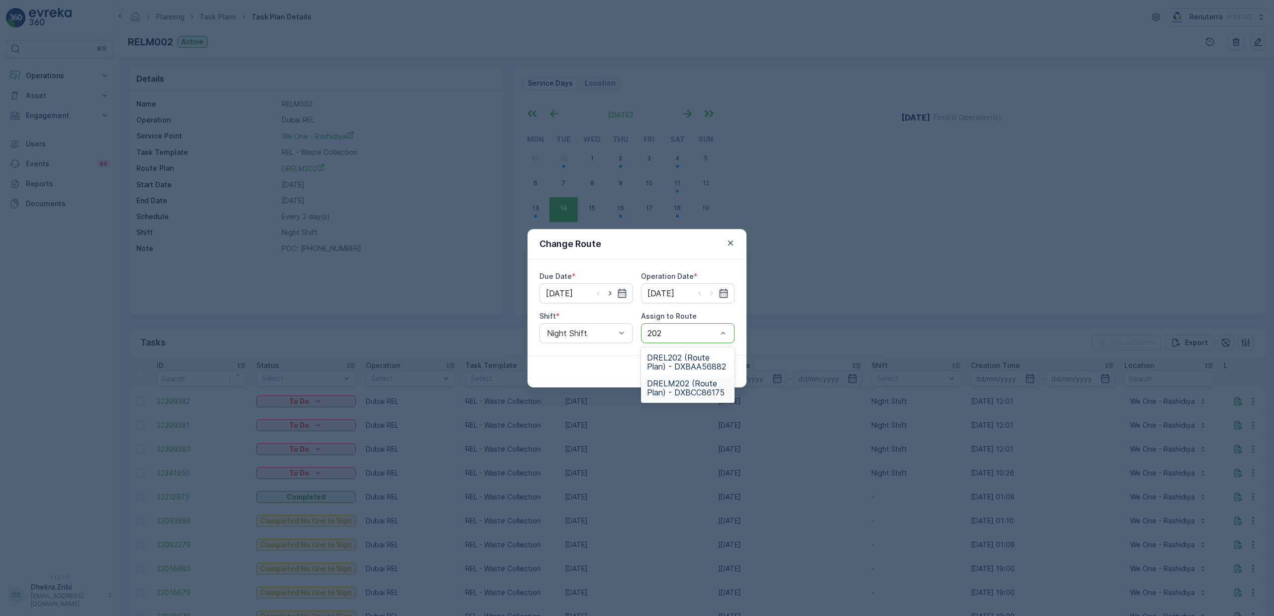
click at [686, 385] on span "DRELM202 (Route Plan) - DXBCC86175" at bounding box center [688, 388] width 82 height 18
click at [714, 368] on p "Submit" at bounding box center [716, 371] width 24 height 10
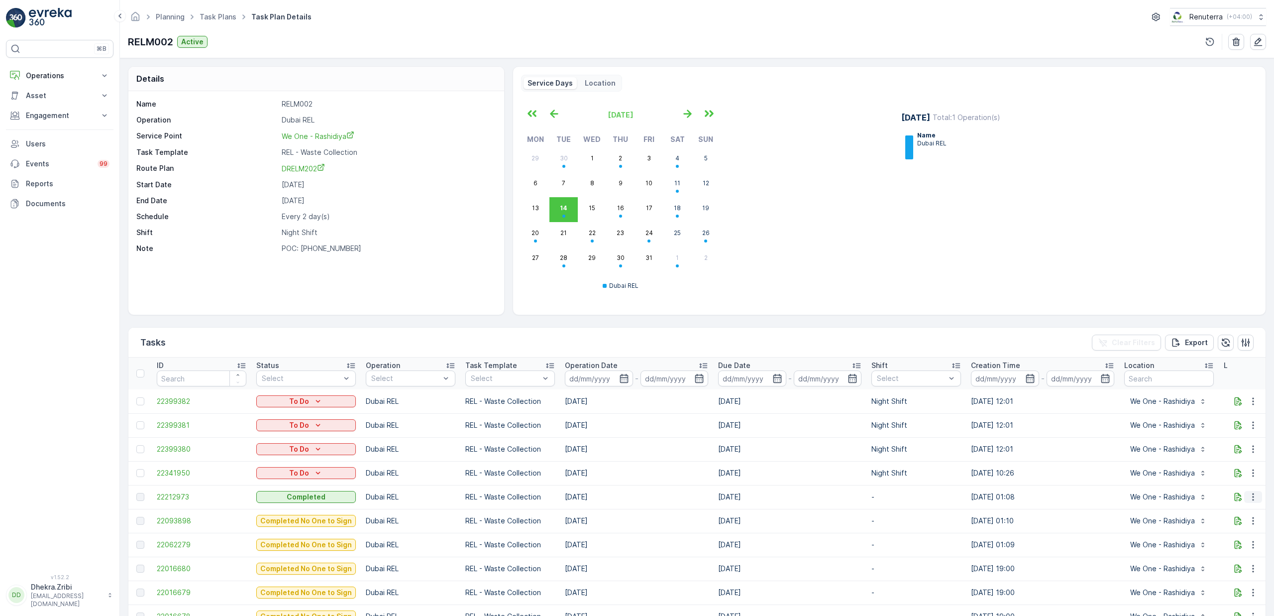
click at [1249, 496] on icon "button" at bounding box center [1253, 497] width 10 height 10
click at [179, 498] on span "22212973" at bounding box center [202, 497] width 90 height 10
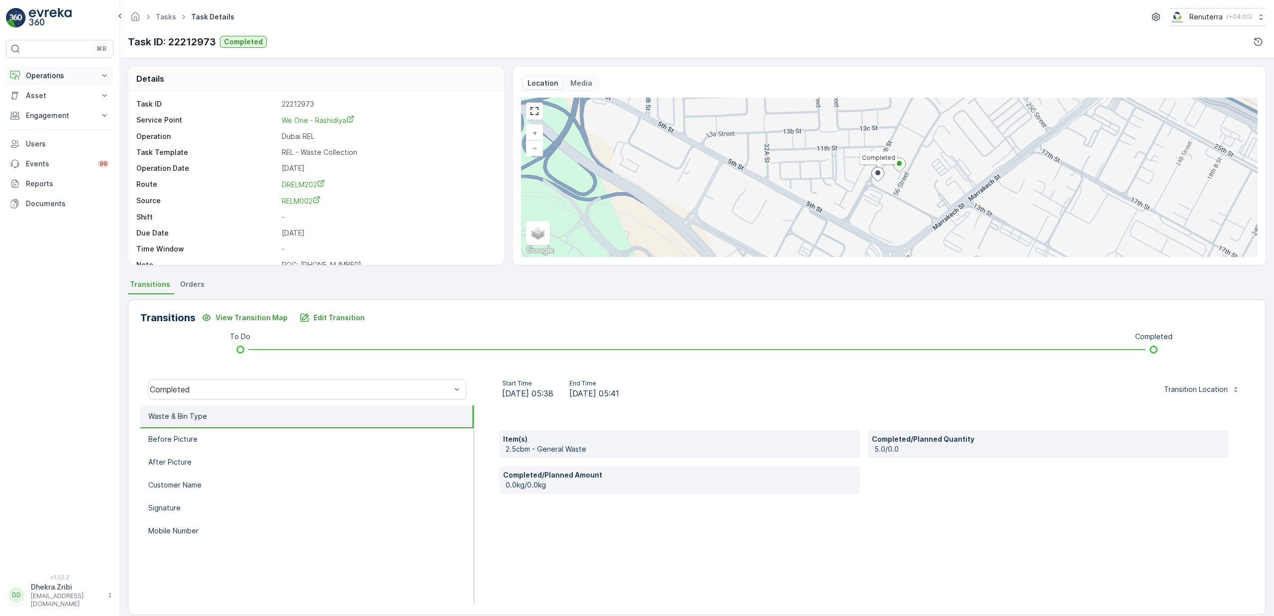
click at [50, 82] on button "Operations" at bounding box center [60, 76] width 108 height 20
click at [49, 107] on p "Planning" at bounding box center [39, 107] width 28 height 10
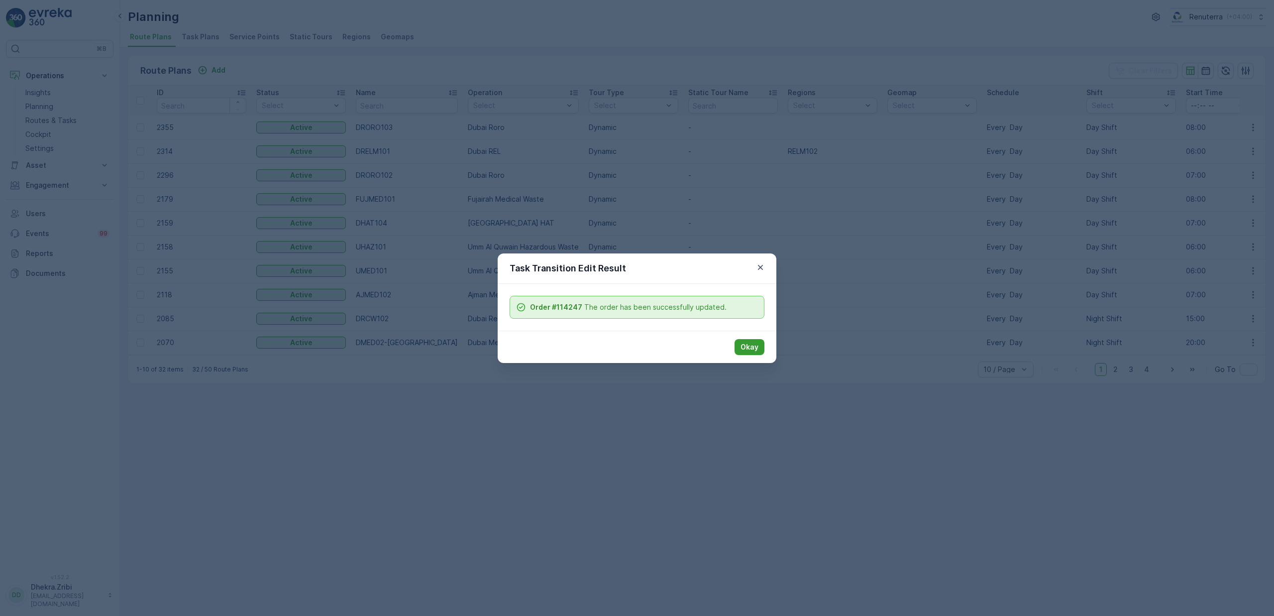
click at [758, 352] on button "Okay" at bounding box center [750, 347] width 30 height 16
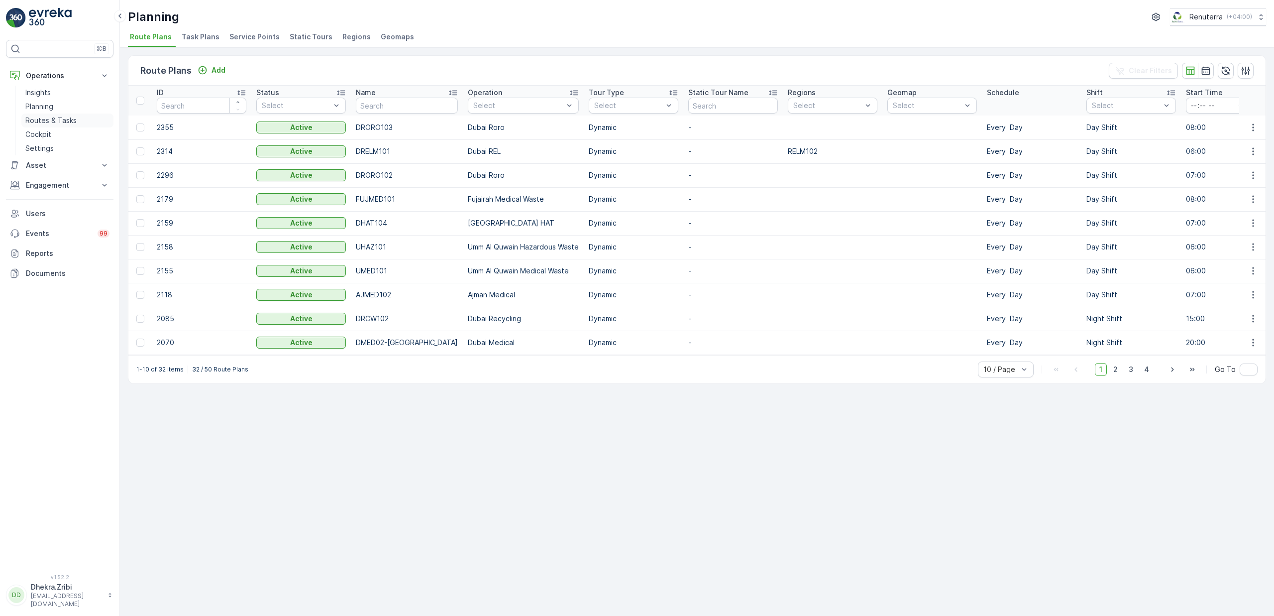
click at [55, 124] on p "Routes & Tasks" at bounding box center [50, 120] width 51 height 10
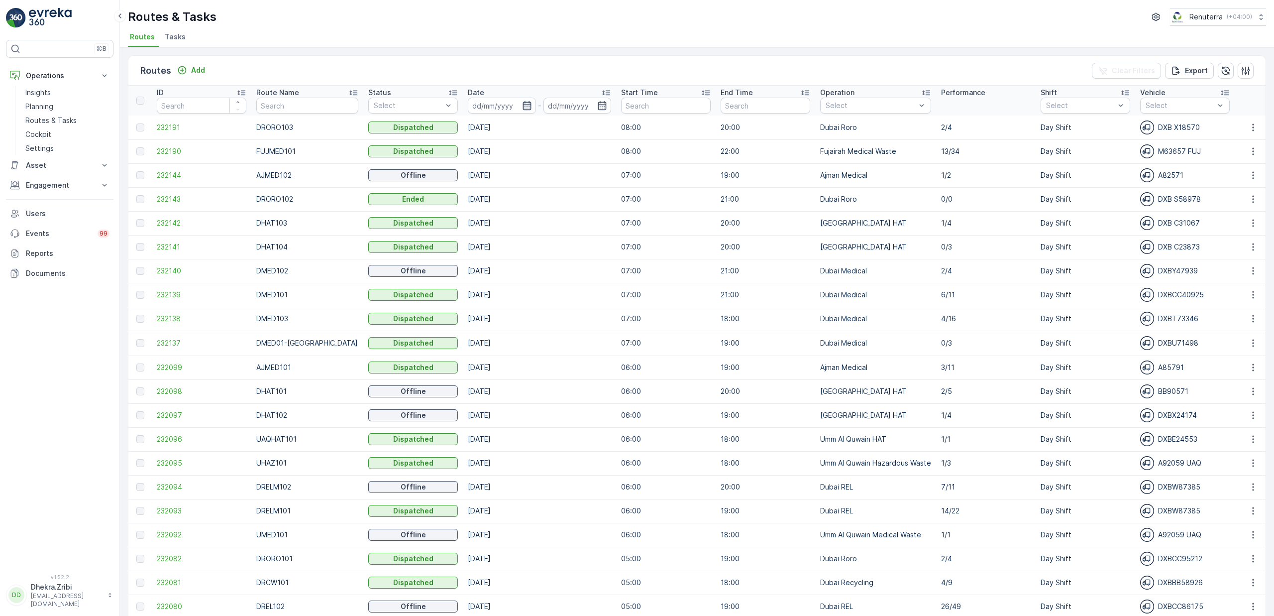
click at [522, 101] on icon "button" at bounding box center [527, 106] width 10 height 10
click at [581, 207] on div "14" at bounding box center [580, 207] width 16 height 16
type input "[DATE]"
click at [581, 207] on div "14" at bounding box center [580, 207] width 16 height 16
type input "[DATE]"
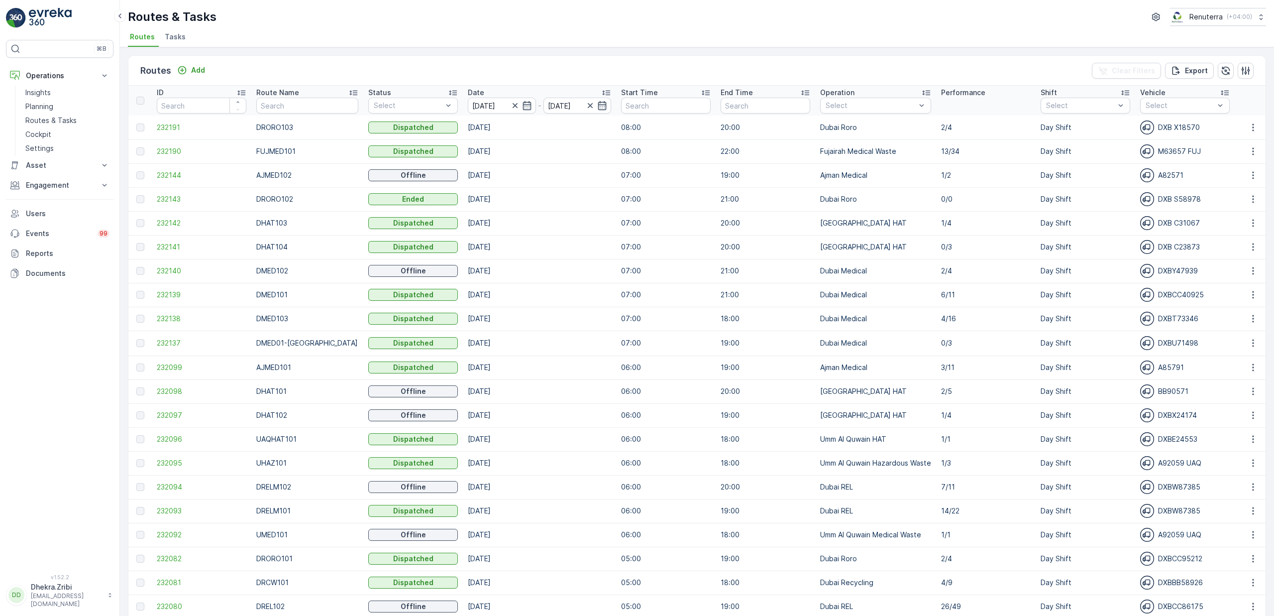
click at [583, 22] on div "Routes & Tasks Renuterra ( +04:00 )" at bounding box center [697, 17] width 1138 height 18
click at [310, 107] on input "text" at bounding box center [307, 106] width 102 height 16
type input "hat"
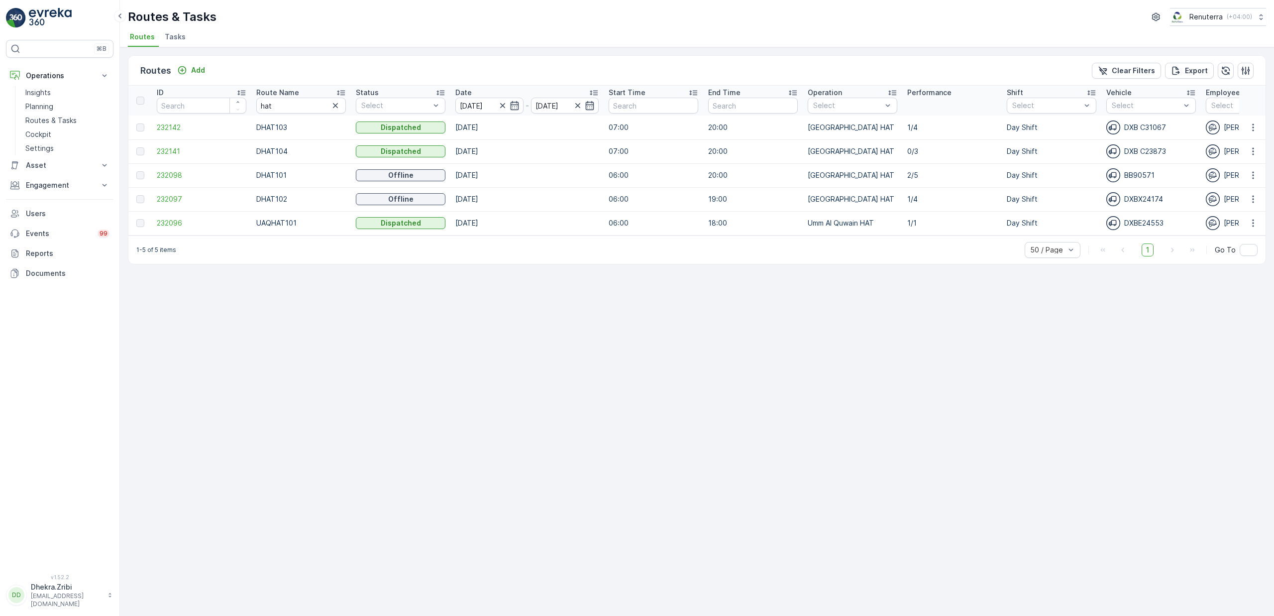
click at [344, 98] on div "hat" at bounding box center [301, 106] width 90 height 16
click at [338, 89] on icon at bounding box center [341, 93] width 10 height 10
click at [177, 129] on span "232098" at bounding box center [202, 127] width 90 height 10
click at [167, 153] on span "232097" at bounding box center [202, 151] width 90 height 10
click at [167, 175] on span "232142" at bounding box center [202, 175] width 90 height 10
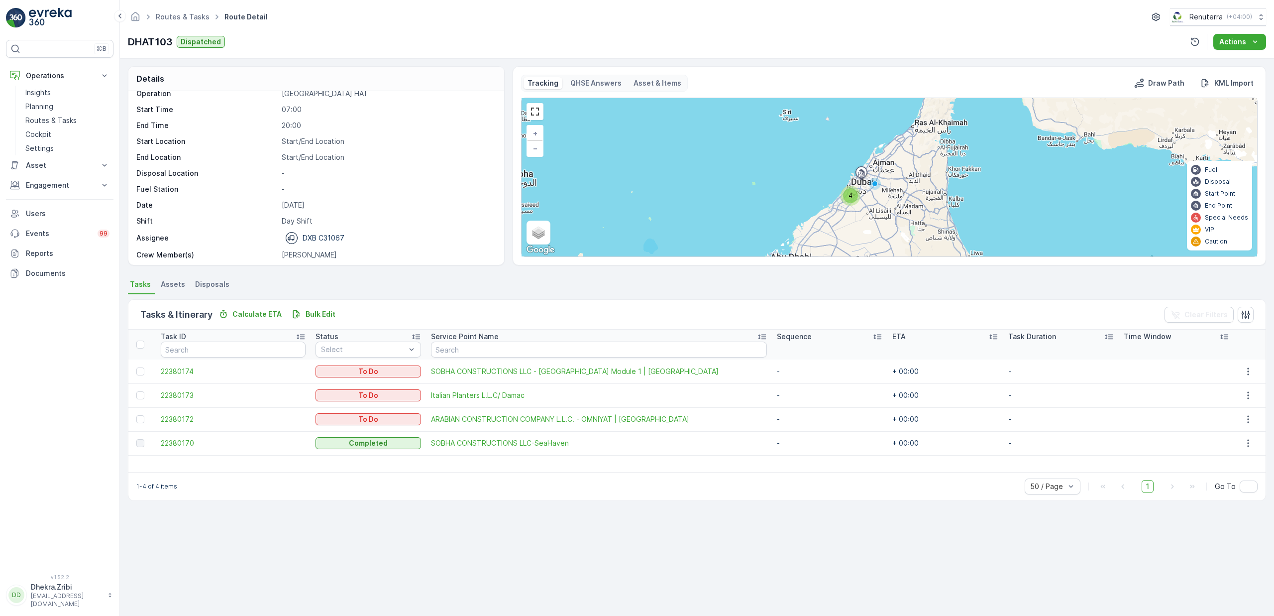
scroll to position [13, 0]
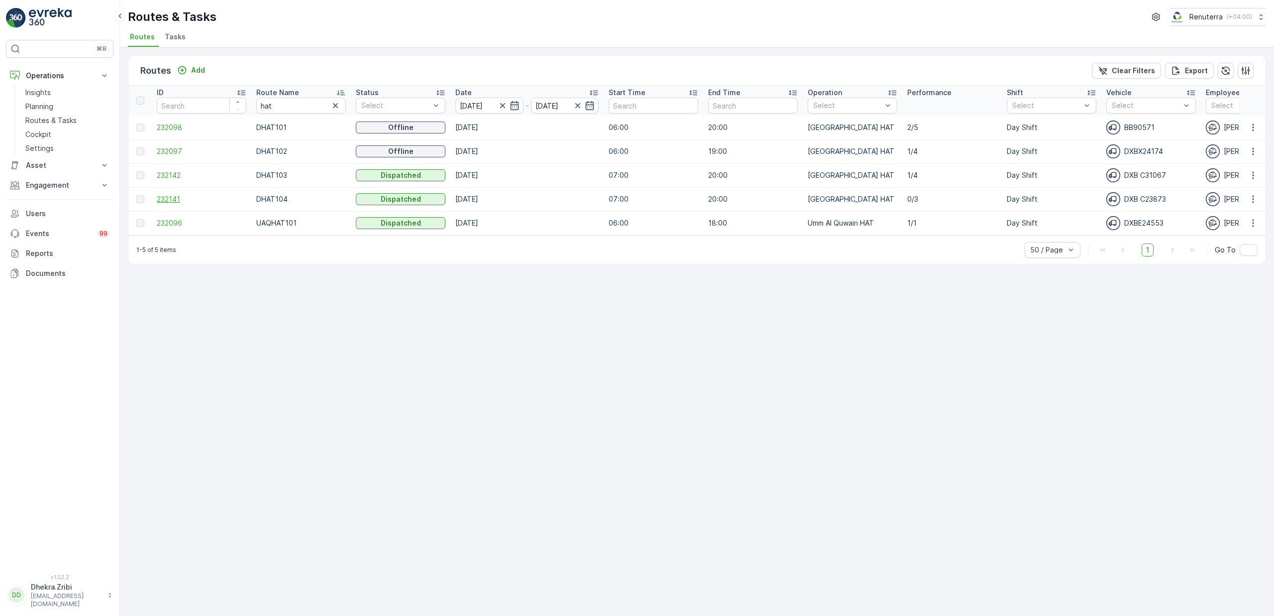
click at [175, 196] on span "232141" at bounding box center [202, 199] width 90 height 10
